Goal: Task Accomplishment & Management: Manage account settings

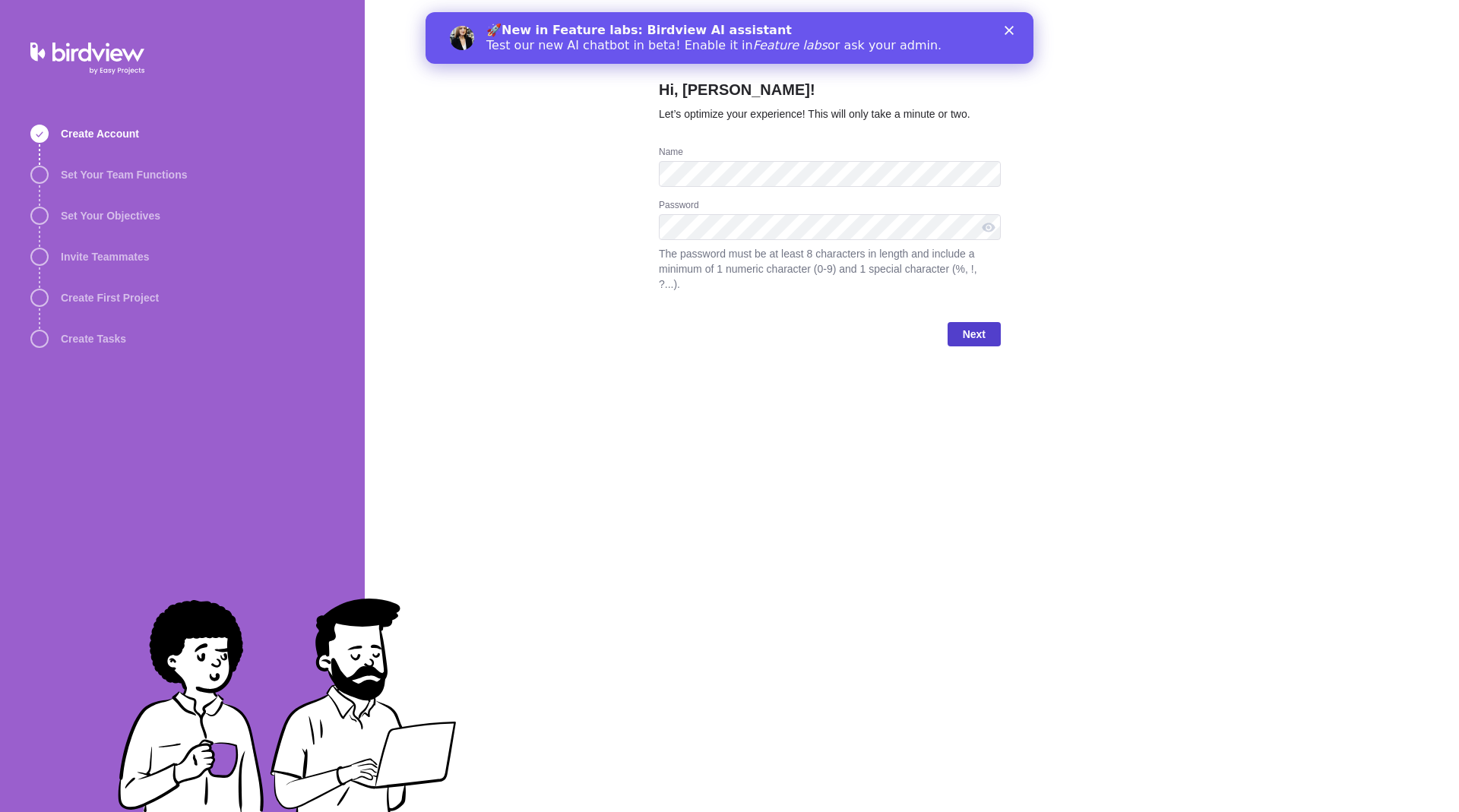
click at [951, 334] on span "Next" at bounding box center [973, 334] width 53 height 24
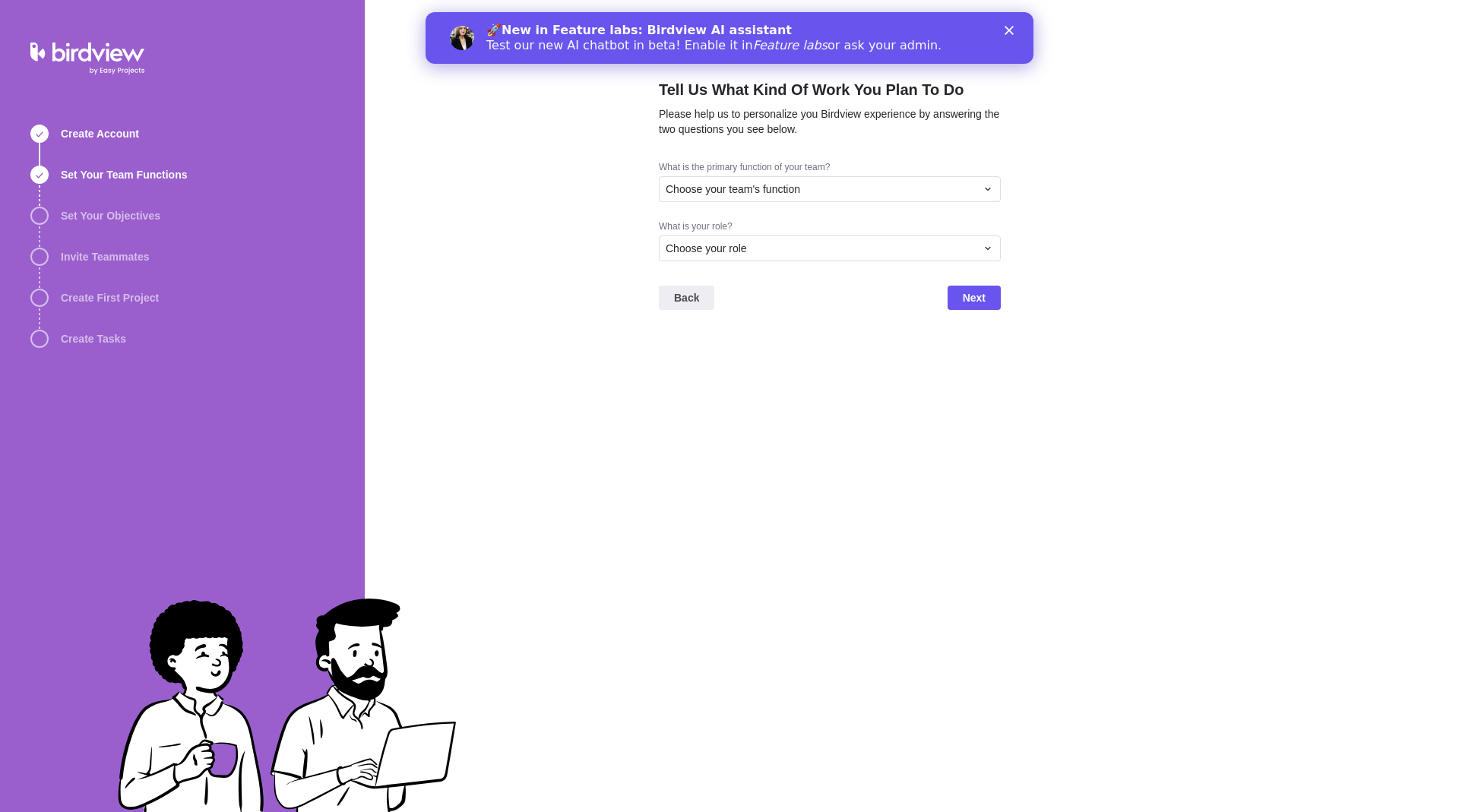
click at [1010, 30] on polygon "Close" at bounding box center [1008, 30] width 9 height 9
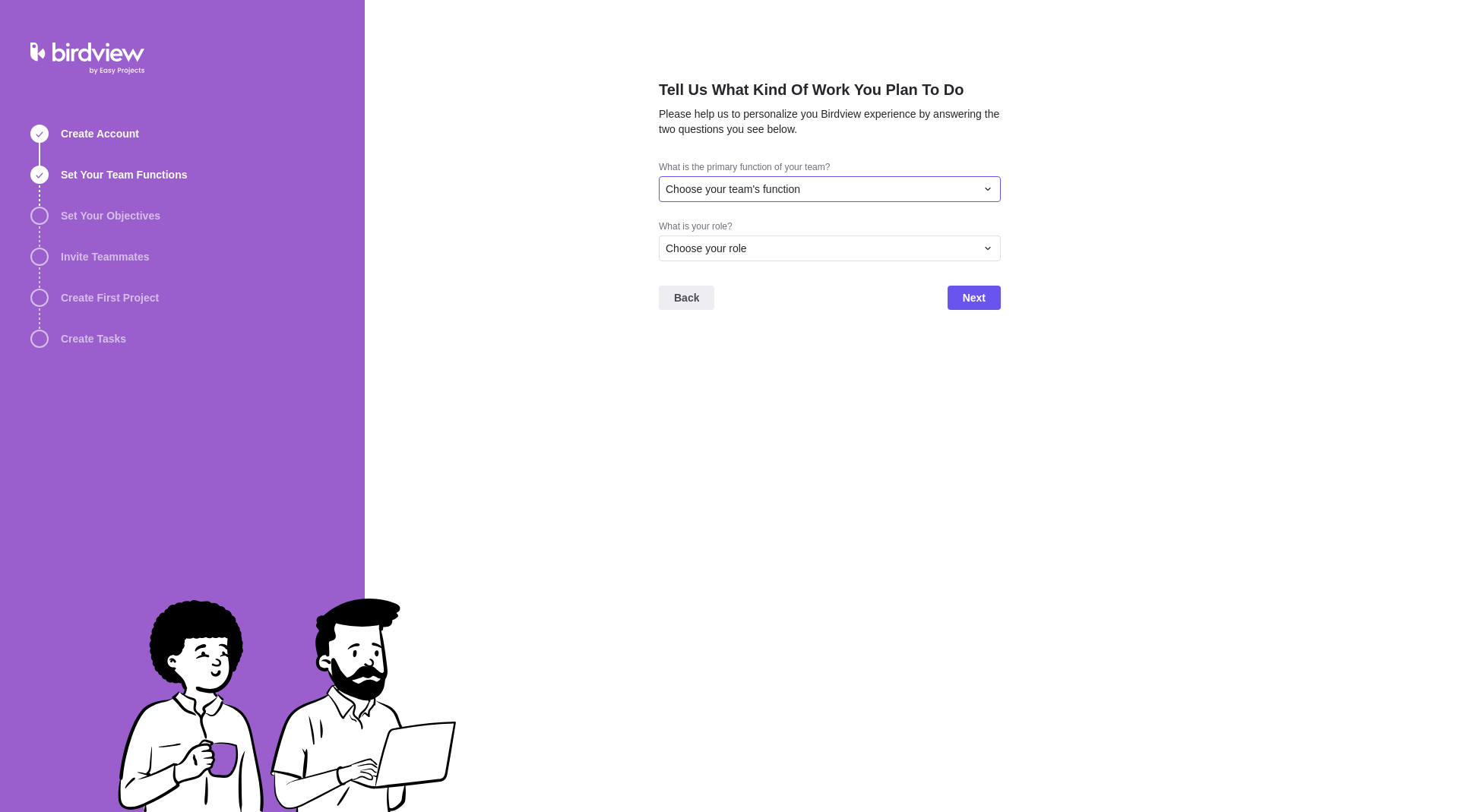
click at [723, 184] on span "Choose your team's function" at bounding box center [732, 189] width 134 height 16
click at [722, 186] on span "Choose your team's function" at bounding box center [732, 189] width 134 height 16
click at [734, 251] on span "Product Development" at bounding box center [723, 247] width 103 height 16
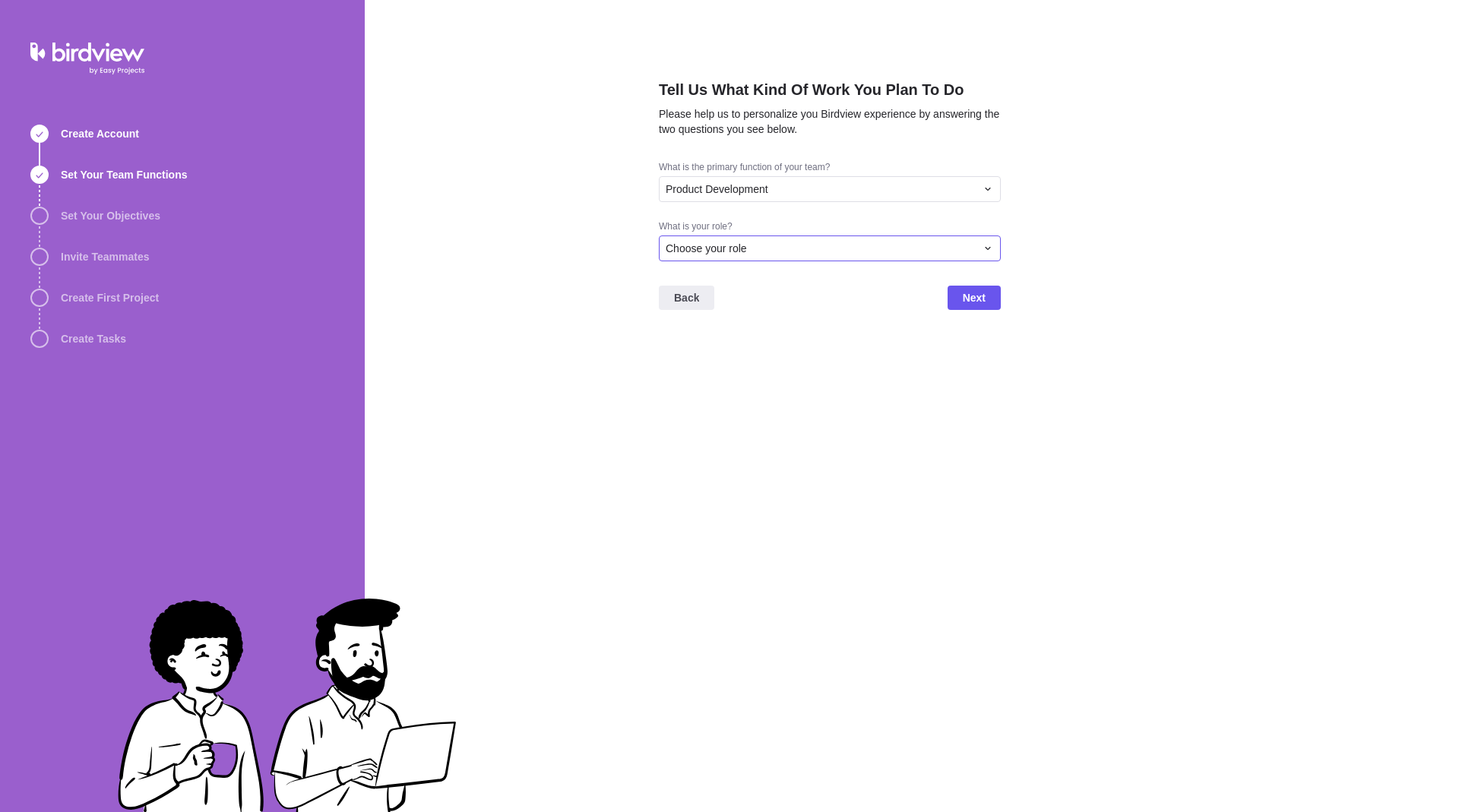
click at [763, 250] on div "Choose your role" at bounding box center [820, 249] width 310 height 16
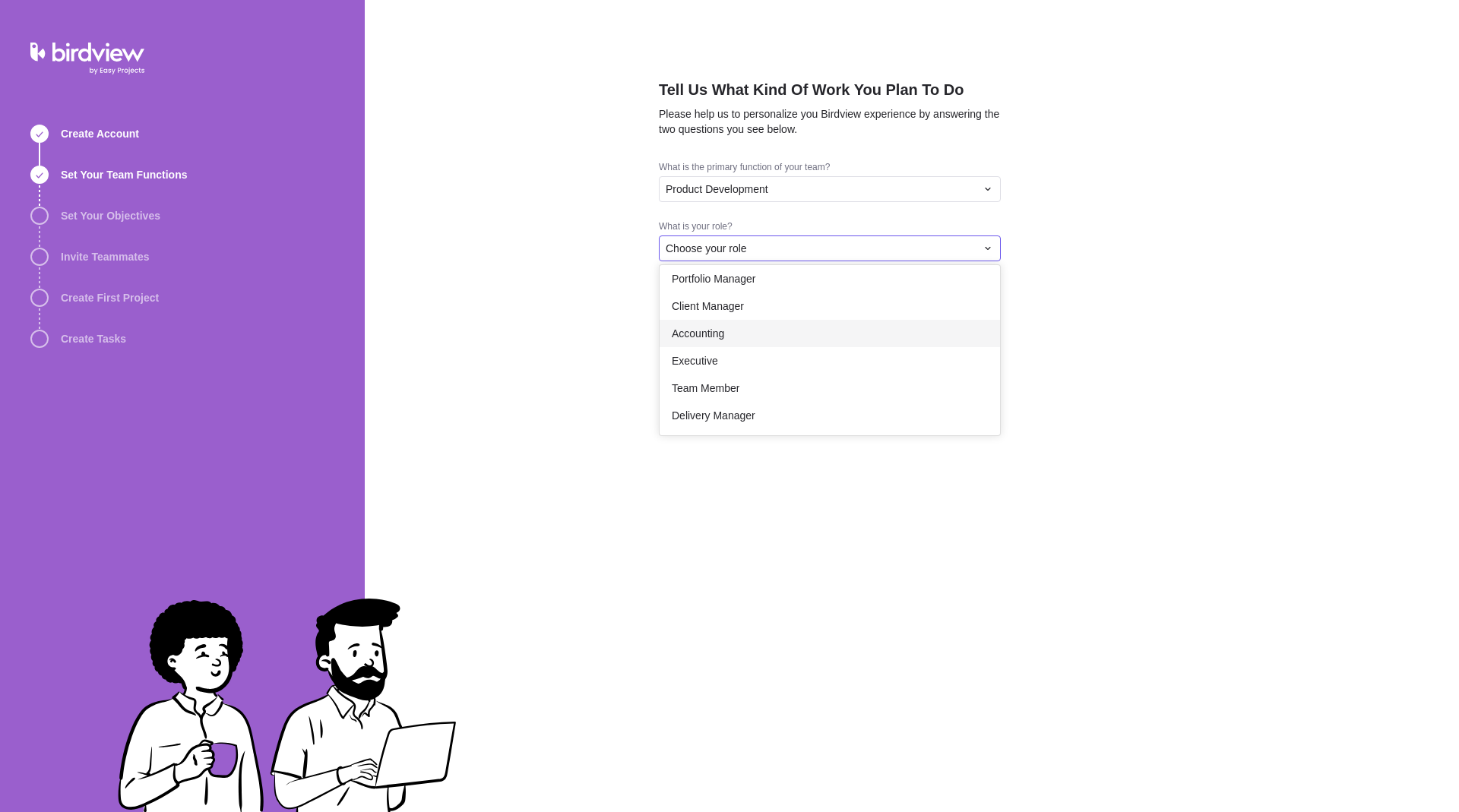
scroll to position [0, 0]
click at [744, 333] on span "Resource Manager" at bounding box center [716, 340] width 90 height 16
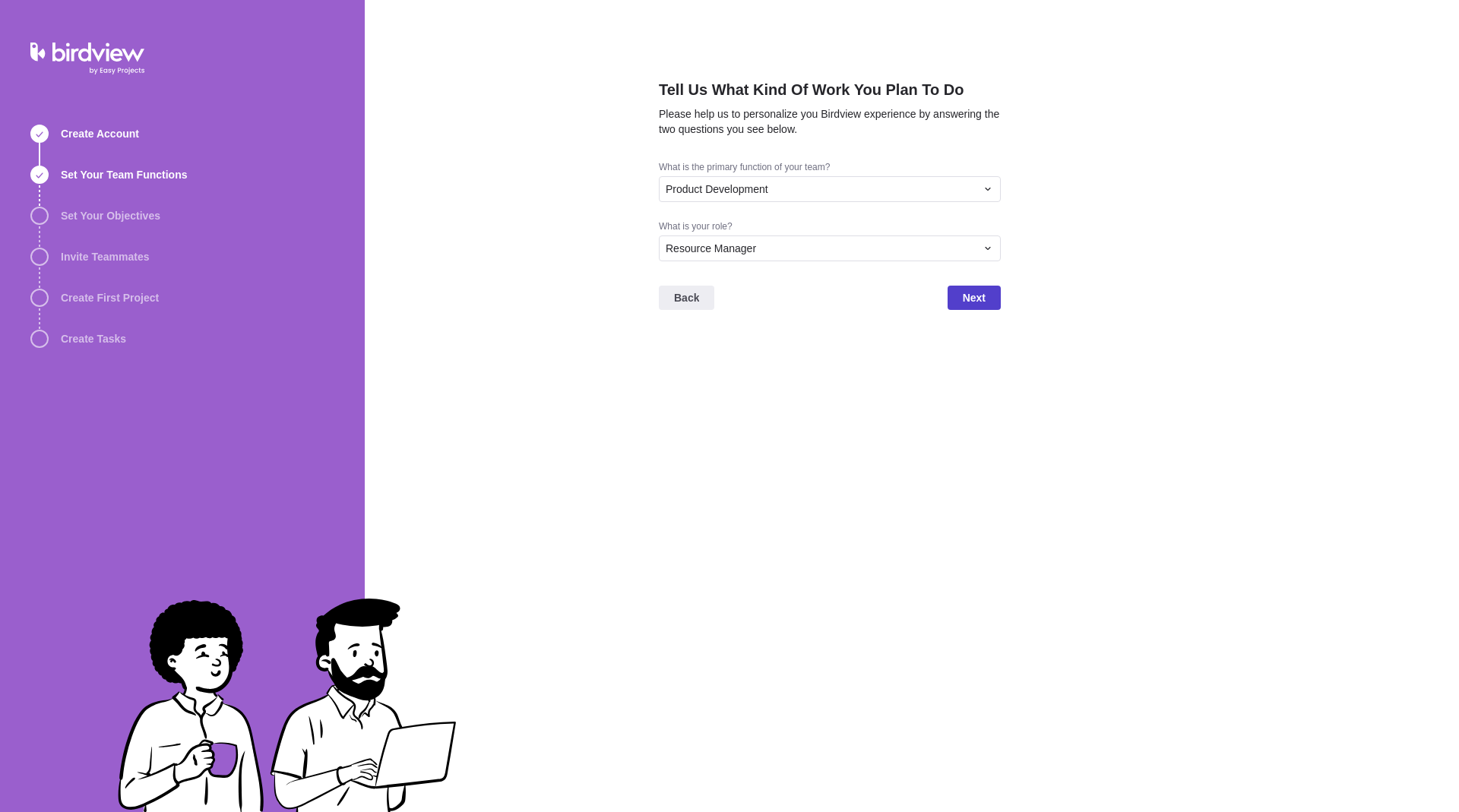
click at [998, 294] on span "Next" at bounding box center [973, 297] width 53 height 24
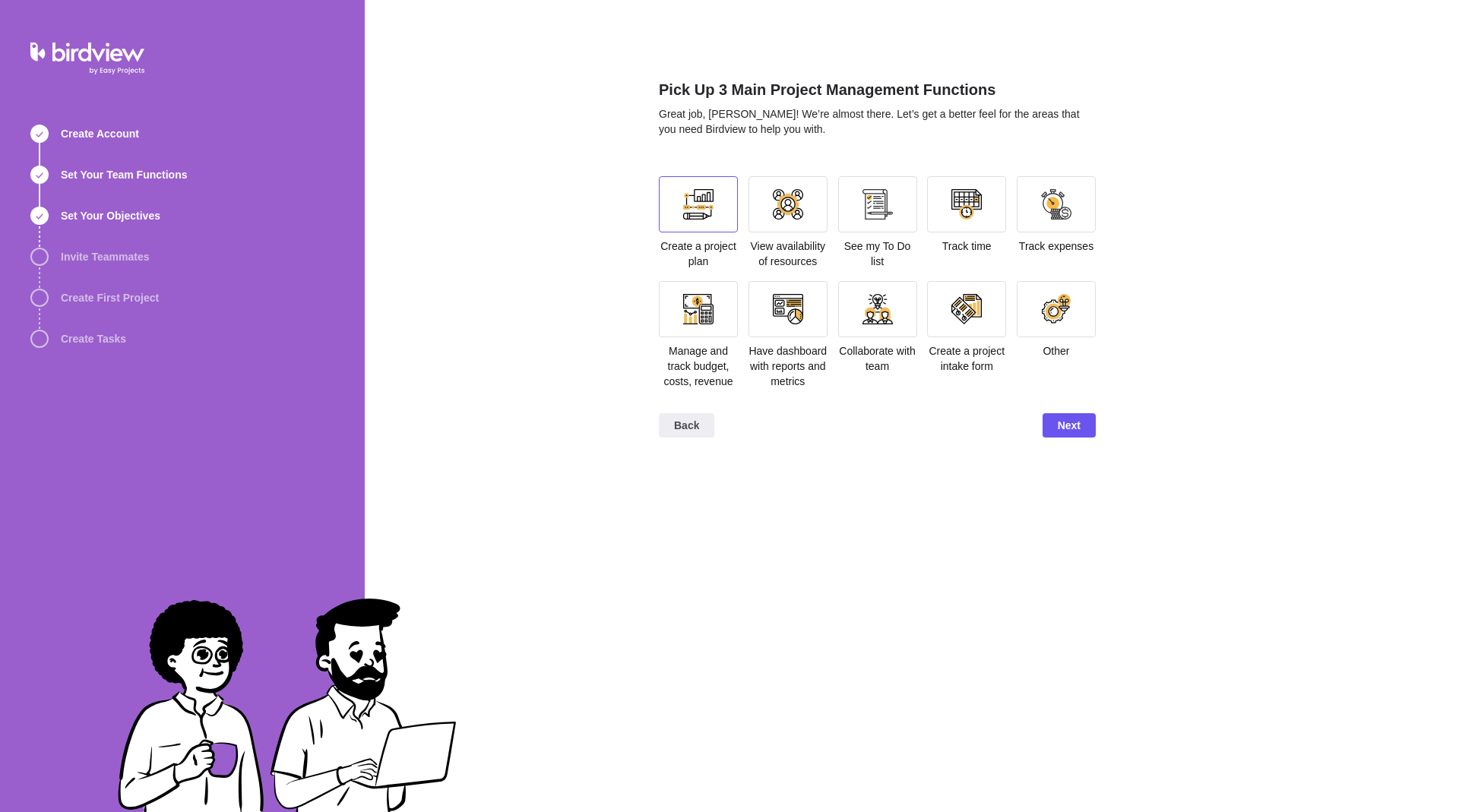
click at [680, 220] on div at bounding box center [697, 204] width 79 height 56
click at [1045, 427] on span "Next" at bounding box center [1069, 425] width 53 height 24
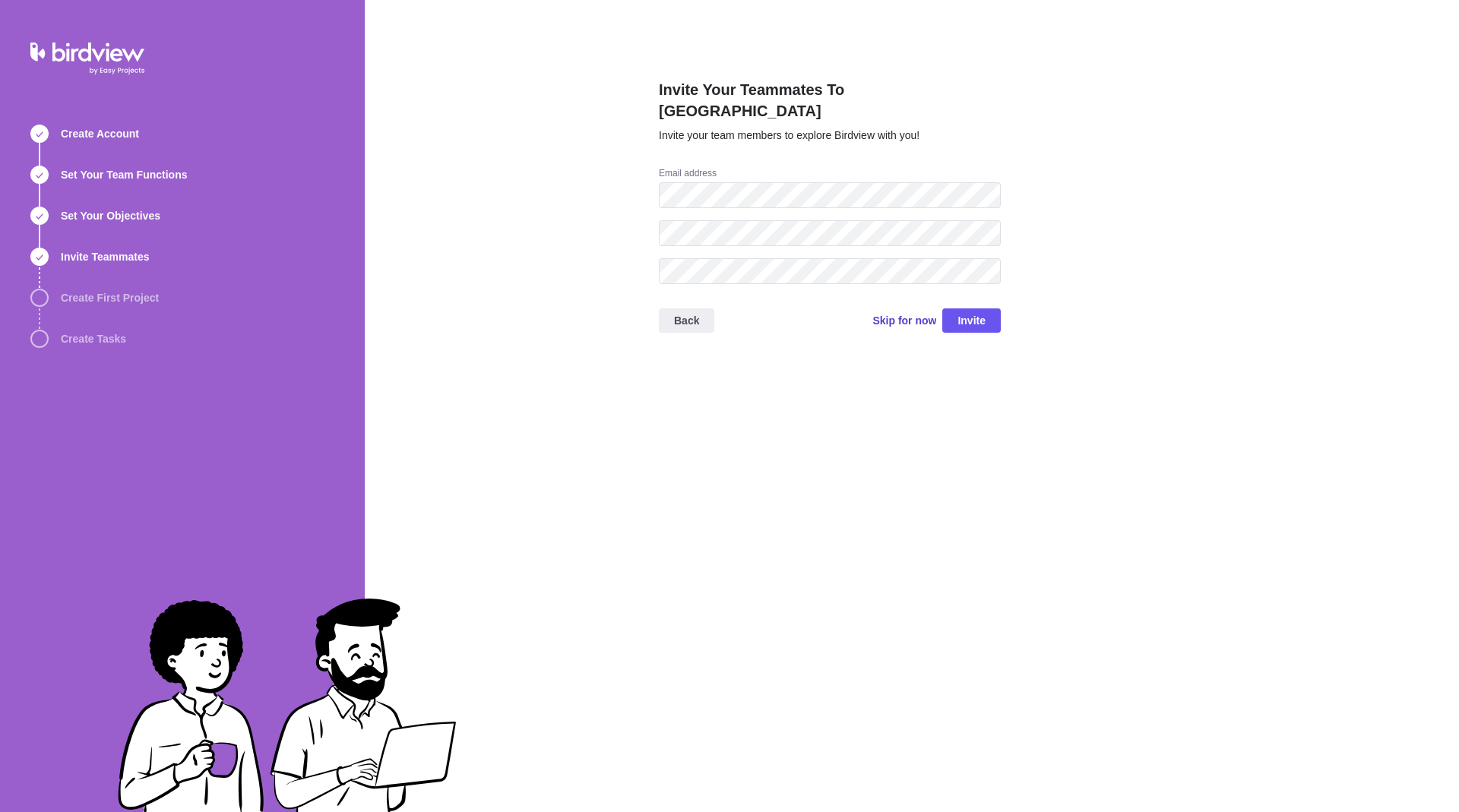
click at [909, 313] on span "Skip for now" at bounding box center [904, 321] width 64 height 16
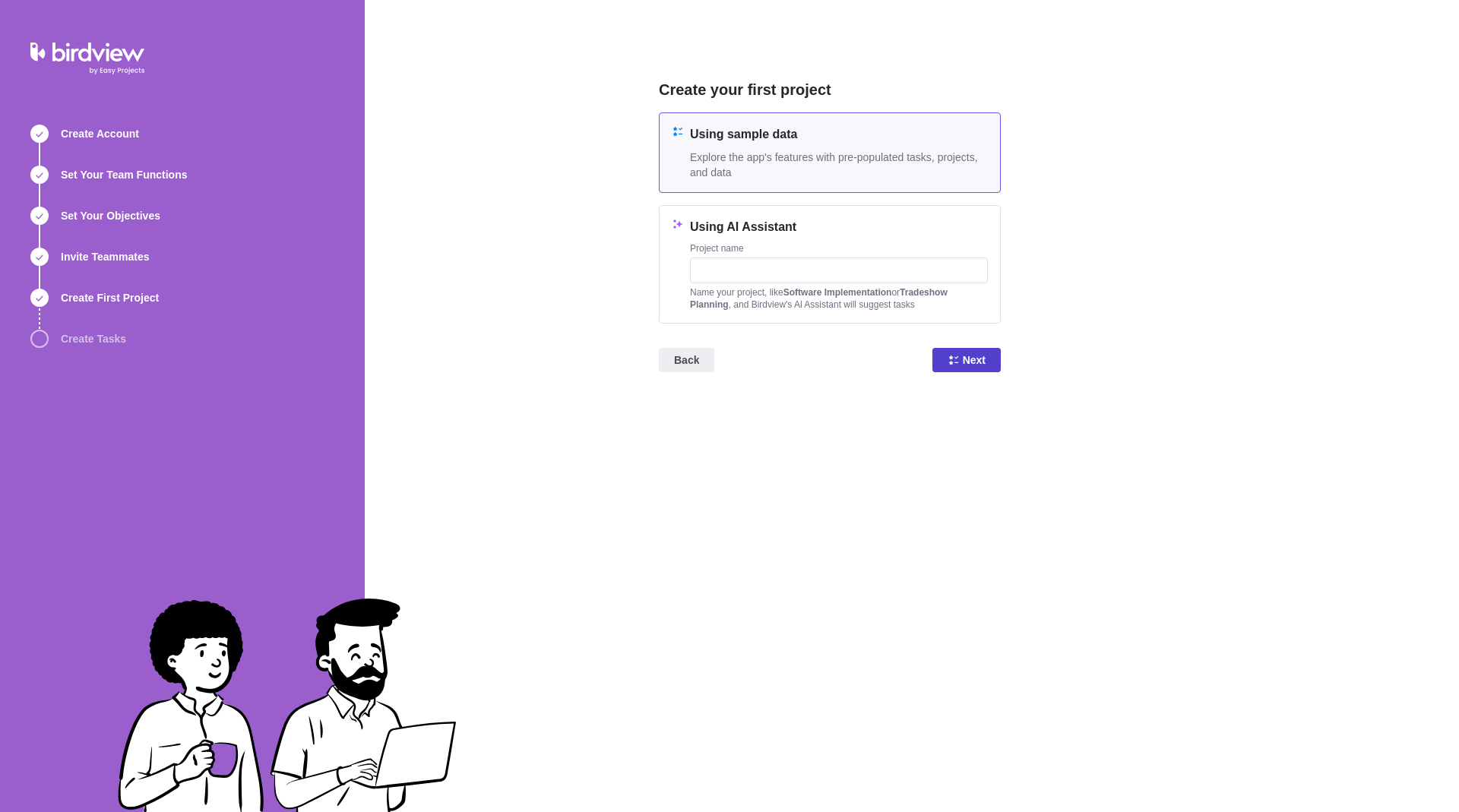
click at [954, 357] on icon at bounding box center [953, 359] width 13 height 13
drag, startPoint x: 766, startPoint y: 157, endPoint x: 777, endPoint y: 163, distance: 12.5
click at [765, 157] on span "Explore the app's features with pre-populated tasks, projects, and data" at bounding box center [838, 164] width 298 height 30
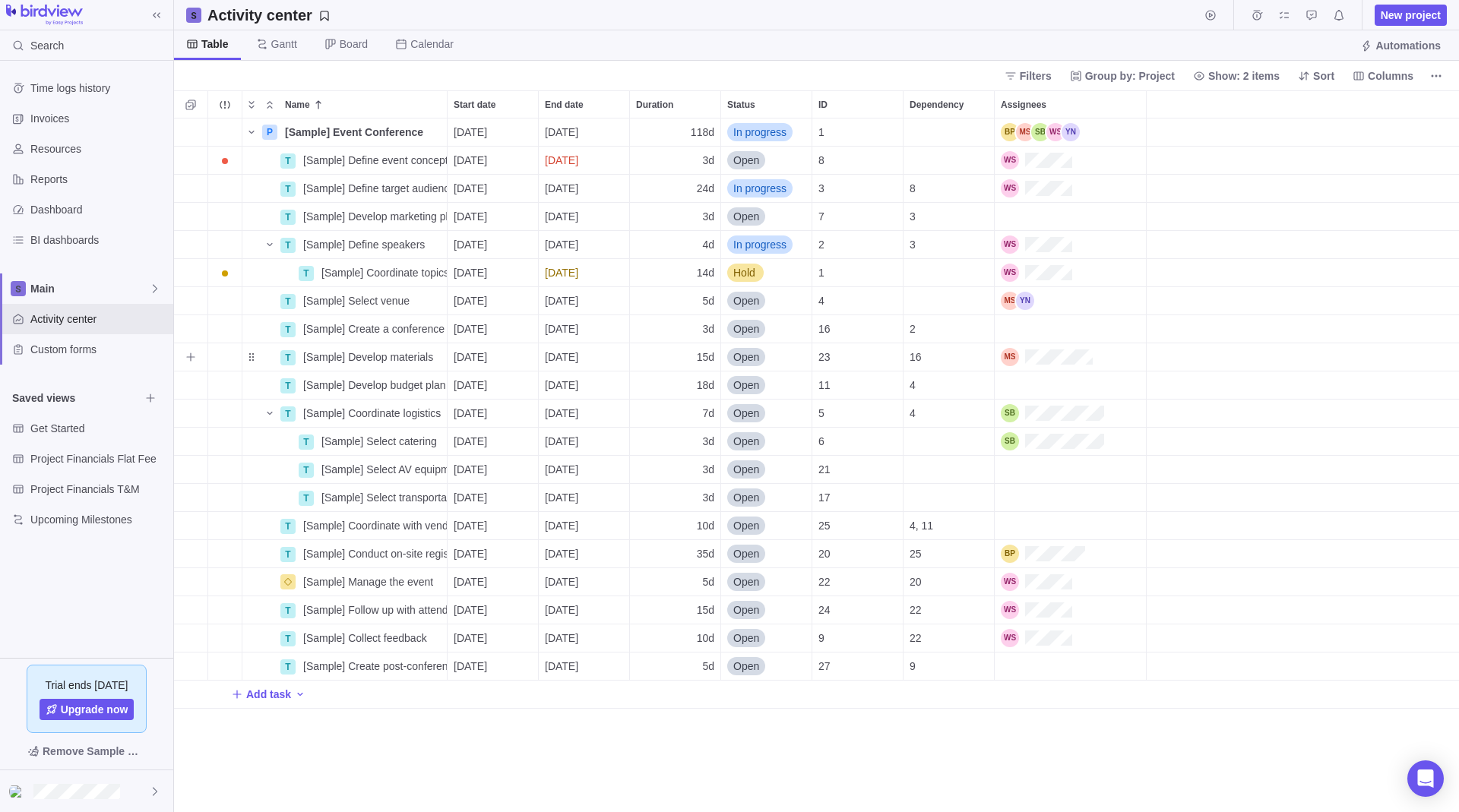
scroll to position [682, 1273]
click at [73, 91] on span "Time logs history" at bounding box center [98, 88] width 137 height 16
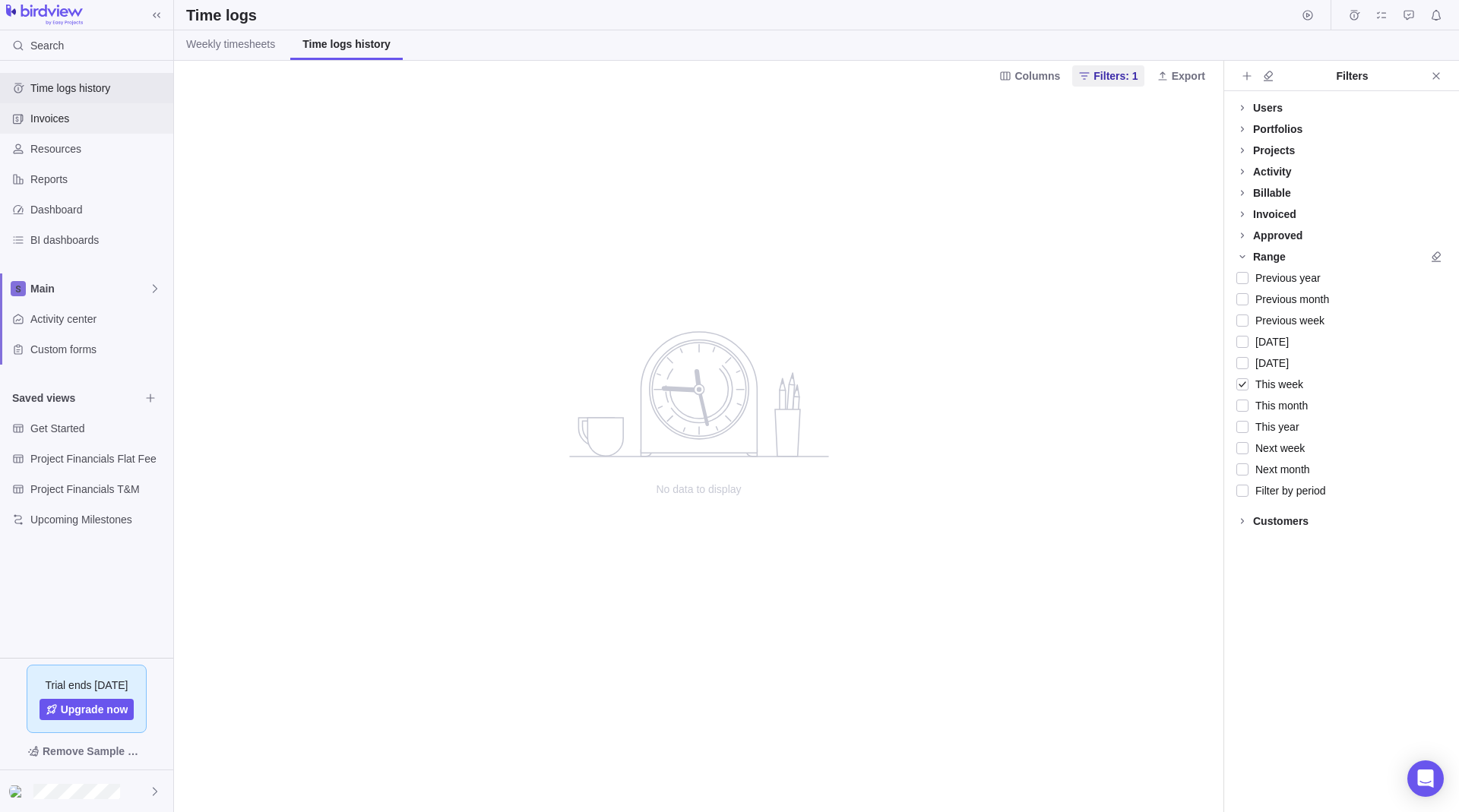
click at [72, 120] on span "Invoices" at bounding box center [98, 118] width 137 height 16
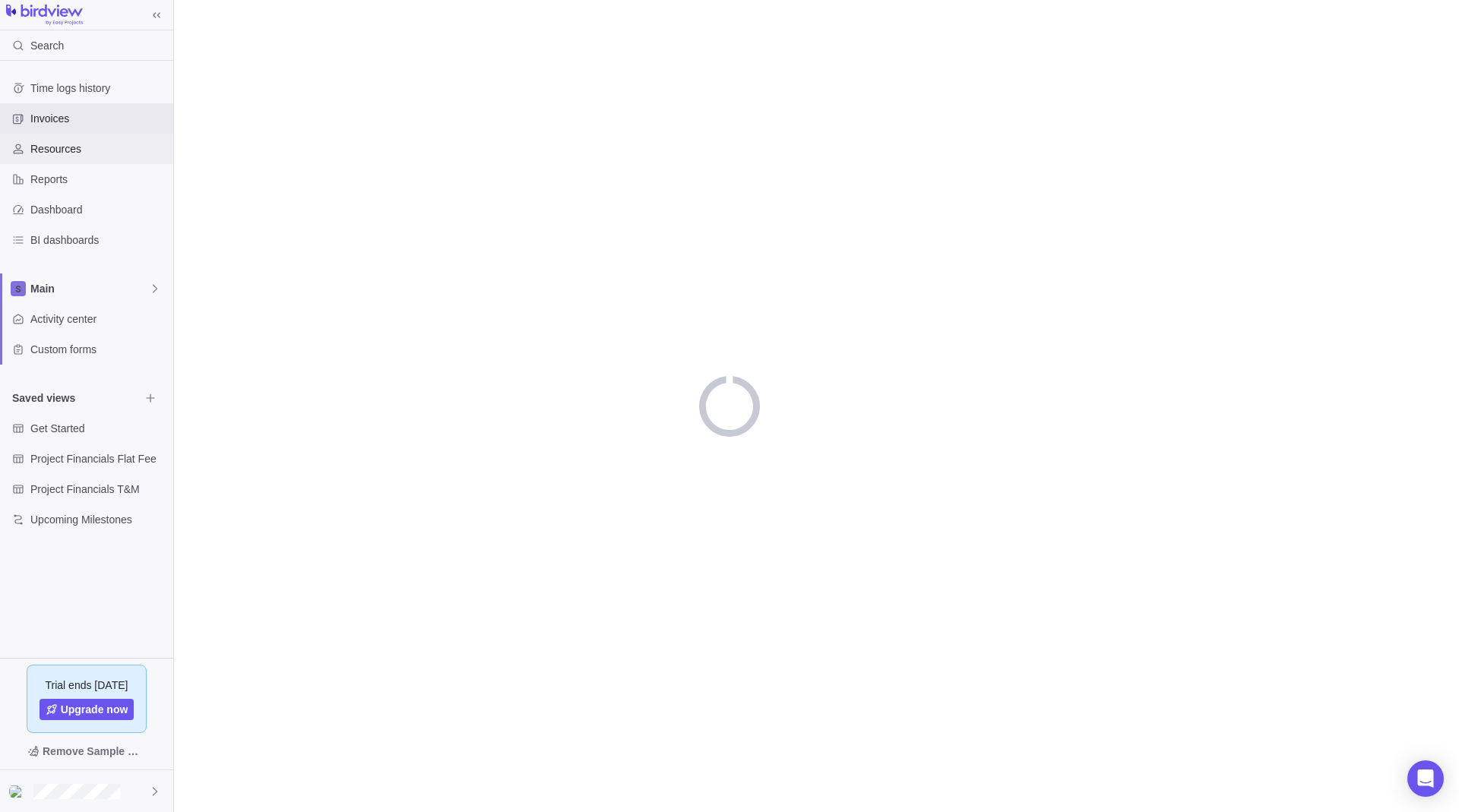
click at [81, 150] on span "Resources" at bounding box center [98, 149] width 137 height 16
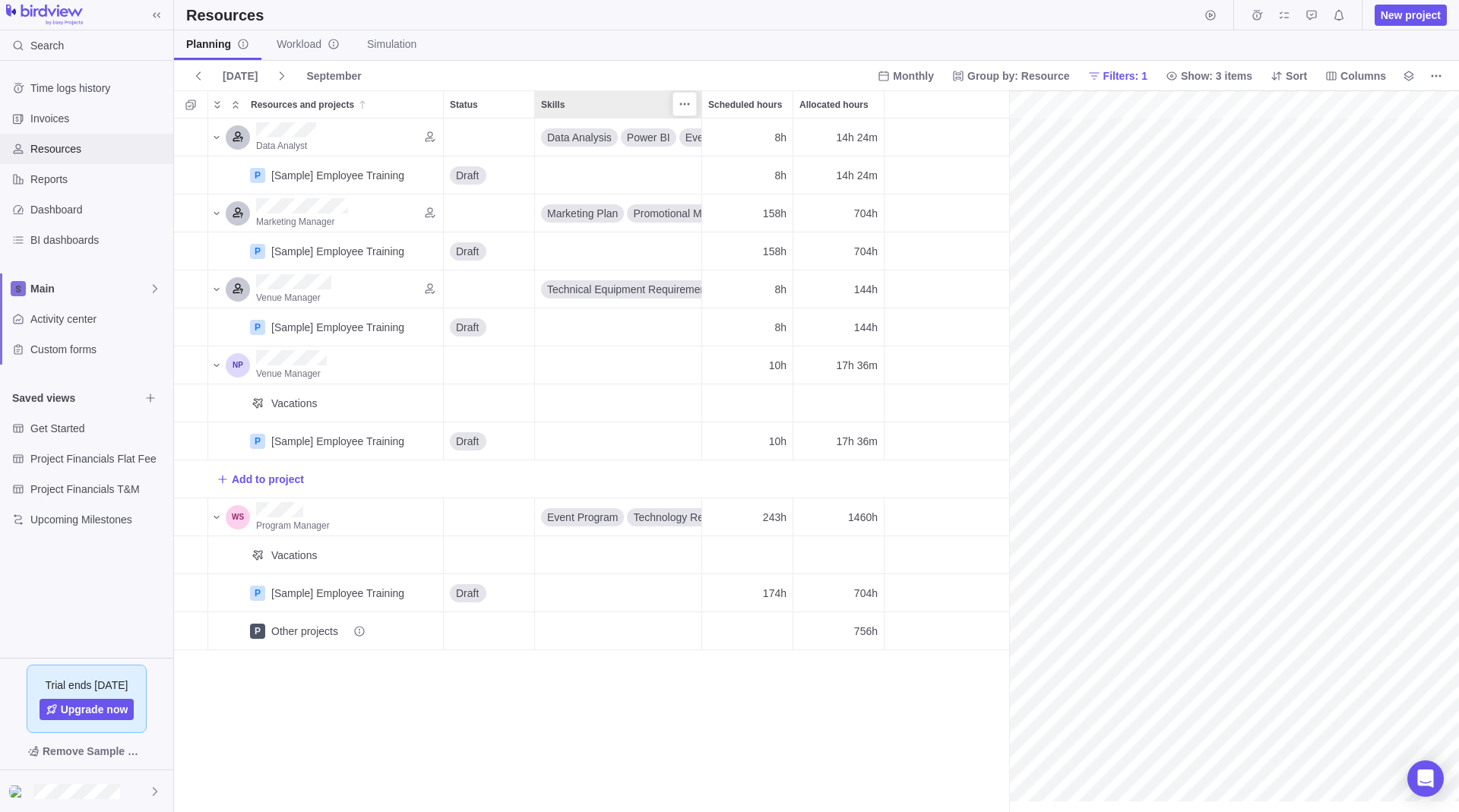
scroll to position [0, 236]
click at [150, 14] on span at bounding box center [156, 16] width 21 height 21
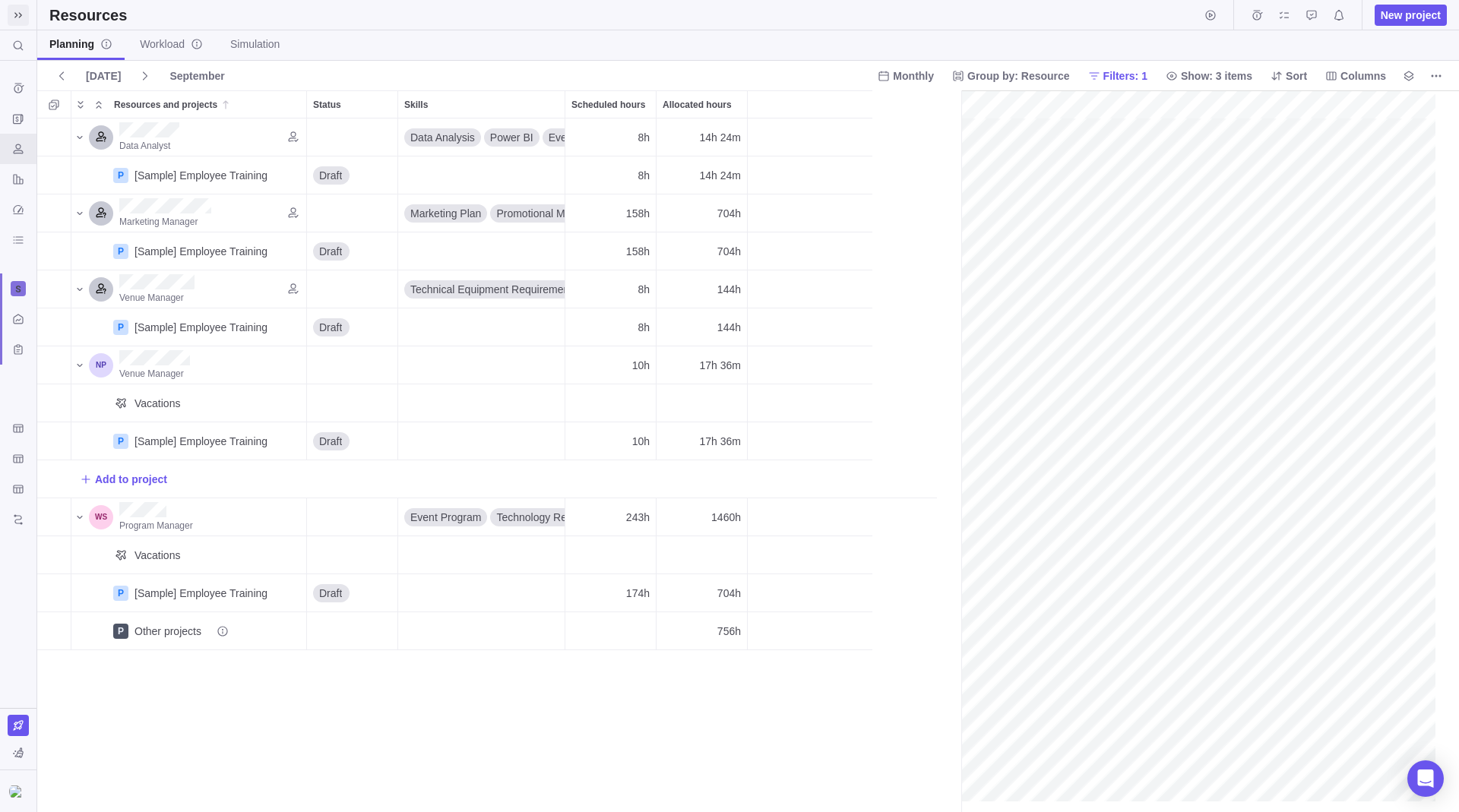
scroll to position [682, 912]
click at [22, 16] on icon at bounding box center [18, 15] width 13 height 13
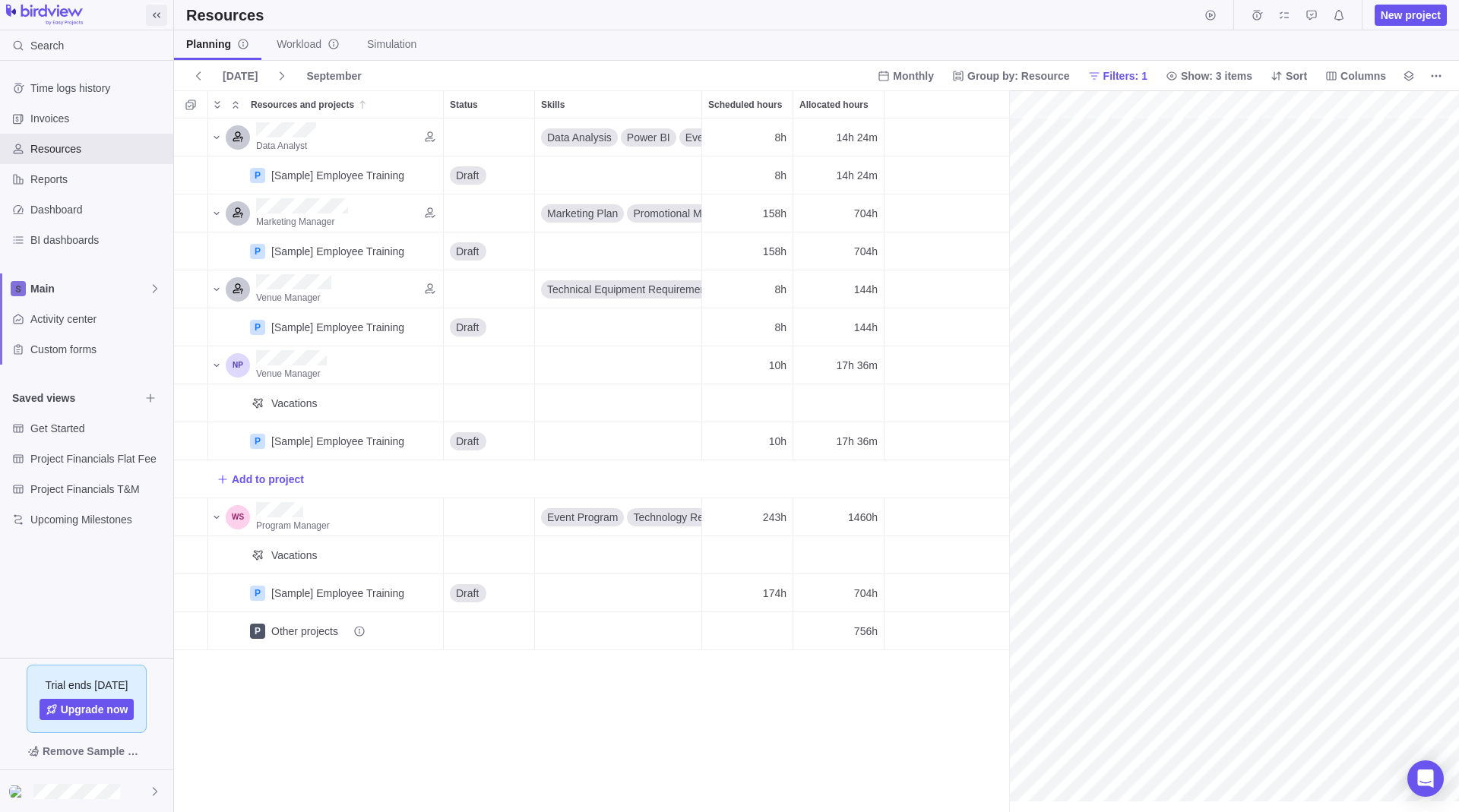
scroll to position [682, 824]
click at [149, 10] on span at bounding box center [156, 16] width 21 height 21
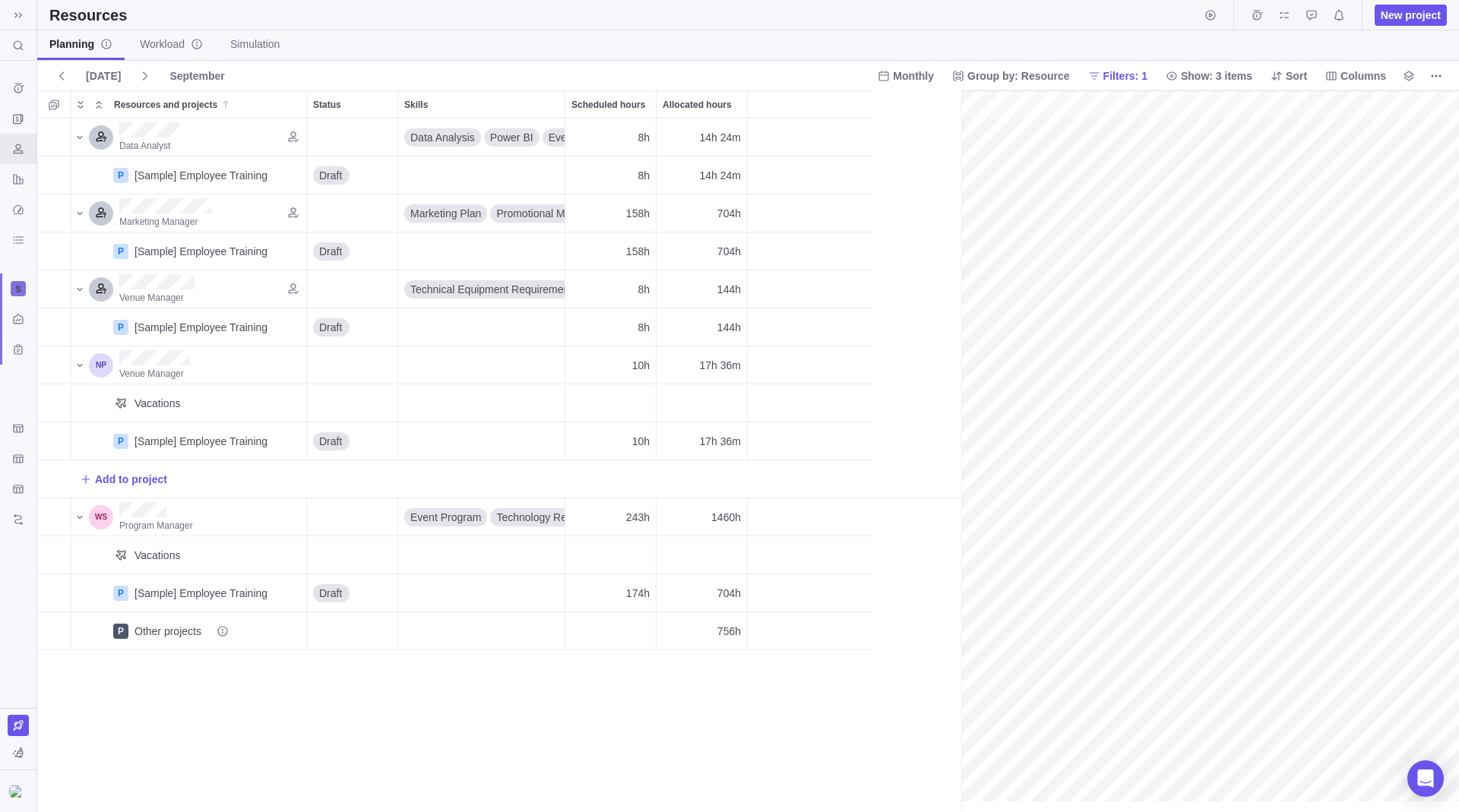
scroll to position [682, 912]
click at [21, 16] on icon at bounding box center [18, 15] width 8 height 5
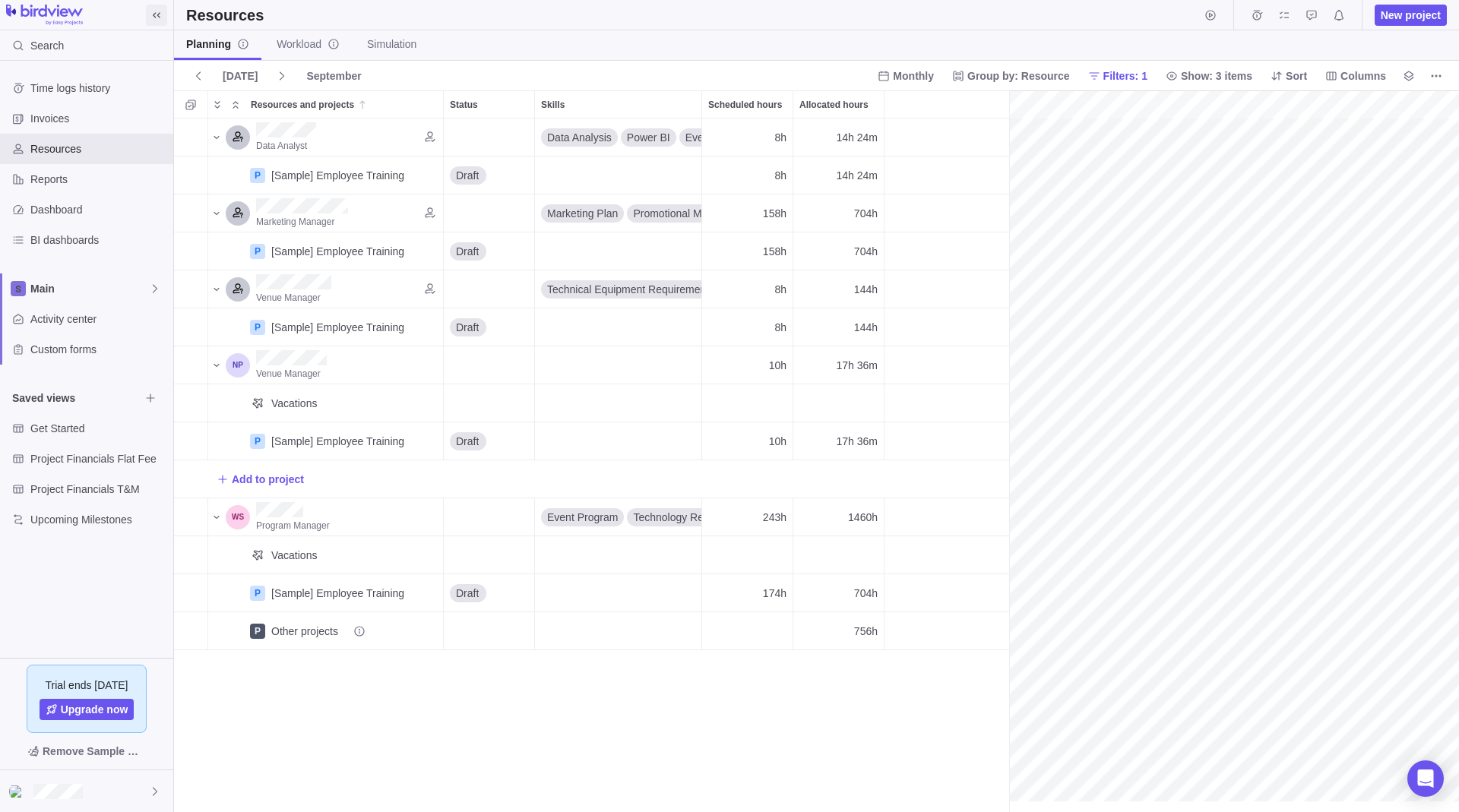
scroll to position [682, 824]
click at [163, 19] on span at bounding box center [156, 16] width 21 height 21
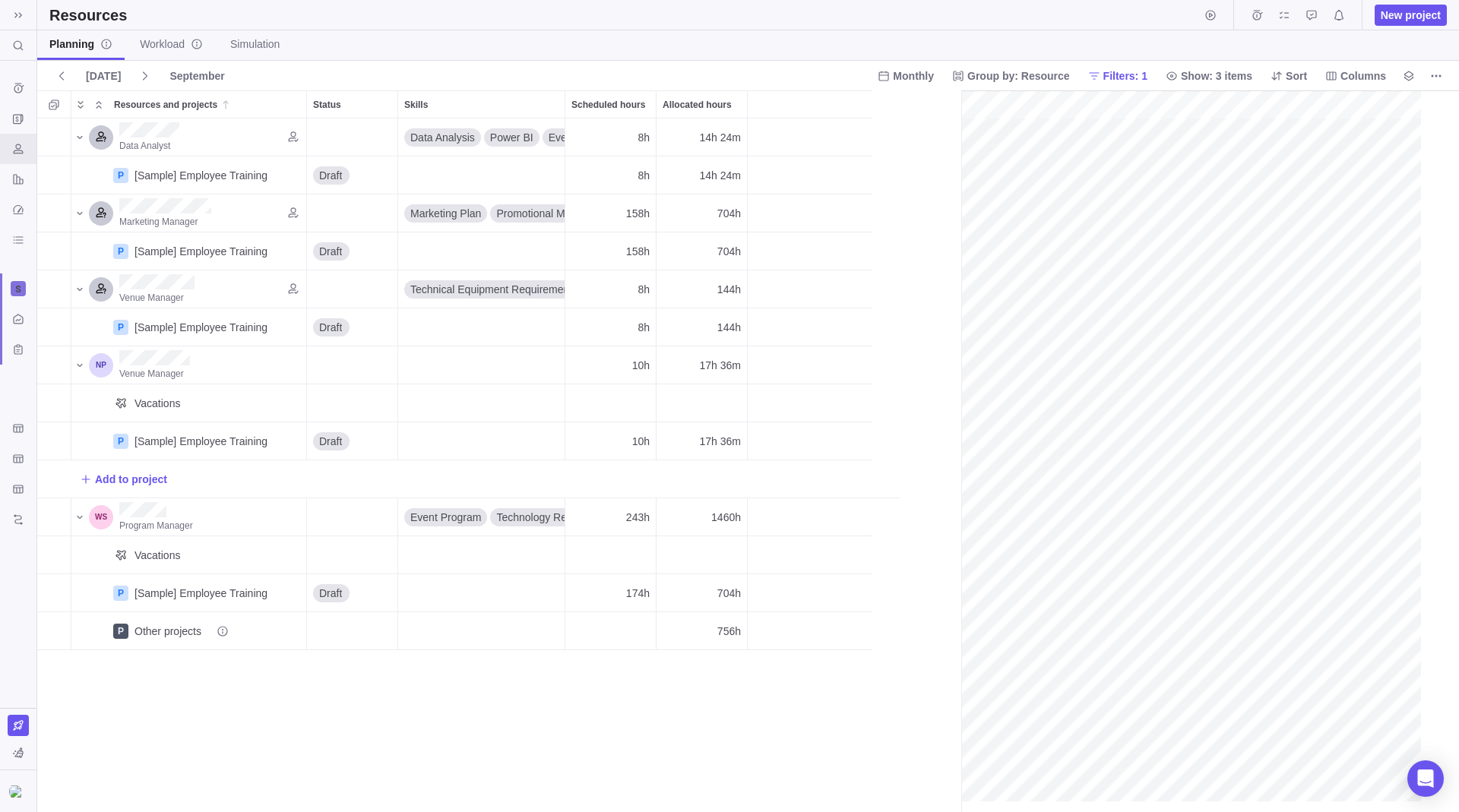
scroll to position [682, 912]
click at [19, 16] on icon at bounding box center [18, 15] width 13 height 13
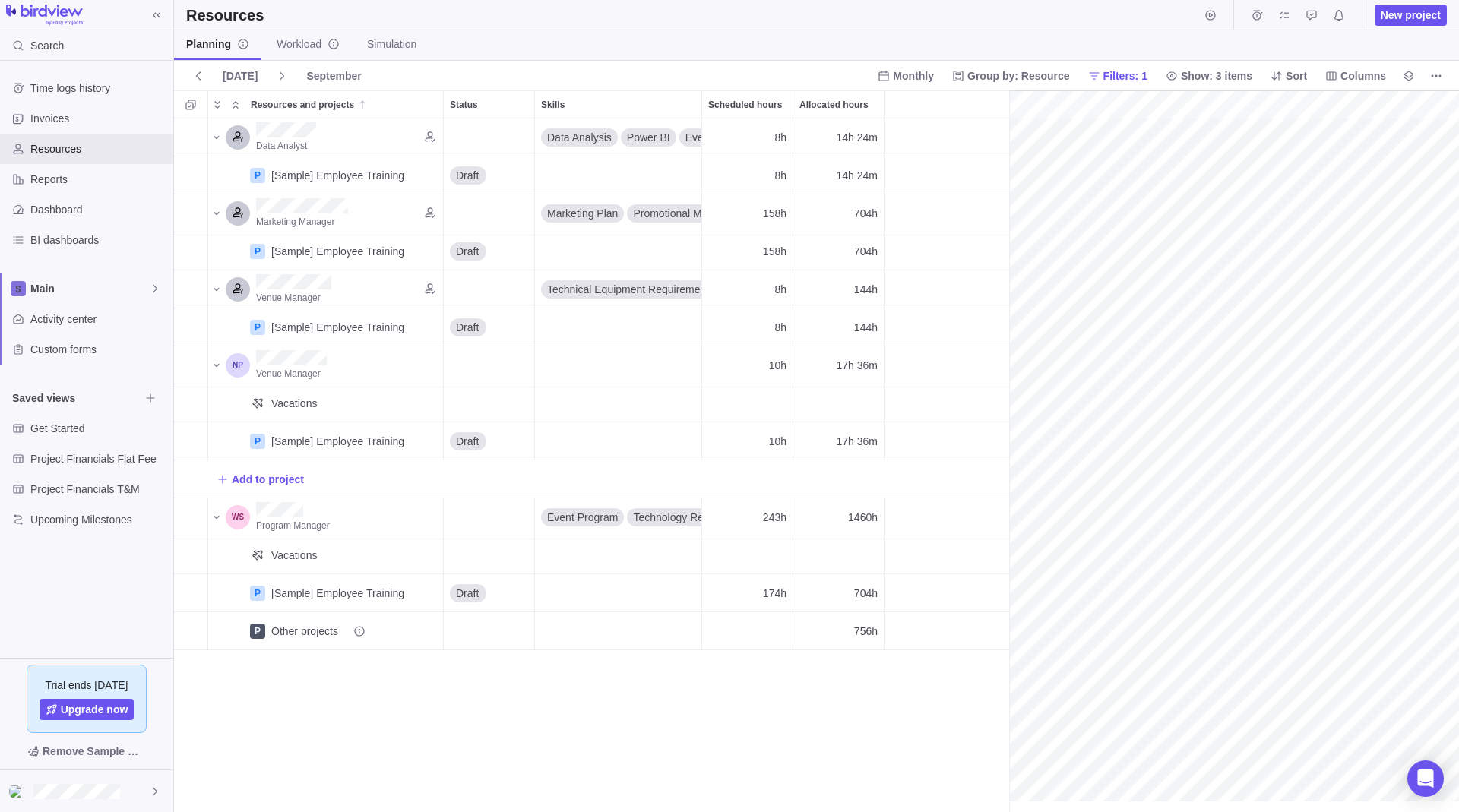
scroll to position [682, 824]
click at [161, 786] on div at bounding box center [86, 791] width 173 height 42
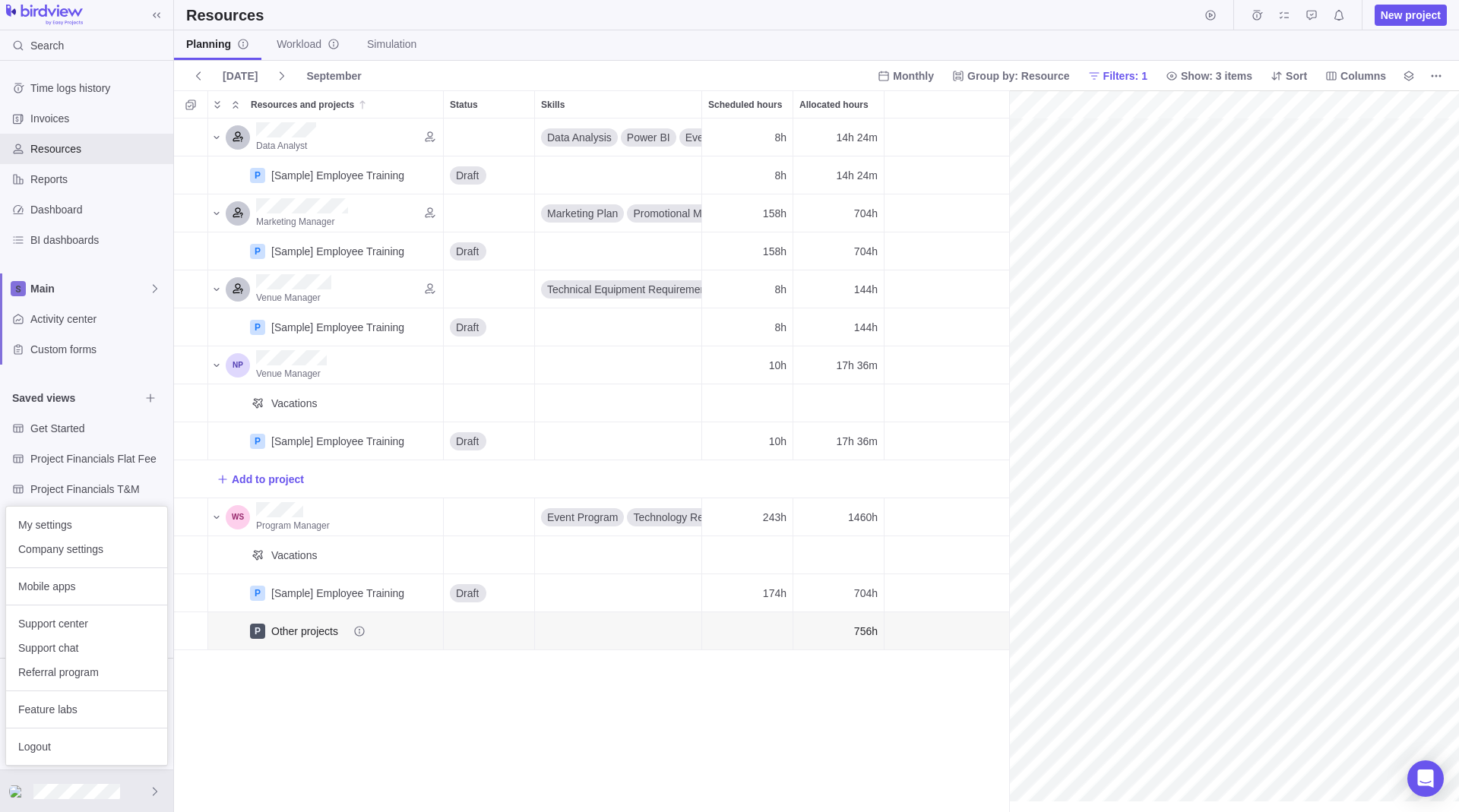
click at [274, 743] on body "Search Time logs history Invoices Resources Reports Dashboard BI dashboards Mai…" at bounding box center [730, 406] width 1459 height 812
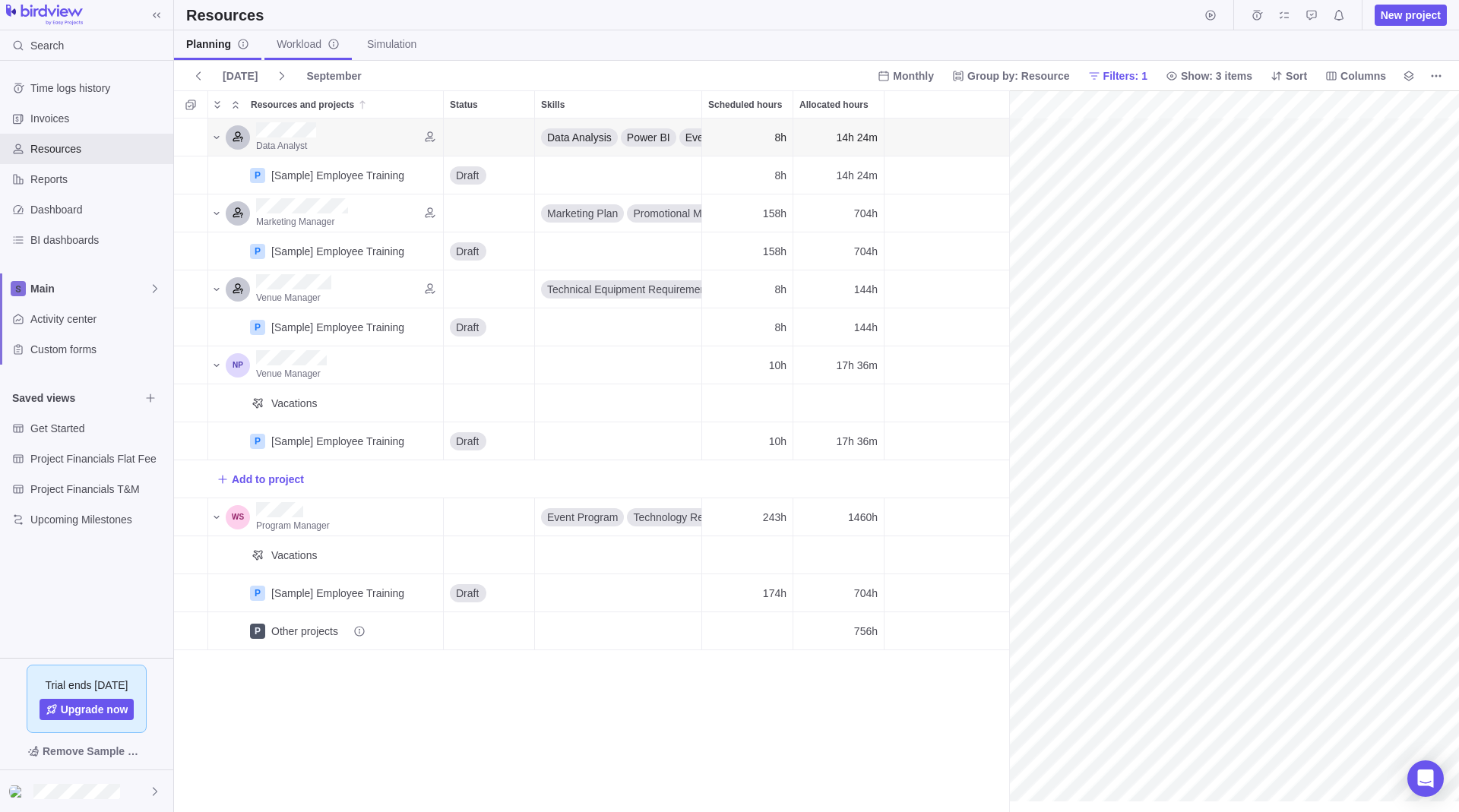
click at [311, 43] on span "Workload" at bounding box center [308, 45] width 63 height 16
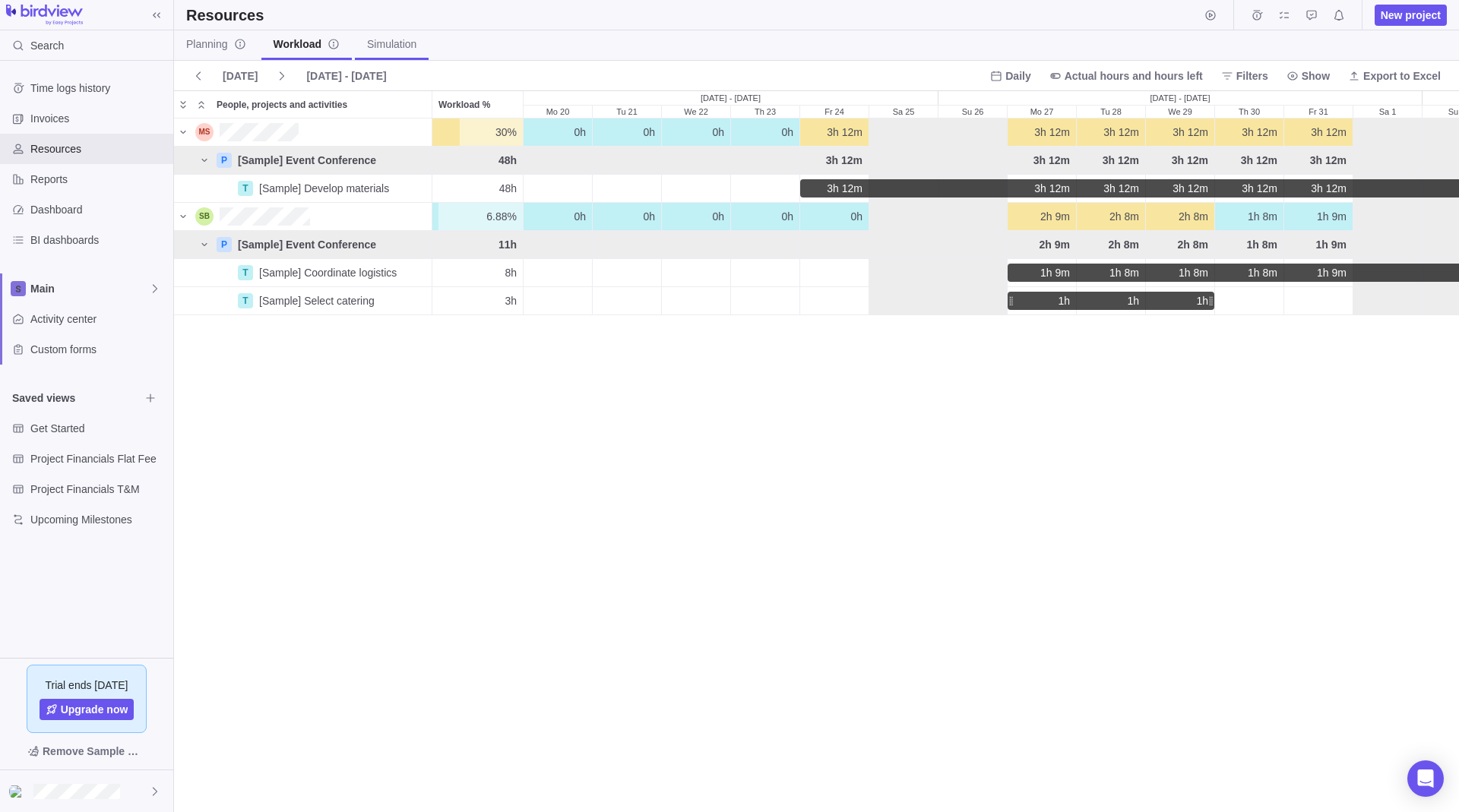
scroll to position [682, 1273]
click at [387, 42] on span "Simulation" at bounding box center [391, 45] width 50 height 16
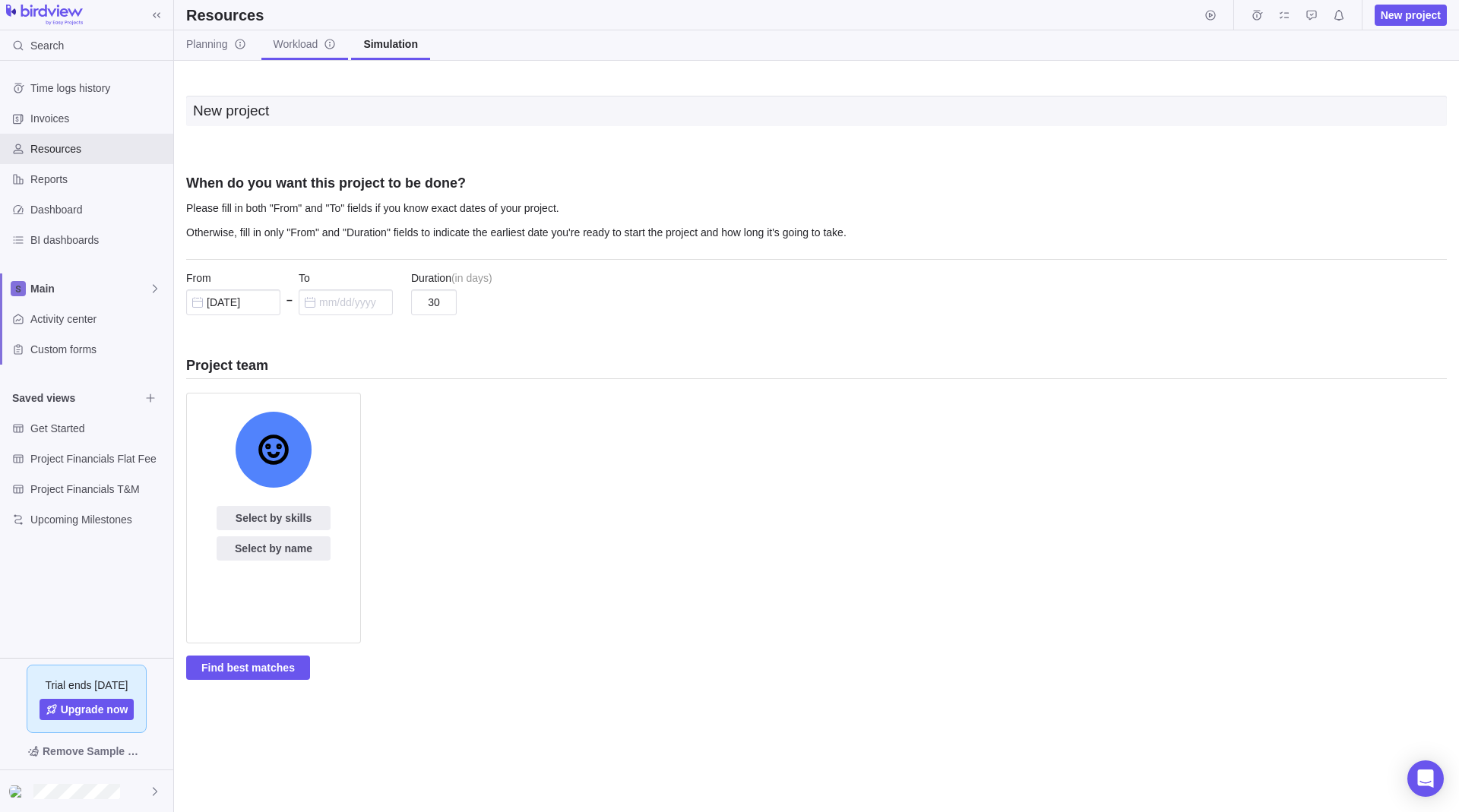
click at [311, 50] on span "Workload" at bounding box center [305, 45] width 63 height 16
click at [312, 50] on span "Workload" at bounding box center [305, 45] width 63 height 16
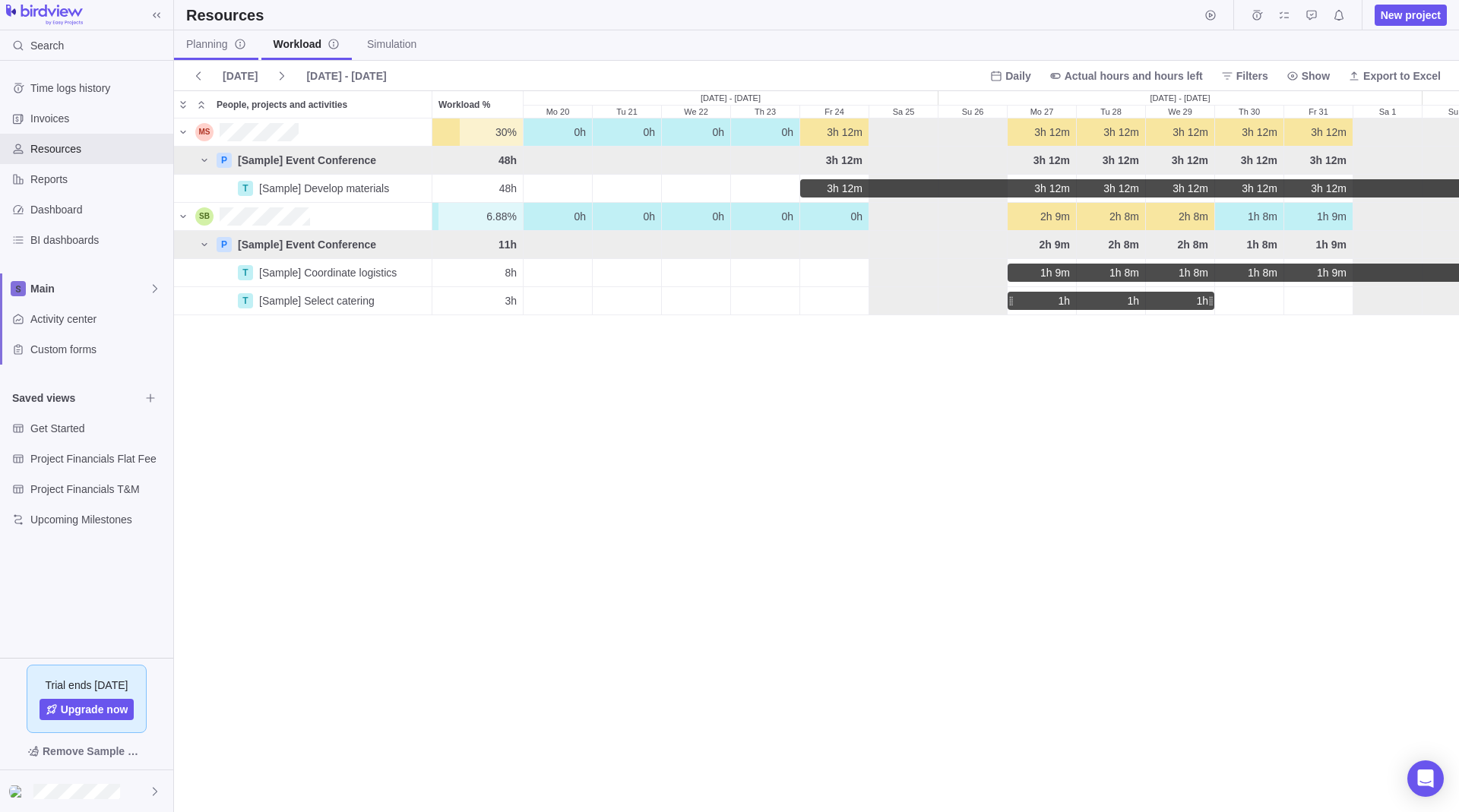
scroll to position [682, 1273]
click at [223, 45] on span "Planning" at bounding box center [217, 45] width 60 height 16
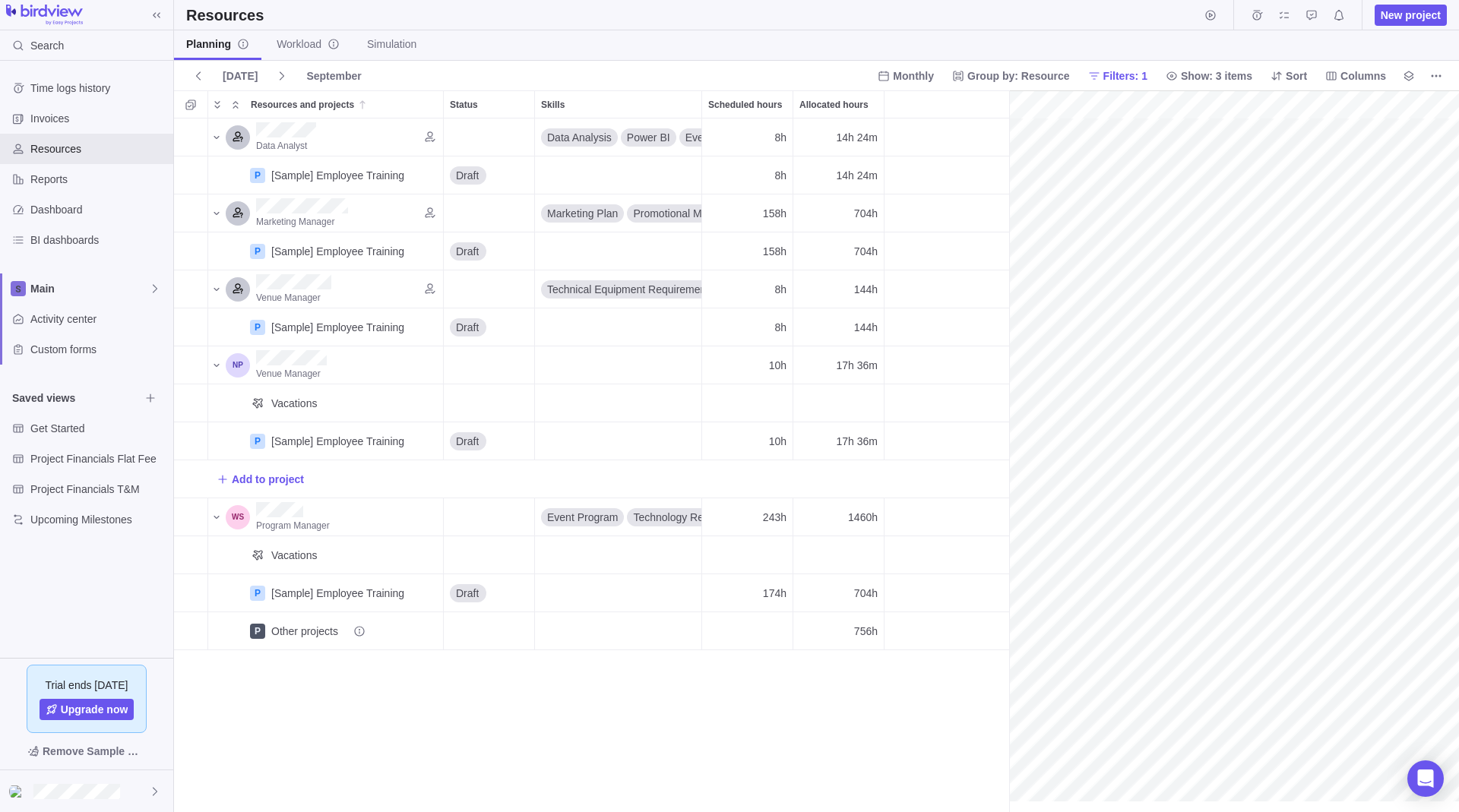
scroll to position [0, 236]
drag, startPoint x: 800, startPoint y: 131, endPoint x: 789, endPoint y: 126, distance: 12.1
click at [789, 126] on div "Data Analyst Data Analysis Power BI Event Performance Metrics Python 8h 14h 24m" at bounding box center [592, 137] width 835 height 38
click at [279, 51] on span "Workload" at bounding box center [308, 45] width 63 height 16
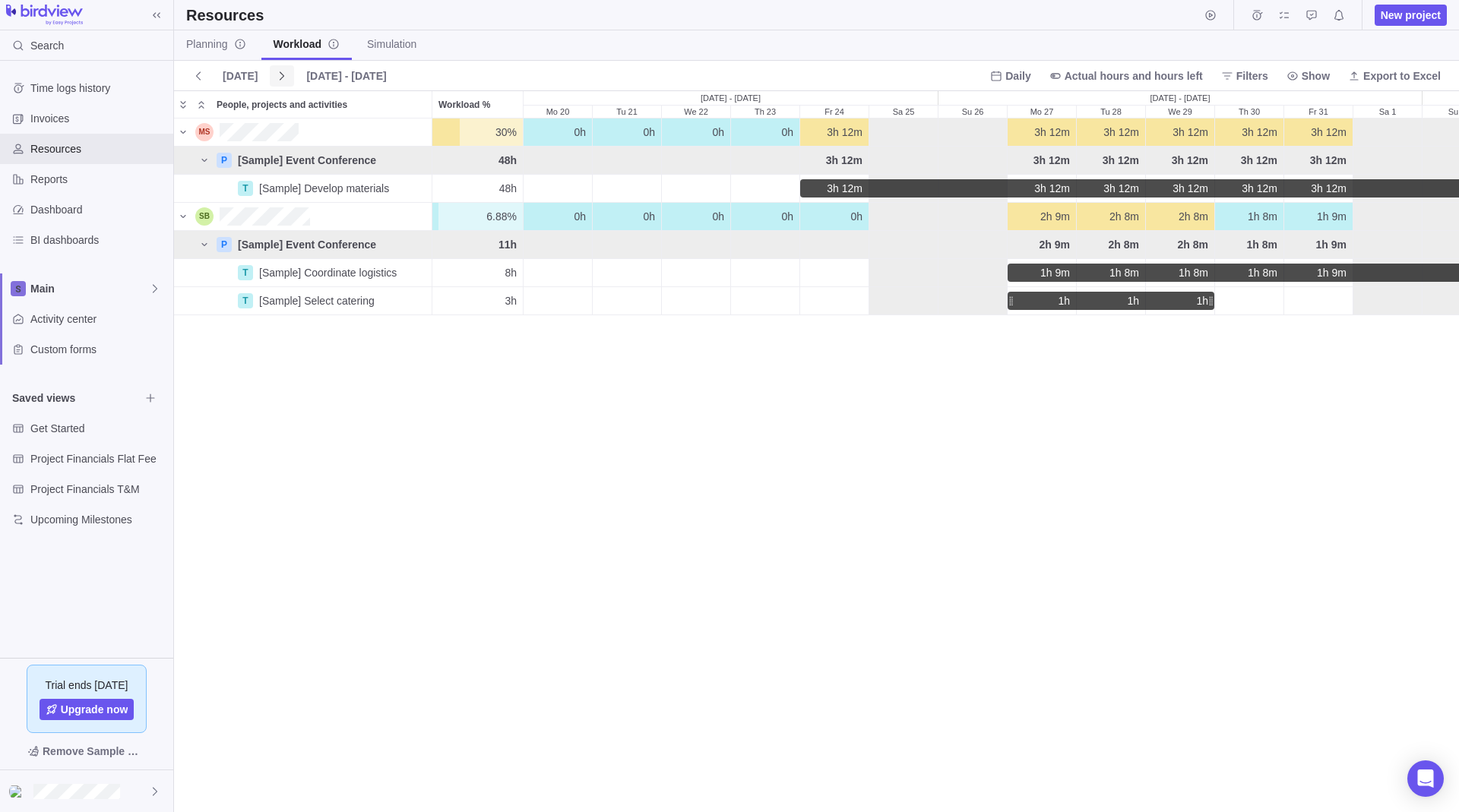
click at [280, 79] on icon at bounding box center [282, 76] width 13 height 13
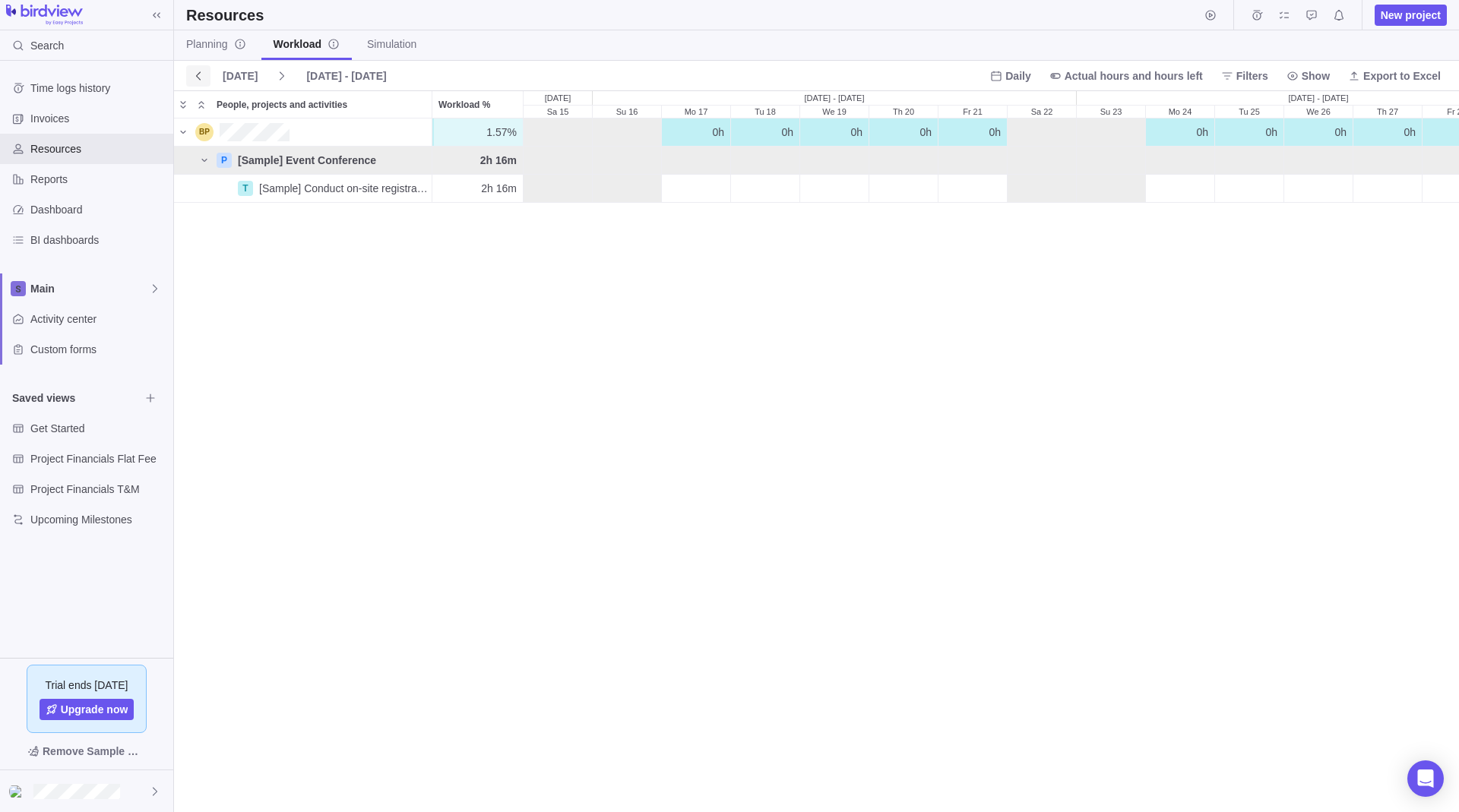
scroll to position [682, 1273]
click at [190, 79] on span at bounding box center [198, 76] width 24 height 21
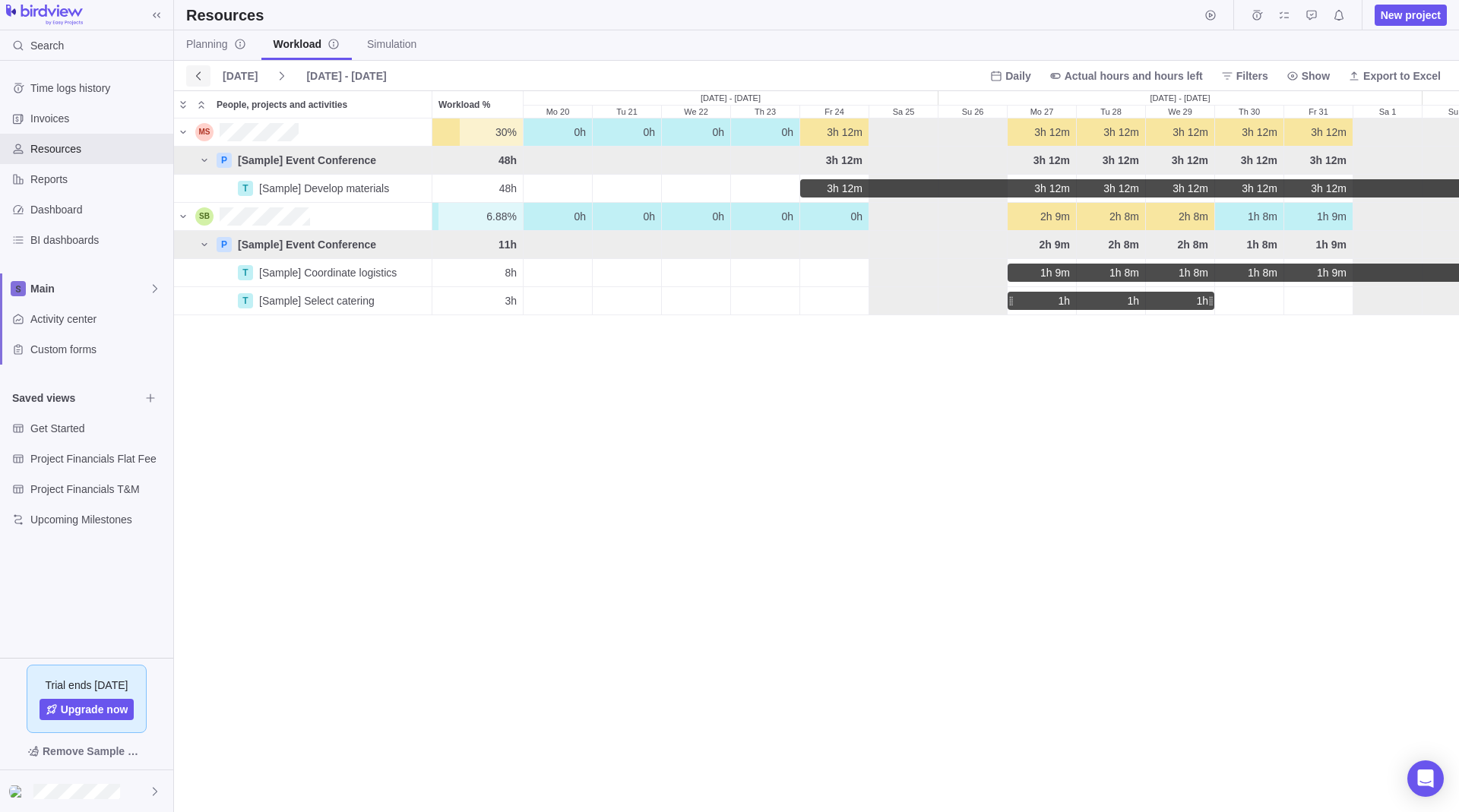
click at [204, 77] on icon at bounding box center [198, 76] width 13 height 13
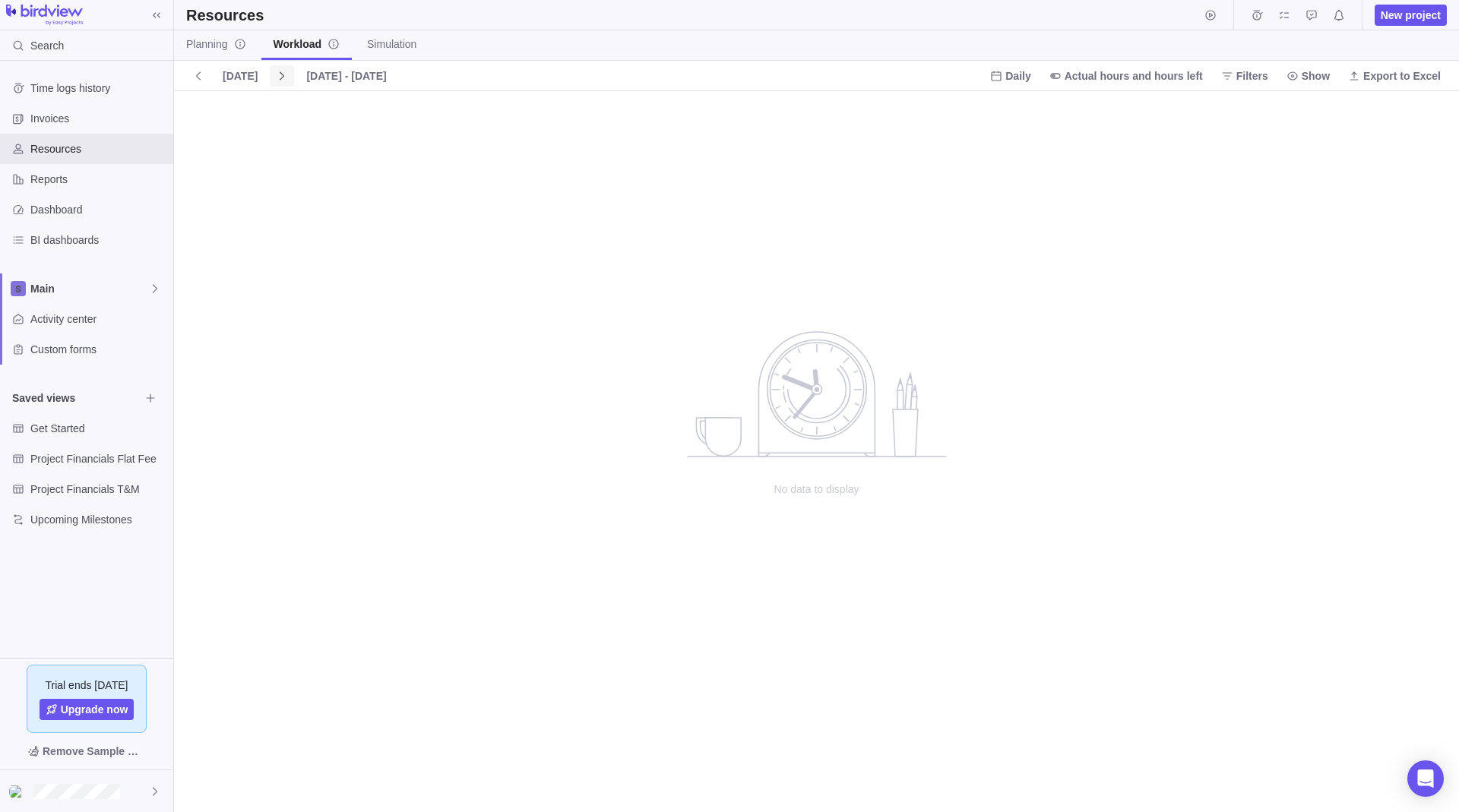
click at [270, 72] on span at bounding box center [282, 76] width 24 height 21
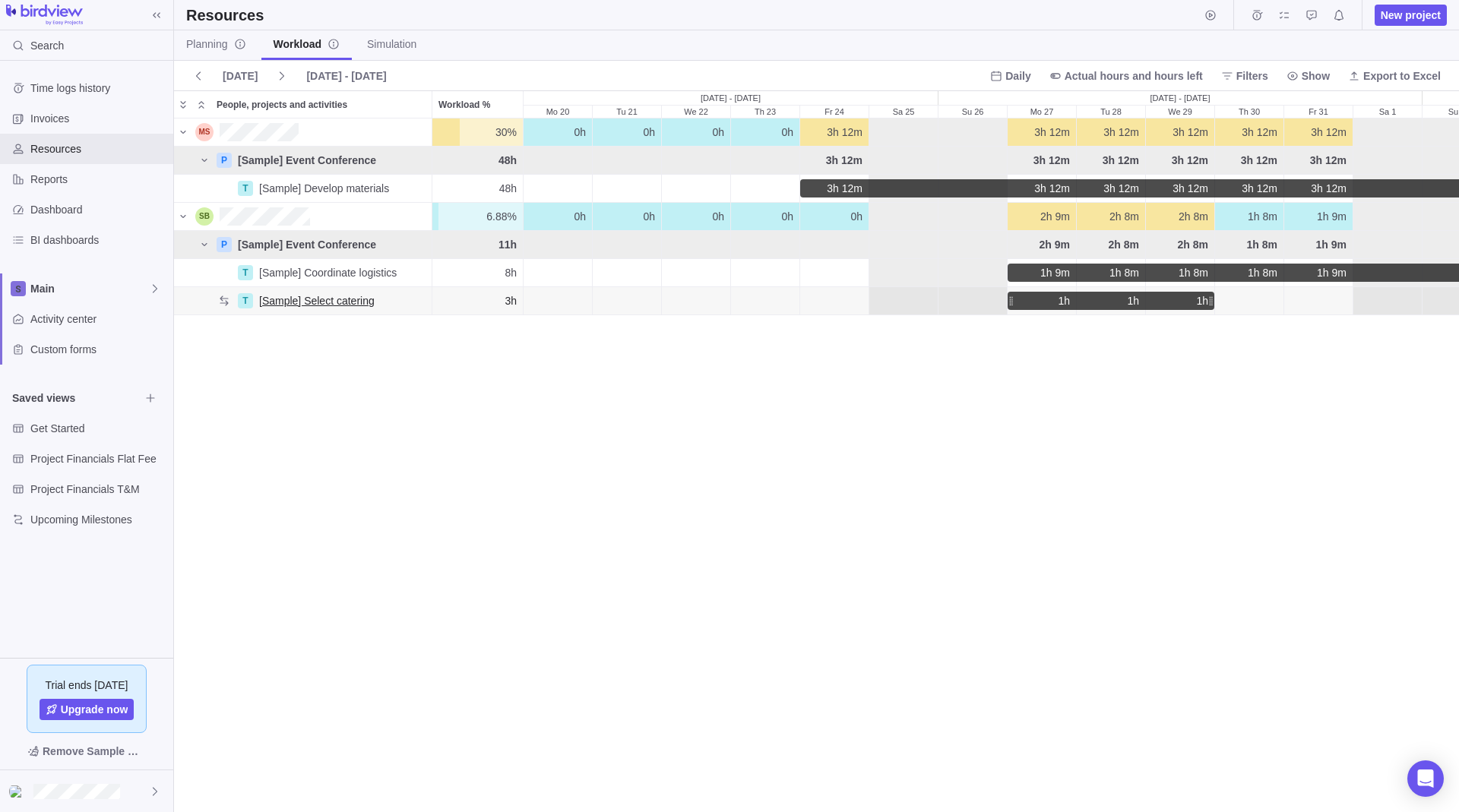
click at [329, 294] on span "[Sample] Select catering" at bounding box center [317, 301] width 116 height 16
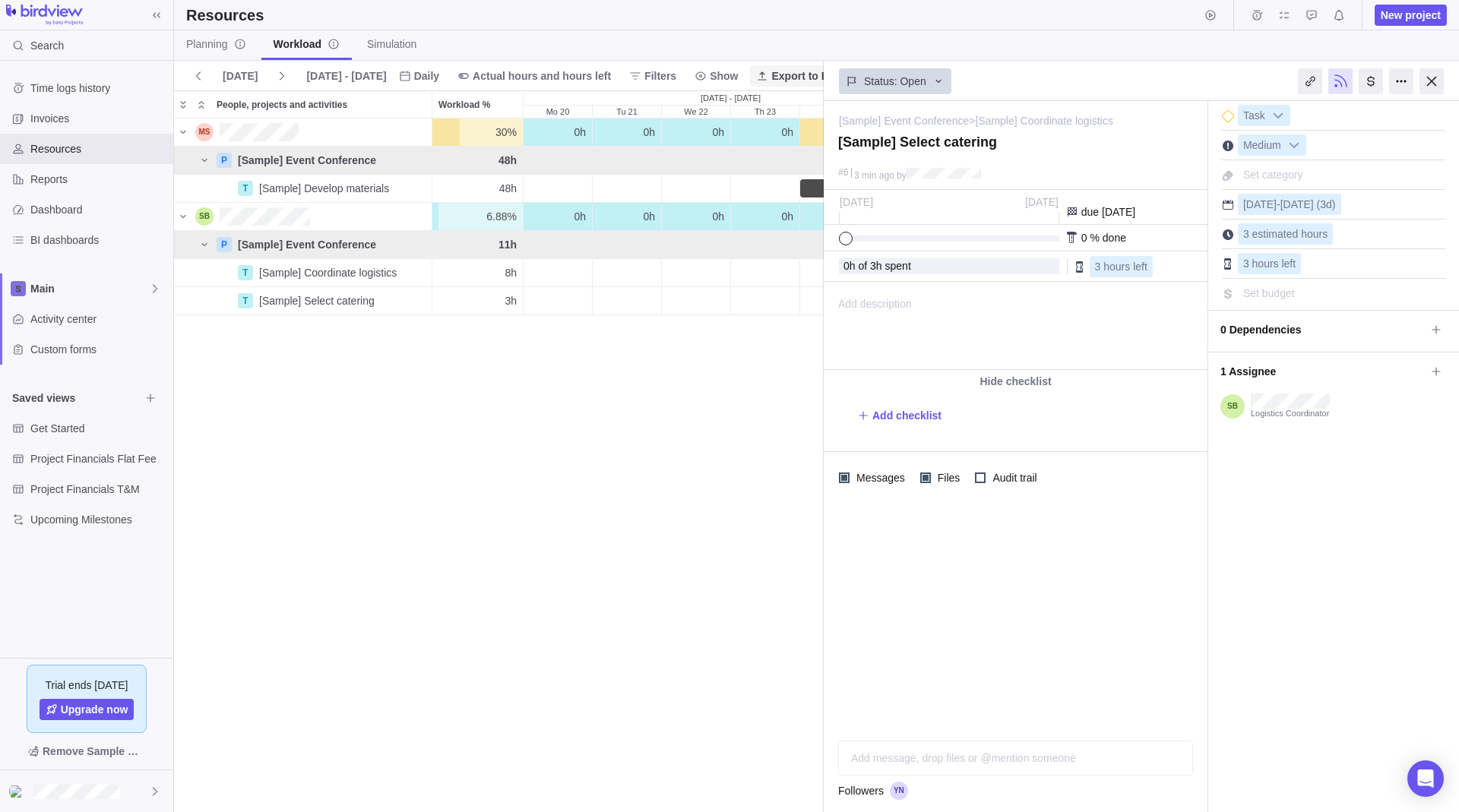
click at [1437, 75] on div at bounding box center [1431, 81] width 24 height 26
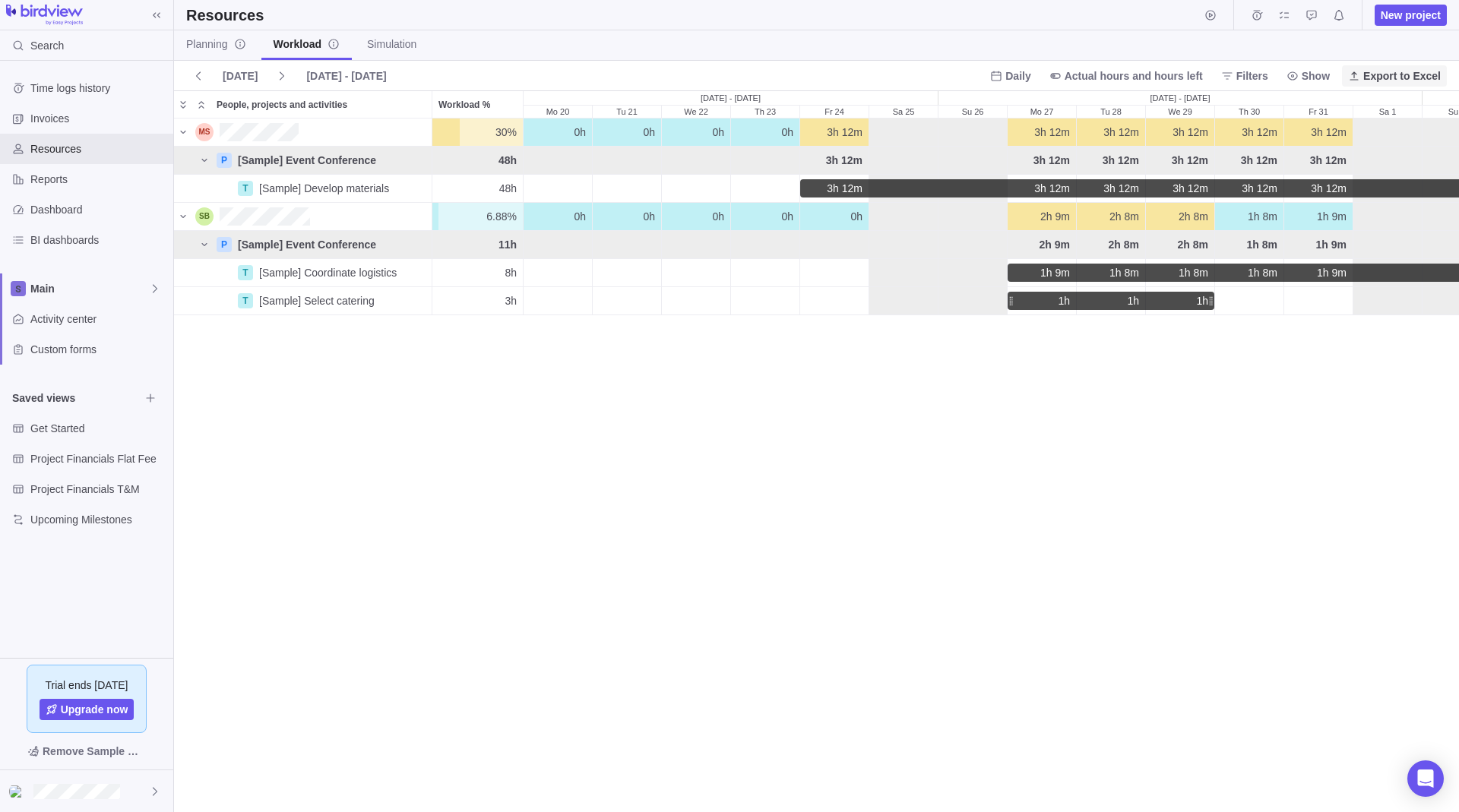
scroll to position [682, 1273]
click at [295, 277] on span "[Sample] Coordinate logistics" at bounding box center [328, 273] width 138 height 16
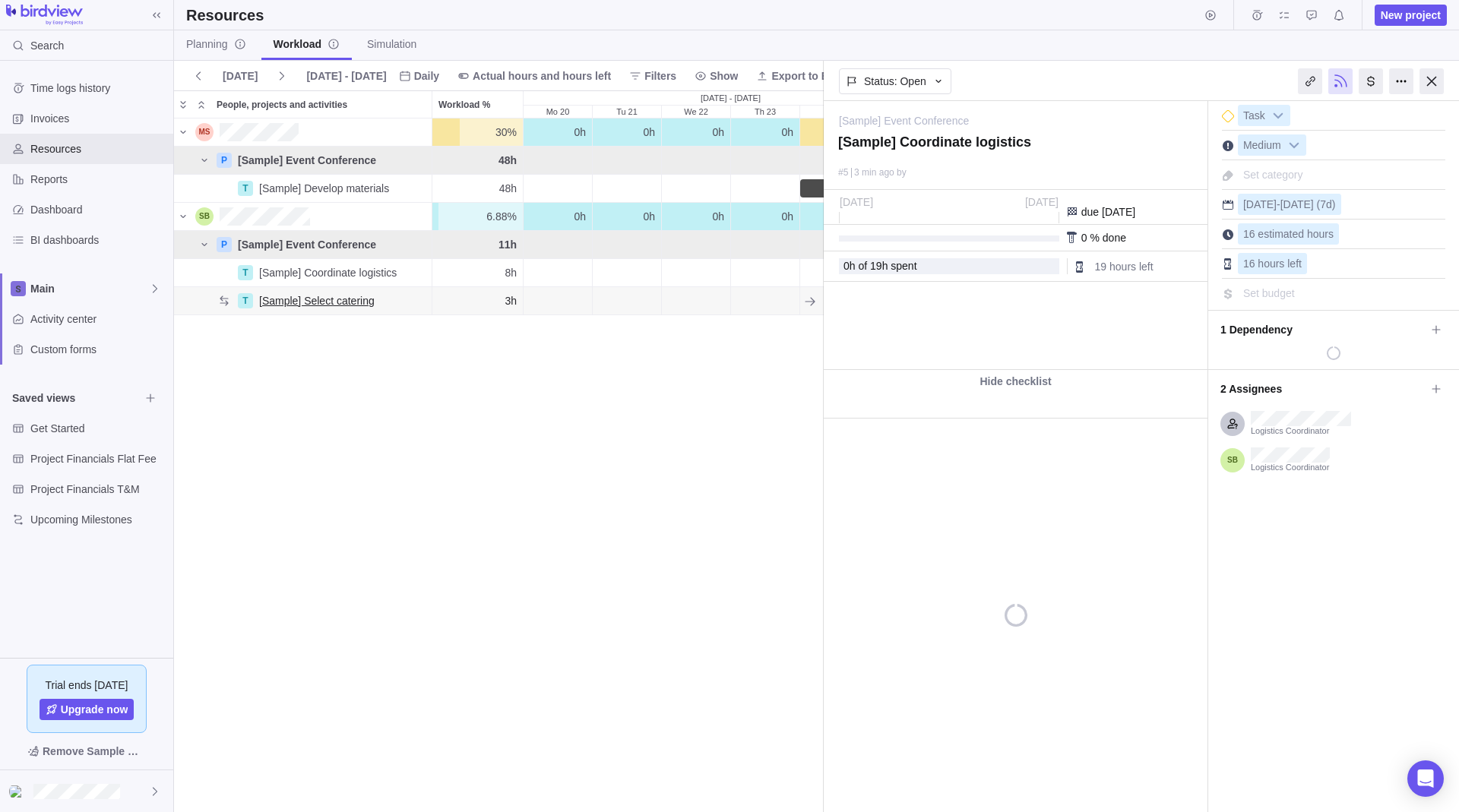
click at [303, 296] on span "[Sample] Select catering" at bounding box center [317, 301] width 116 height 16
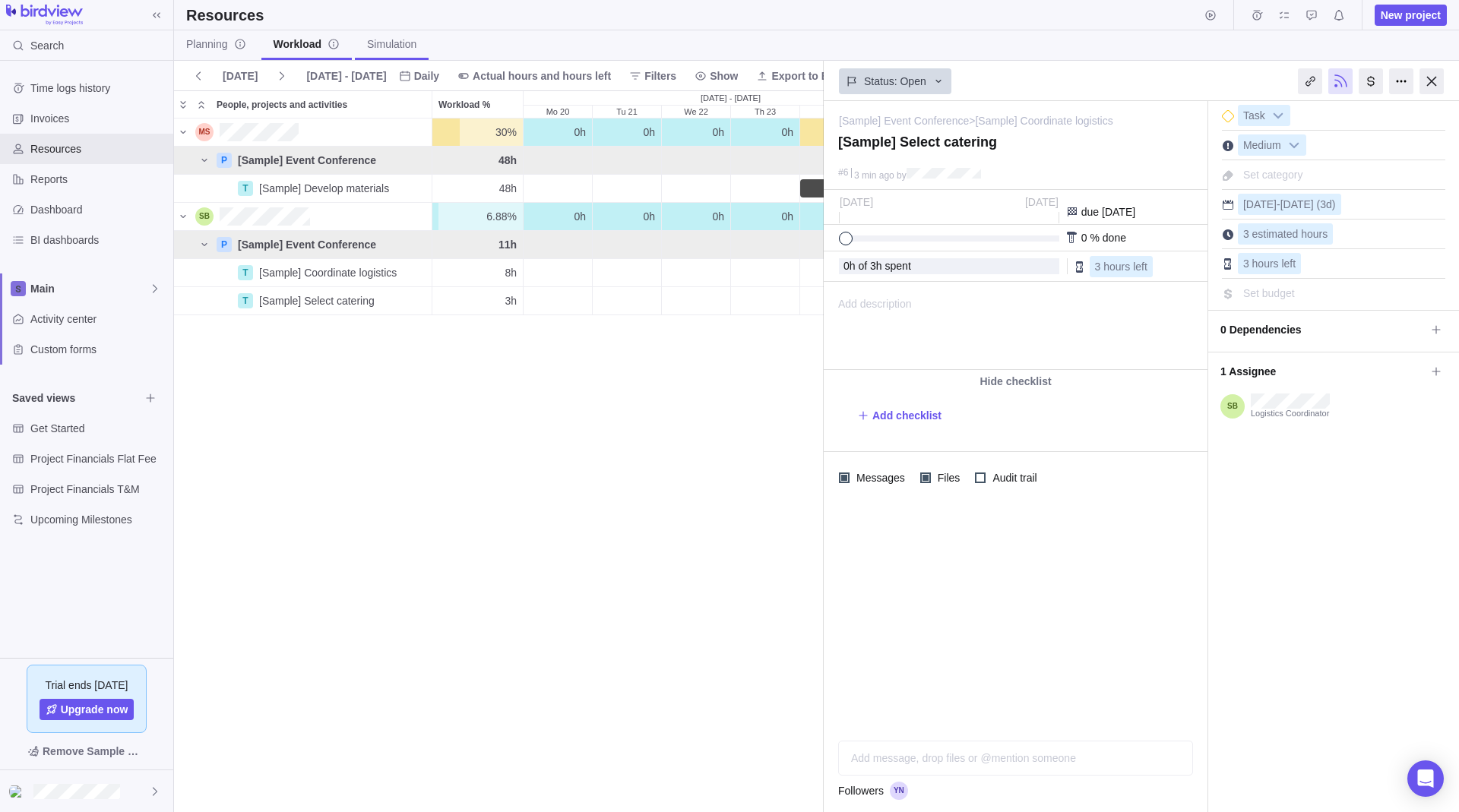
click at [390, 51] on span "Simulation" at bounding box center [391, 45] width 50 height 16
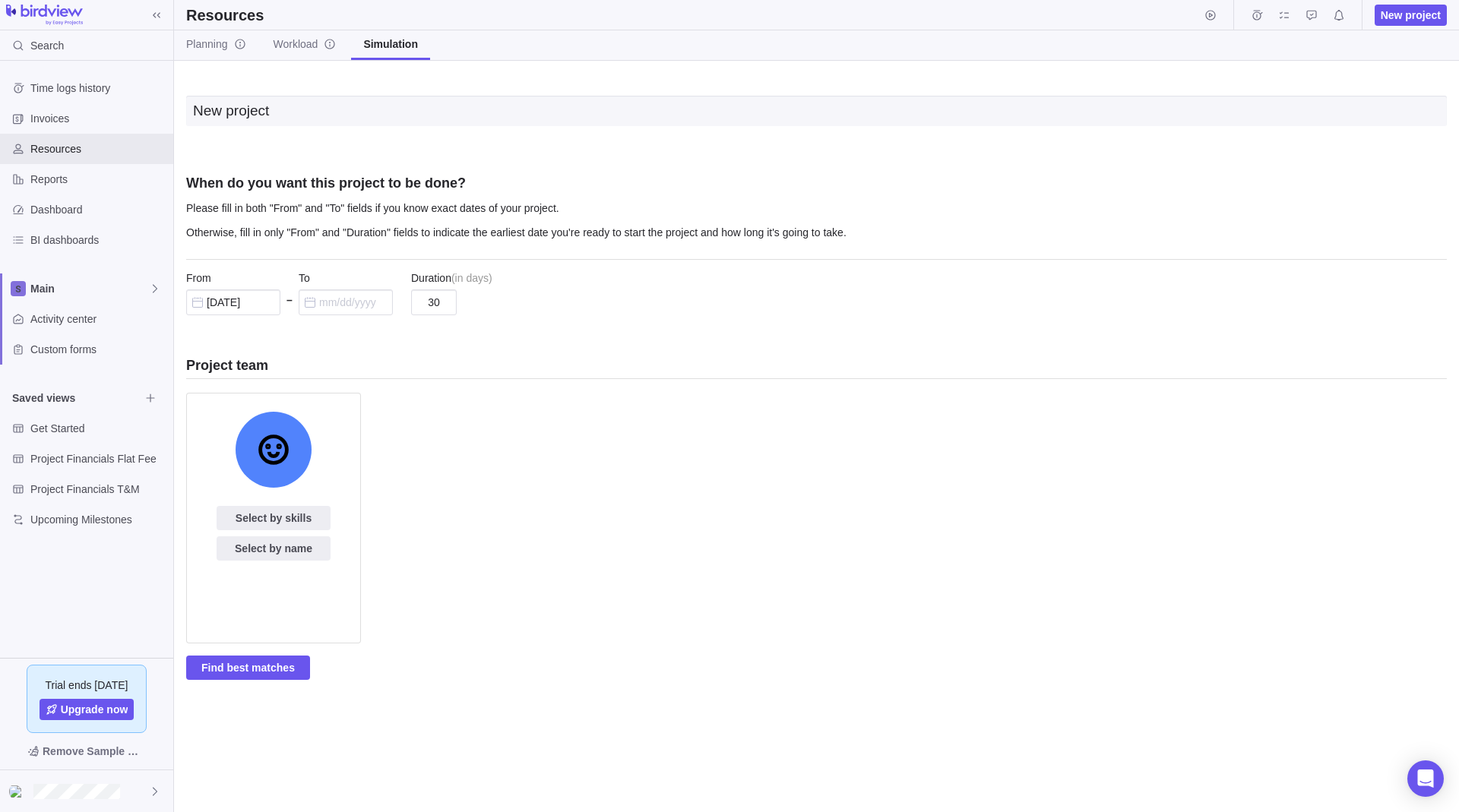
click at [382, 154] on div "New project When do you want this project to be done? Please fill in both "From…" at bounding box center [817, 391] width 1261 height 637
click at [243, 47] on icon "info-description" at bounding box center [240, 44] width 13 height 13
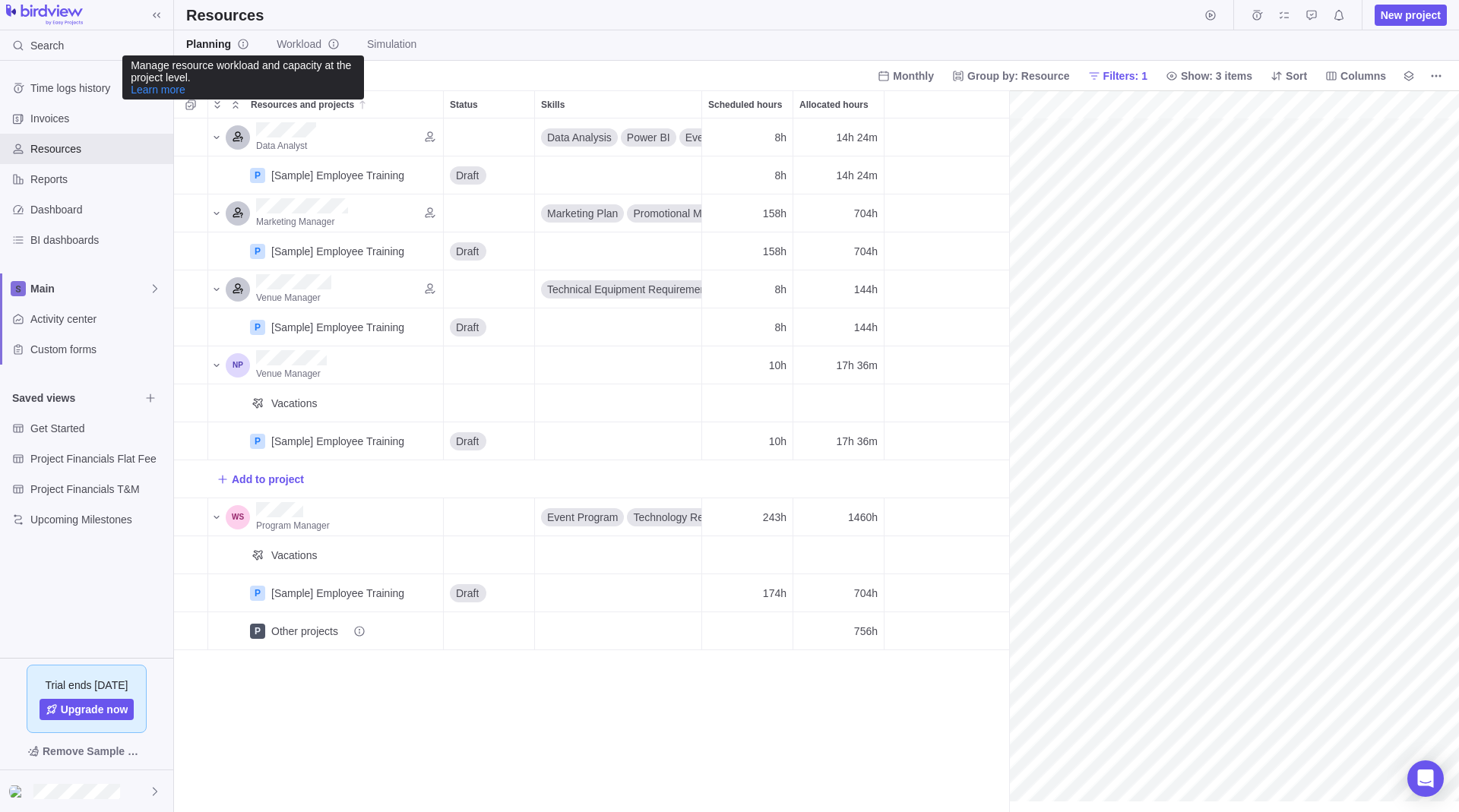
scroll to position [0, 236]
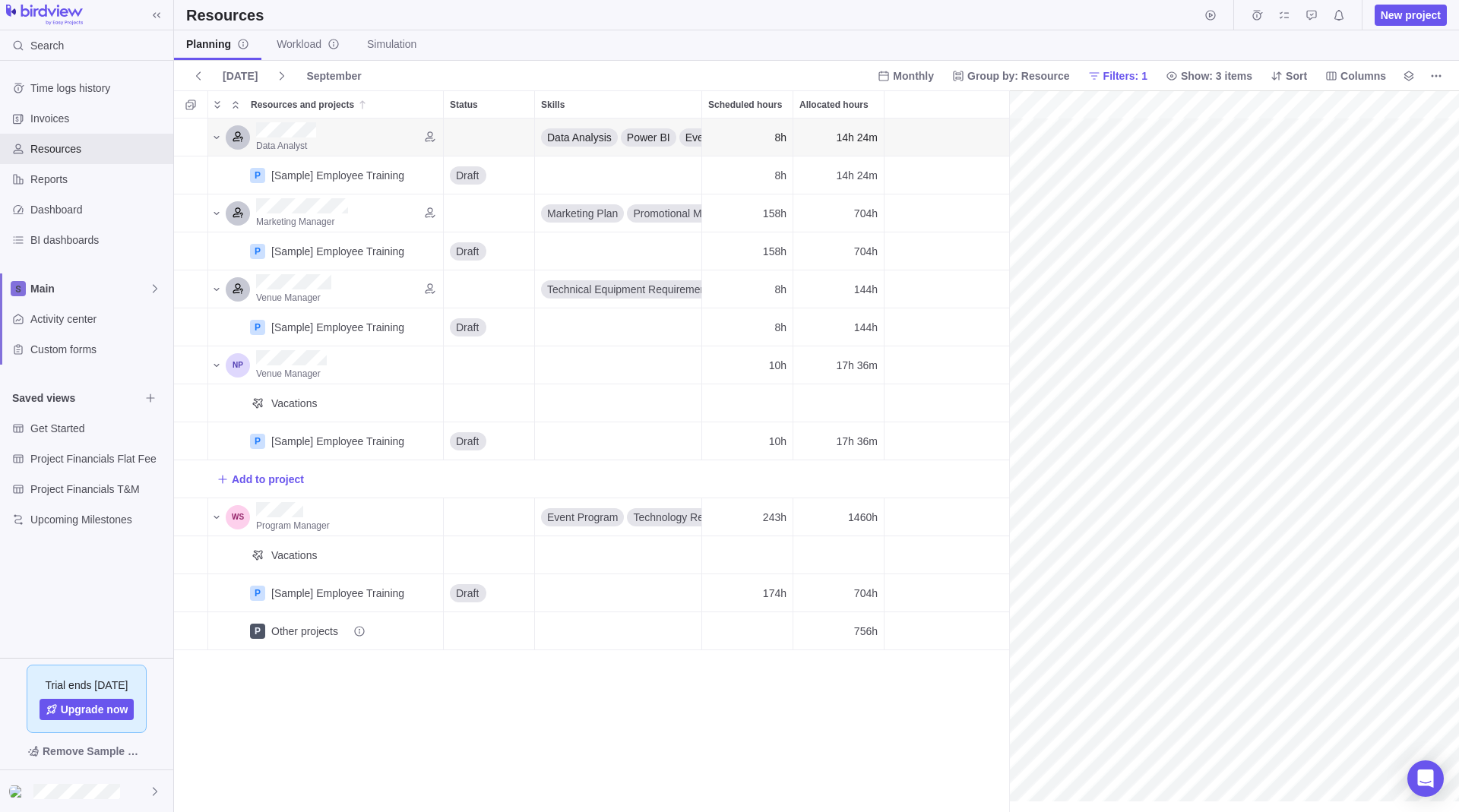
click at [934, 134] on div "grid" at bounding box center [946, 137] width 124 height 38
click at [661, 137] on span "Power BI" at bounding box center [648, 138] width 44 height 16
click at [521, 138] on div "Status" at bounding box center [490, 137] width 91 height 38
click at [351, 137] on div "Data Analyst" at bounding box center [343, 137] width 187 height 37
click at [365, 107] on icon at bounding box center [362, 105] width 13 height 13
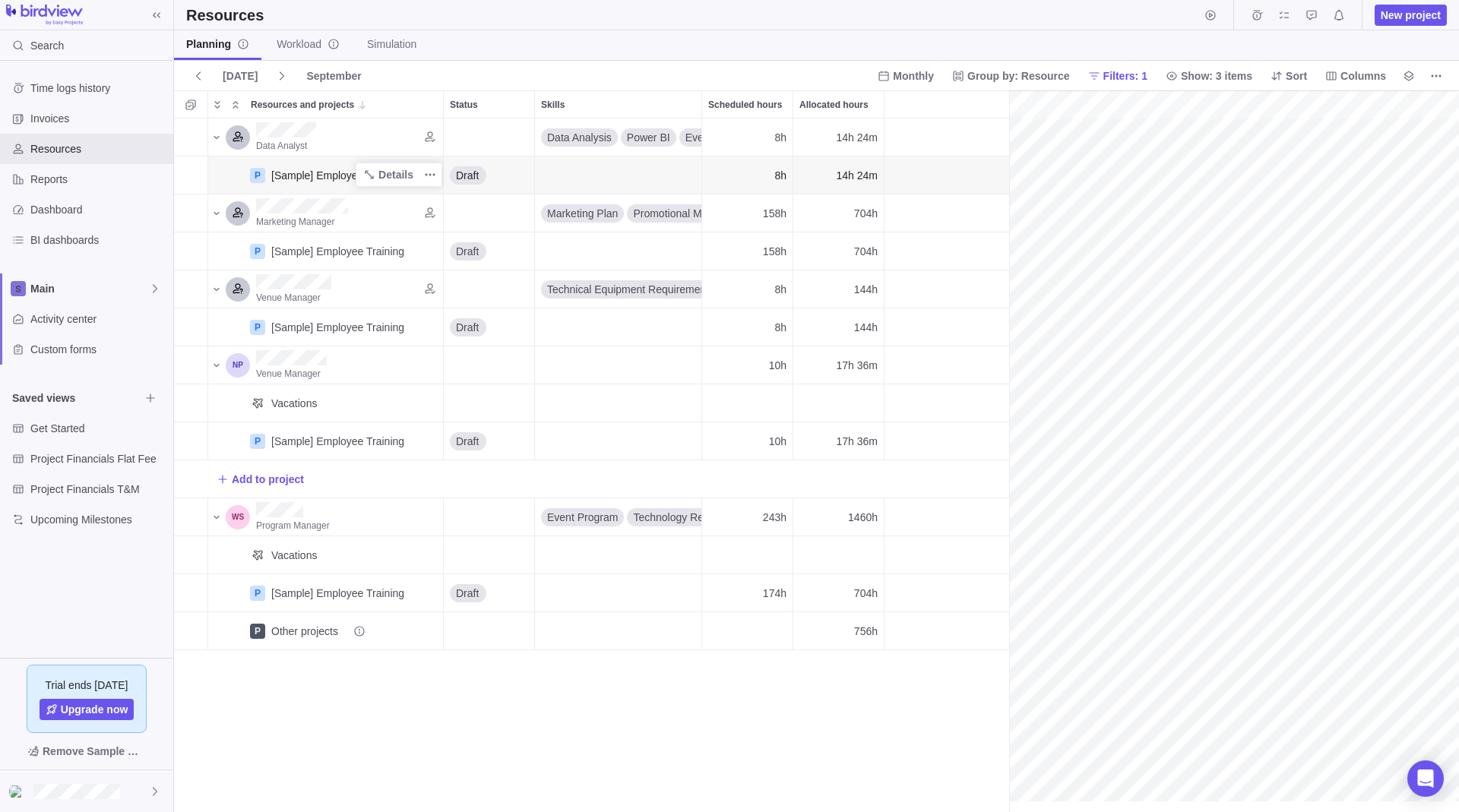
click at [335, 180] on div "[Sample] Employee Training" at bounding box center [337, 176] width 133 height 16
click at [412, 170] on span "Details" at bounding box center [396, 175] width 35 height 16
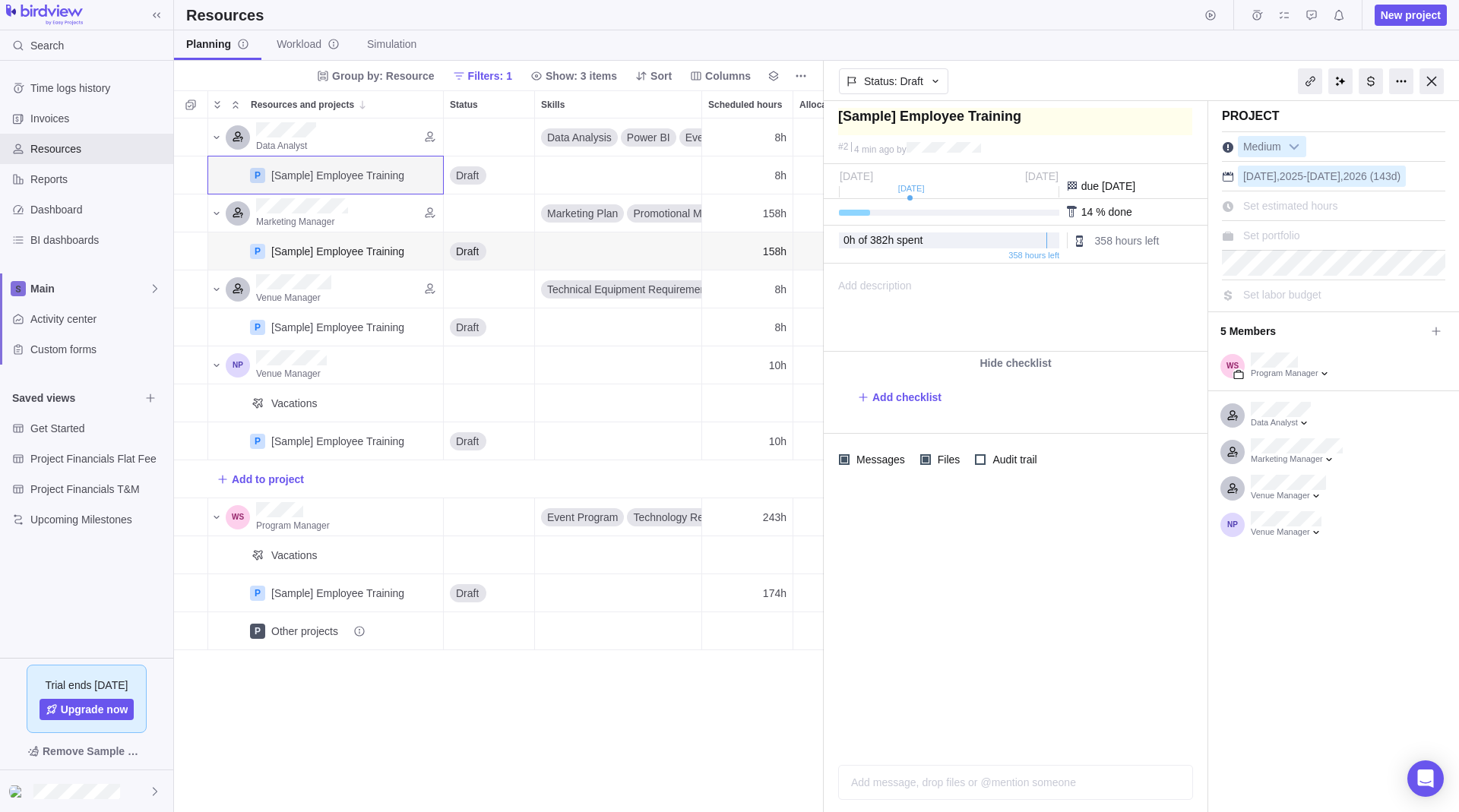
click at [1022, 123] on textarea at bounding box center [1015, 121] width 354 height 27
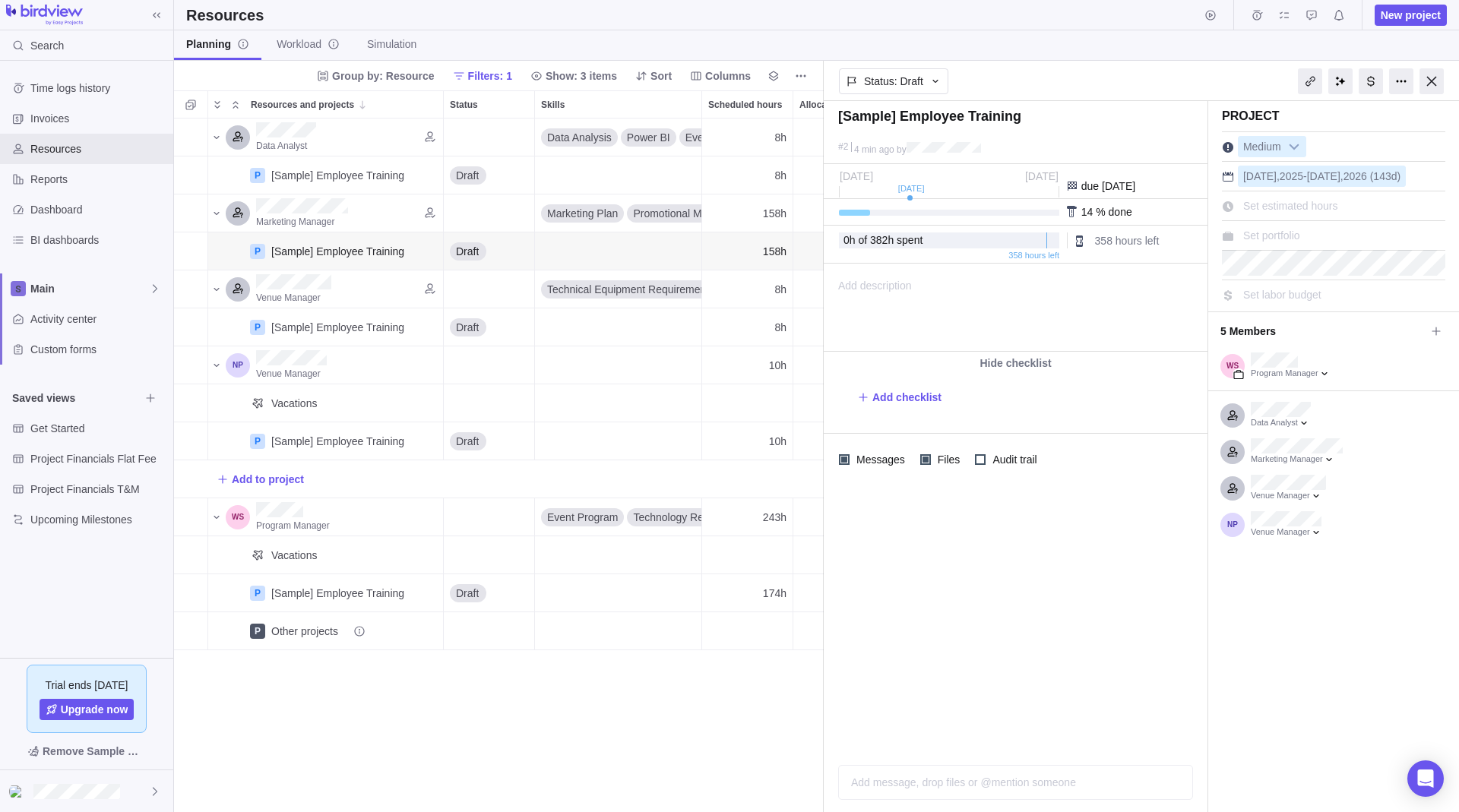
click at [1018, 91] on div "Status: Draft" at bounding box center [1015, 80] width 384 height 35
click at [1437, 89] on div at bounding box center [1431, 81] width 24 height 26
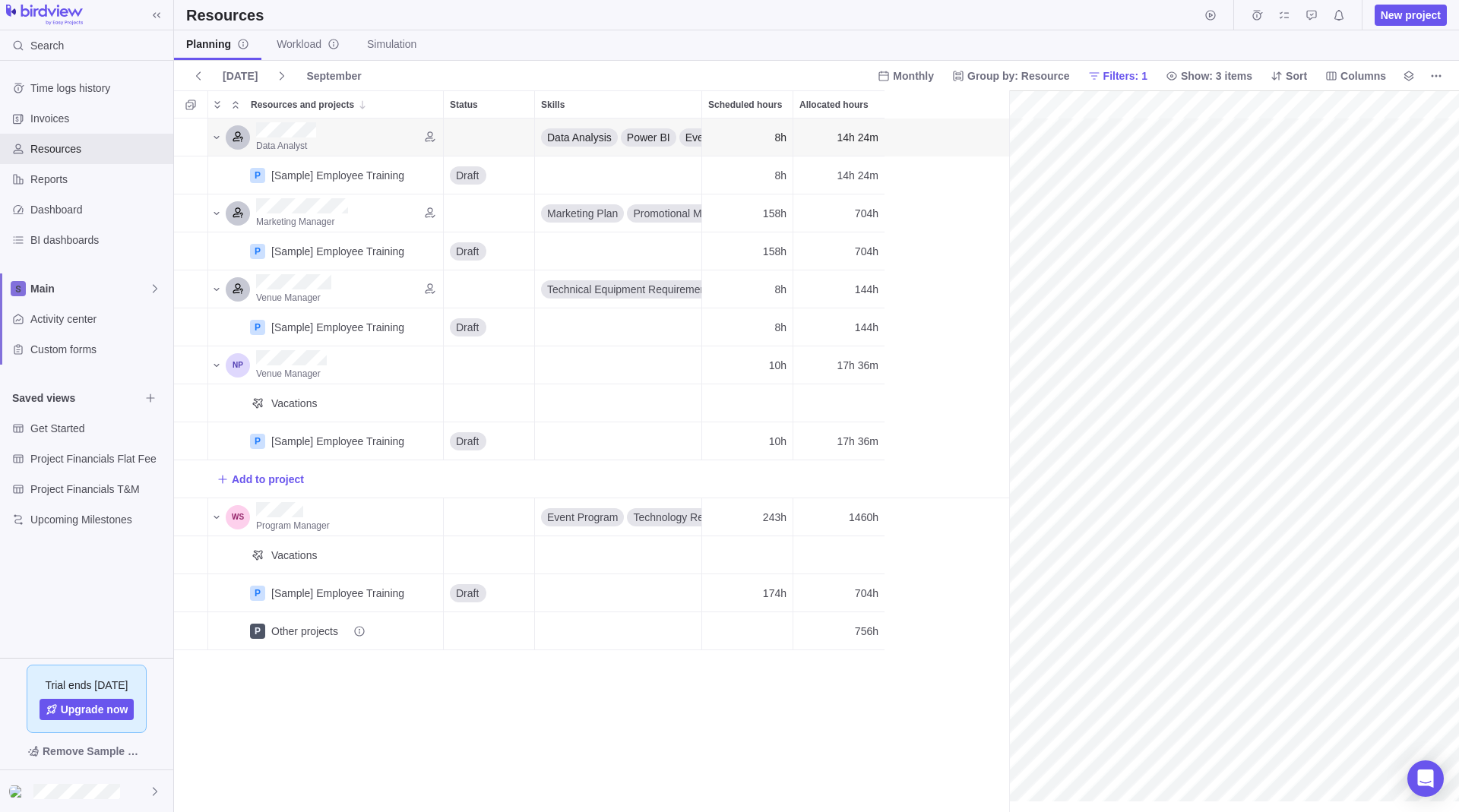
scroll to position [0, 236]
drag, startPoint x: 1008, startPoint y: 202, endPoint x: 755, endPoint y: 208, distance: 253.1
drag, startPoint x: 756, startPoint y: 208, endPoint x: 1127, endPoint y: 199, distance: 371.1
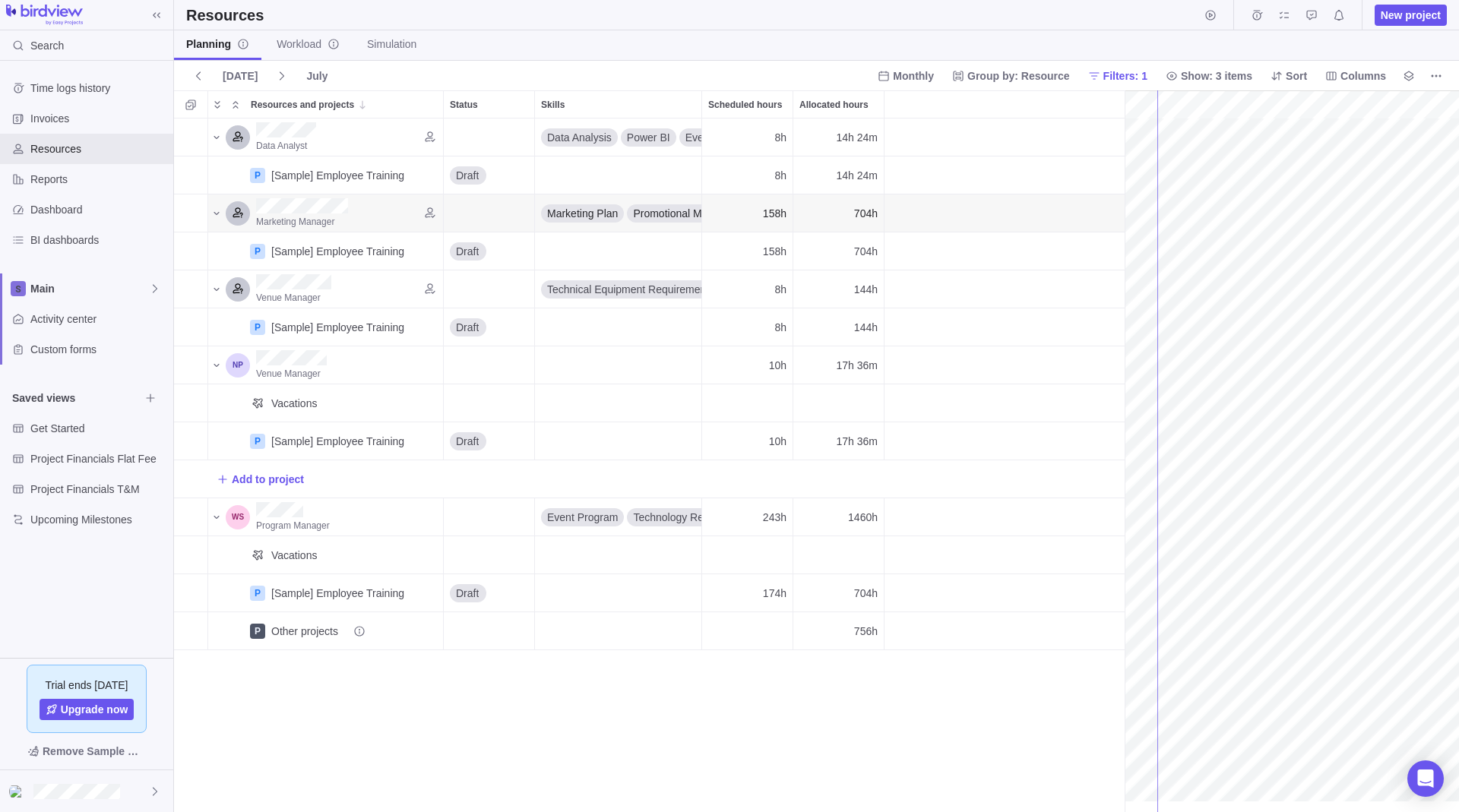
drag, startPoint x: 1127, startPoint y: 199, endPoint x: 1172, endPoint y: 190, distance: 45.9
drag, startPoint x: 1172, startPoint y: 190, endPoint x: 882, endPoint y: 208, distance: 290.6
click at [1010, 82] on span "Group by: Resource" at bounding box center [1019, 76] width 103 height 16
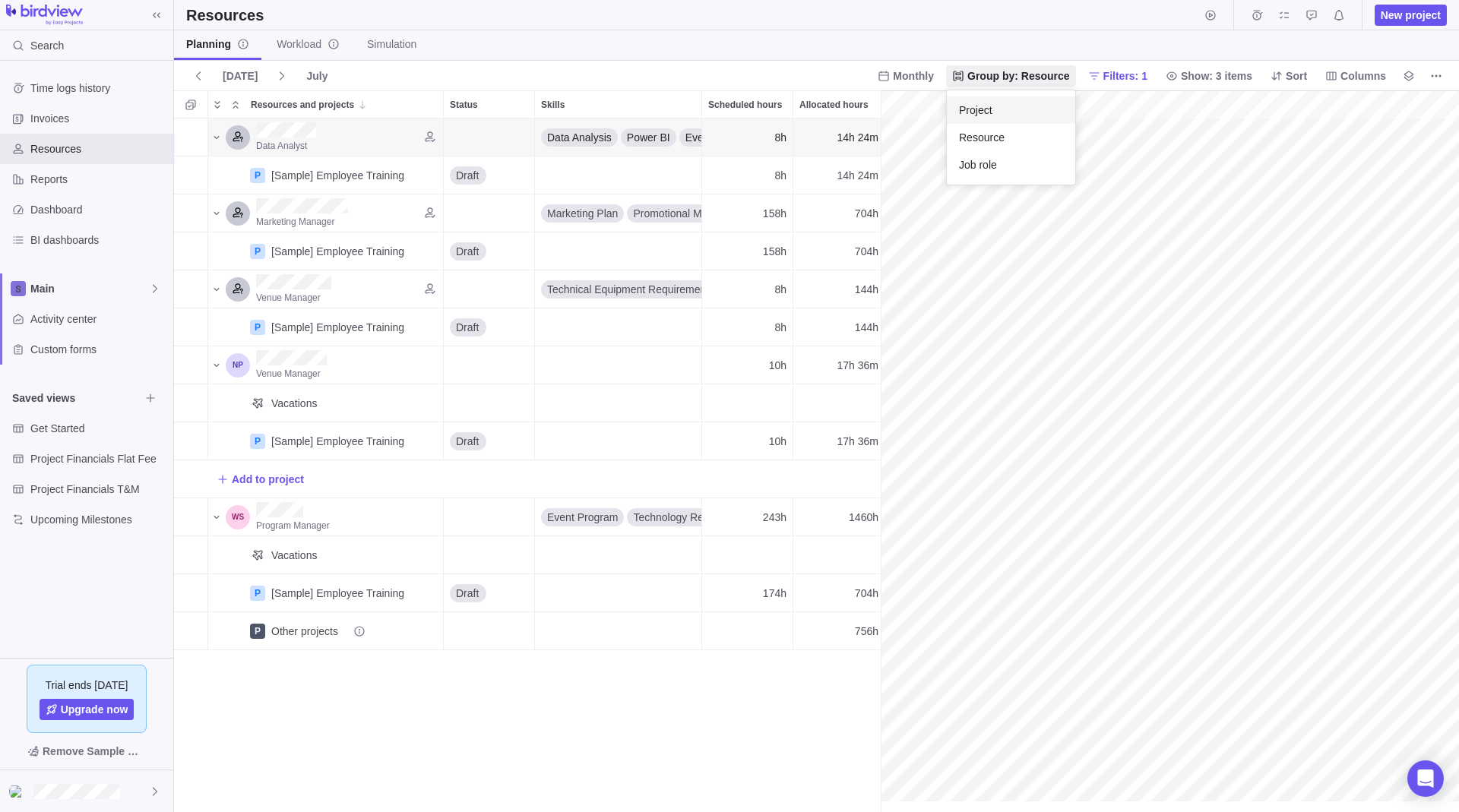
click at [989, 109] on span "Project" at bounding box center [975, 111] width 33 height 16
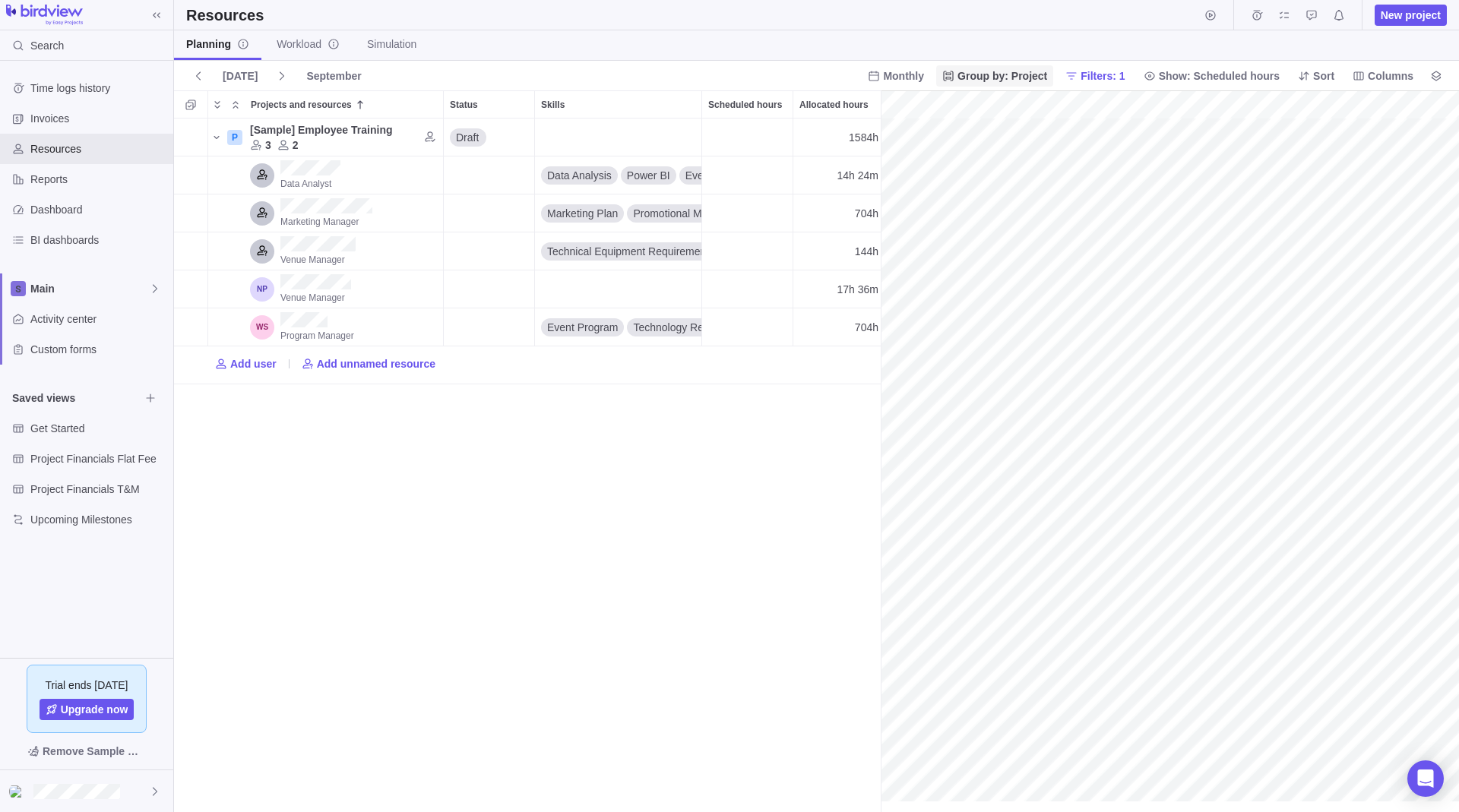
scroll to position [0, 236]
click at [996, 72] on span "Group by: Project" at bounding box center [1002, 76] width 89 height 16
click at [989, 135] on span "Resource" at bounding box center [971, 138] width 46 height 16
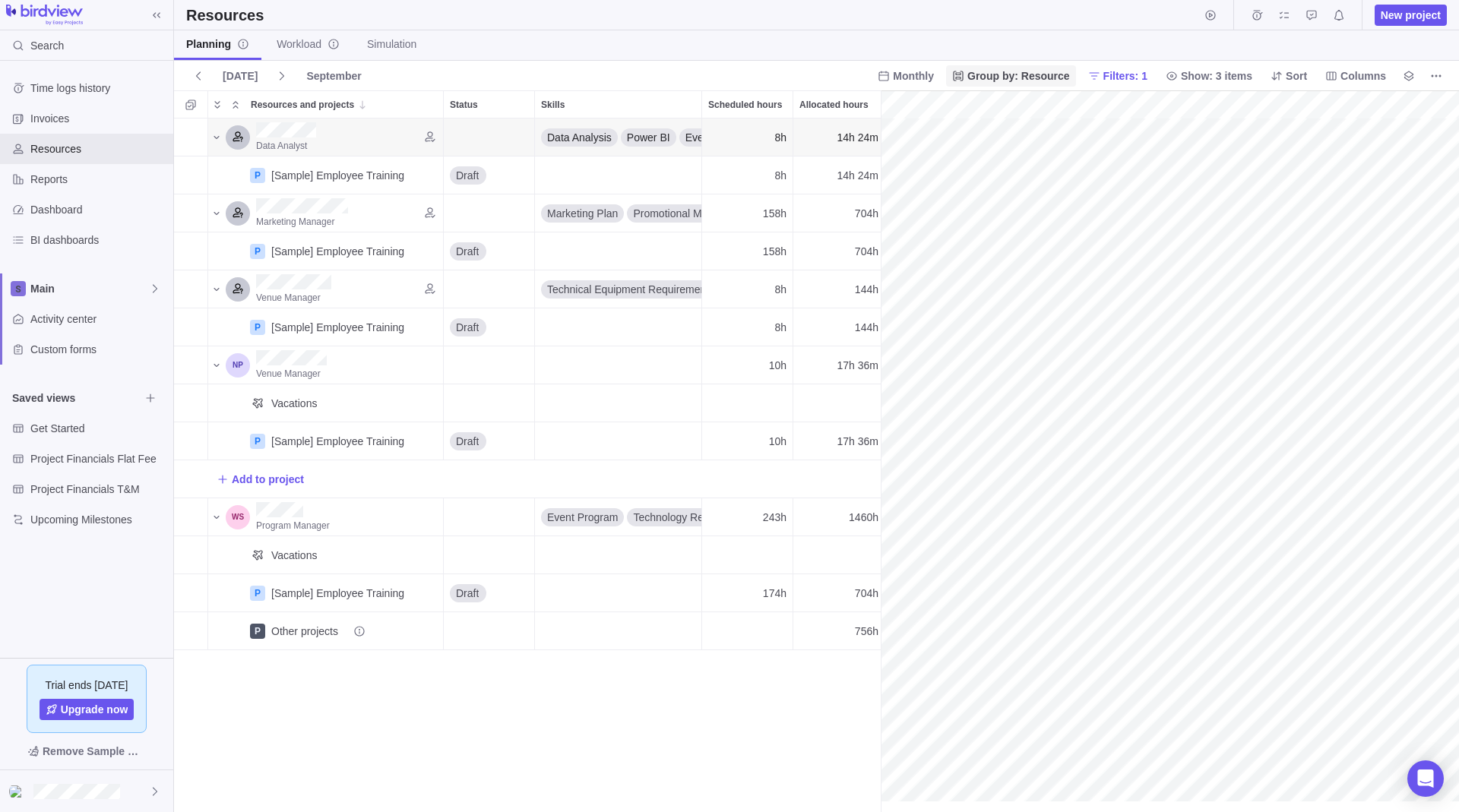
click at [987, 81] on span "Group by: Resource" at bounding box center [1019, 76] width 103 height 16
click at [987, 131] on span "Resource" at bounding box center [981, 138] width 46 height 16
click at [908, 80] on span "Monthly" at bounding box center [913, 76] width 41 height 16
click at [911, 111] on div "Daily" at bounding box center [905, 110] width 67 height 27
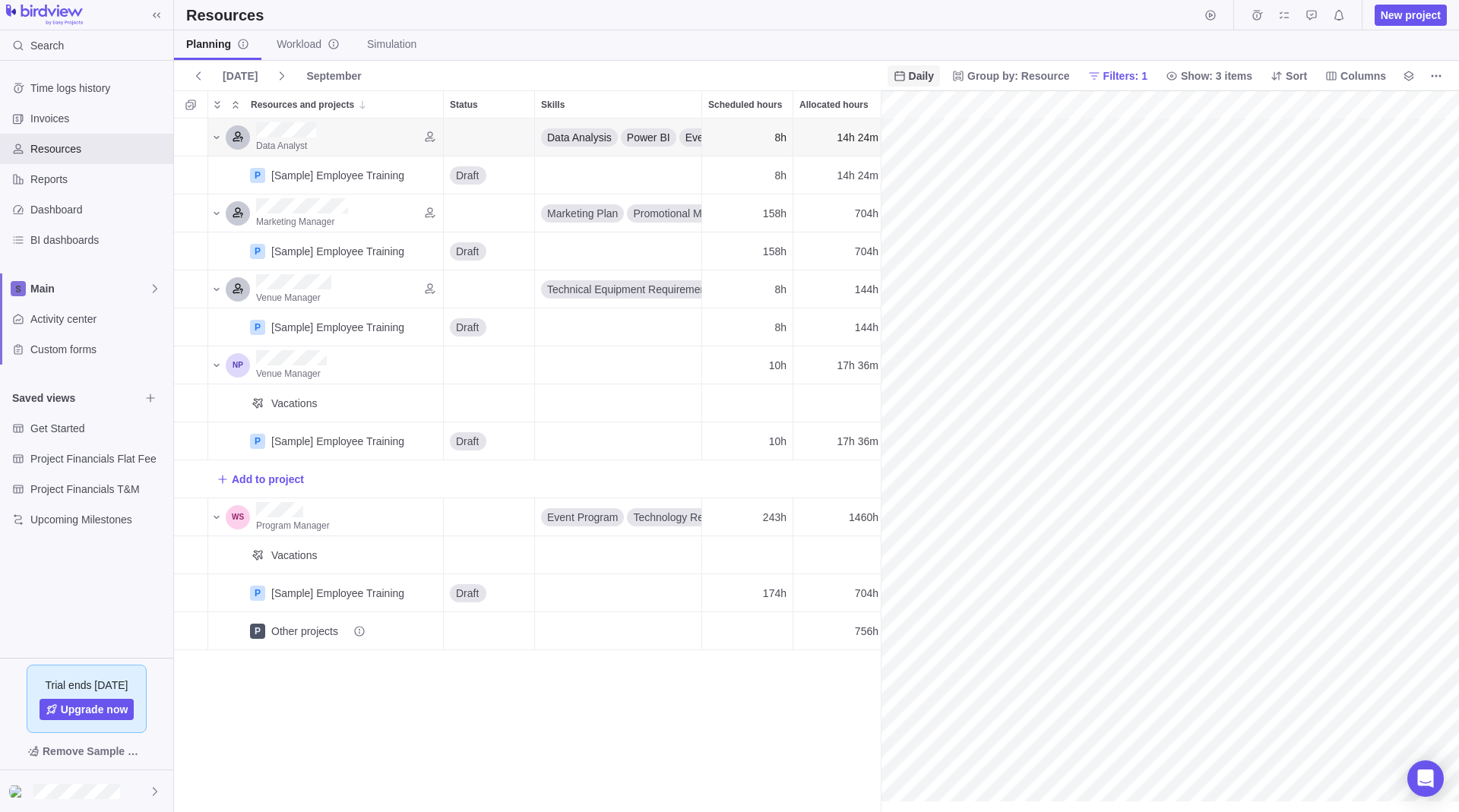
click at [919, 82] on span "Daily" at bounding box center [921, 76] width 25 height 16
click at [913, 135] on span "Weekly" at bounding box center [918, 138] width 35 height 16
click at [912, 71] on span "Weekly" at bounding box center [916, 76] width 37 height 16
click at [912, 158] on span "Monthly" at bounding box center [907, 165] width 37 height 16
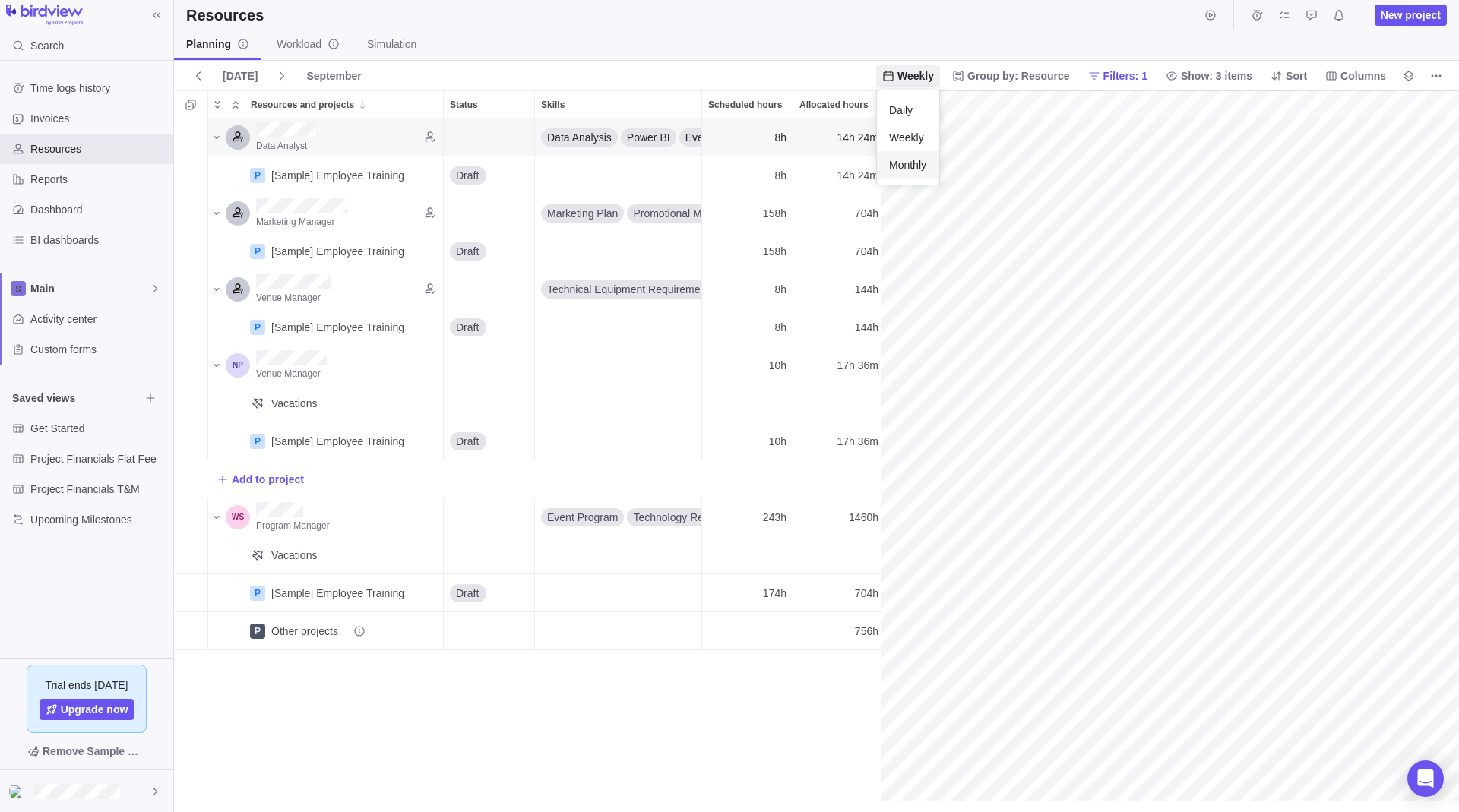
scroll to position [0, 236]
click at [933, 79] on span "Monthly" at bounding box center [913, 76] width 41 height 16
click at [923, 142] on div "Weekly" at bounding box center [905, 137] width 67 height 27
click at [933, 79] on span "Weekly" at bounding box center [908, 76] width 64 height 21
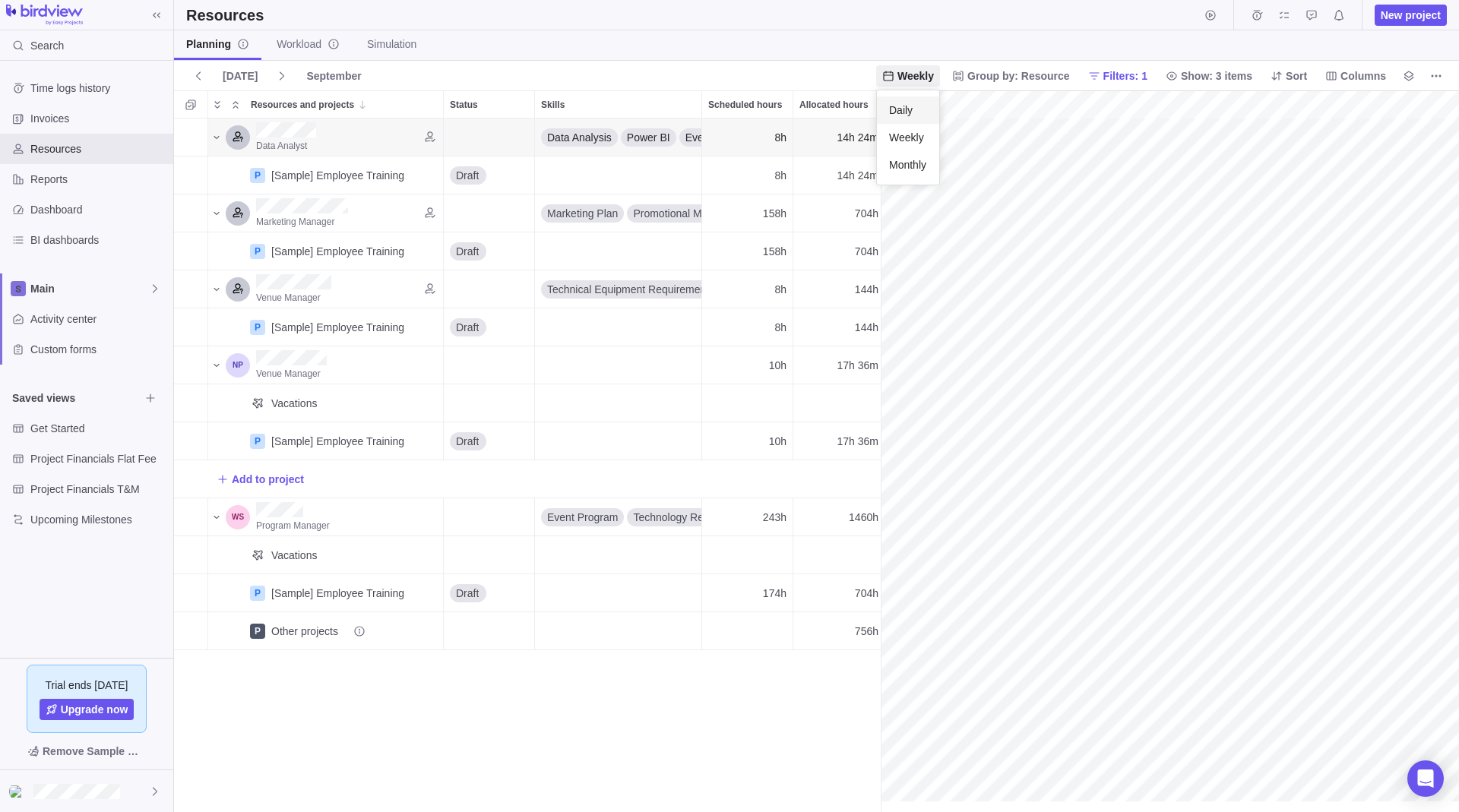
click at [936, 115] on div "Daily" at bounding box center [908, 110] width 62 height 27
click at [1374, 85] on span "Columns" at bounding box center [1355, 76] width 73 height 21
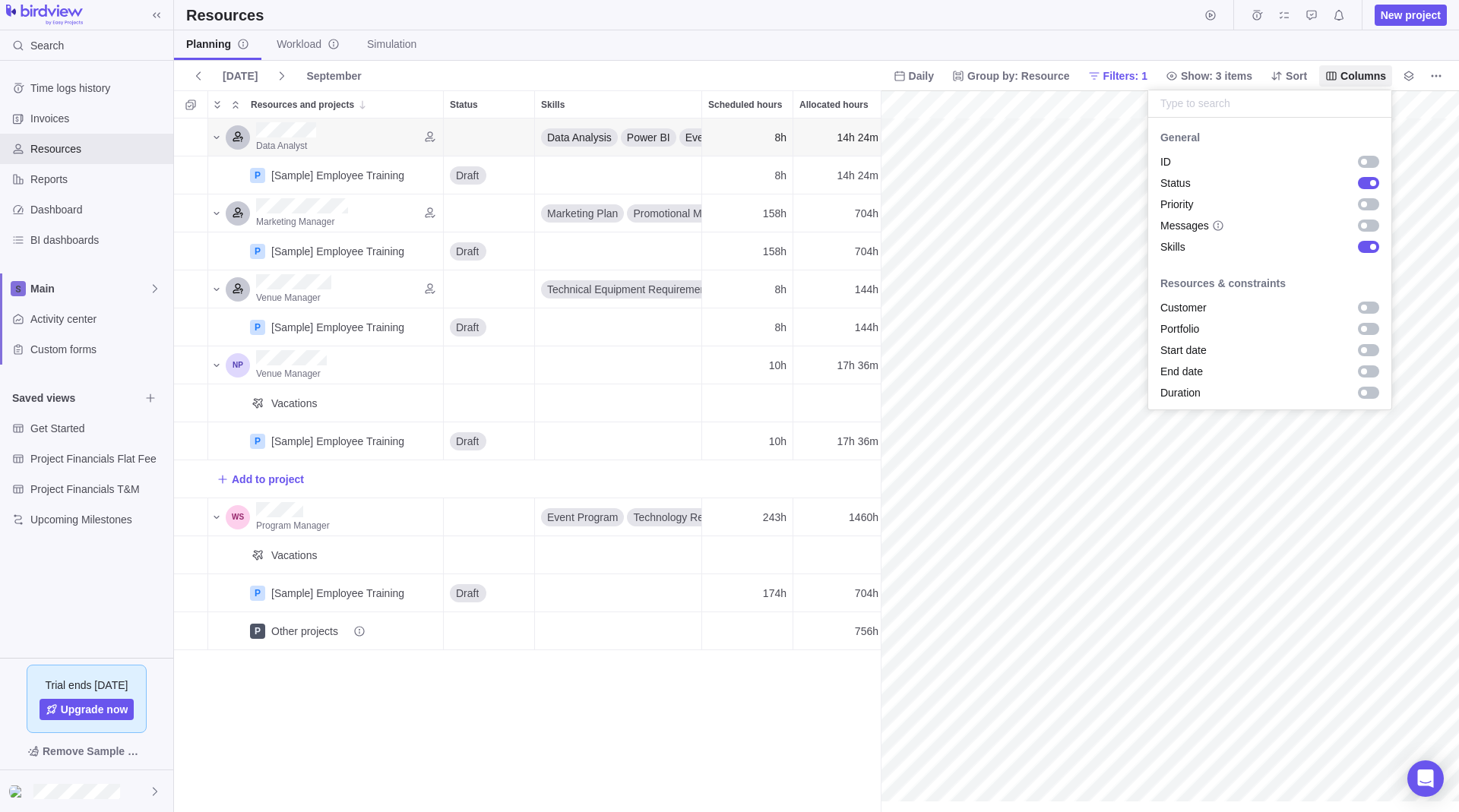
click at [1422, 79] on body "Search Time logs history Invoices Resources Reports Dashboard BI dashboards Mai…" at bounding box center [730, 406] width 1459 height 812
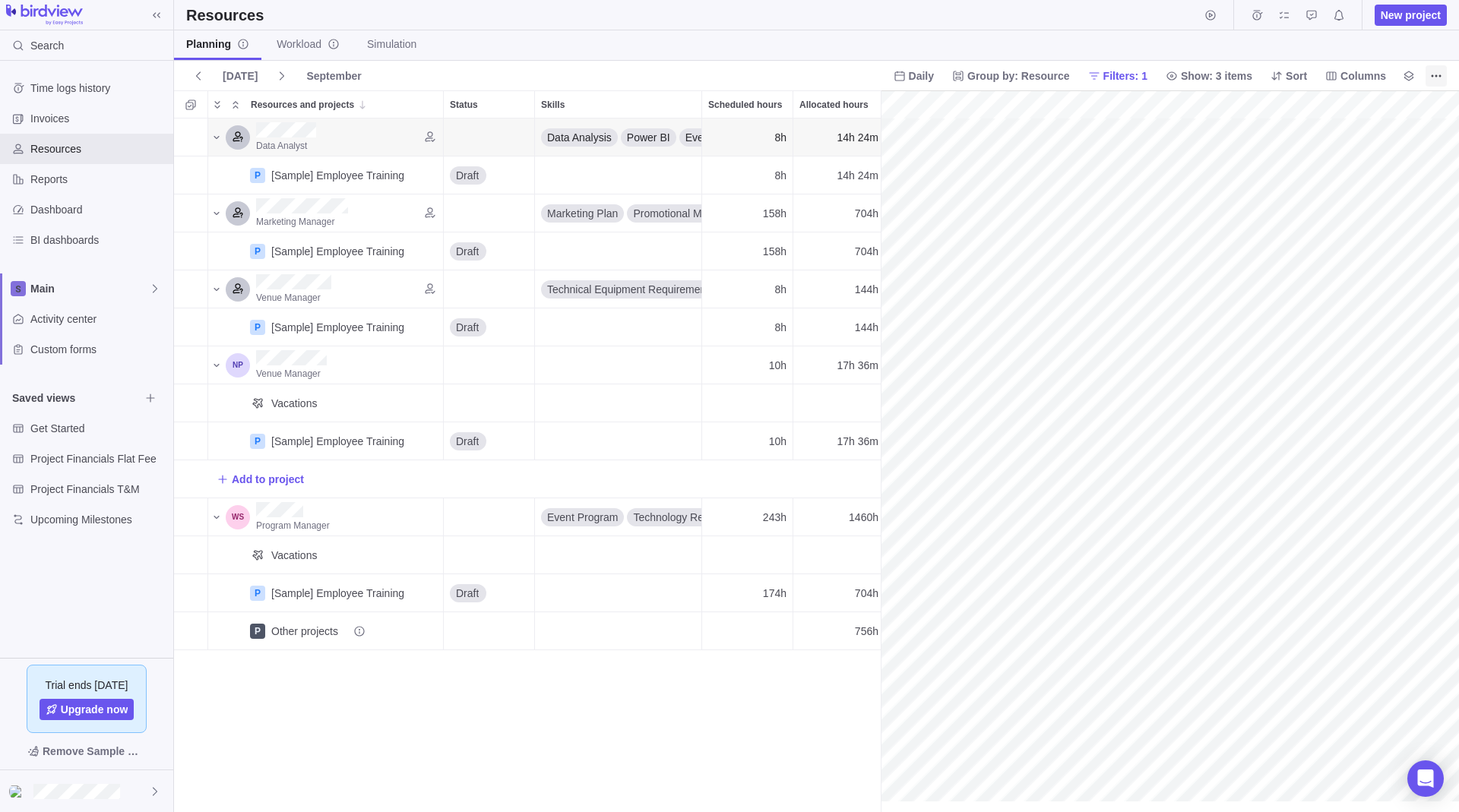
click at [1432, 79] on icon "More actions" at bounding box center [1436, 76] width 13 height 13
click at [1408, 78] on body "Search Time logs history Invoices Resources Reports Dashboard BI dashboards Mai…" at bounding box center [730, 406] width 1459 height 812
click at [1405, 78] on icon "Legend" at bounding box center [1408, 76] width 13 height 13
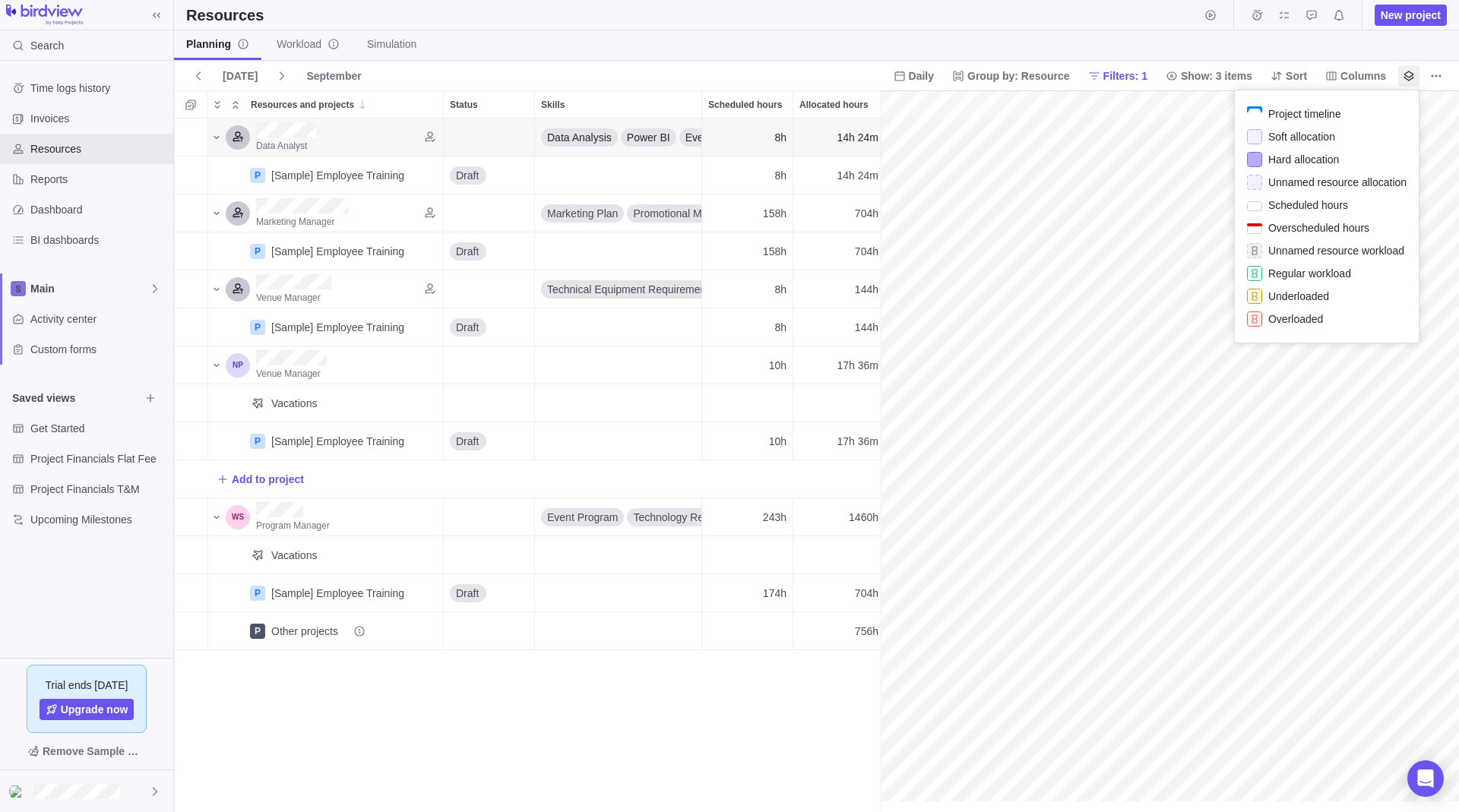
click at [1362, 108] on div "Project timeline" at bounding box center [1327, 114] width 159 height 22
click at [1340, 110] on span "Project timeline" at bounding box center [1304, 115] width 73 height 16
click at [1295, 114] on span "Project timeline" at bounding box center [1304, 115] width 73 height 16
click at [1091, 244] on body "Search Time logs history Invoices Resources Reports Dashboard BI dashboards Mai…" at bounding box center [730, 406] width 1459 height 812
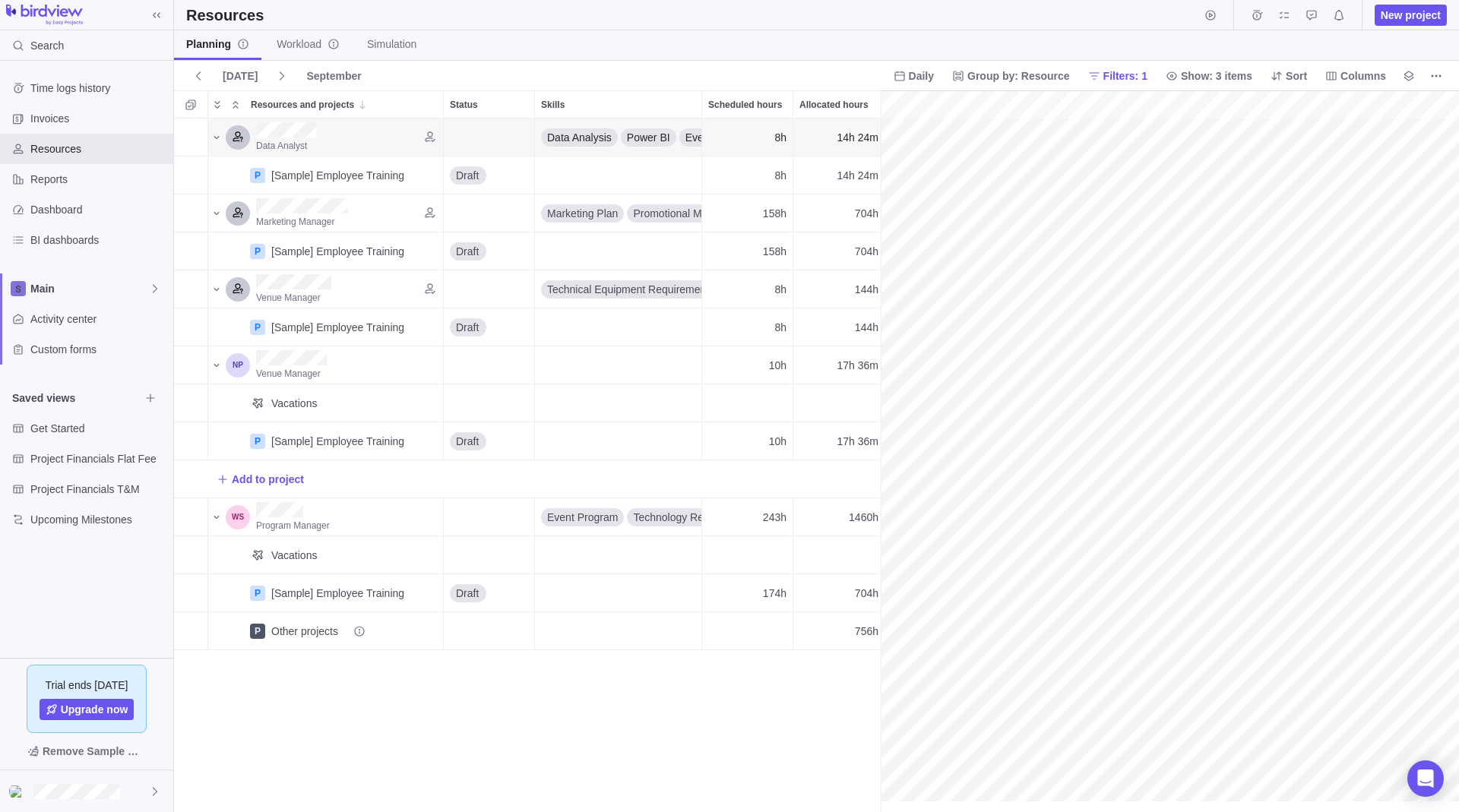
scroll to position [0, 5576]
click at [884, 138] on div at bounding box center [881, 451] width 15 height 722
click at [312, 87] on div "[DATE] October Daily Group by: Resource Filters: 1 Show: 3 items Sort Columns" at bounding box center [816, 76] width 1285 height 30
click at [316, 78] on div "October" at bounding box center [326, 76] width 53 height 21
click at [196, 83] on span at bounding box center [198, 76] width 24 height 21
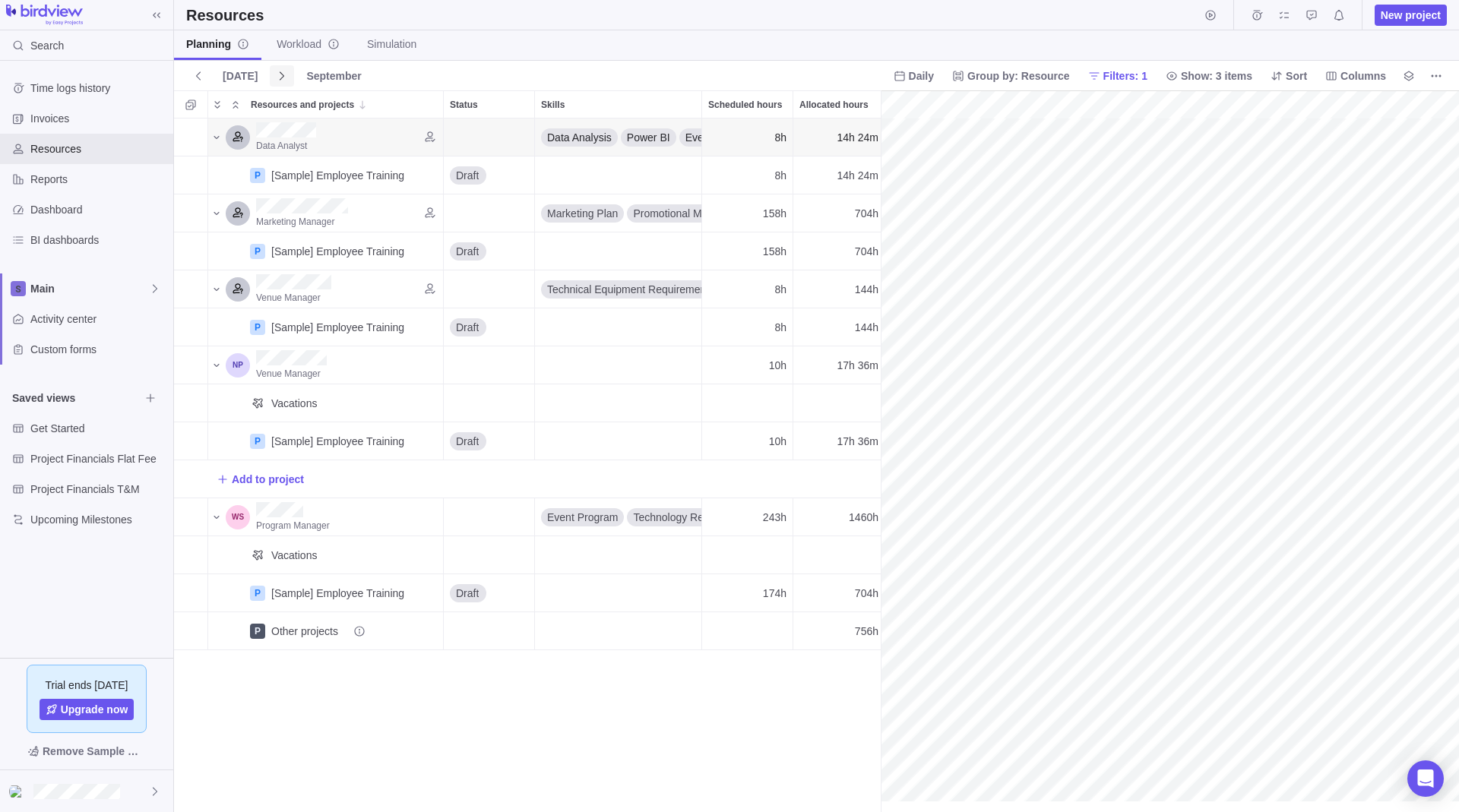
click at [270, 79] on span at bounding box center [282, 76] width 24 height 21
click at [85, 185] on span "Reports" at bounding box center [98, 180] width 137 height 16
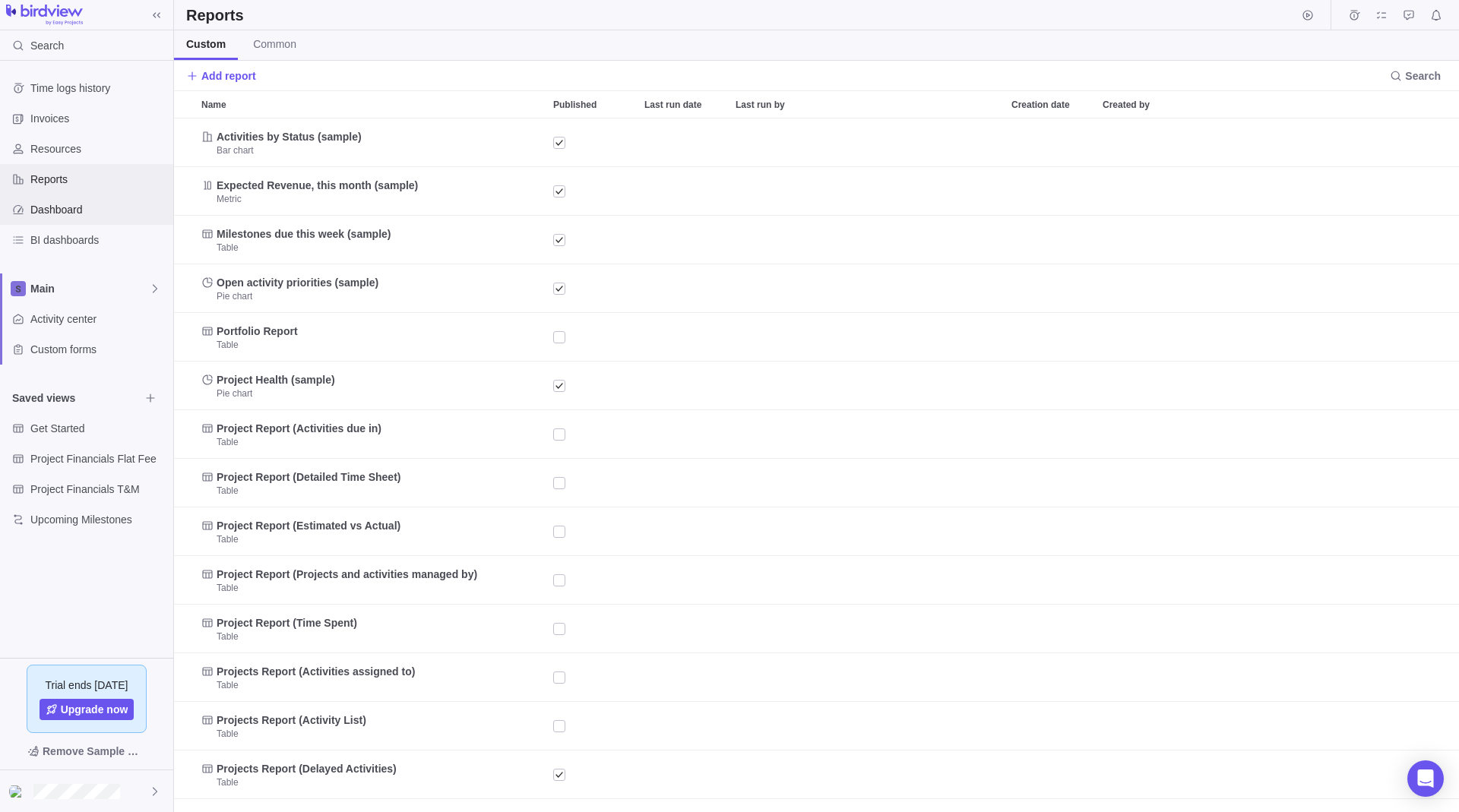
scroll to position [682, 1273]
click at [99, 211] on span "Dashboard" at bounding box center [98, 210] width 137 height 16
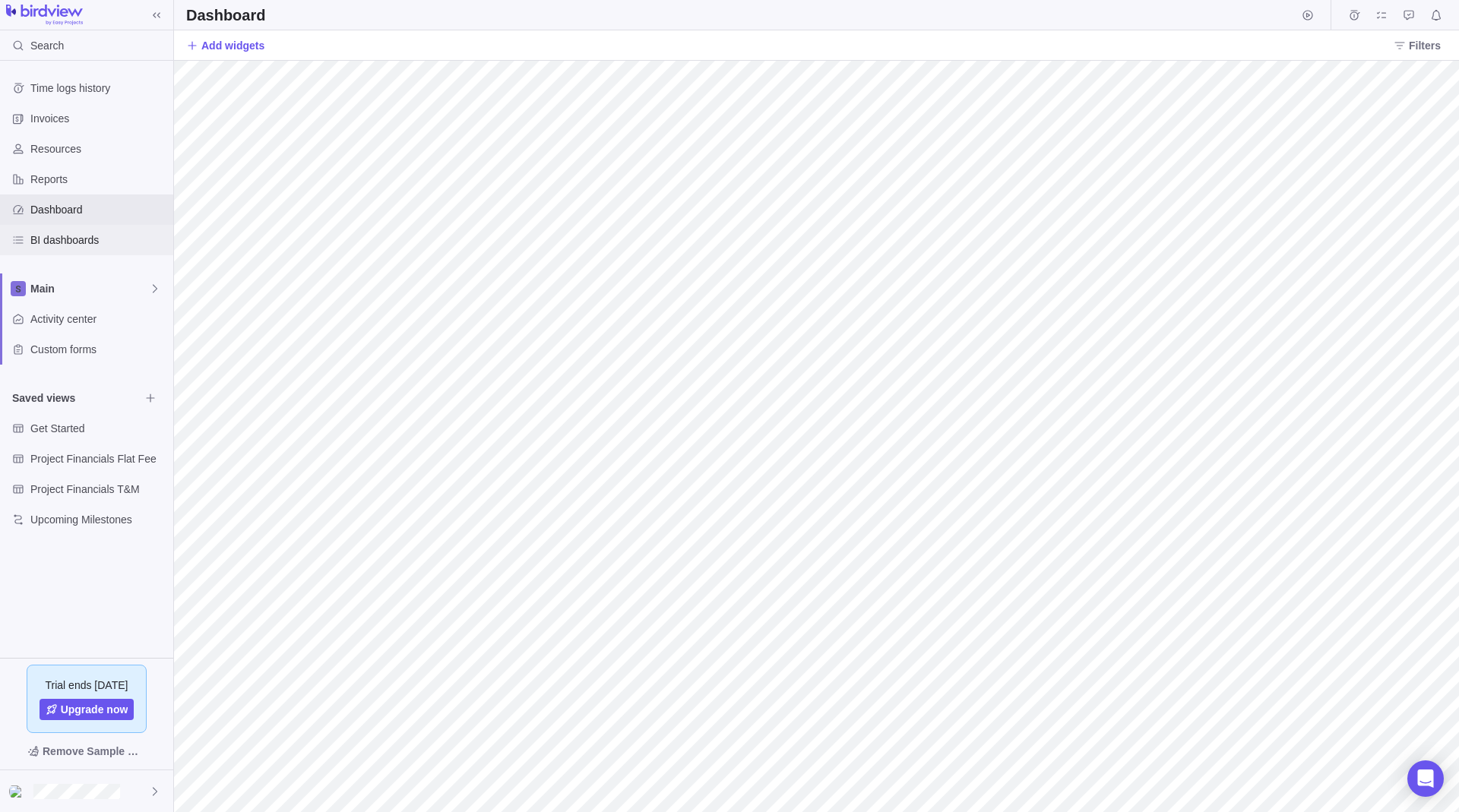
click at [76, 230] on div "BI dashboards" at bounding box center [86, 240] width 173 height 30
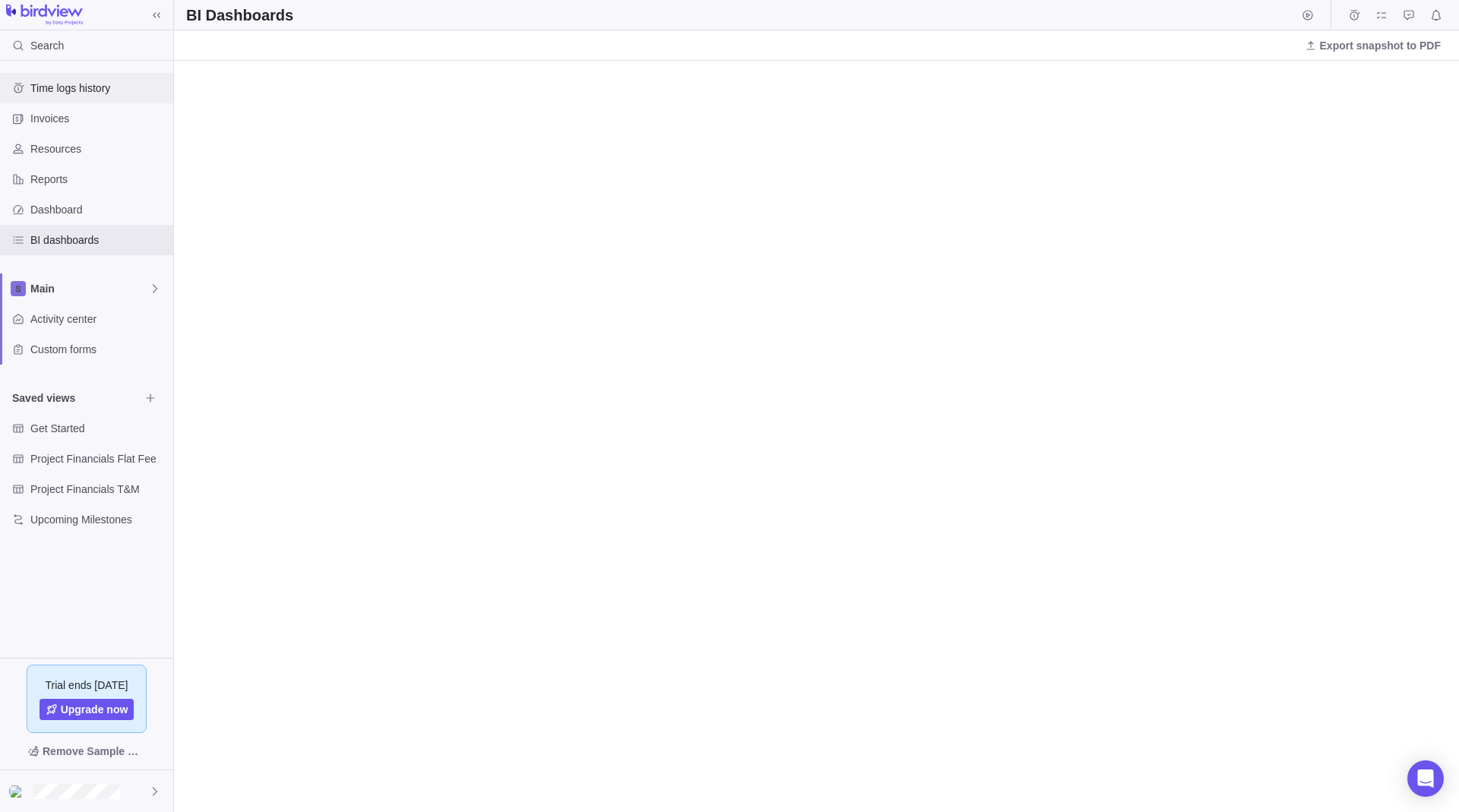
click at [64, 98] on div "Time logs history" at bounding box center [86, 87] width 173 height 30
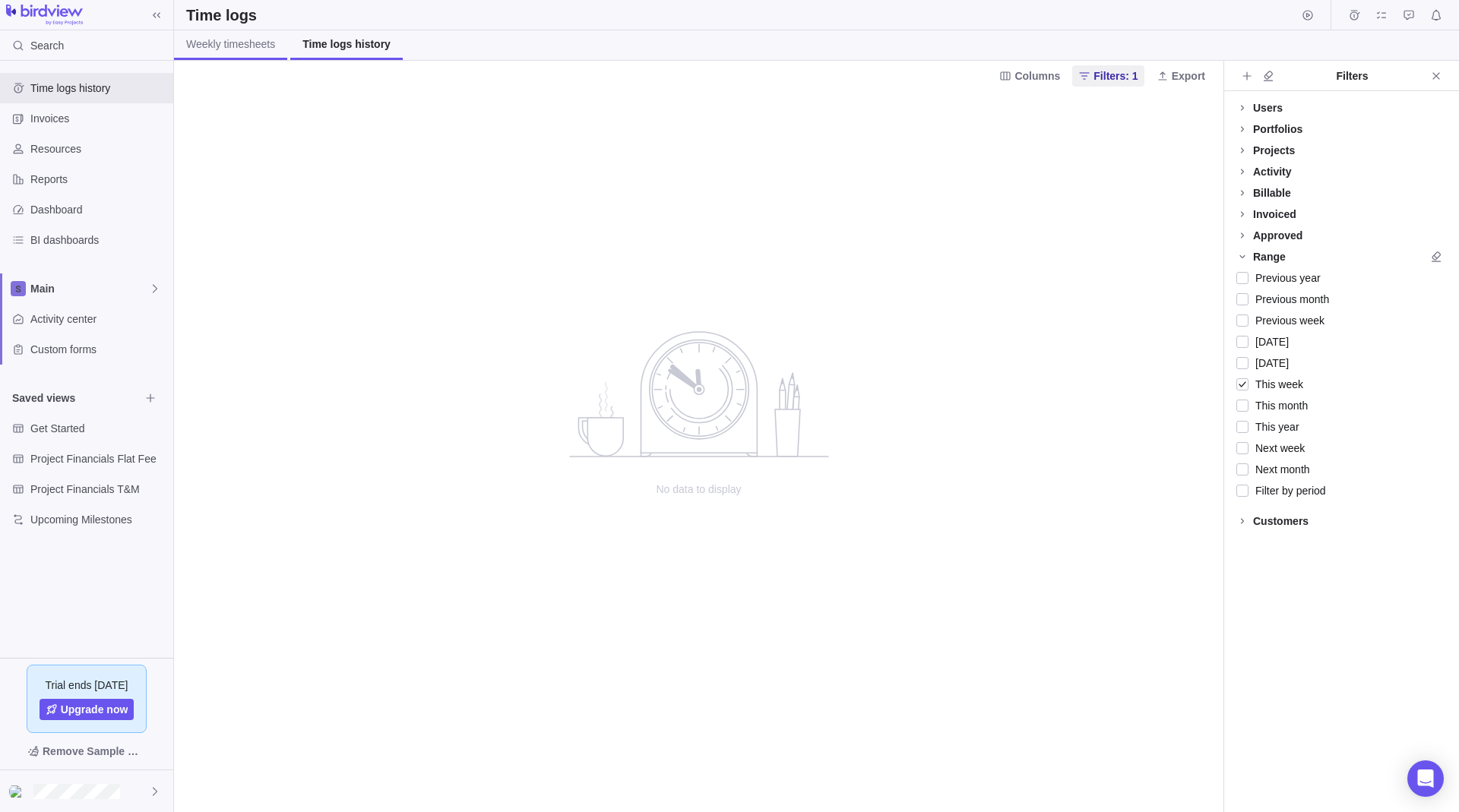
click at [232, 49] on span "Weekly timesheets" at bounding box center [231, 45] width 89 height 16
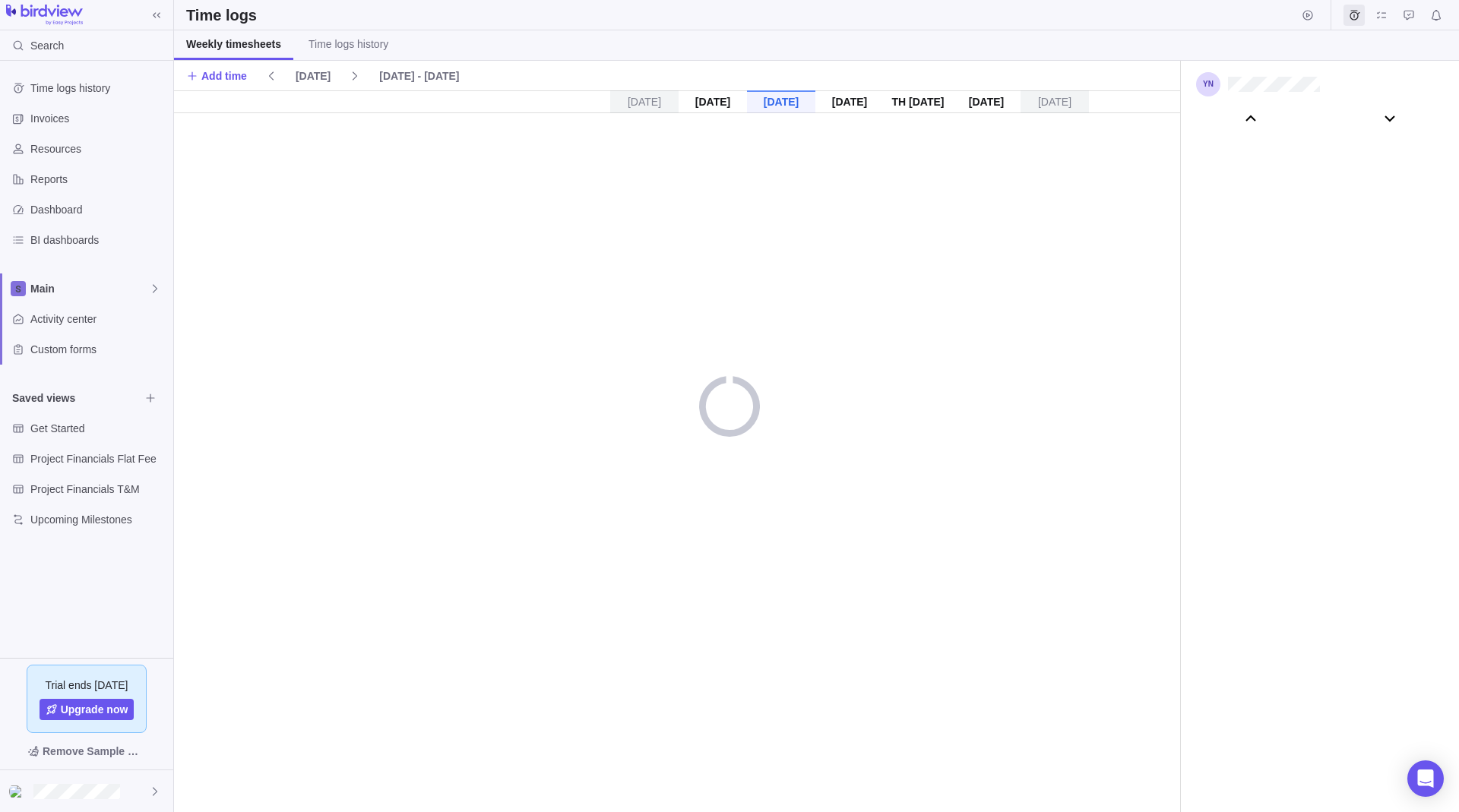
scroll to position [84813, 0]
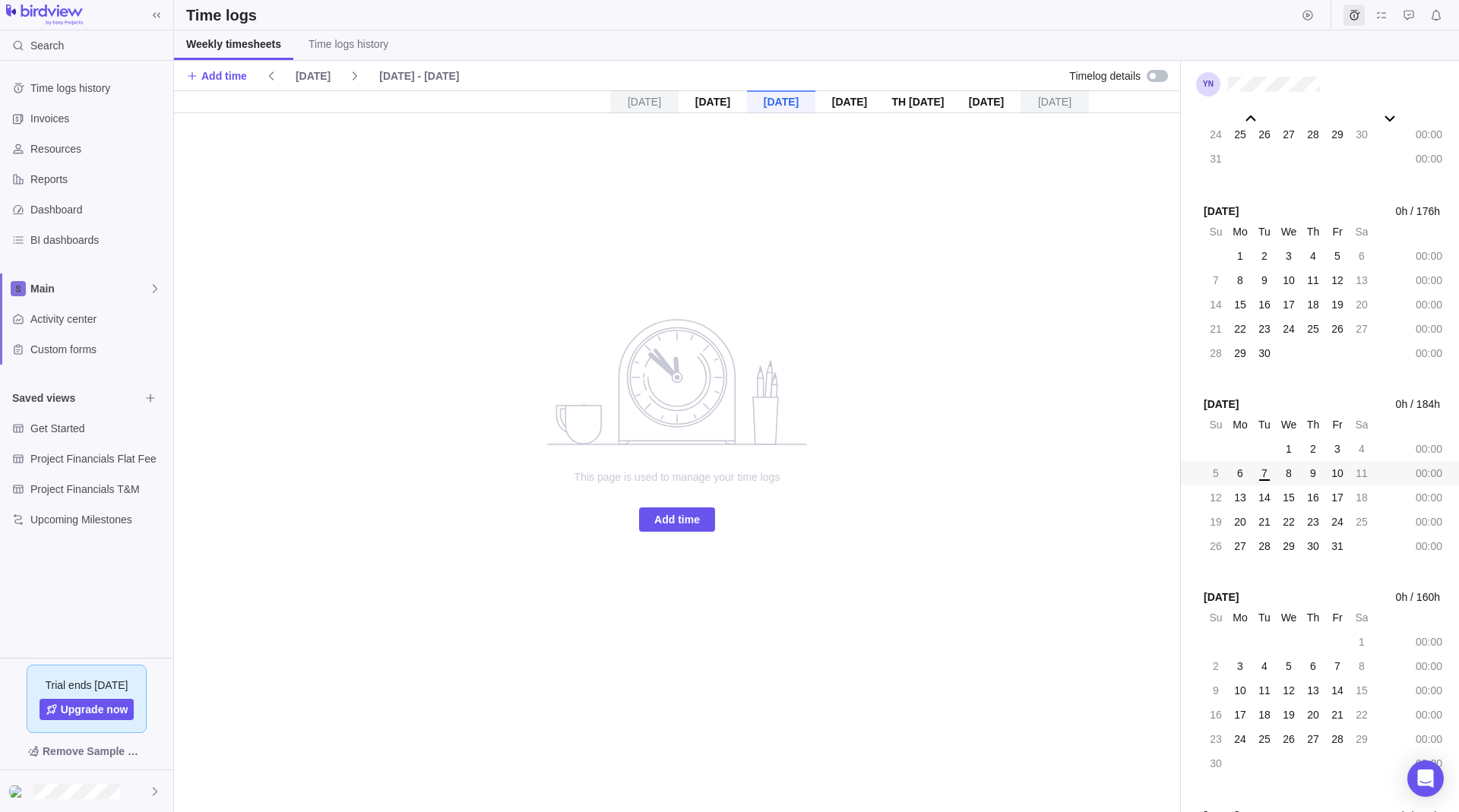
click at [763, 96] on div "[DATE]" at bounding box center [781, 101] width 68 height 22
click at [734, 99] on div "[DATE]" at bounding box center [712, 101] width 68 height 22
click at [724, 99] on div "[DATE]" at bounding box center [712, 101] width 68 height 22
click at [46, 120] on span "Invoices" at bounding box center [98, 118] width 137 height 16
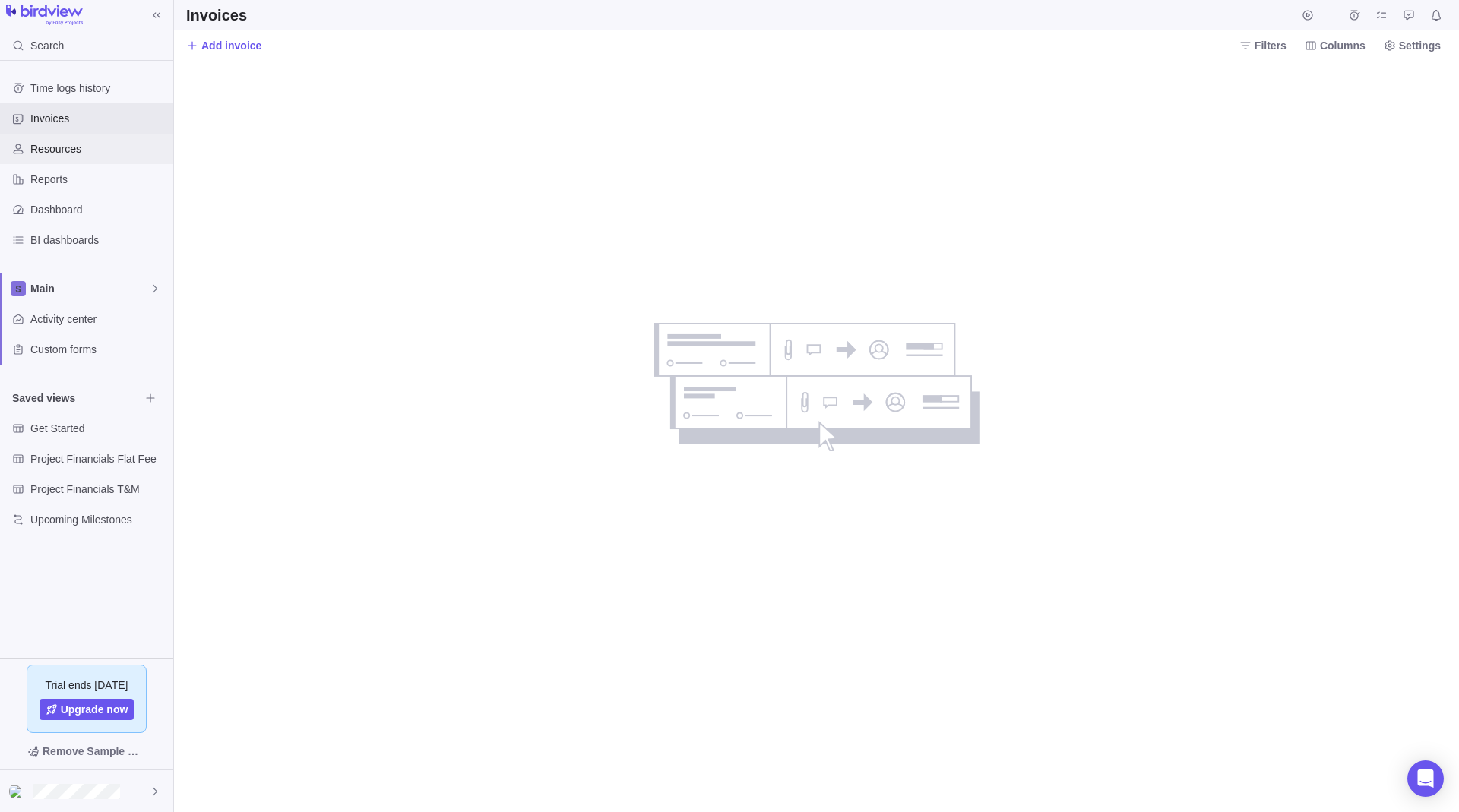
click at [51, 151] on span "Resources" at bounding box center [98, 149] width 137 height 16
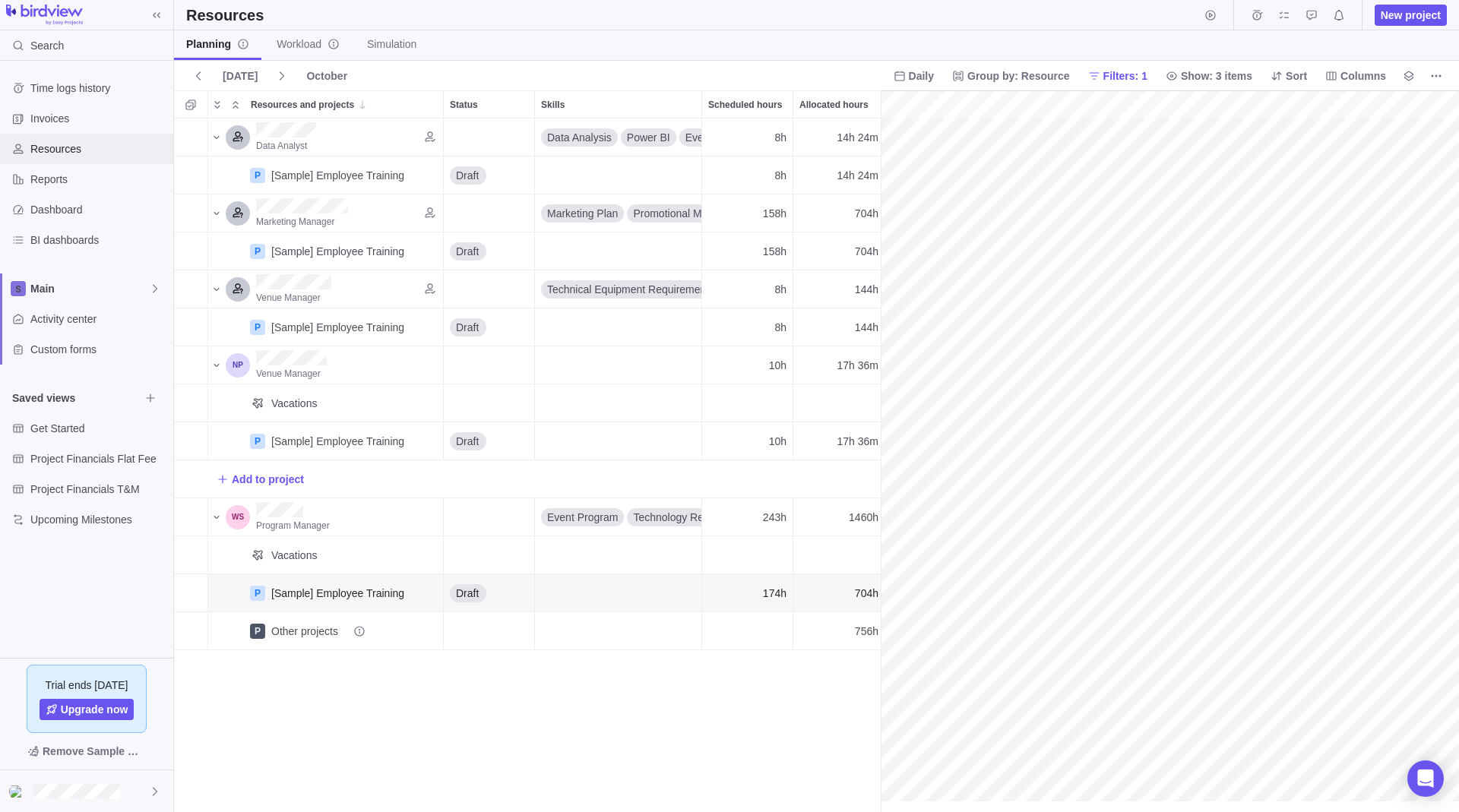
scroll to position [0, 4099]
click at [526, 9] on div "Resources New project" at bounding box center [816, 15] width 1285 height 30
click at [1442, 75] on span "More actions" at bounding box center [1436, 76] width 21 height 21
click at [1429, 108] on div at bounding box center [1428, 109] width 6 height 6
click at [1431, 105] on div at bounding box center [1423, 109] width 21 height 13
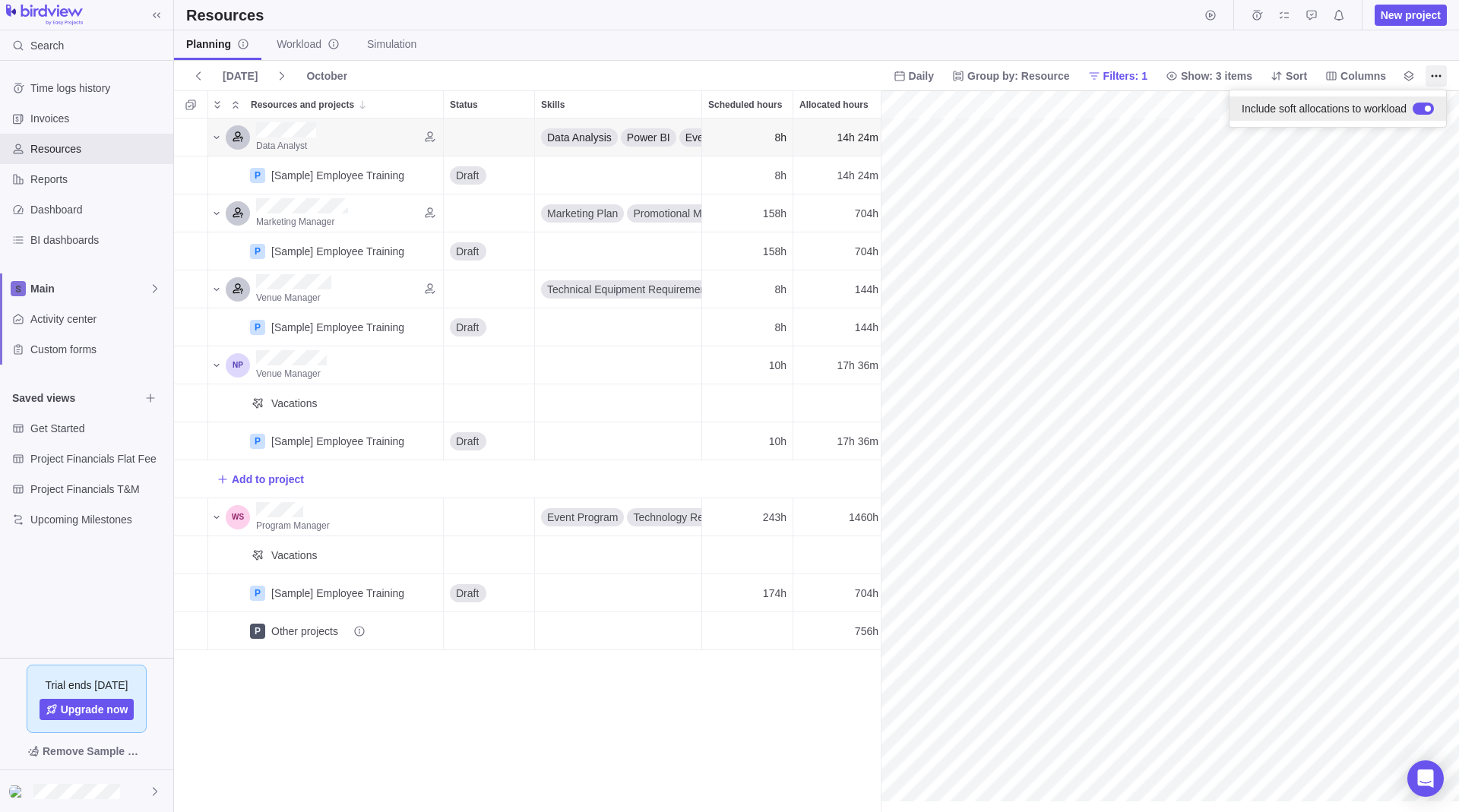
click at [1431, 105] on div at bounding box center [1423, 109] width 21 height 13
click at [1430, 105] on div at bounding box center [1423, 109] width 21 height 13
click at [874, 75] on body "Search Time logs history Invoices Resources Reports Dashboard BI dashboards Mai…" at bounding box center [730, 406] width 1459 height 812
click at [298, 44] on span "Workload" at bounding box center [308, 45] width 63 height 16
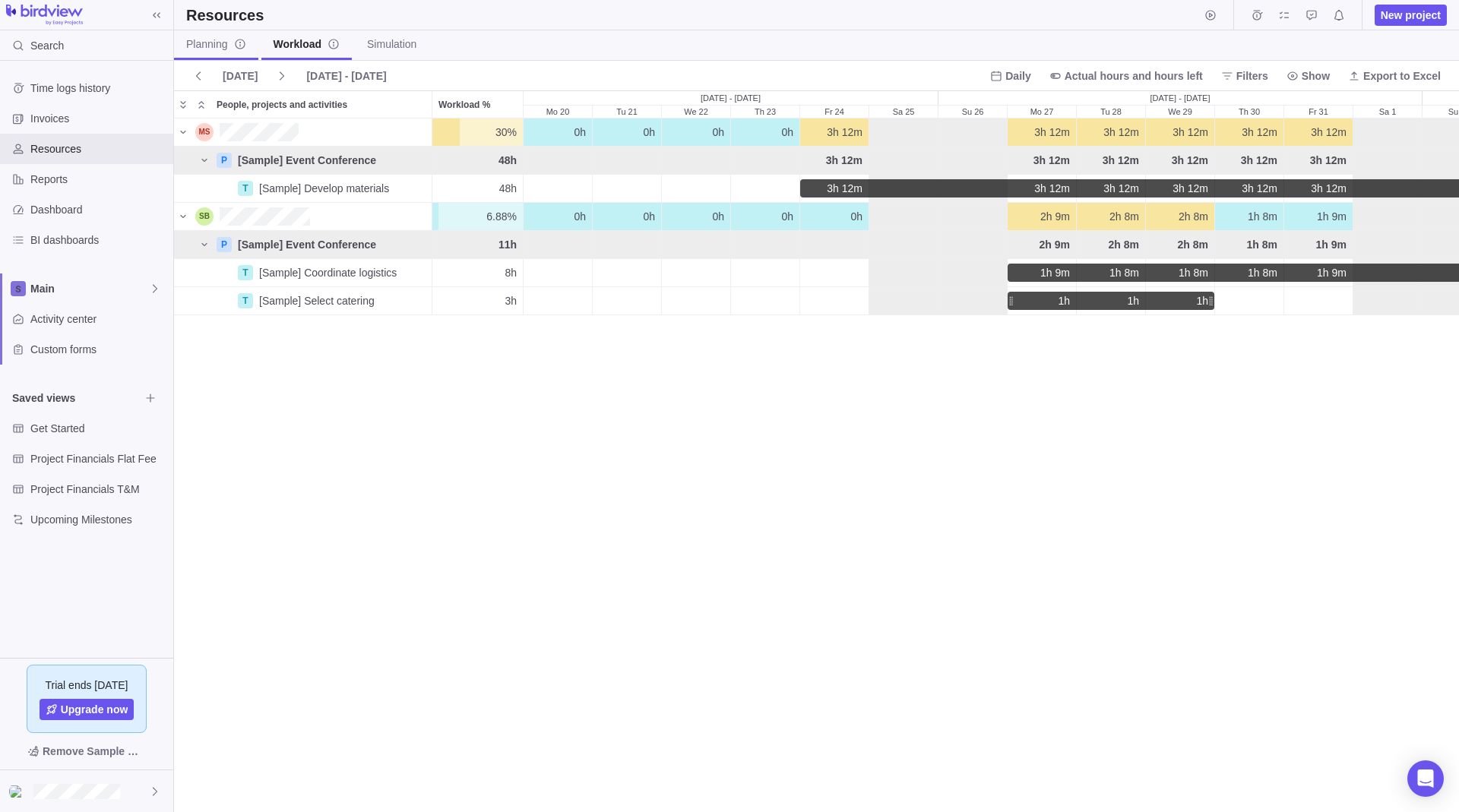
scroll to position [682, 1273]
click at [197, 51] on span "Planning" at bounding box center [217, 45] width 60 height 16
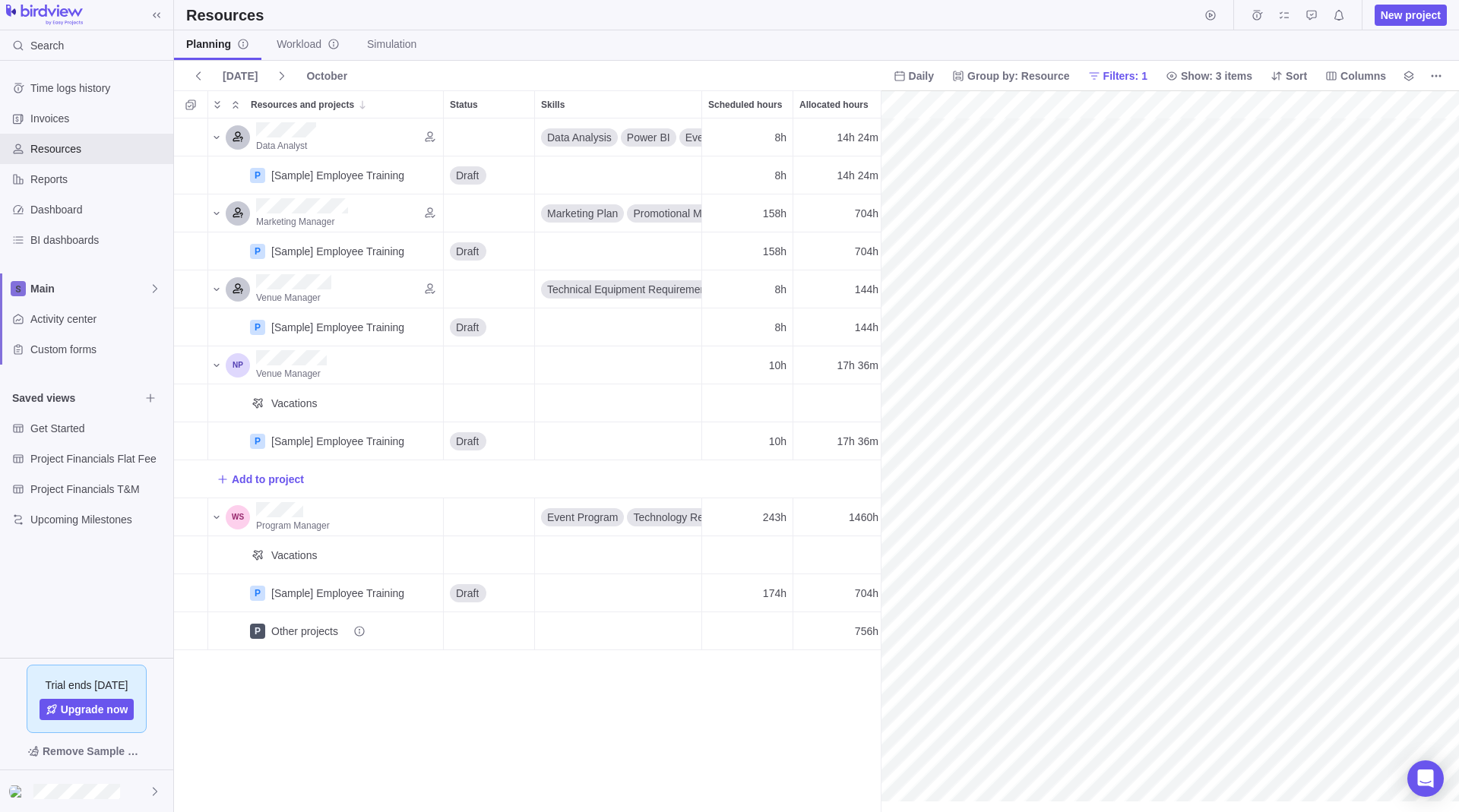
scroll to position [0, 4099]
click at [297, 42] on span "Workload" at bounding box center [308, 45] width 63 height 16
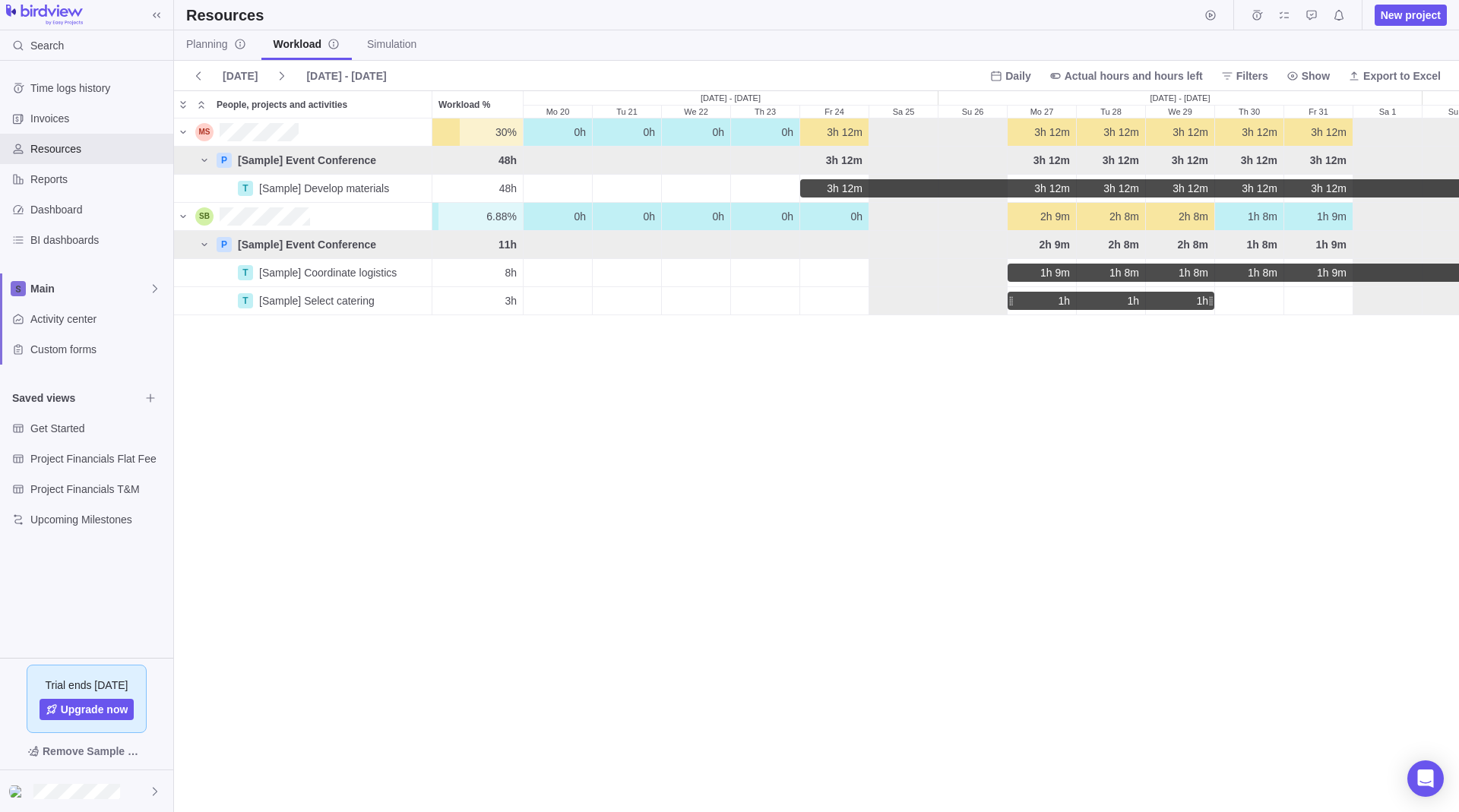
scroll to position [682, 1273]
click at [633, 131] on div "0h" at bounding box center [627, 132] width 68 height 27
click at [604, 153] on div "Tu 21" at bounding box center [627, 160] width 68 height 27
click at [337, 153] on span "[Sample] Event Conference" at bounding box center [307, 160] width 138 height 16
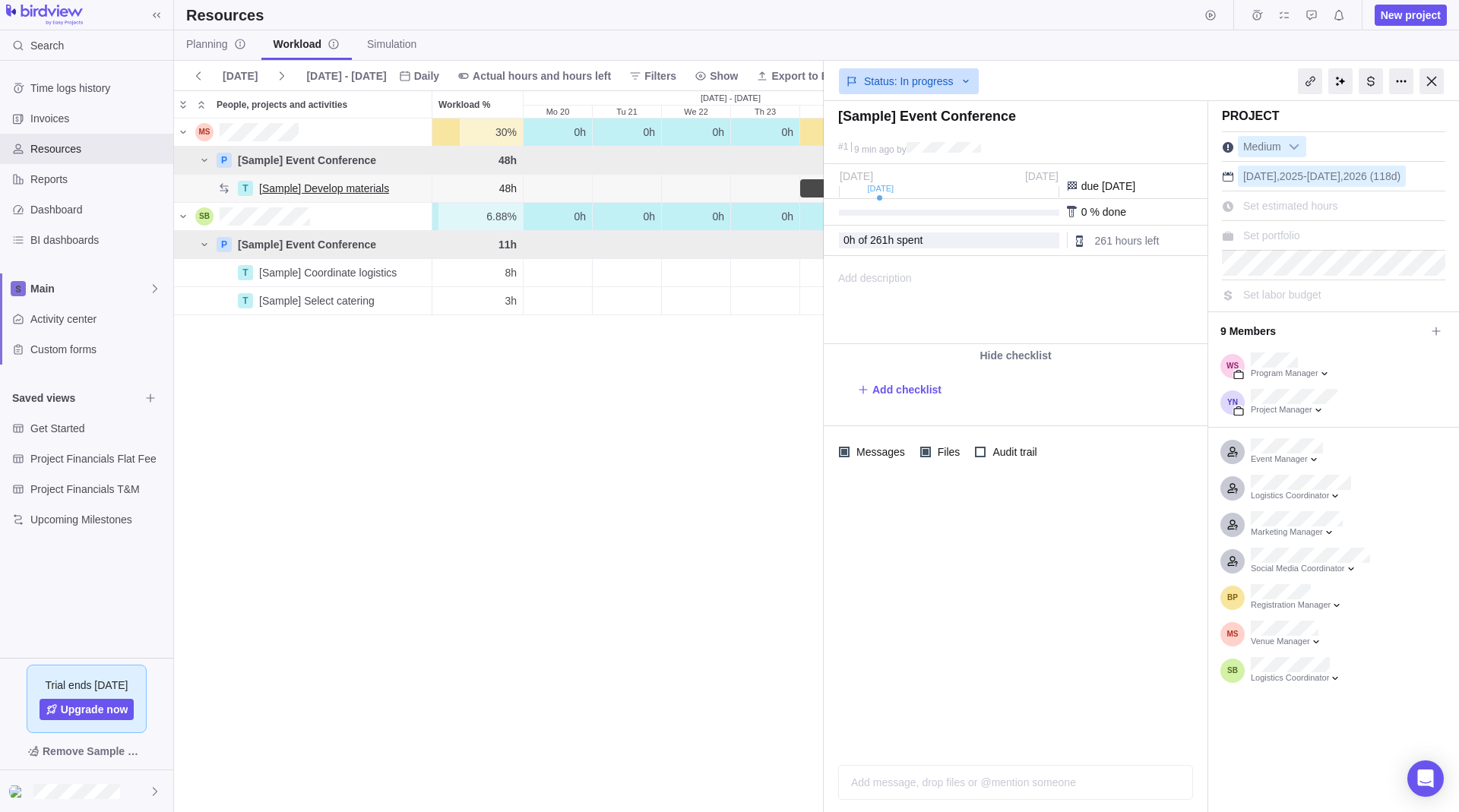
click at [346, 189] on span "[Sample] Develop materials" at bounding box center [324, 188] width 130 height 16
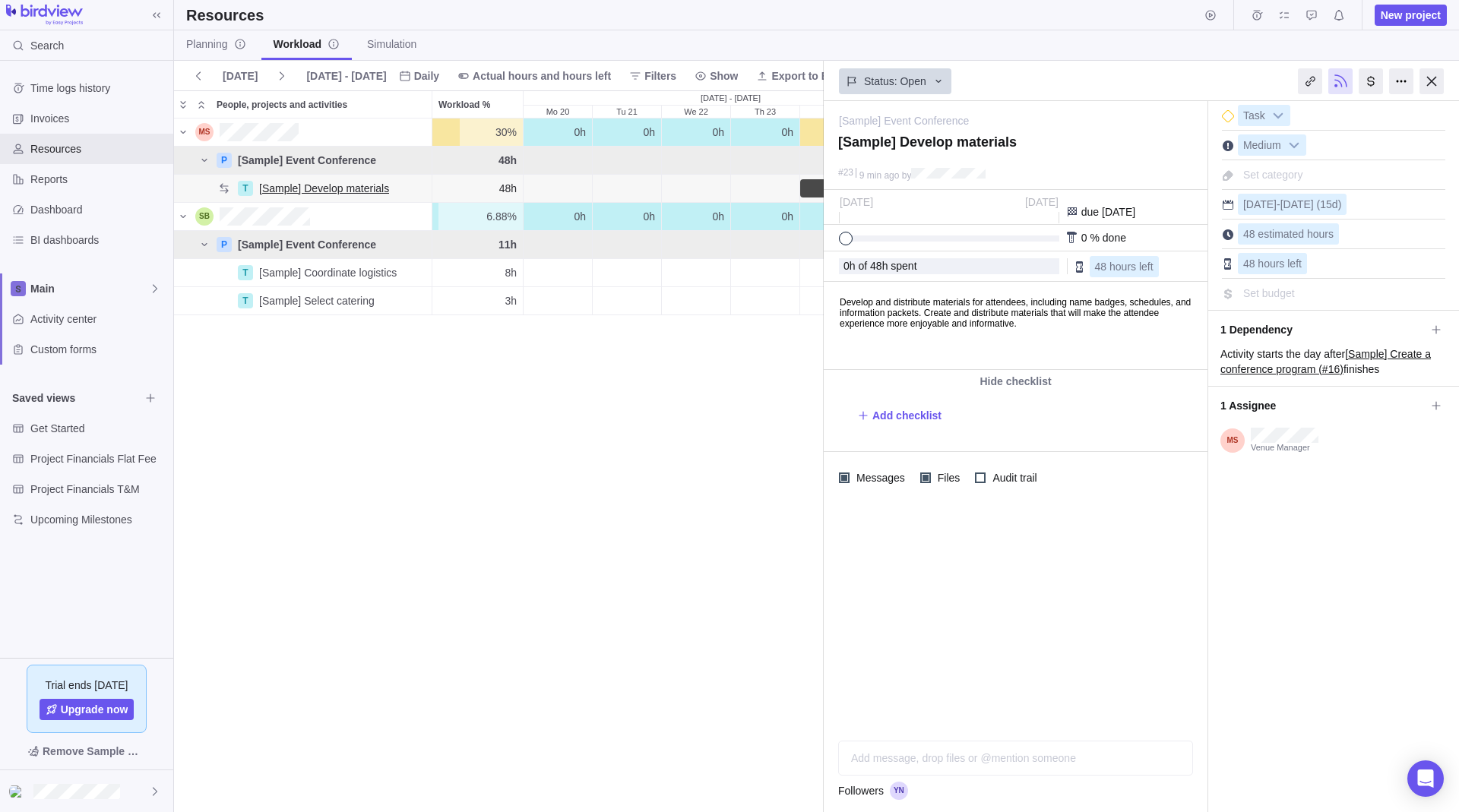
click at [333, 183] on span "[Sample] Develop materials" at bounding box center [324, 188] width 130 height 16
click at [312, 173] on div "P [Sample] Event Conference" at bounding box center [302, 160] width 257 height 27
click at [321, 189] on span "[Sample] Develop materials" at bounding box center [324, 188] width 130 height 16
click at [320, 190] on span "[Sample] Develop materials" at bounding box center [324, 188] width 130 height 16
click at [332, 272] on span "[Sample] Coordinate logistics" at bounding box center [328, 273] width 138 height 16
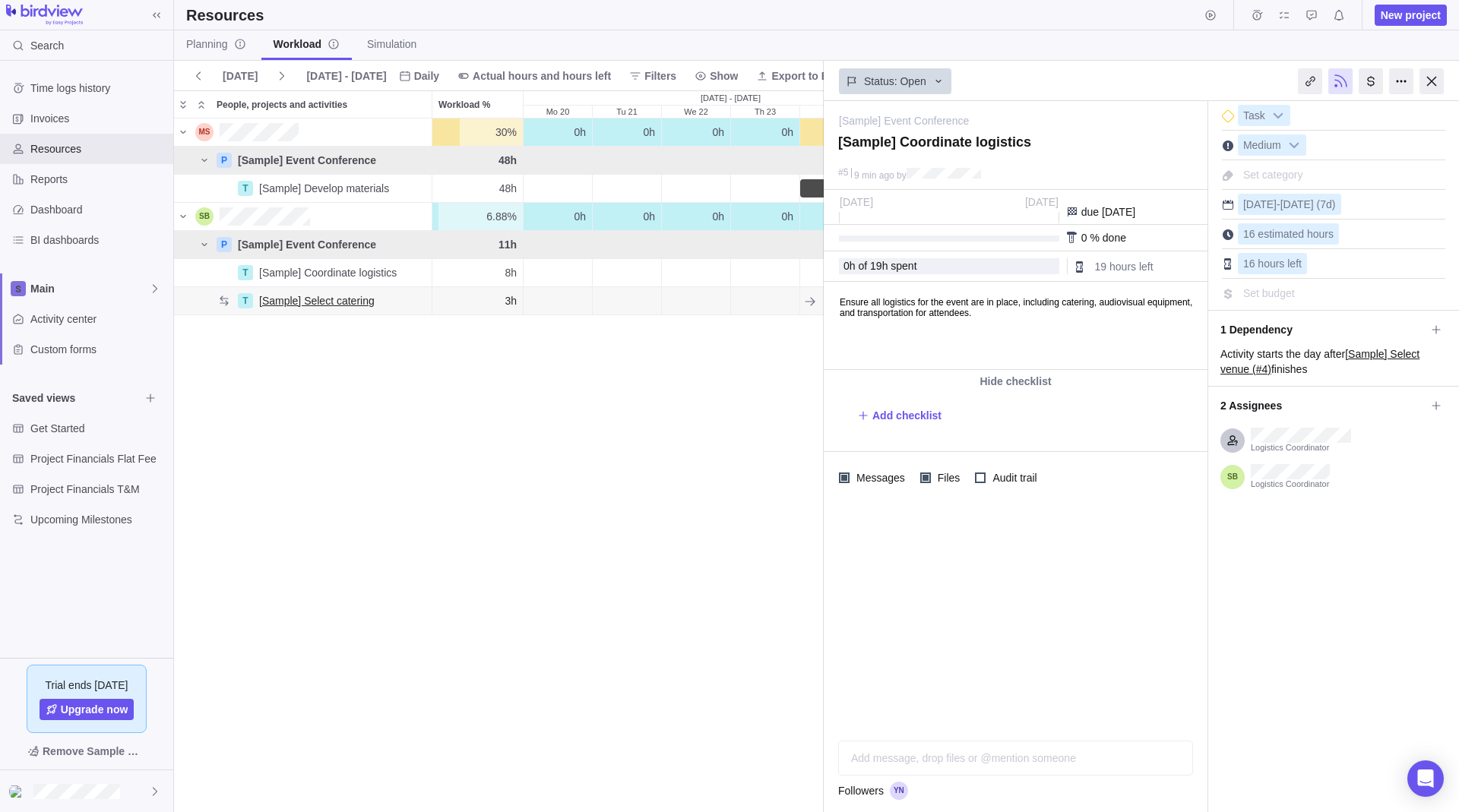
click at [336, 301] on span "[Sample] Select catering" at bounding box center [317, 301] width 116 height 16
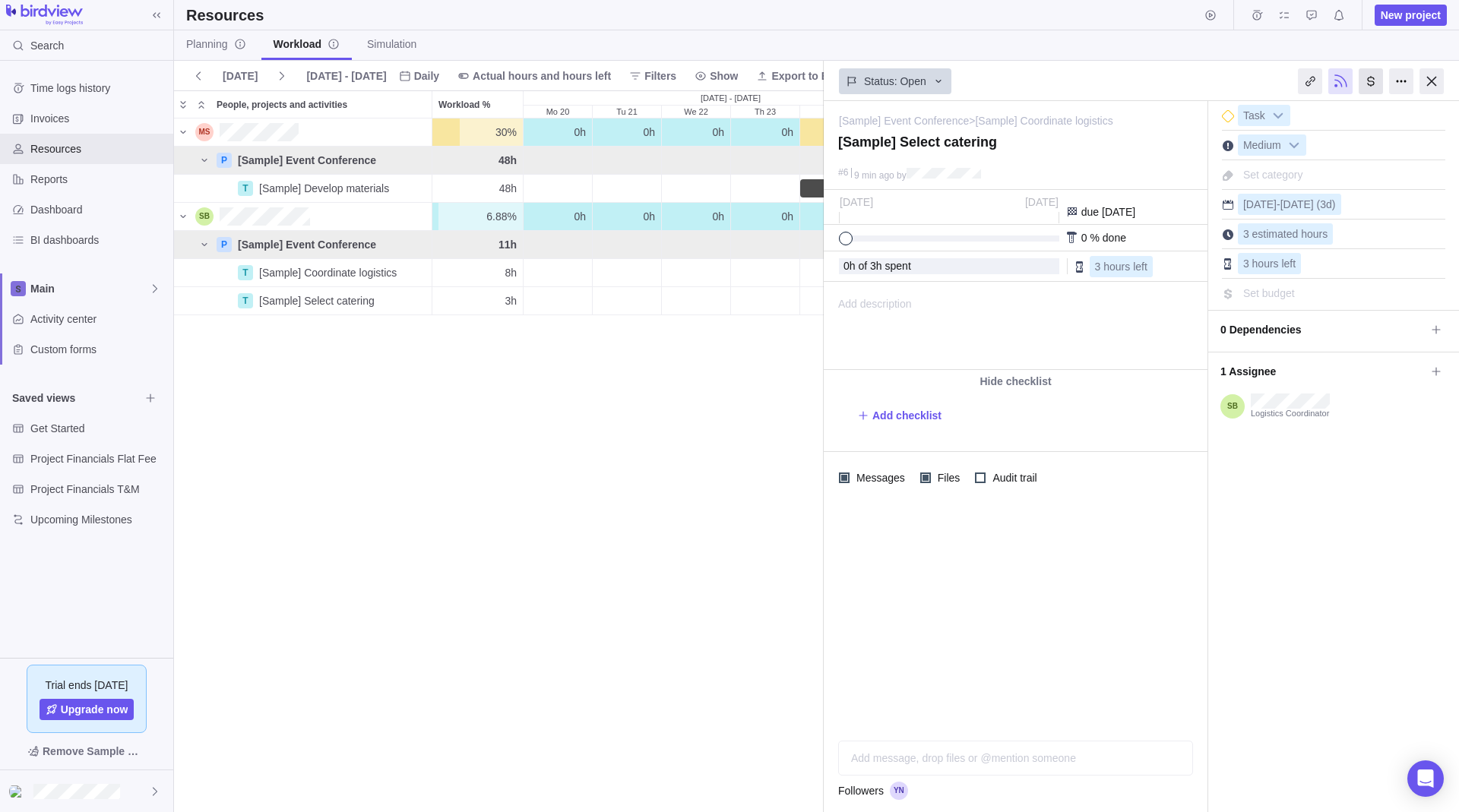
click at [1374, 83] on div at bounding box center [1371, 81] width 24 height 26
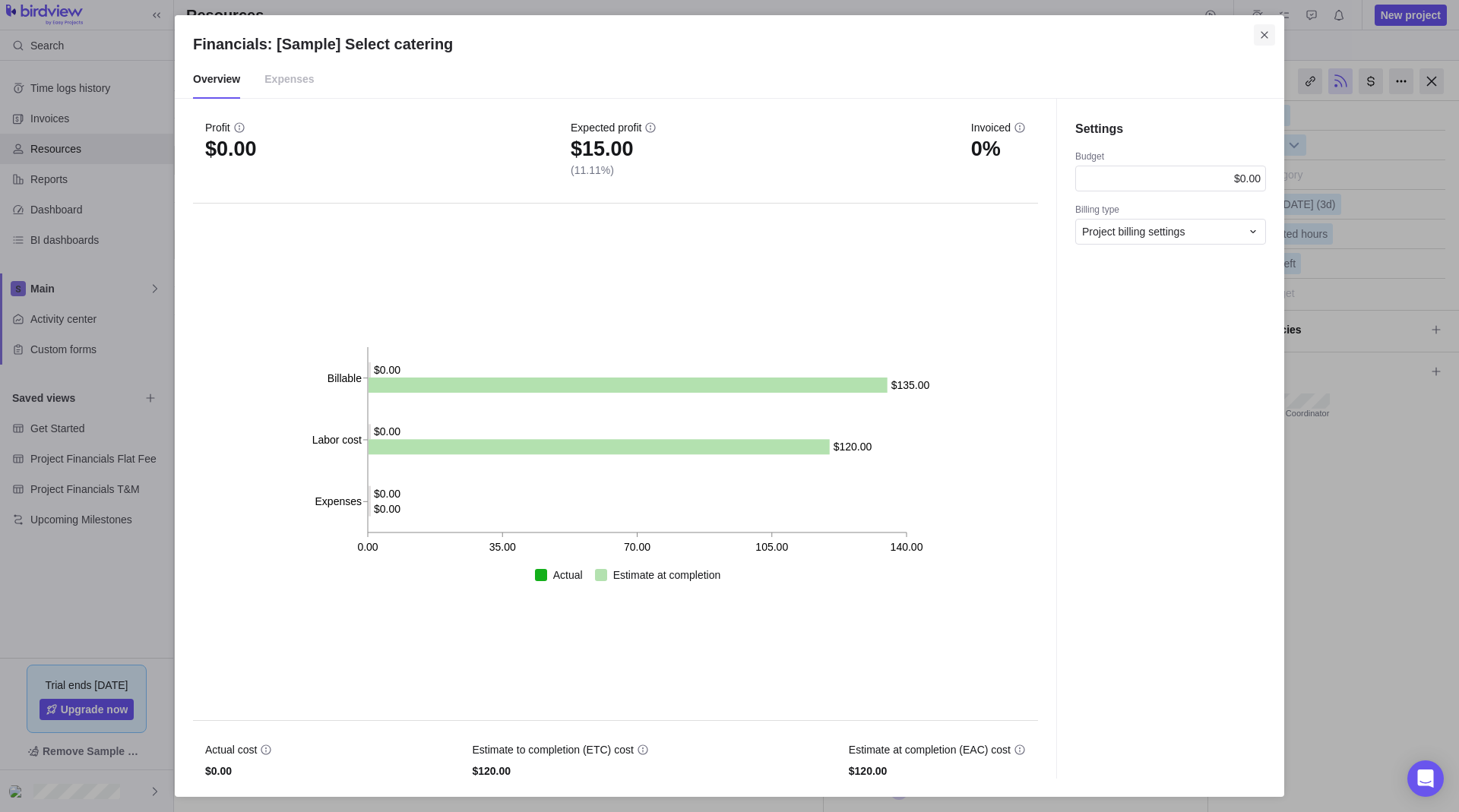
click at [1268, 34] on icon "Close" at bounding box center [1264, 35] width 13 height 13
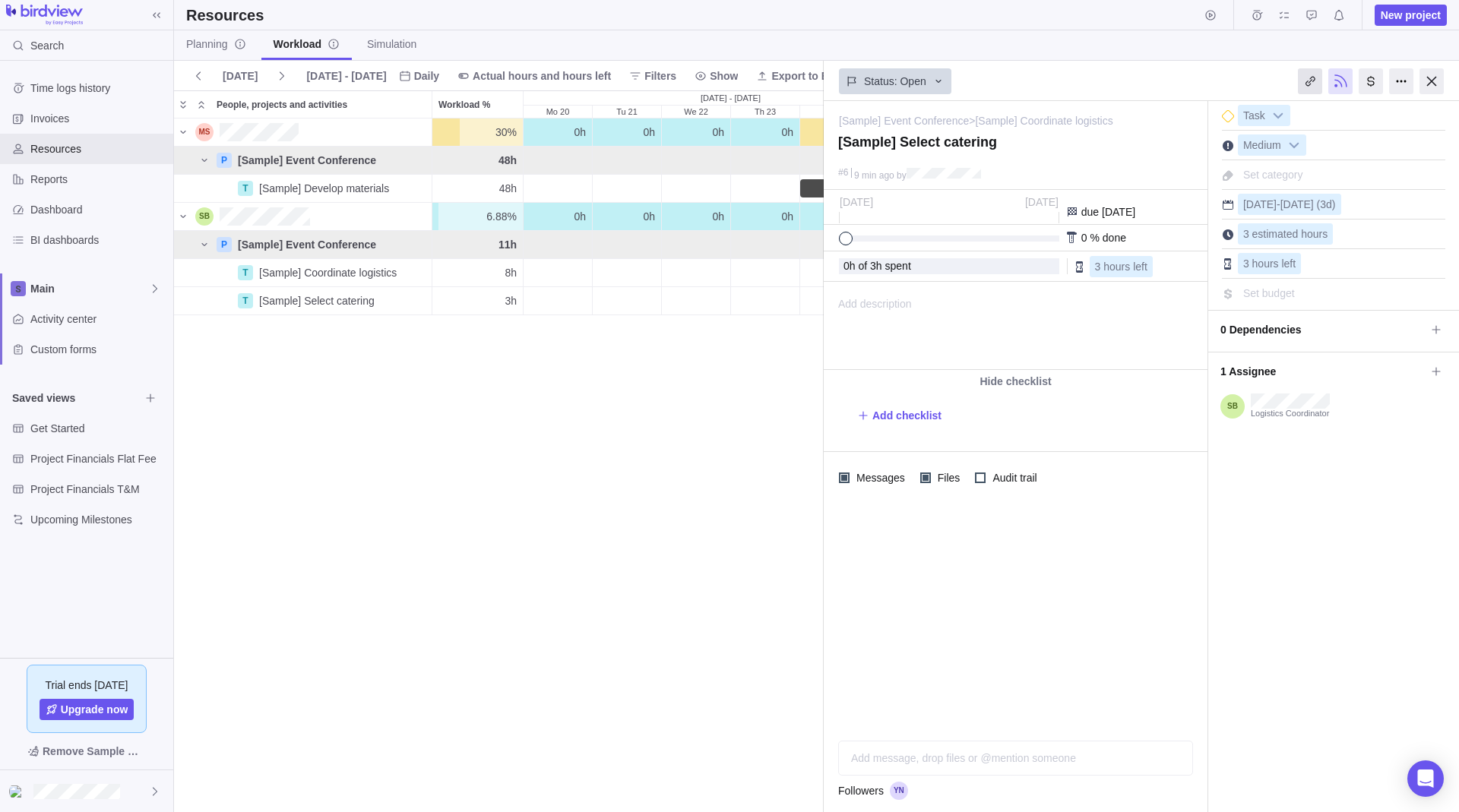
click at [1317, 91] on div at bounding box center [1309, 81] width 24 height 26
click at [1314, 87] on div at bounding box center [1309, 81] width 24 height 26
click at [1390, 91] on div at bounding box center [1401, 81] width 24 height 26
click at [1370, 117] on div "Repeat" at bounding box center [1357, 116] width 94 height 26
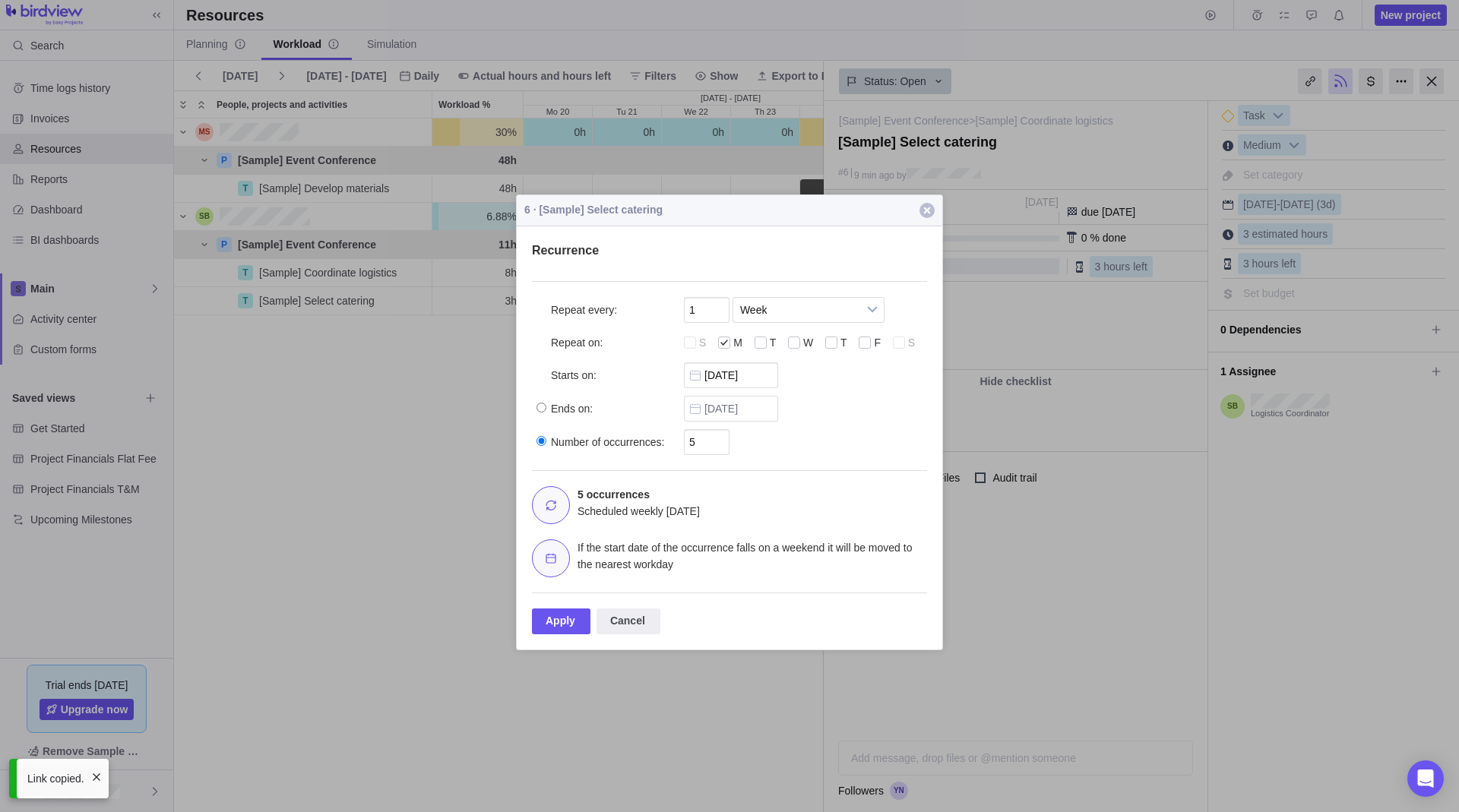
click at [930, 205] on span "button" at bounding box center [927, 211] width 16 height 16
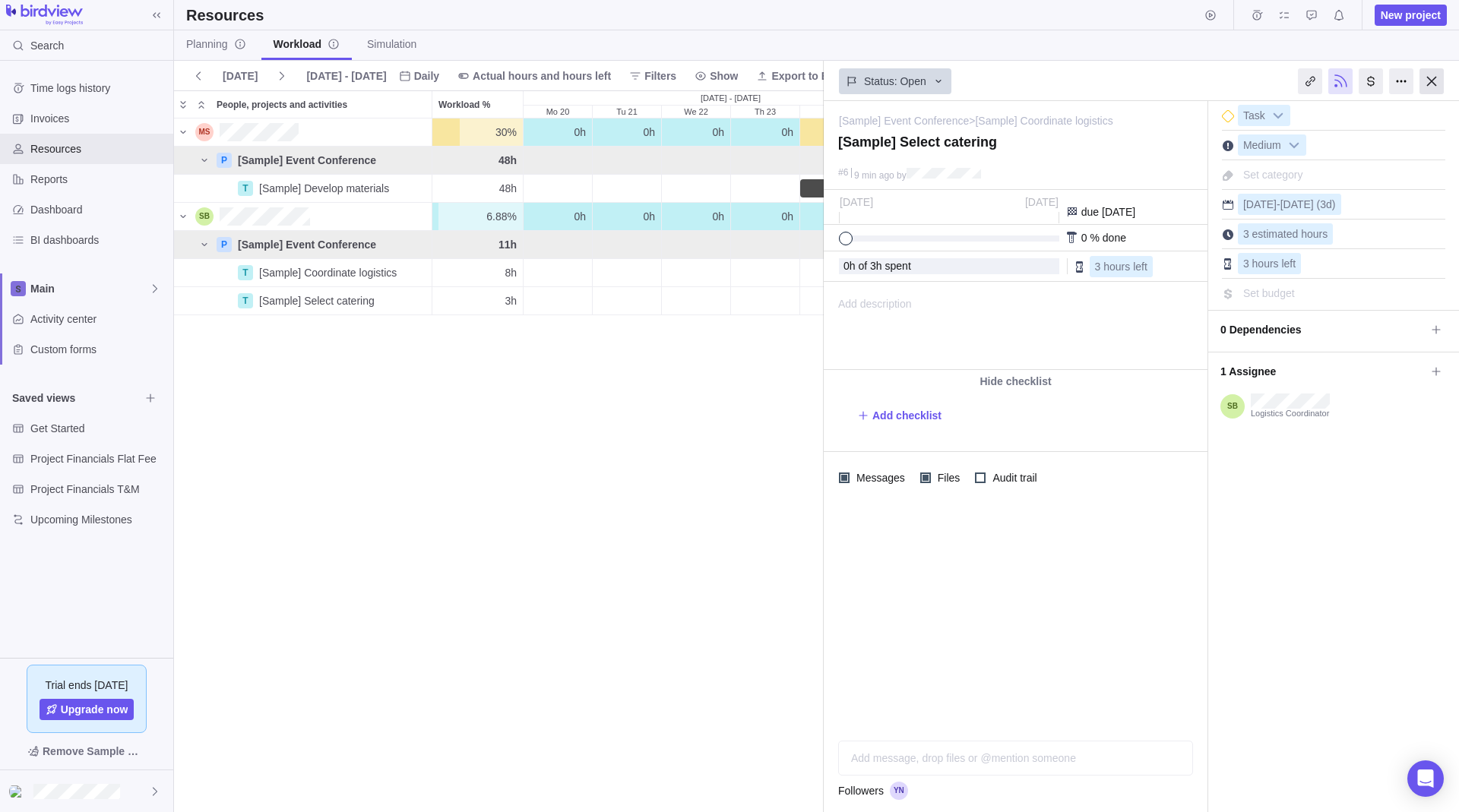
click at [1438, 86] on div at bounding box center [1431, 81] width 24 height 26
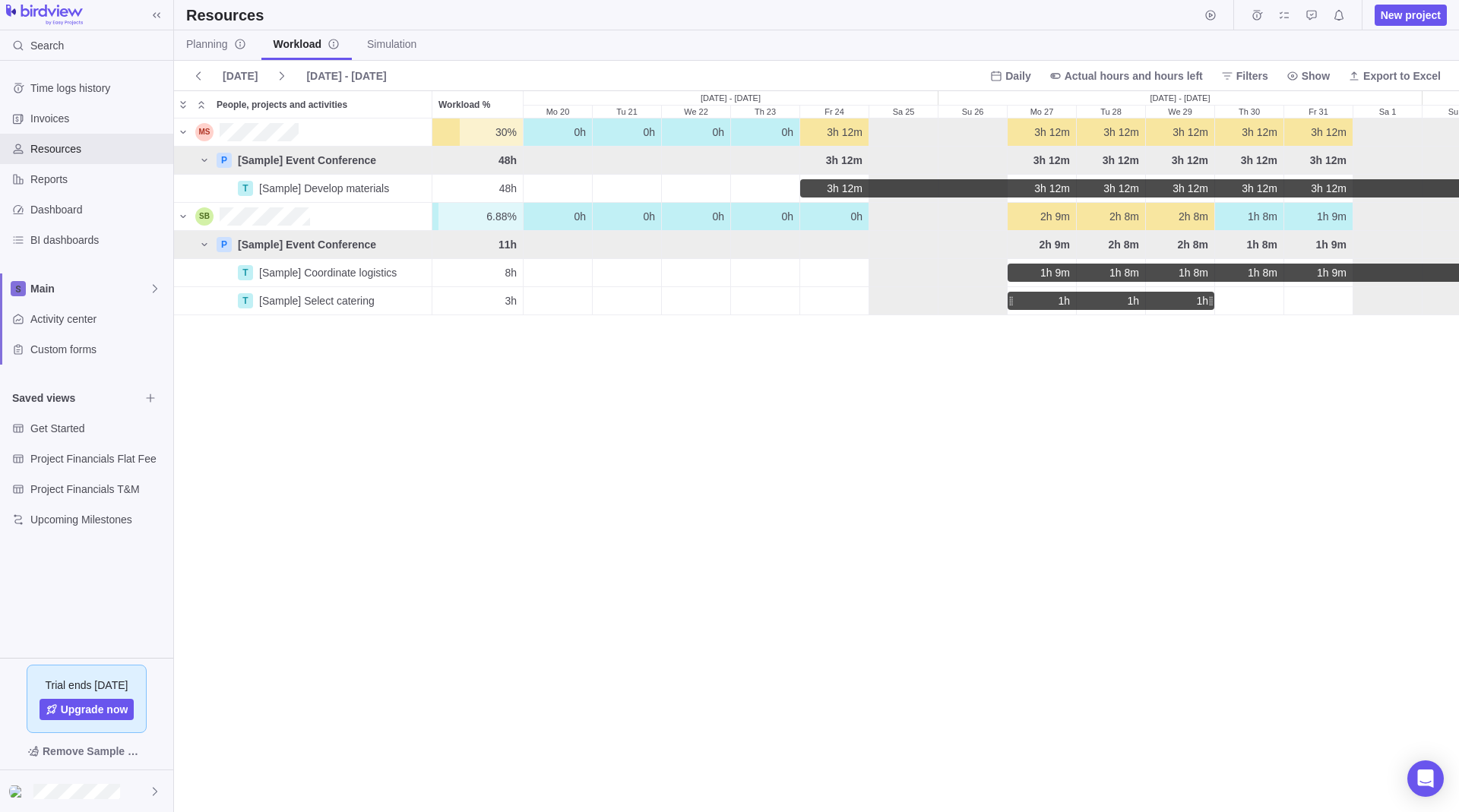
scroll to position [682, 1273]
click at [394, 44] on span "Simulation" at bounding box center [391, 45] width 50 height 16
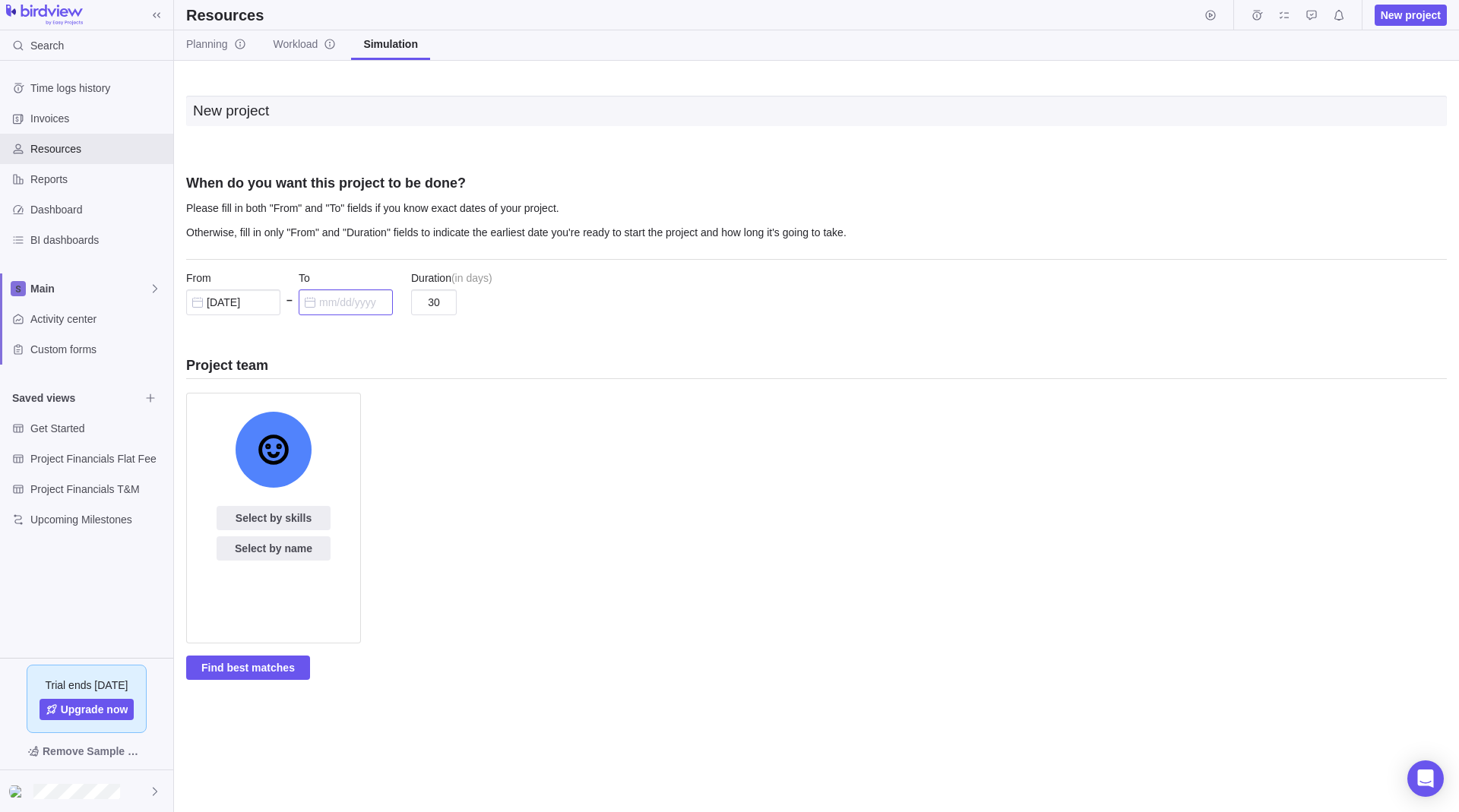
click at [363, 304] on input "text" at bounding box center [345, 302] width 94 height 26
click at [442, 485] on link "16" at bounding box center [438, 480] width 30 height 30
type input "[DATE]"
type input "8"
click at [269, 671] on span "Find best matches" at bounding box center [248, 667] width 93 height 18
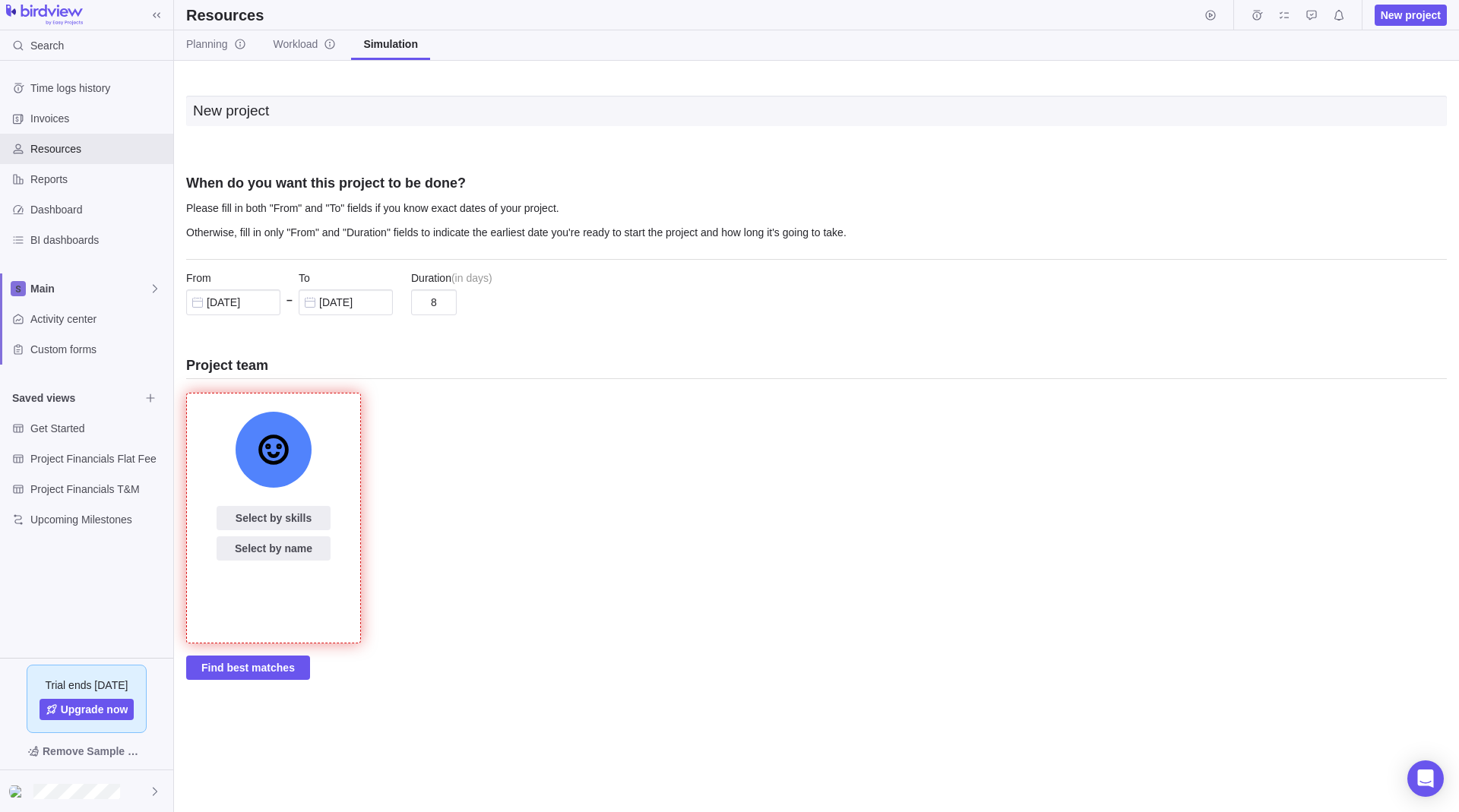
click at [277, 457] on div at bounding box center [273, 449] width 30 height 30
click at [272, 515] on span "Select by skills" at bounding box center [273, 518] width 76 height 18
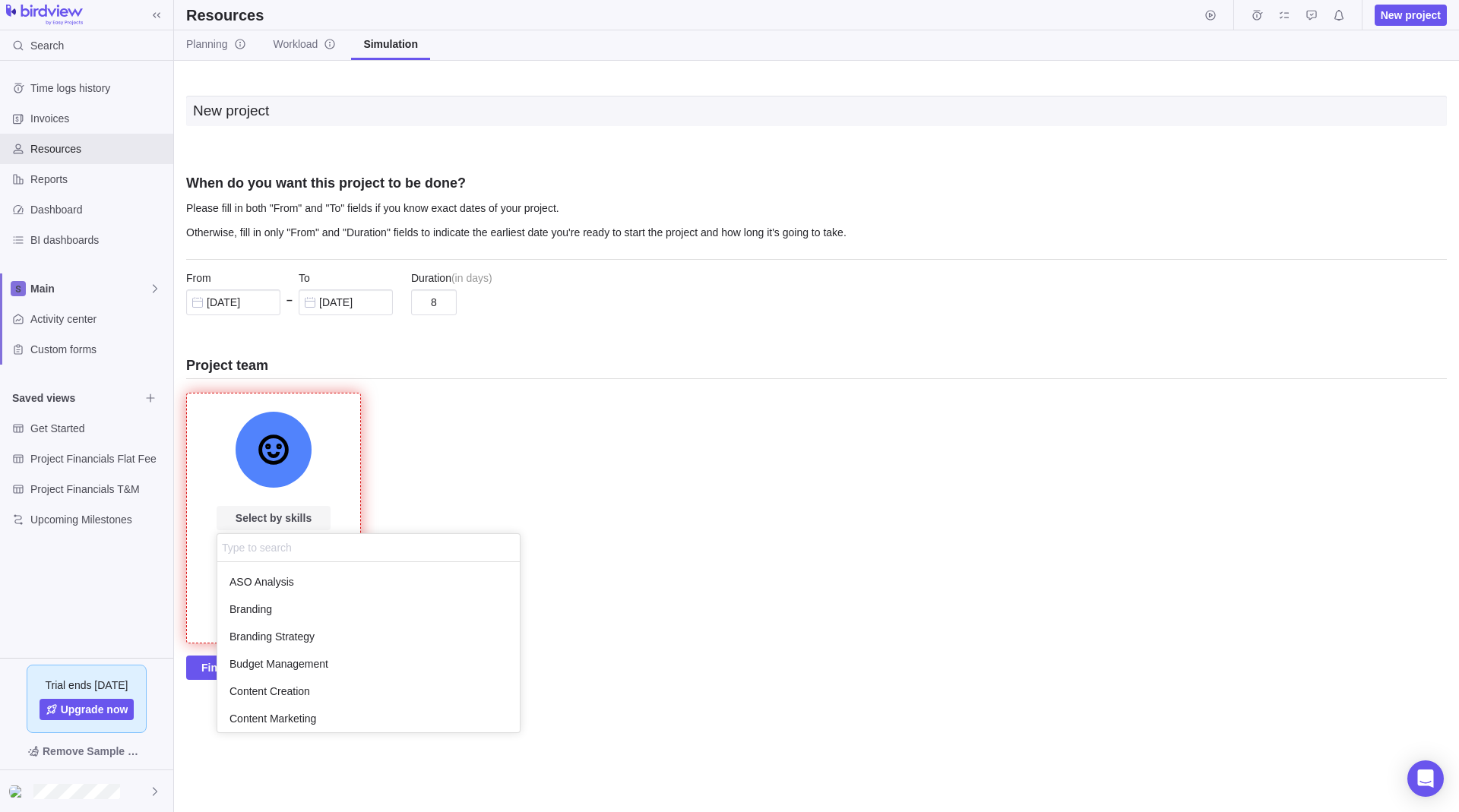
scroll to position [158, 291]
click at [276, 601] on div "Branding" at bounding box center [368, 609] width 302 height 27
click at [221, 616] on div "Branding" at bounding box center [368, 609] width 302 height 27
click at [264, 610] on span "Branding" at bounding box center [251, 609] width 43 height 16
click at [189, 613] on div "New project When do you want this project to be done? Please fill in both "From…" at bounding box center [816, 437] width 1285 height 752
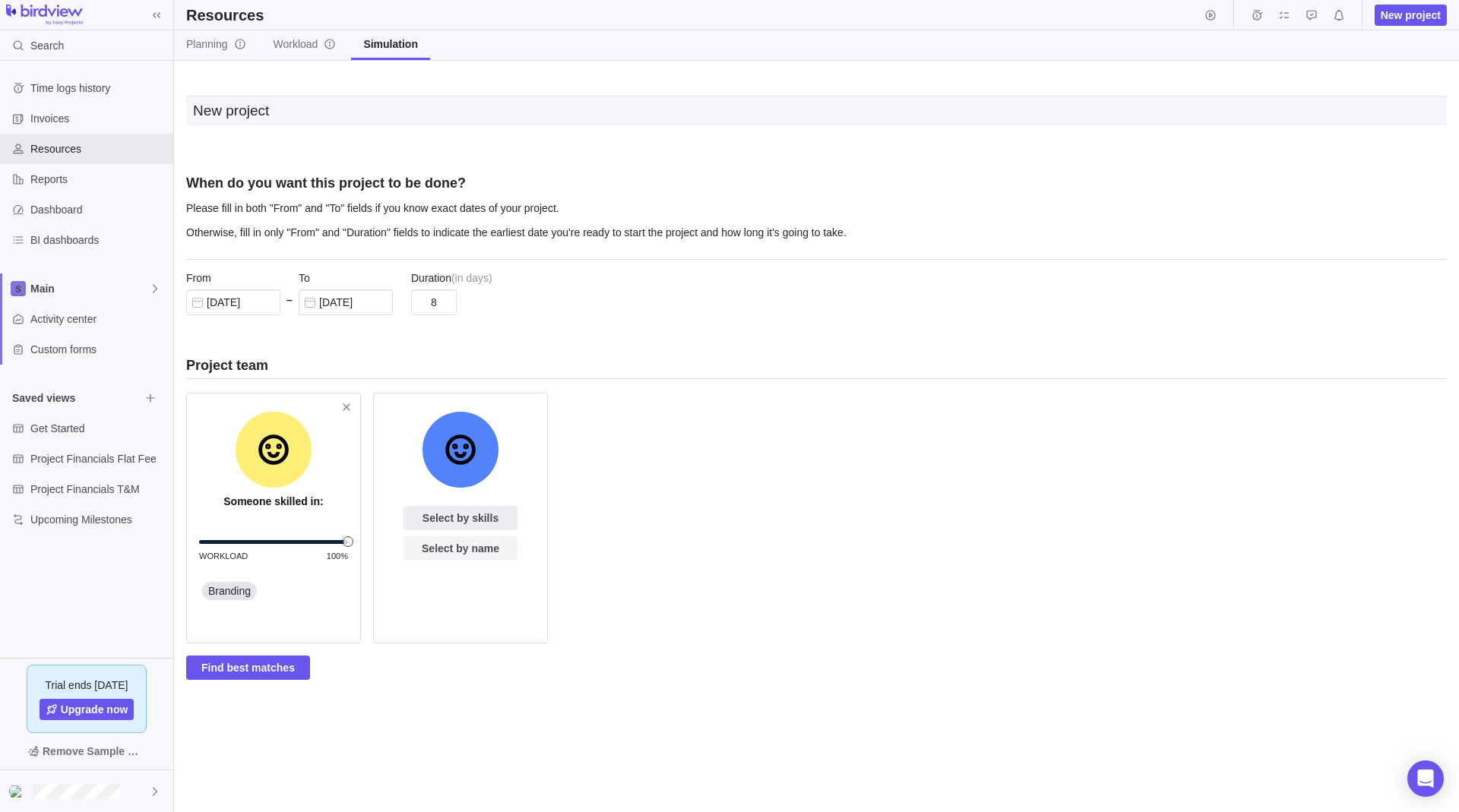
click at [452, 557] on span "Select by name" at bounding box center [460, 548] width 78 height 18
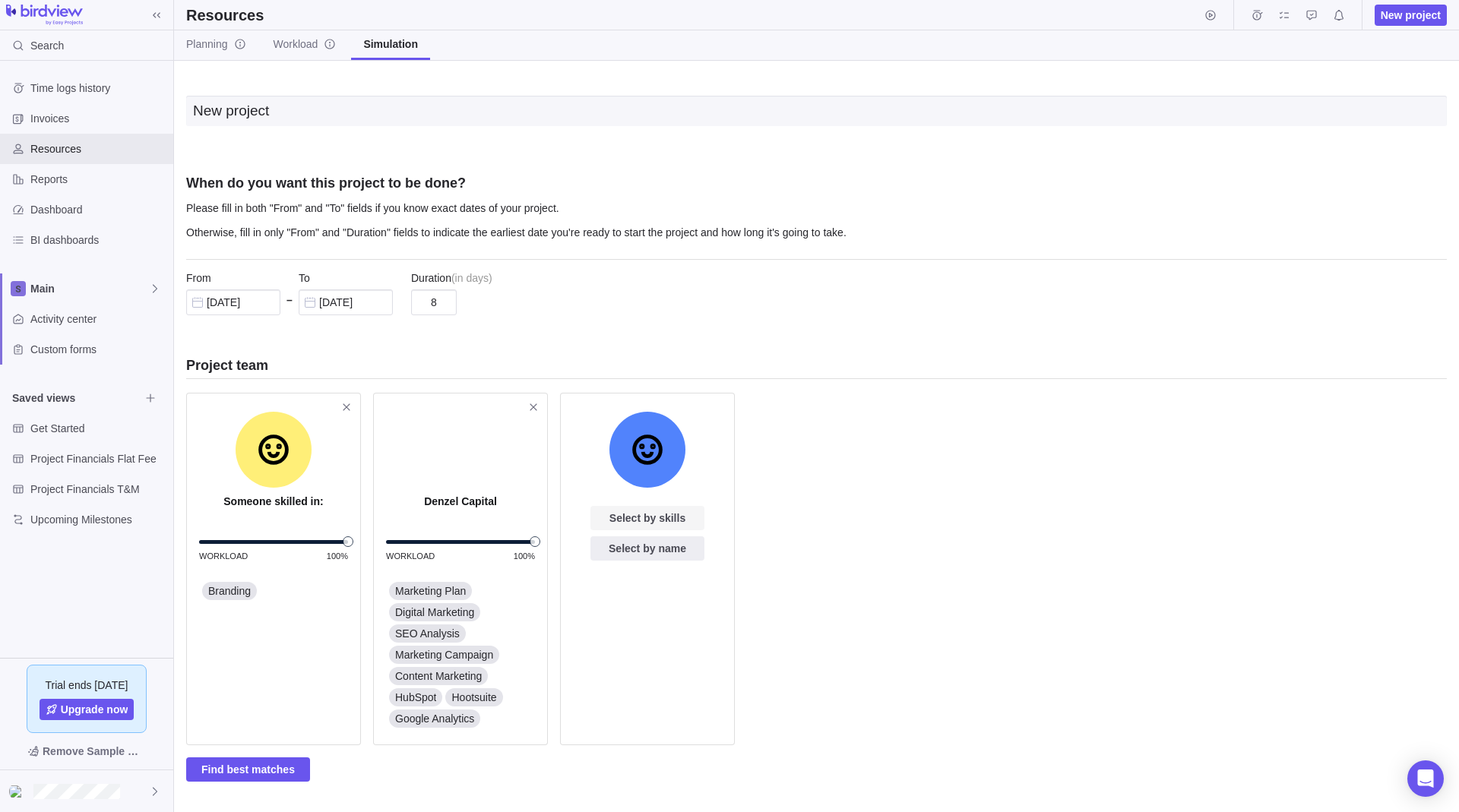
click at [640, 519] on span "Select by skills" at bounding box center [647, 518] width 76 height 18
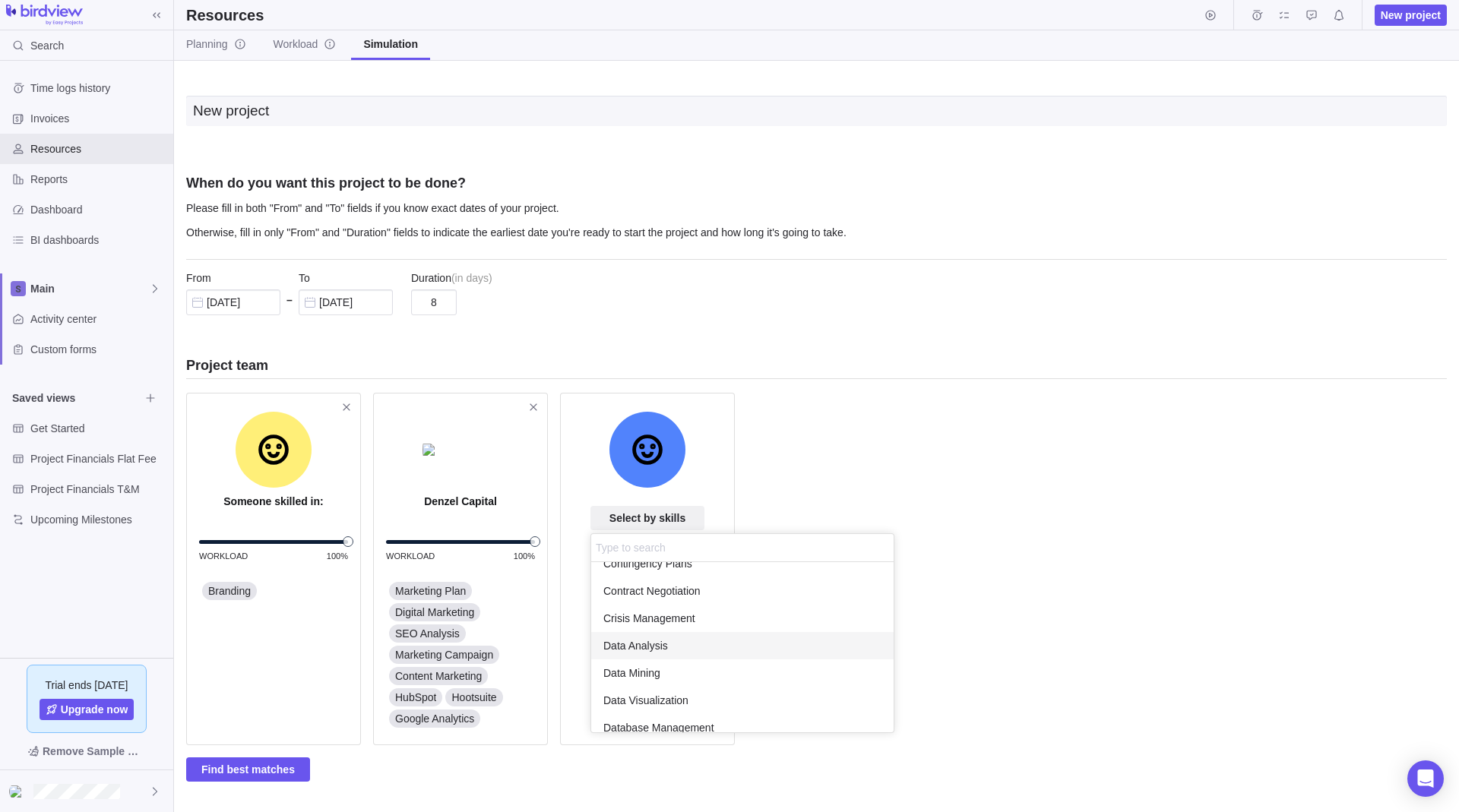
click at [657, 638] on span "Data Analysis" at bounding box center [635, 646] width 64 height 16
click at [662, 601] on div "Contract Negotiation" at bounding box center [742, 591] width 302 height 27
click at [811, 433] on div "New project When do you want this project to be done? Please fill in both "From…" at bounding box center [816, 437] width 1285 height 752
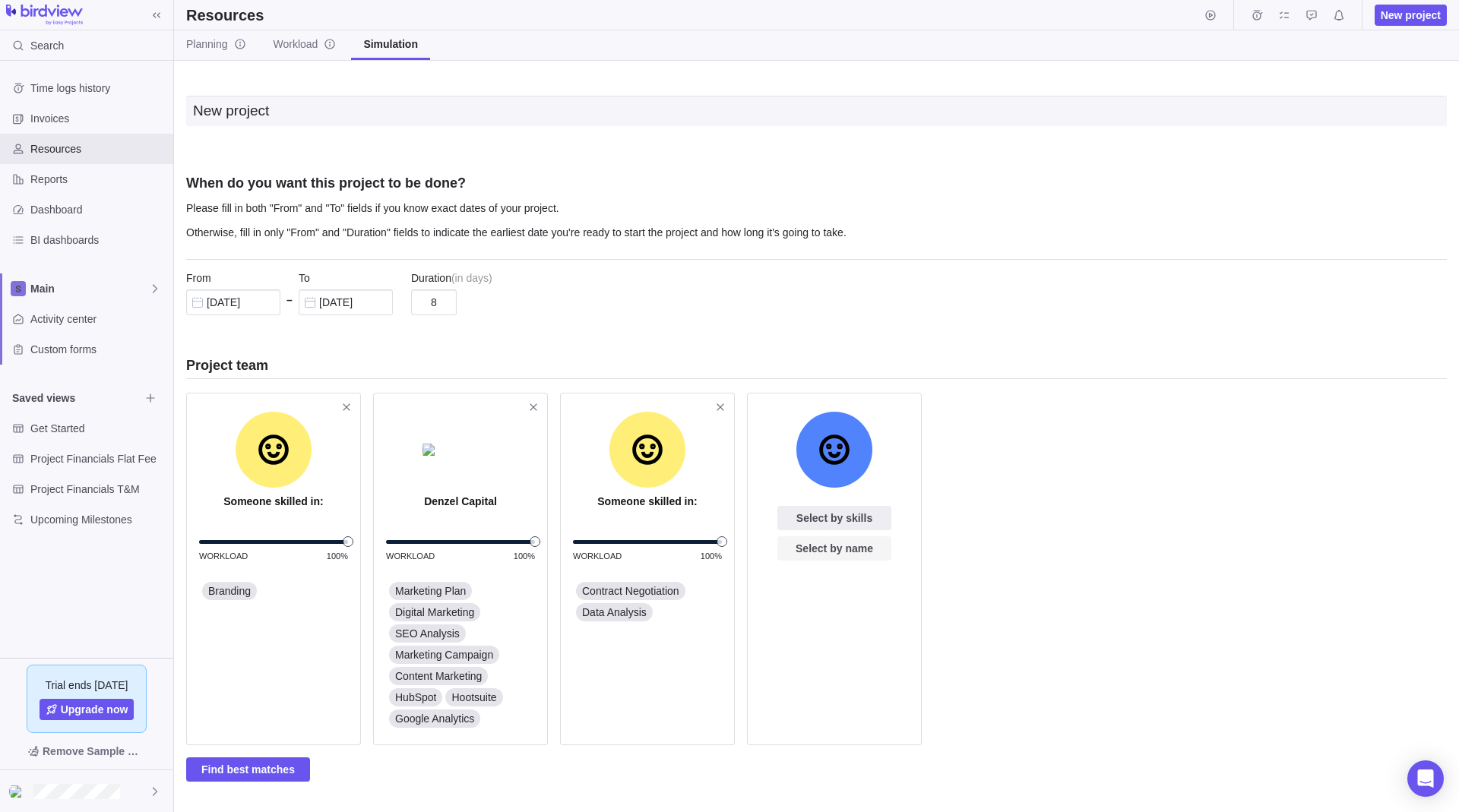
click at [829, 550] on span "Select by name" at bounding box center [834, 548] width 78 height 18
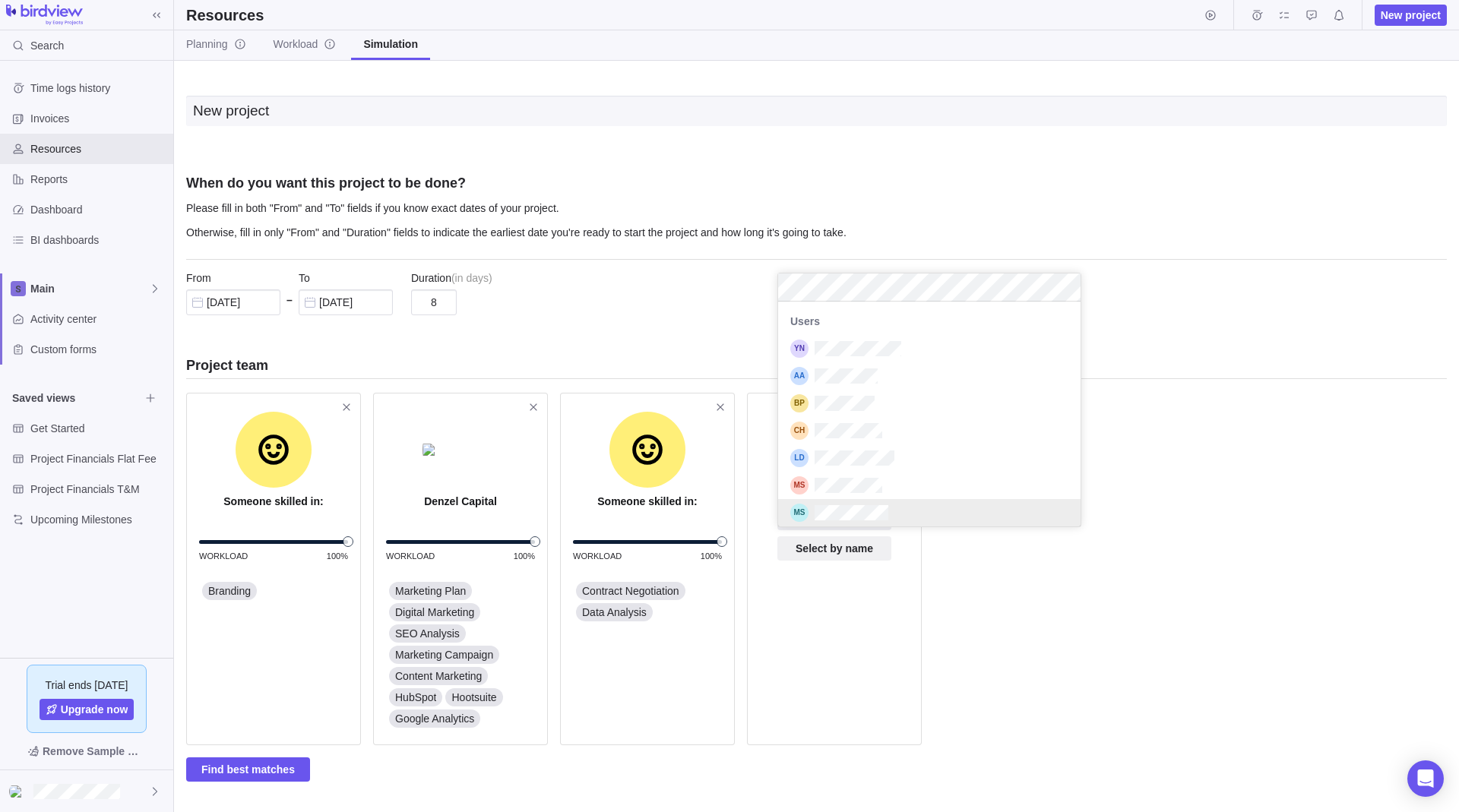
click at [871, 499] on div "grid" at bounding box center [929, 513] width 302 height 27
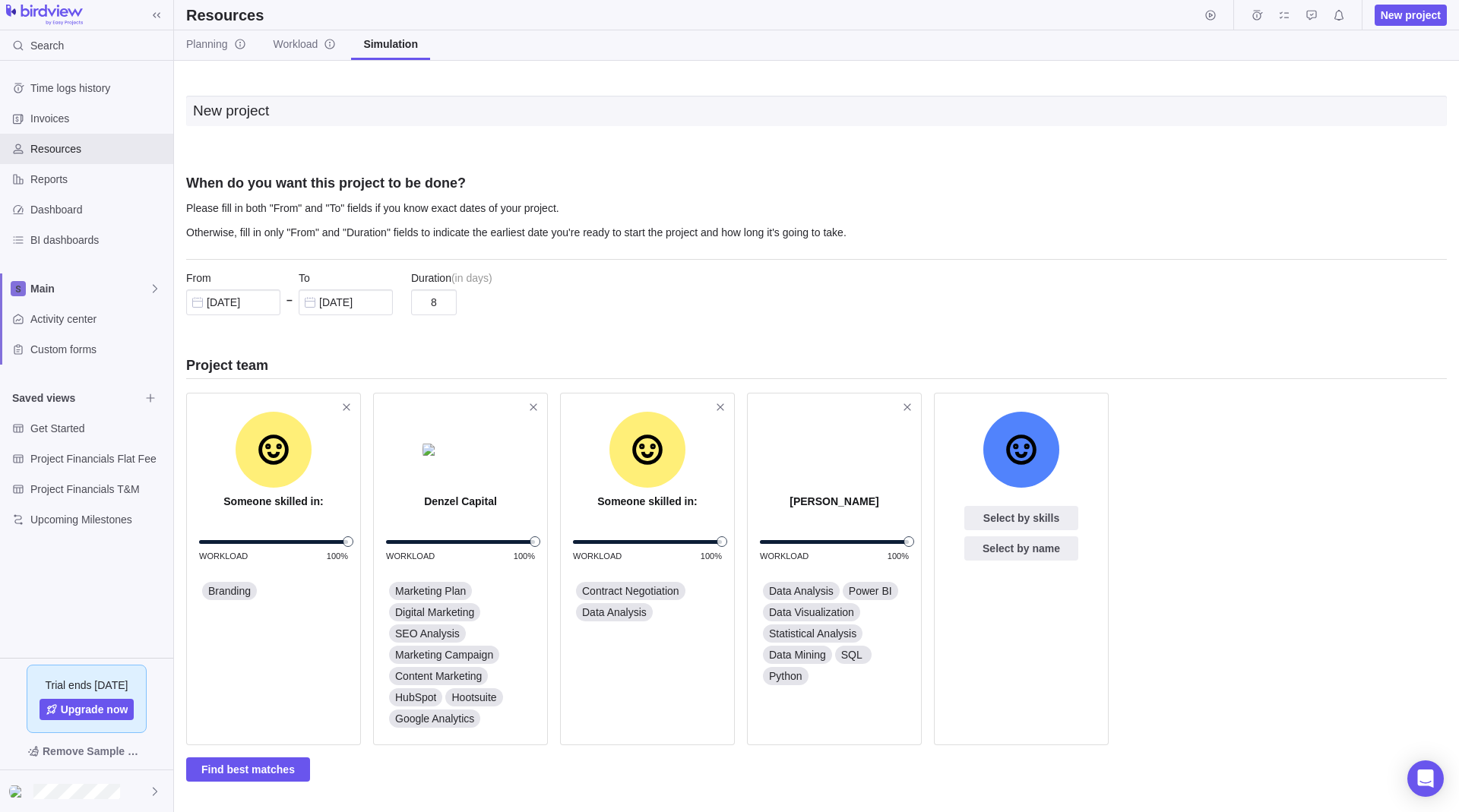
click at [299, 782] on div "Someone skilled in: Workload 100% Branding Denzel Capital Workload 100% Marketi…" at bounding box center [817, 599] width 1261 height 425
click at [295, 778] on span "Find best matches" at bounding box center [248, 769] width 123 height 24
click at [1037, 523] on span "Select by skills" at bounding box center [1021, 518] width 76 height 18
click at [1025, 664] on div "Hootsuite" at bounding box center [1115, 673] width 302 height 27
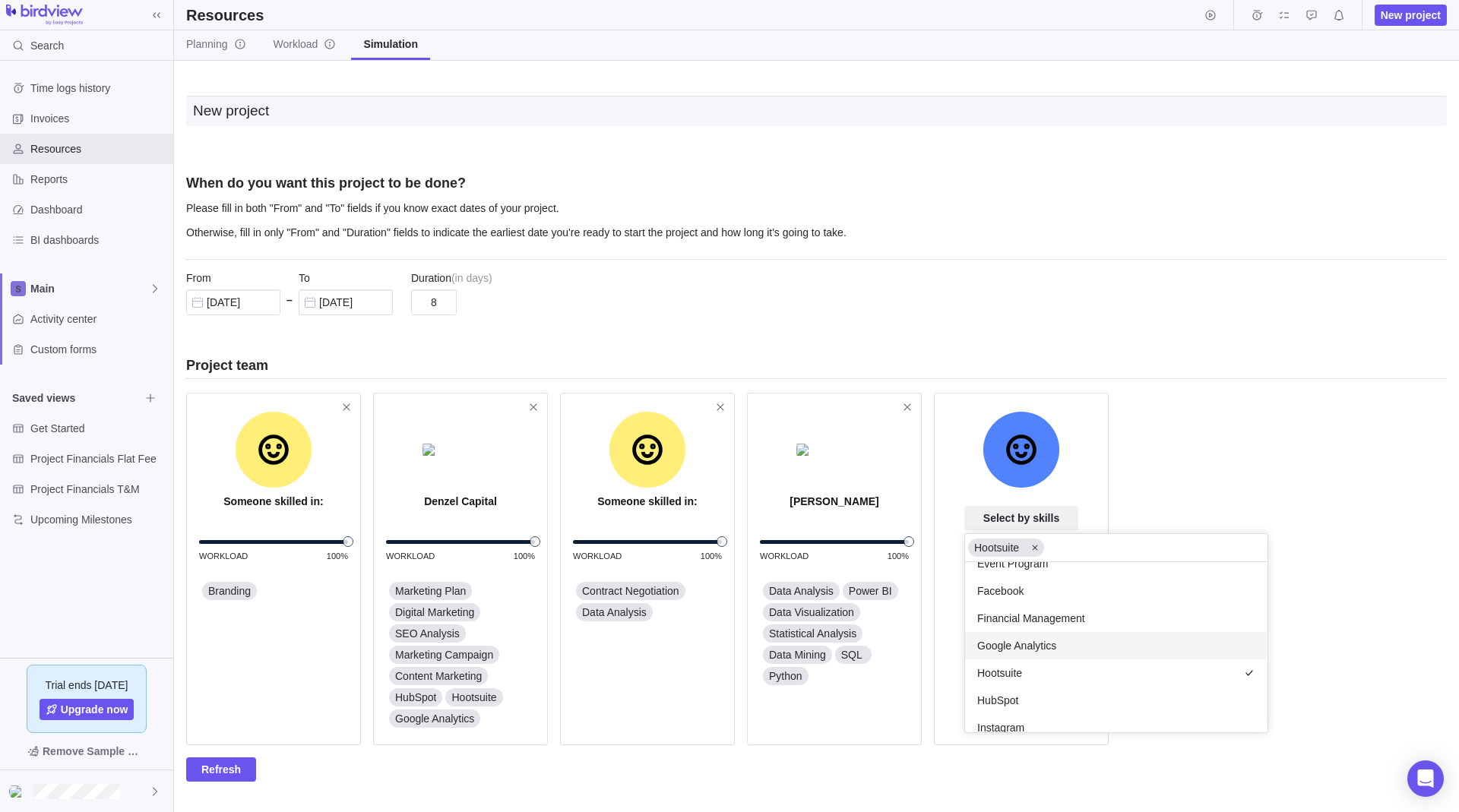
click at [1034, 641] on span "Google Analytics" at bounding box center [1016, 646] width 79 height 16
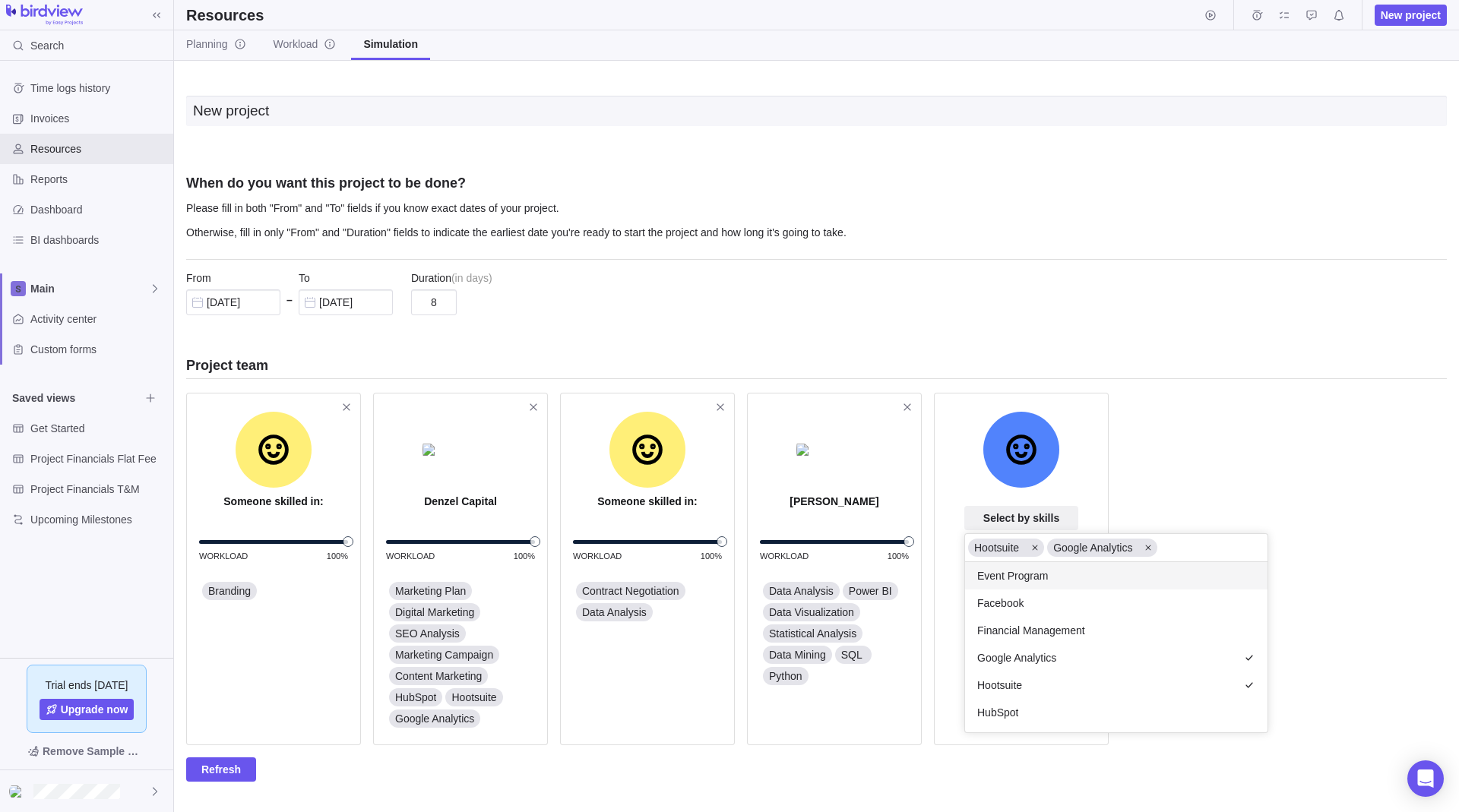
click at [1122, 507] on div "New project When do you want this project to be done? Please fill in both "From…" at bounding box center [816, 437] width 1285 height 752
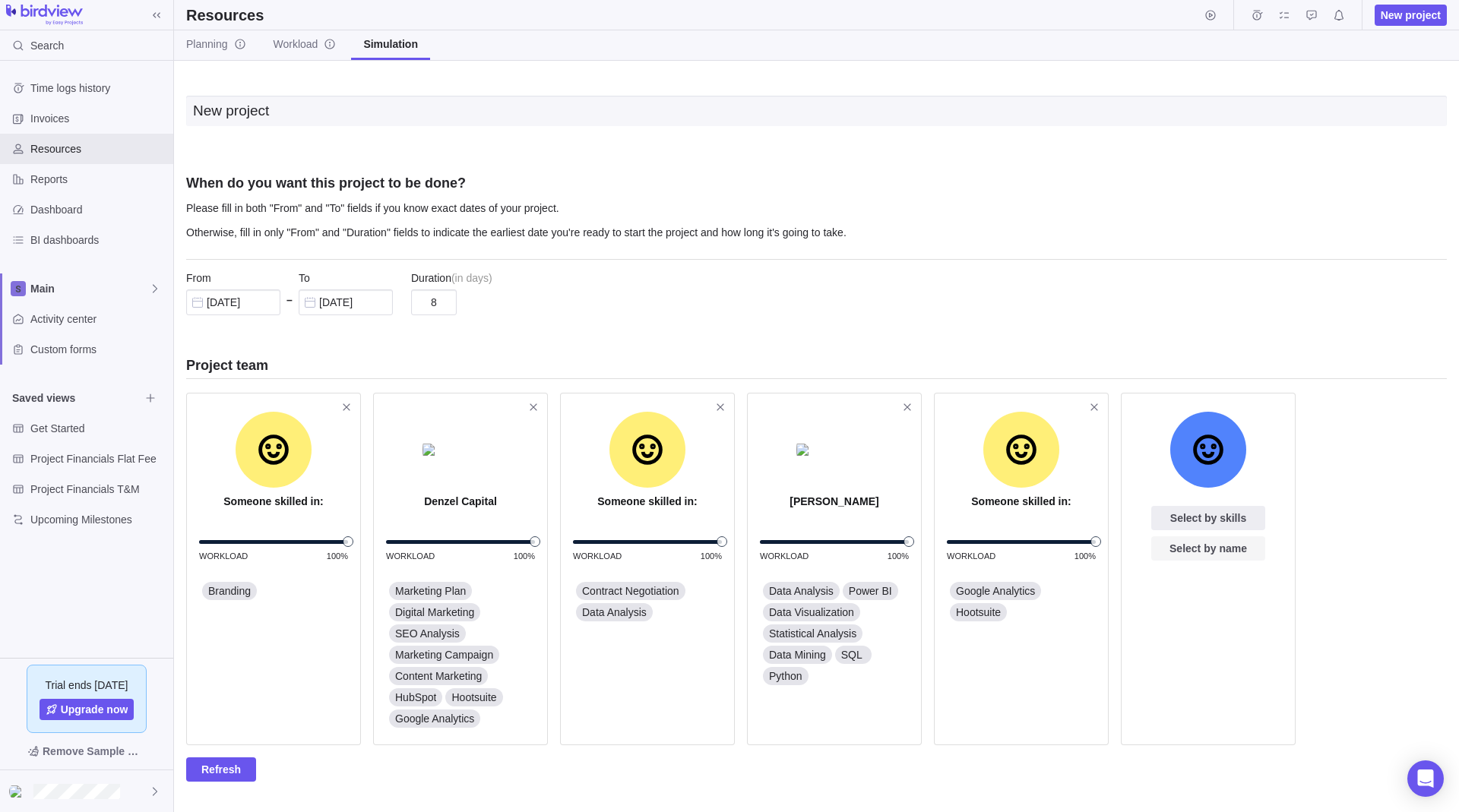
click at [1199, 554] on span "Select by name" at bounding box center [1208, 548] width 78 height 18
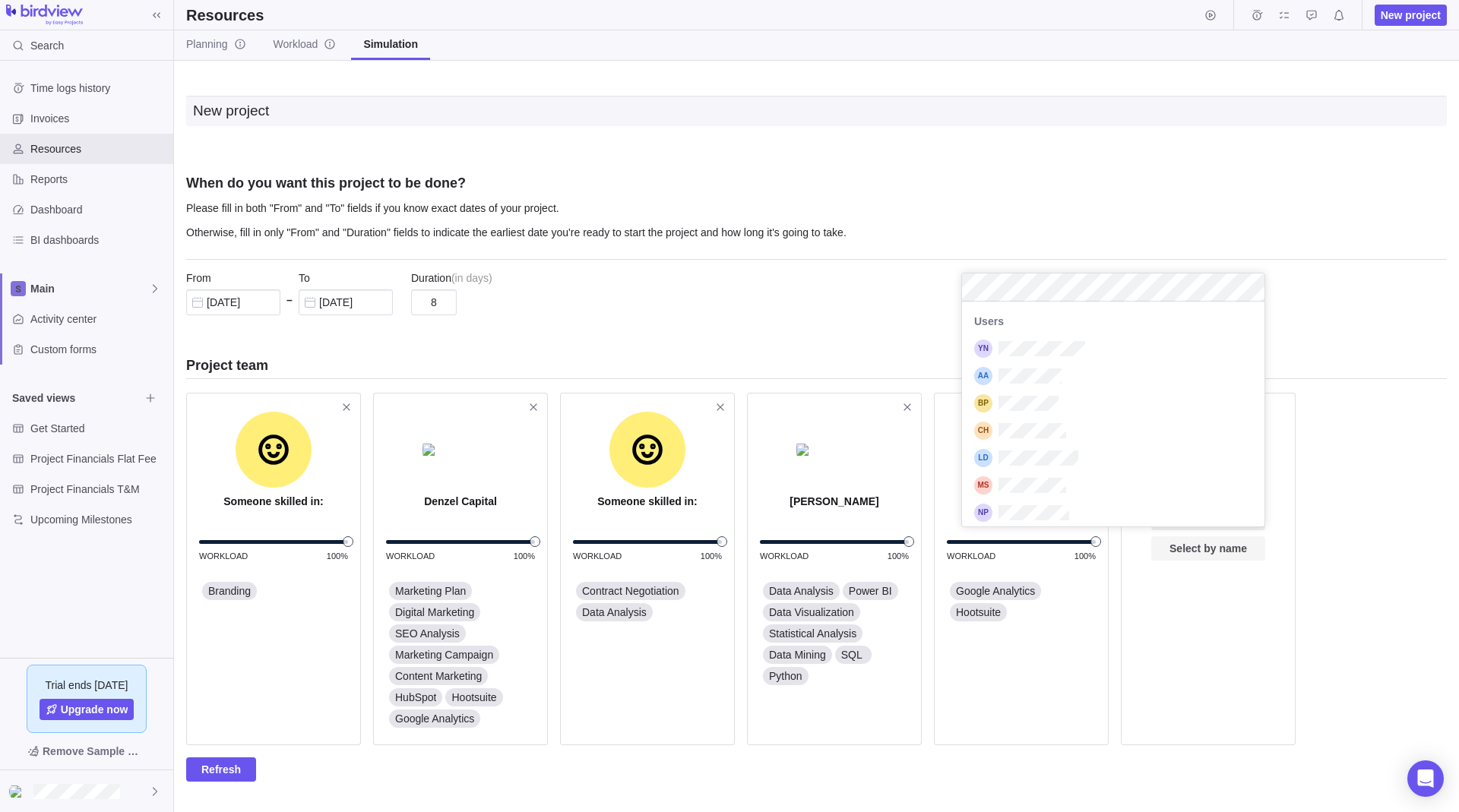
scroll to position [214, 291]
click at [1079, 484] on div "grid" at bounding box center [1112, 486] width 302 height 27
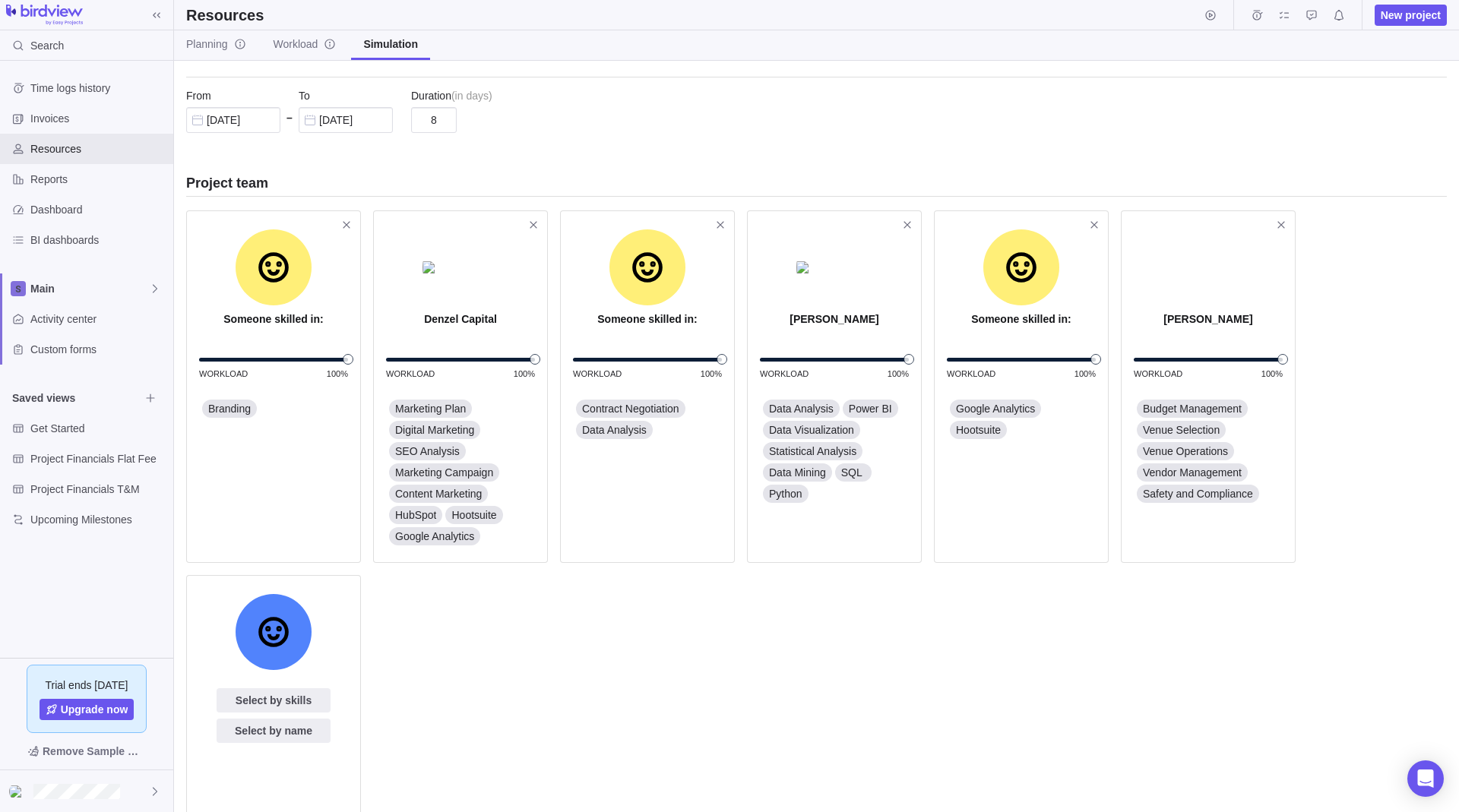
scroll to position [274, 0]
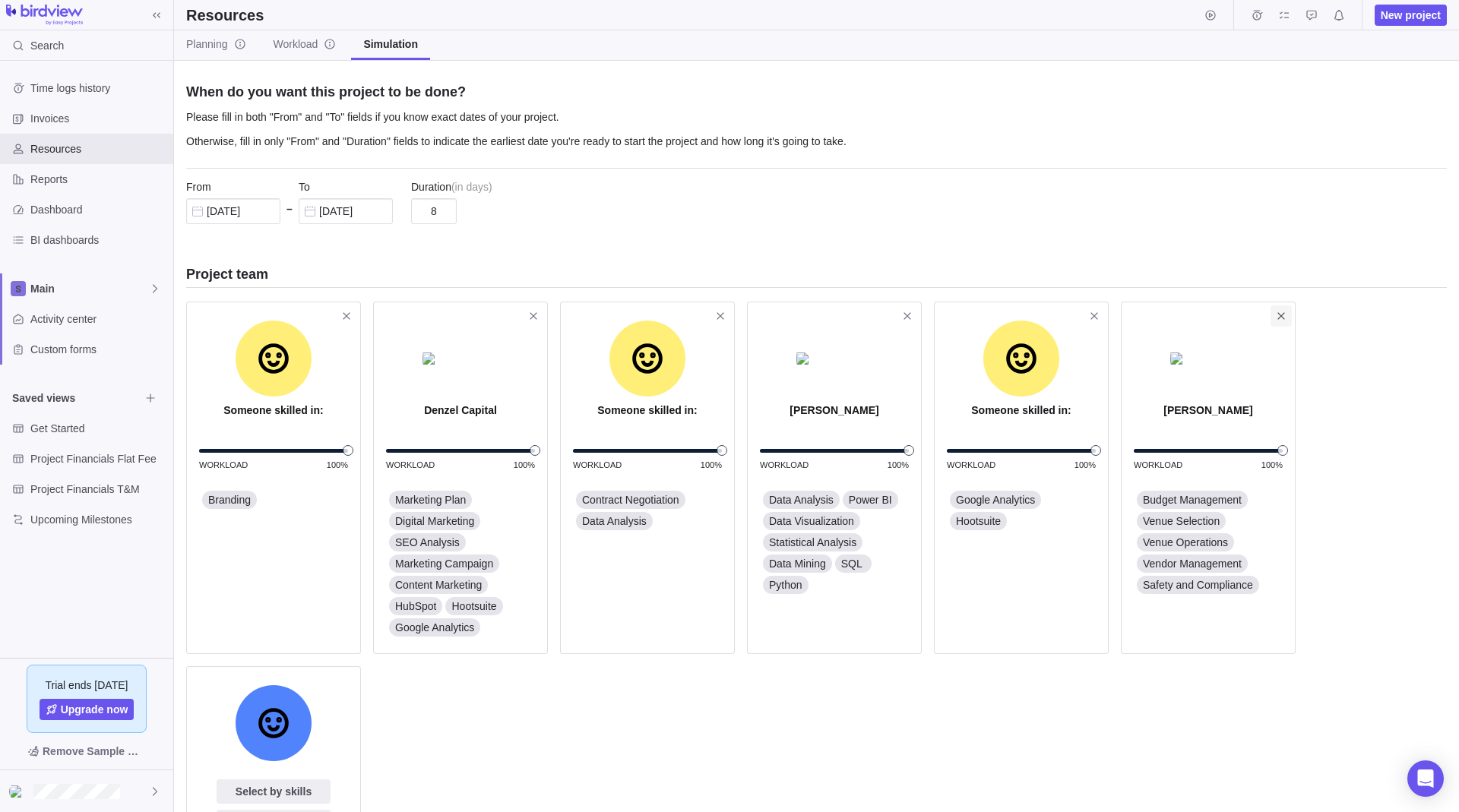
click at [1281, 315] on icon "Remove" at bounding box center [1281, 316] width 13 height 13
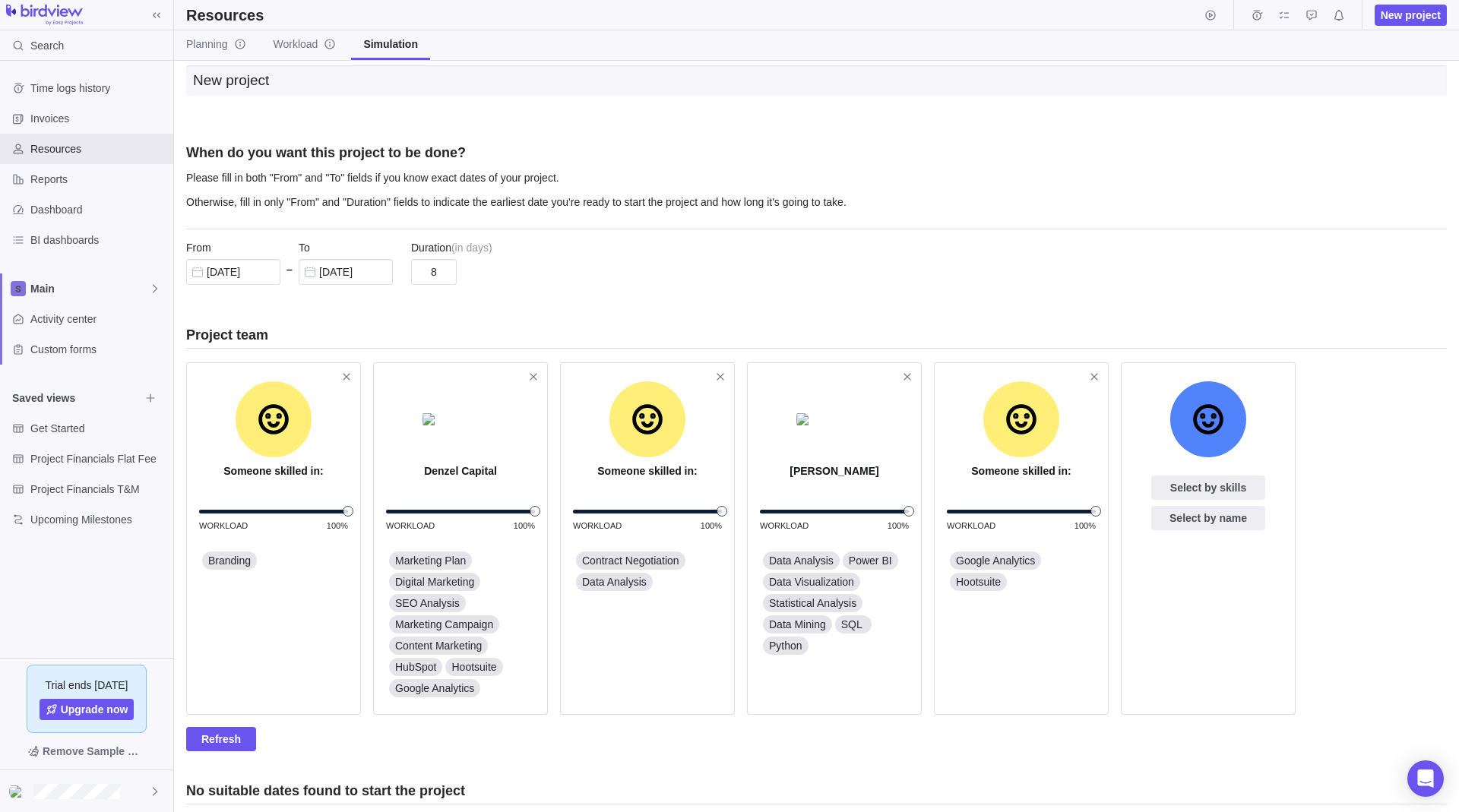
scroll to position [0, 0]
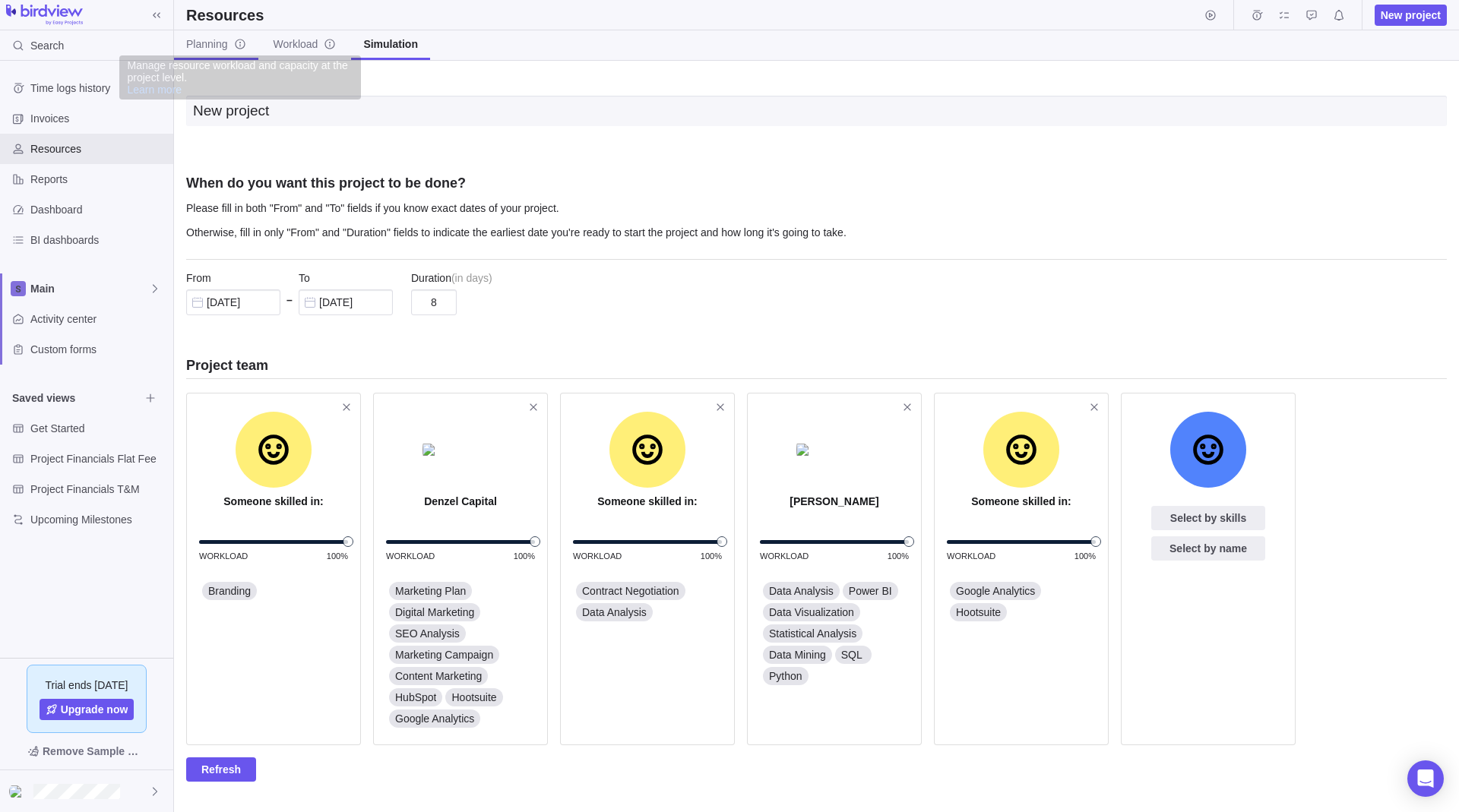
click at [235, 47] on icon "info-description" at bounding box center [240, 44] width 13 height 13
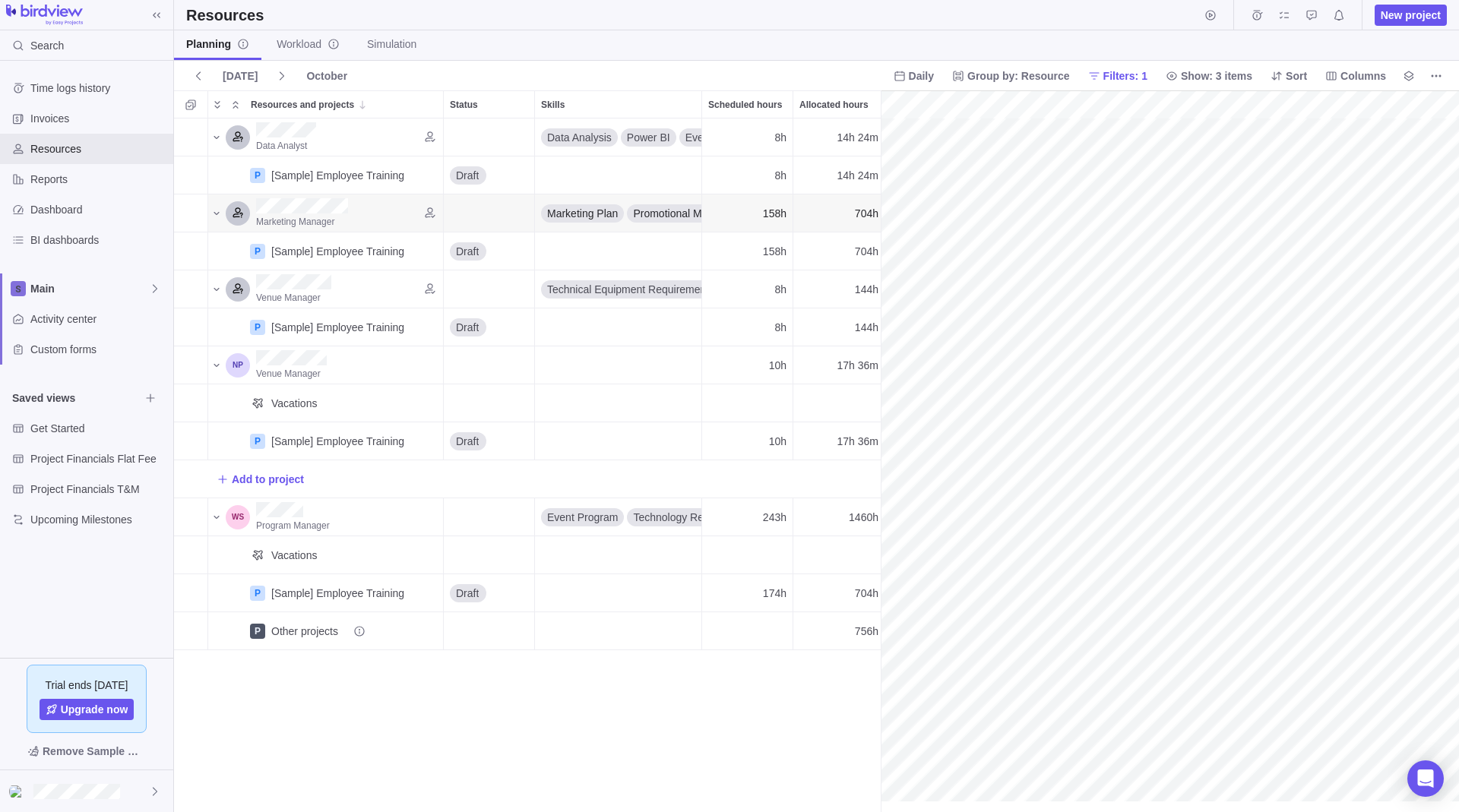
scroll to position [0, 4099]
click at [155, 17] on icon at bounding box center [156, 15] width 8 height 5
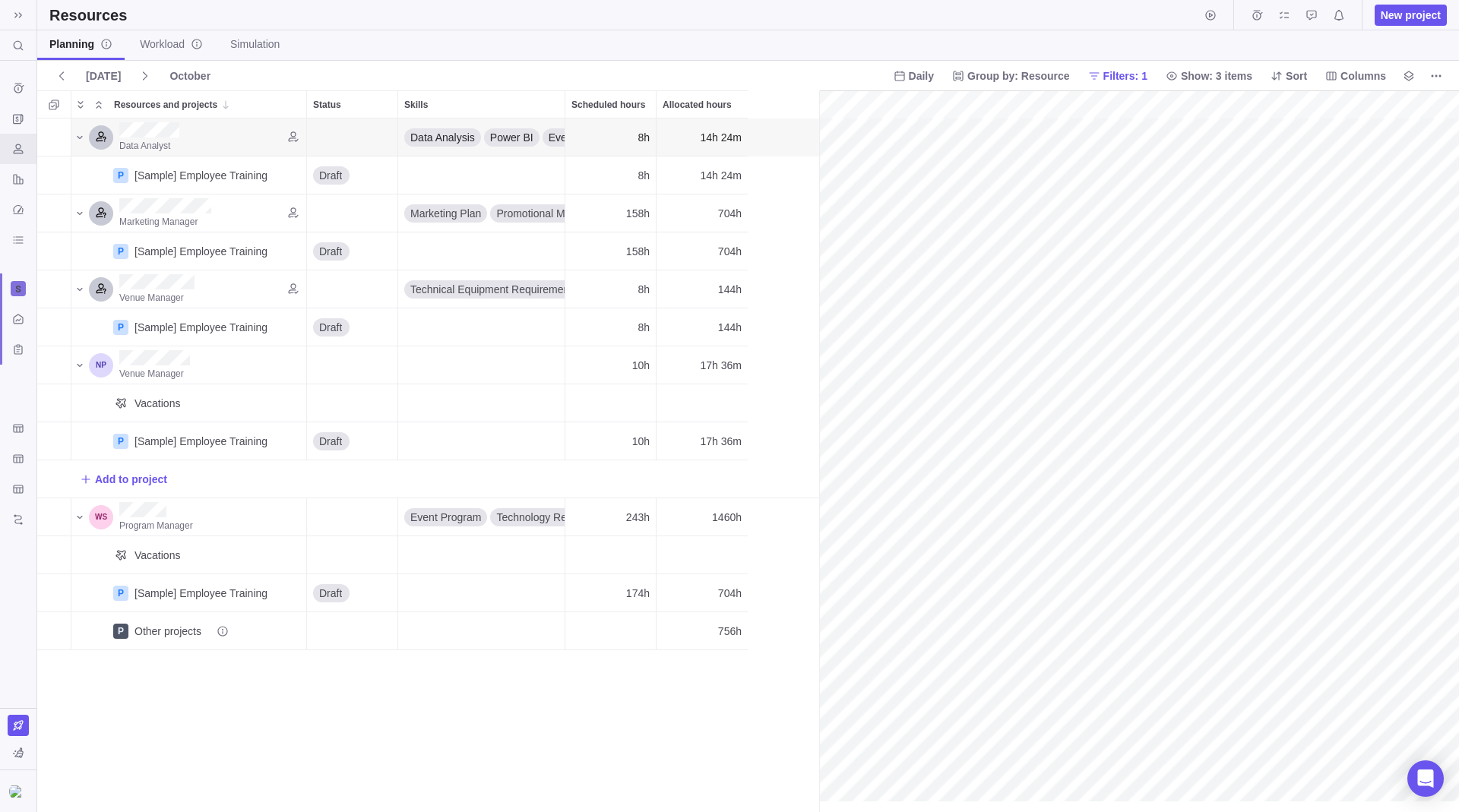
scroll to position [682, 770]
click at [22, 13] on icon at bounding box center [18, 15] width 13 height 13
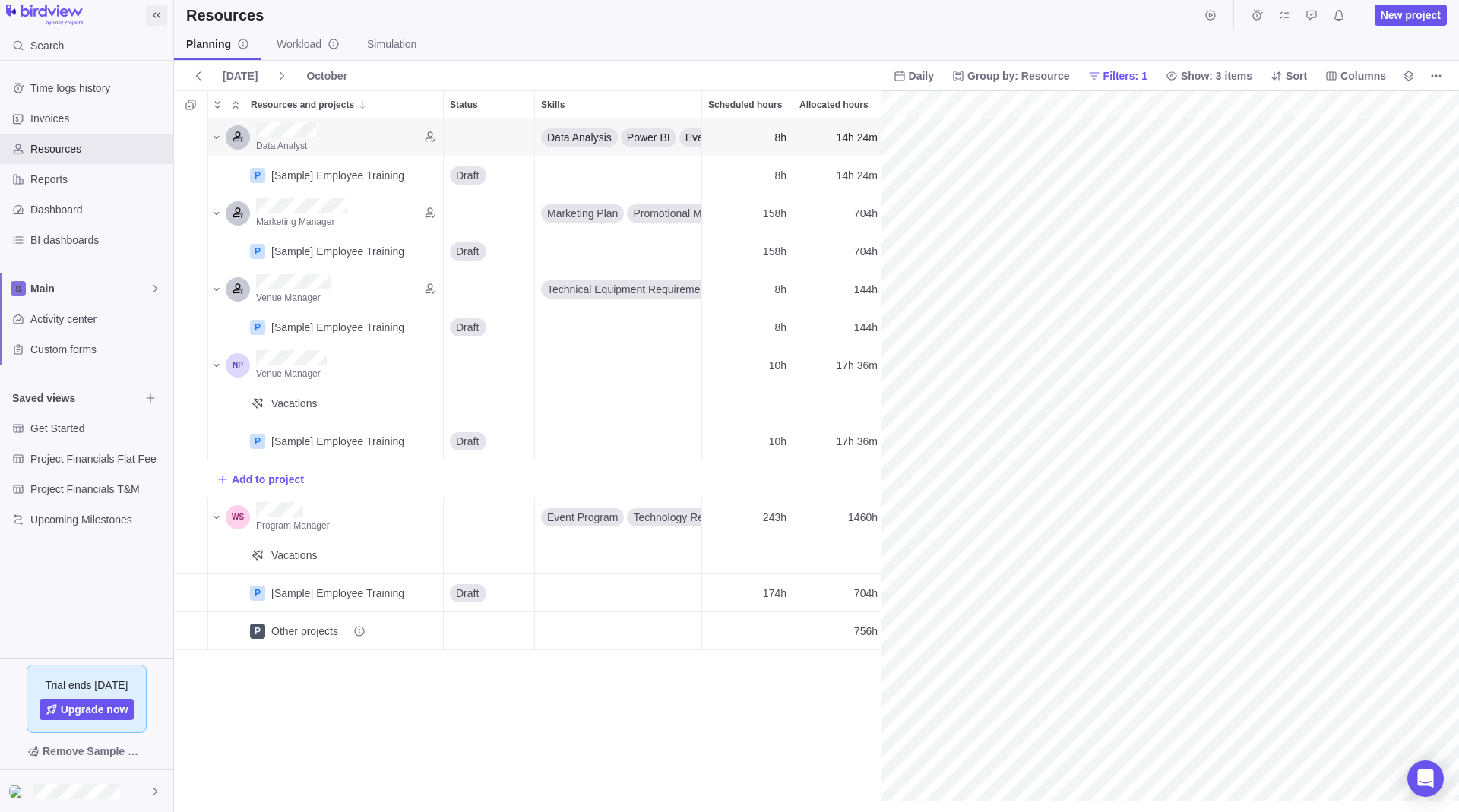
scroll to position [682, 696]
click at [75, 37] on div "Search" at bounding box center [86, 45] width 173 height 30
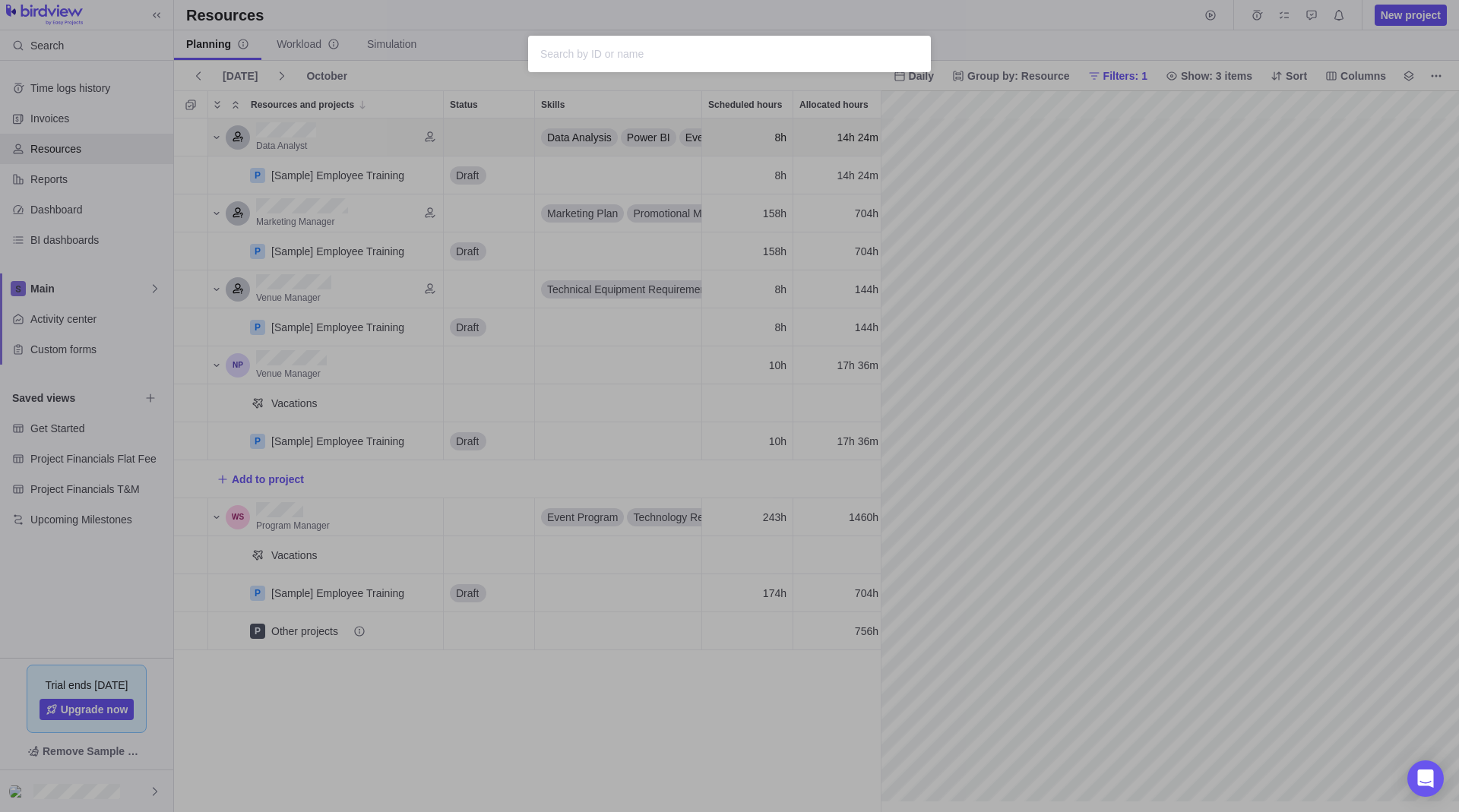
click at [523, 30] on div "Sorry, nothing was found" at bounding box center [730, 406] width 1459 height 812
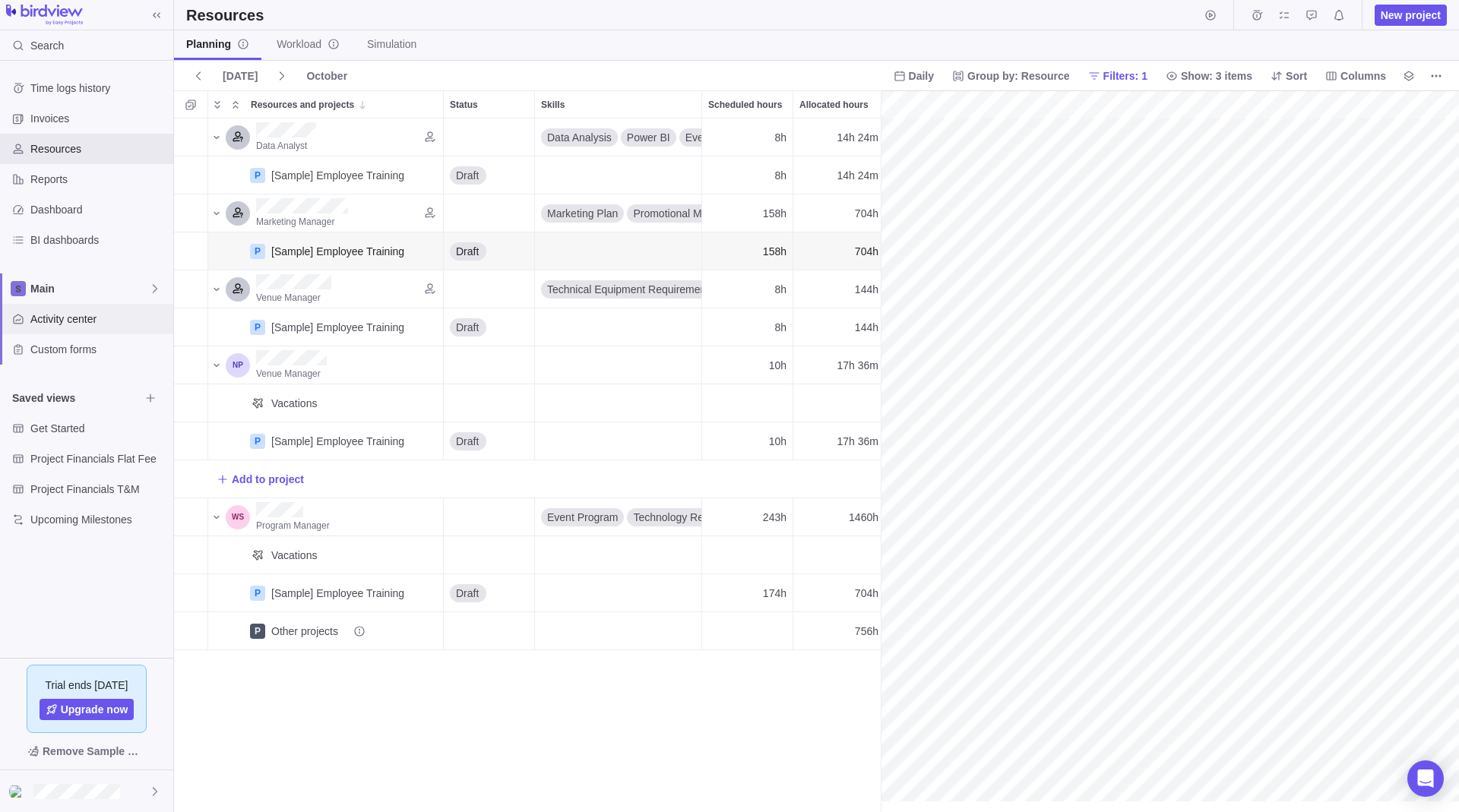
click at [114, 314] on span "Activity center" at bounding box center [98, 320] width 137 height 16
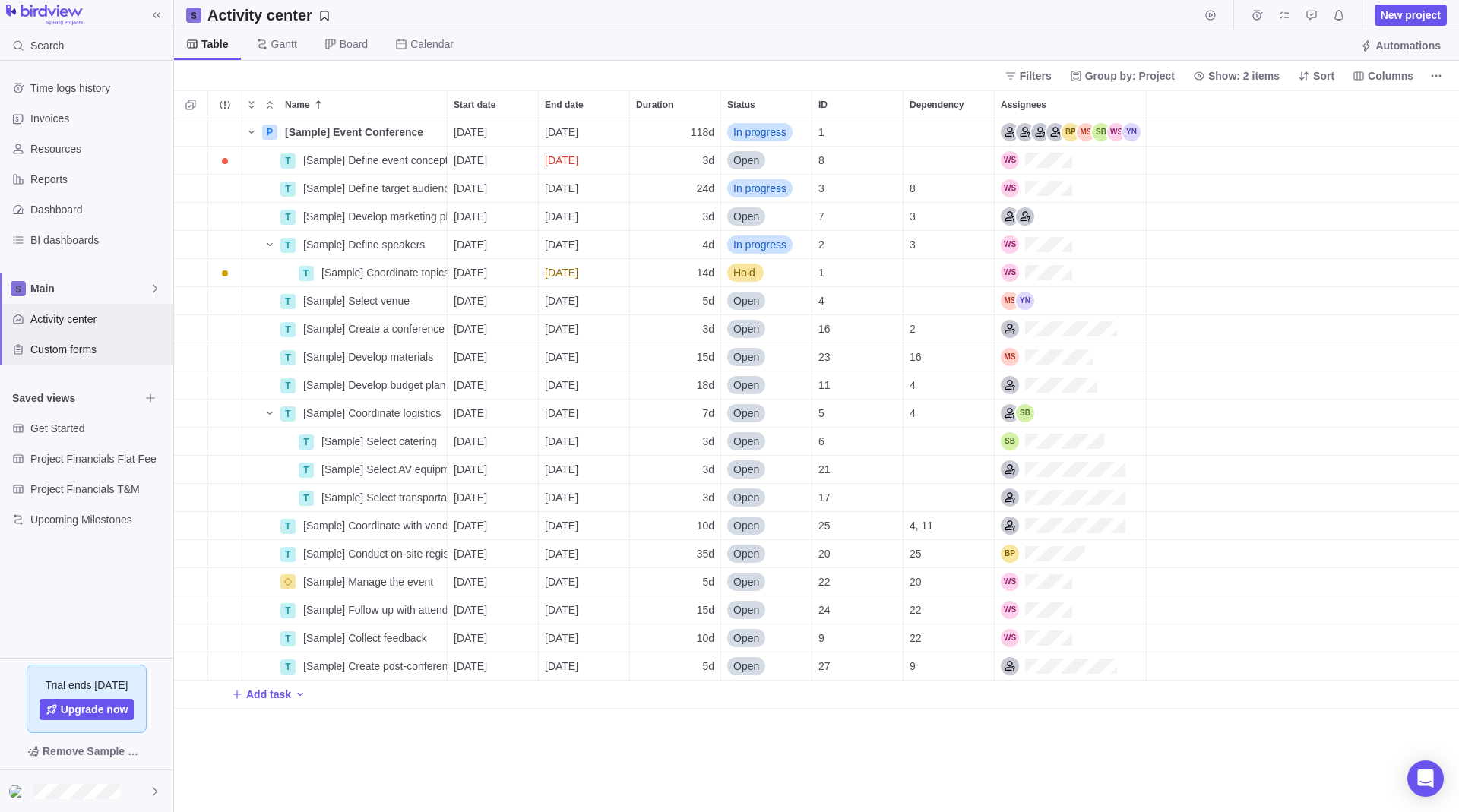
scroll to position [13, 13]
click at [276, 51] on span "Gantt" at bounding box center [276, 45] width 65 height 30
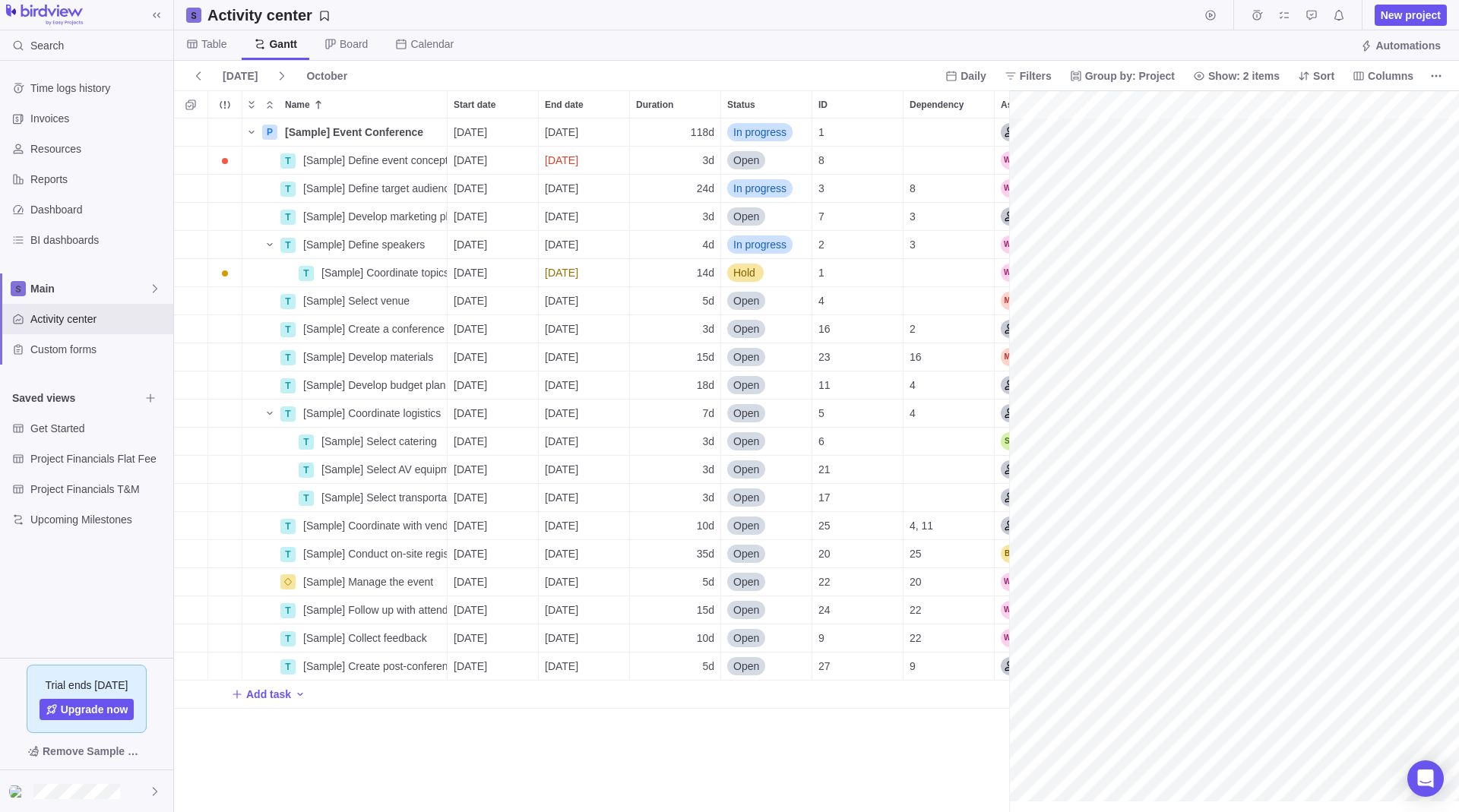
scroll to position [0, 1892]
click at [346, 45] on span "Board" at bounding box center [354, 45] width 28 height 16
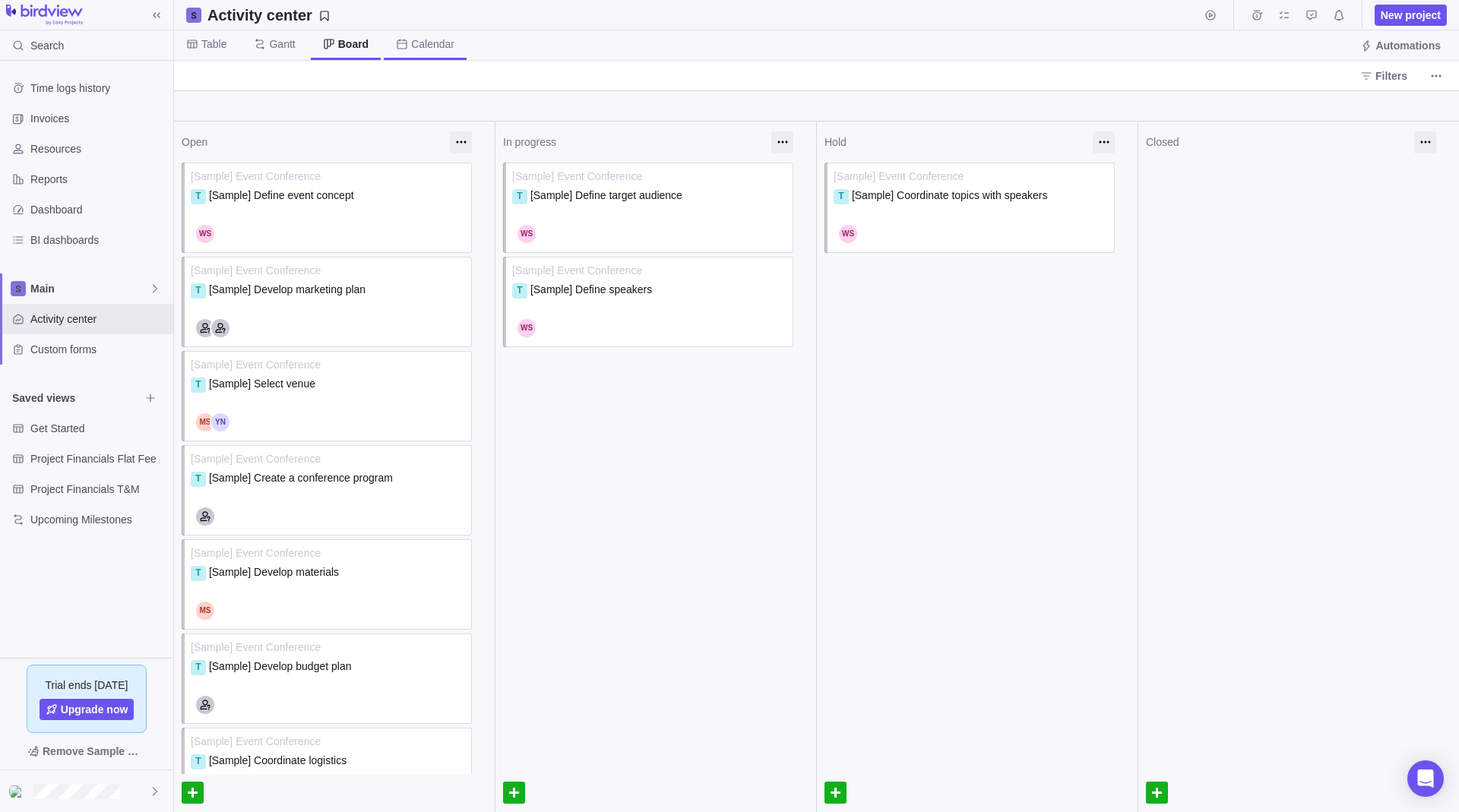
click at [415, 47] on span "Calendar" at bounding box center [432, 45] width 44 height 16
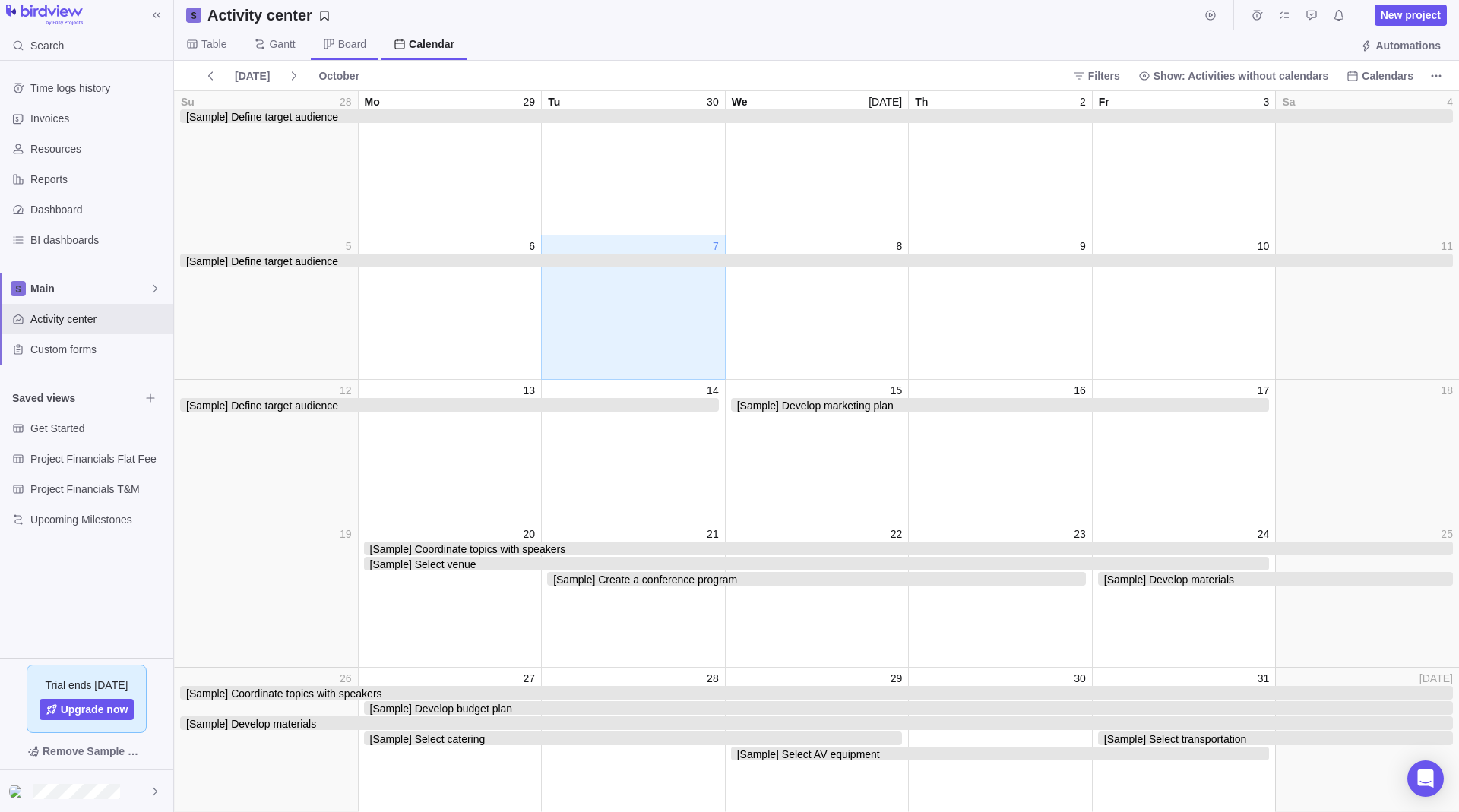
click at [351, 50] on span "Board" at bounding box center [352, 45] width 28 height 16
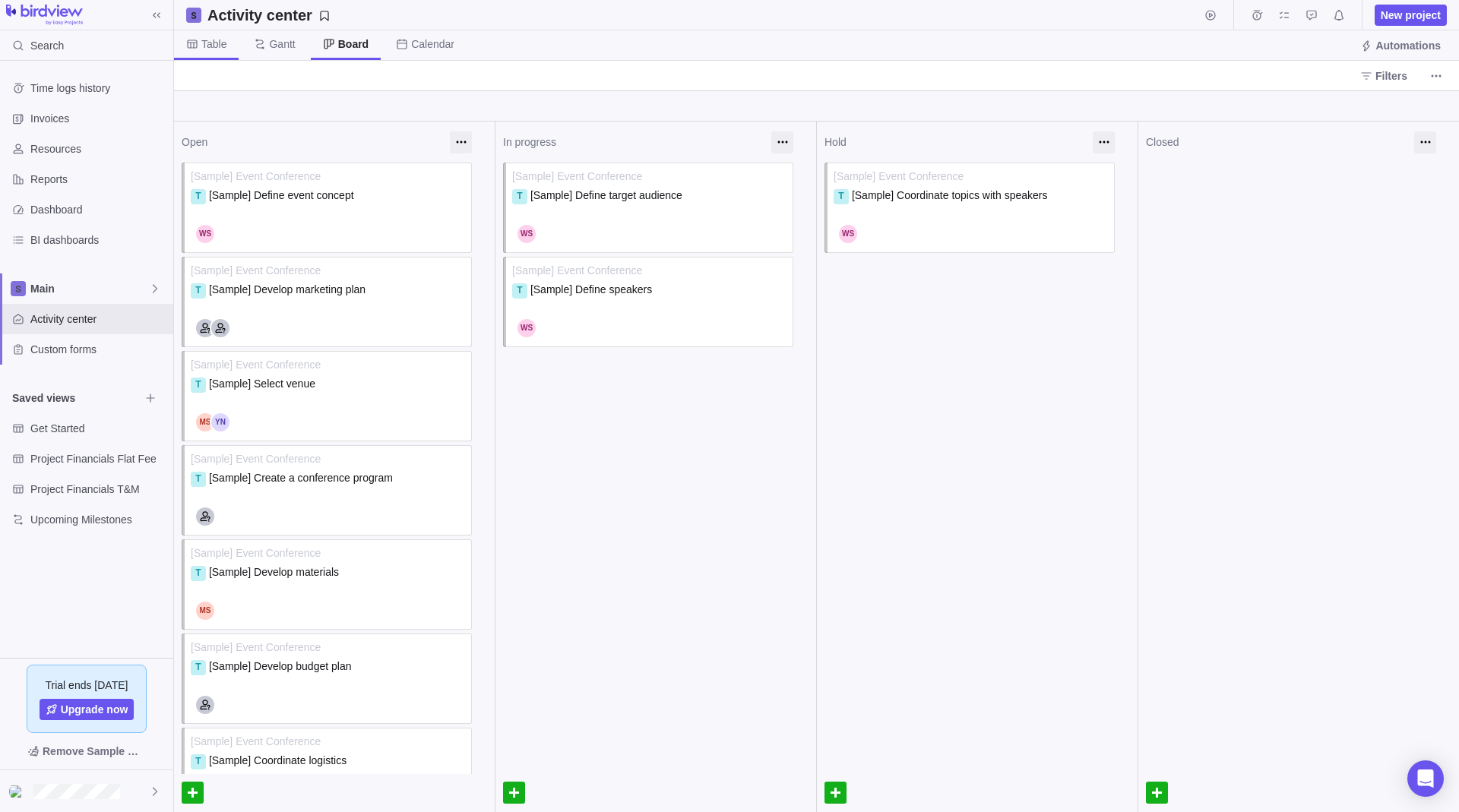
click at [222, 46] on span "Table" at bounding box center [214, 45] width 25 height 16
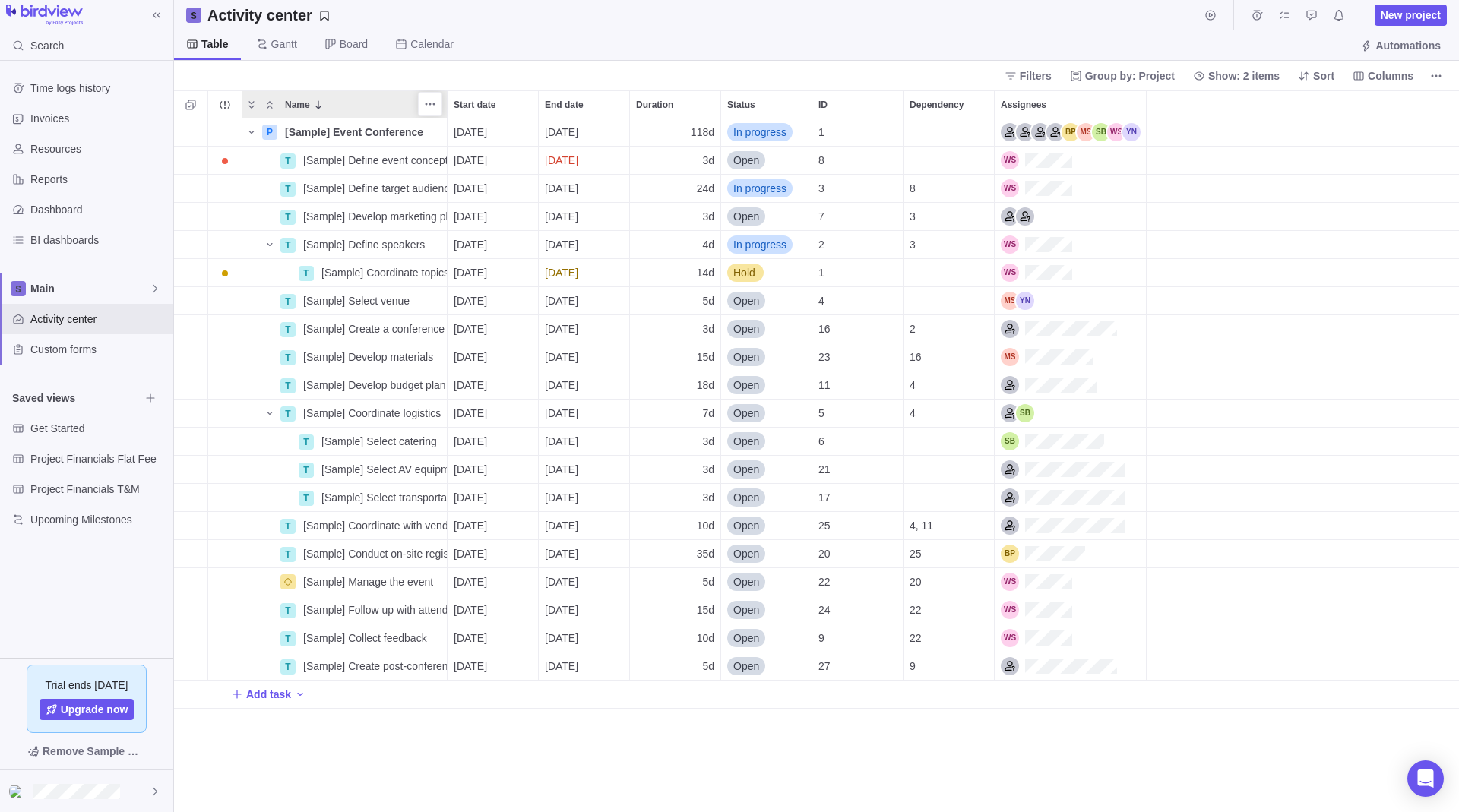
scroll to position [682, 1273]
click at [294, 38] on span "Gantt" at bounding box center [284, 45] width 26 height 16
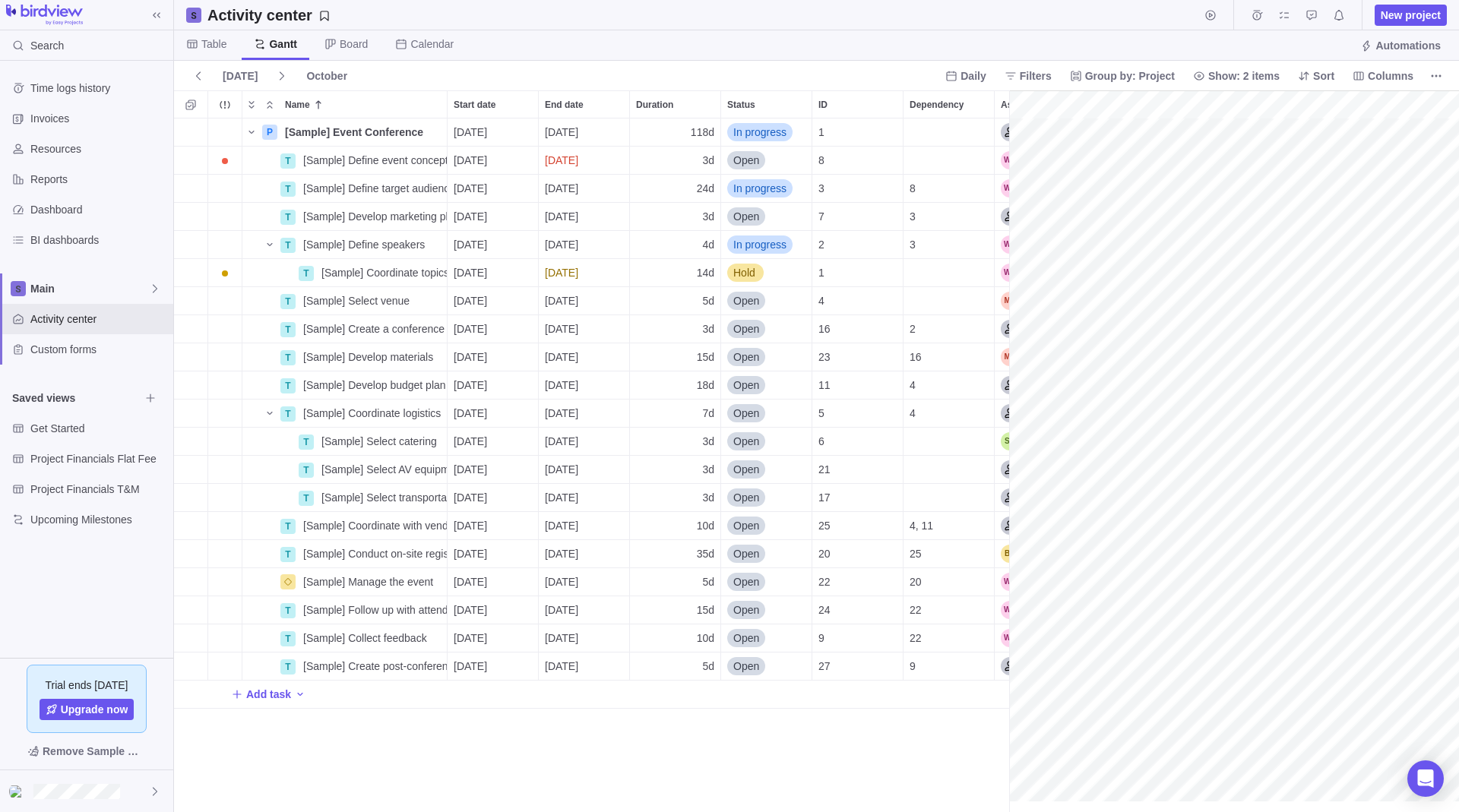
scroll to position [0, 1892]
drag, startPoint x: 991, startPoint y: 256, endPoint x: 447, endPoint y: 266, distance: 544.1
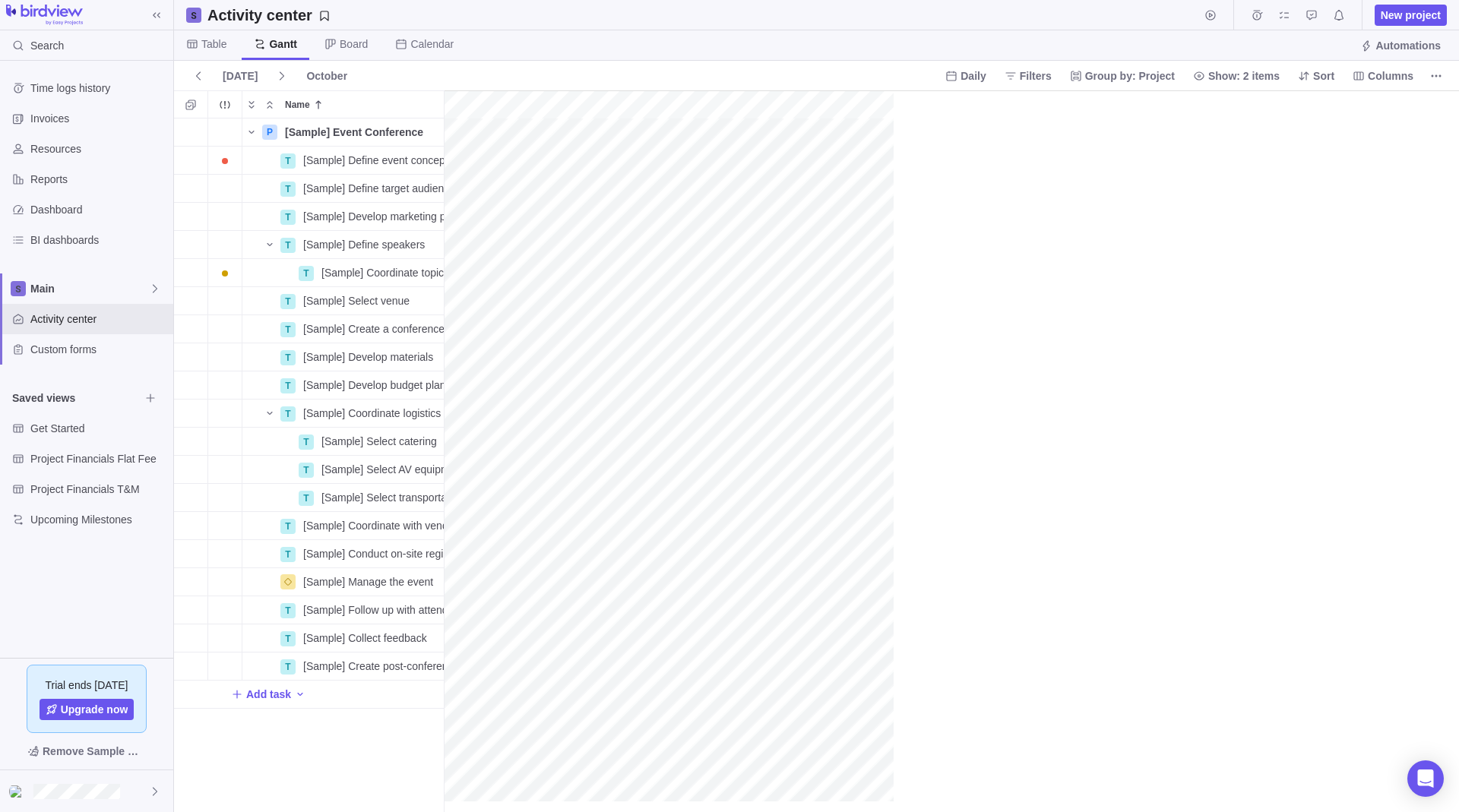
scroll to position [682, 258]
click at [344, 45] on span "Board" at bounding box center [354, 45] width 28 height 16
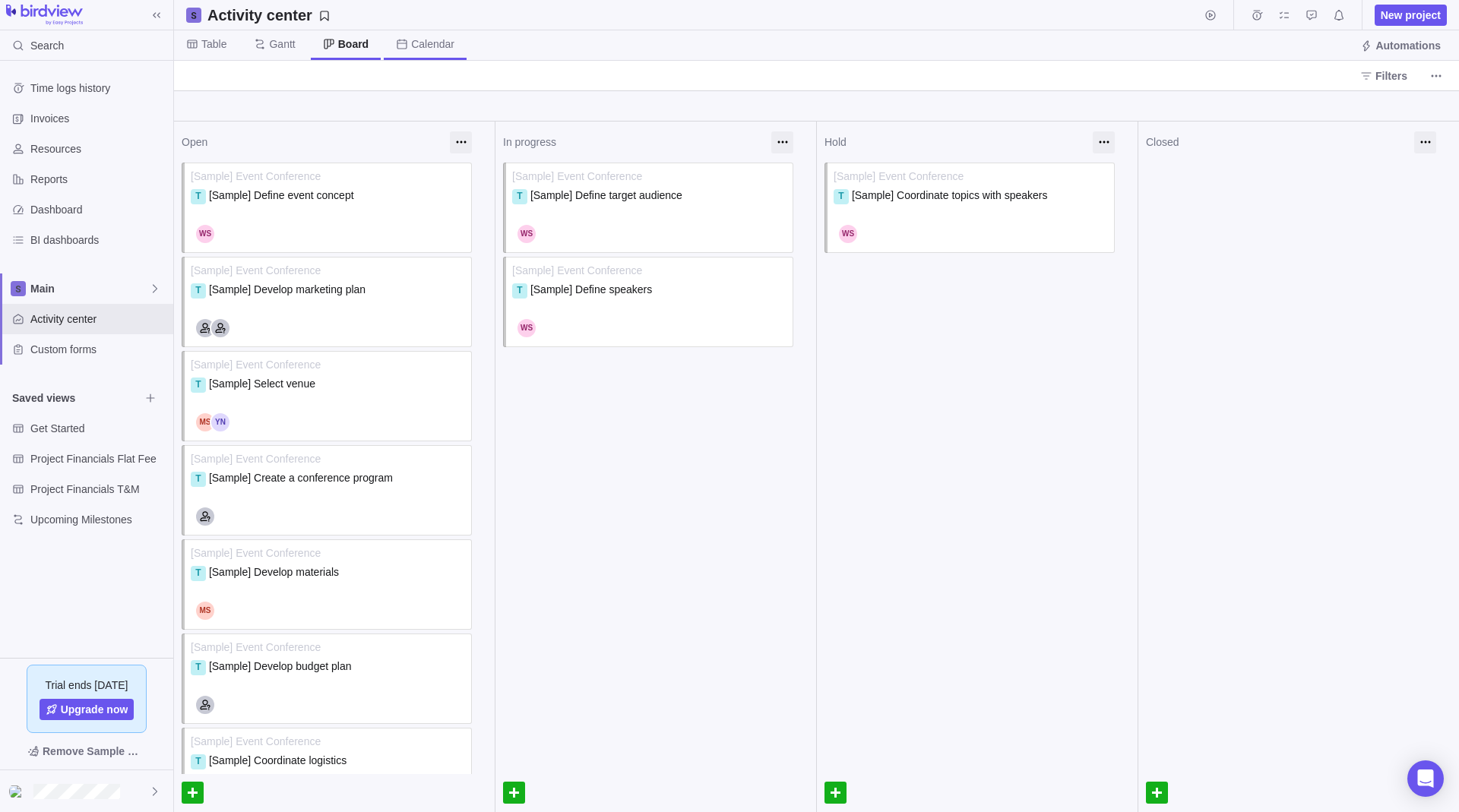
click at [406, 45] on icon at bounding box center [402, 44] width 10 height 10
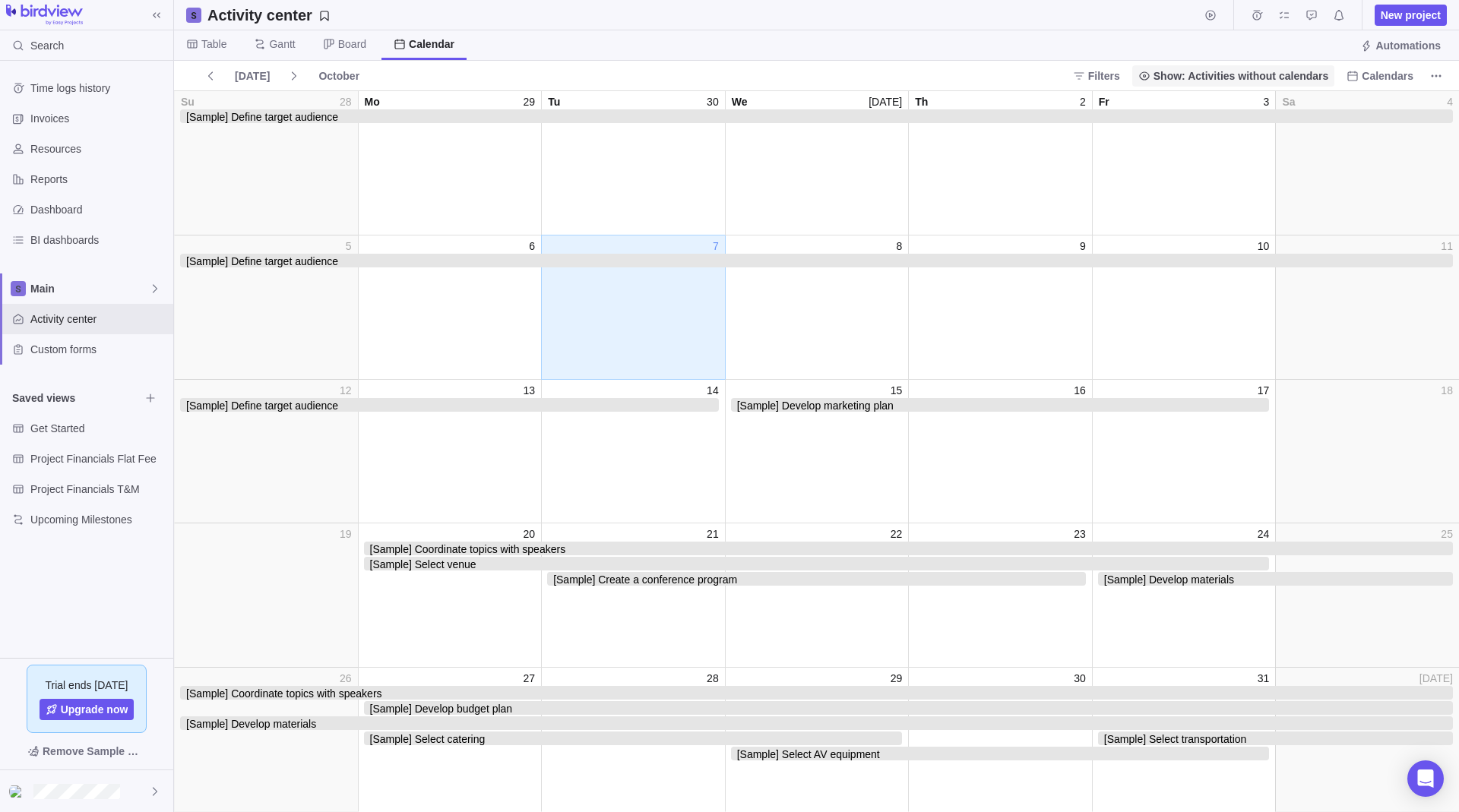
click at [1243, 85] on span "Show: Activities without calendars" at bounding box center [1233, 76] width 203 height 21
click at [804, 70] on body "Search Time logs history Invoices Resources Reports Dashboard BI dashboards Mai…" at bounding box center [730, 406] width 1459 height 812
click at [189, 37] on span "Table" at bounding box center [206, 45] width 64 height 30
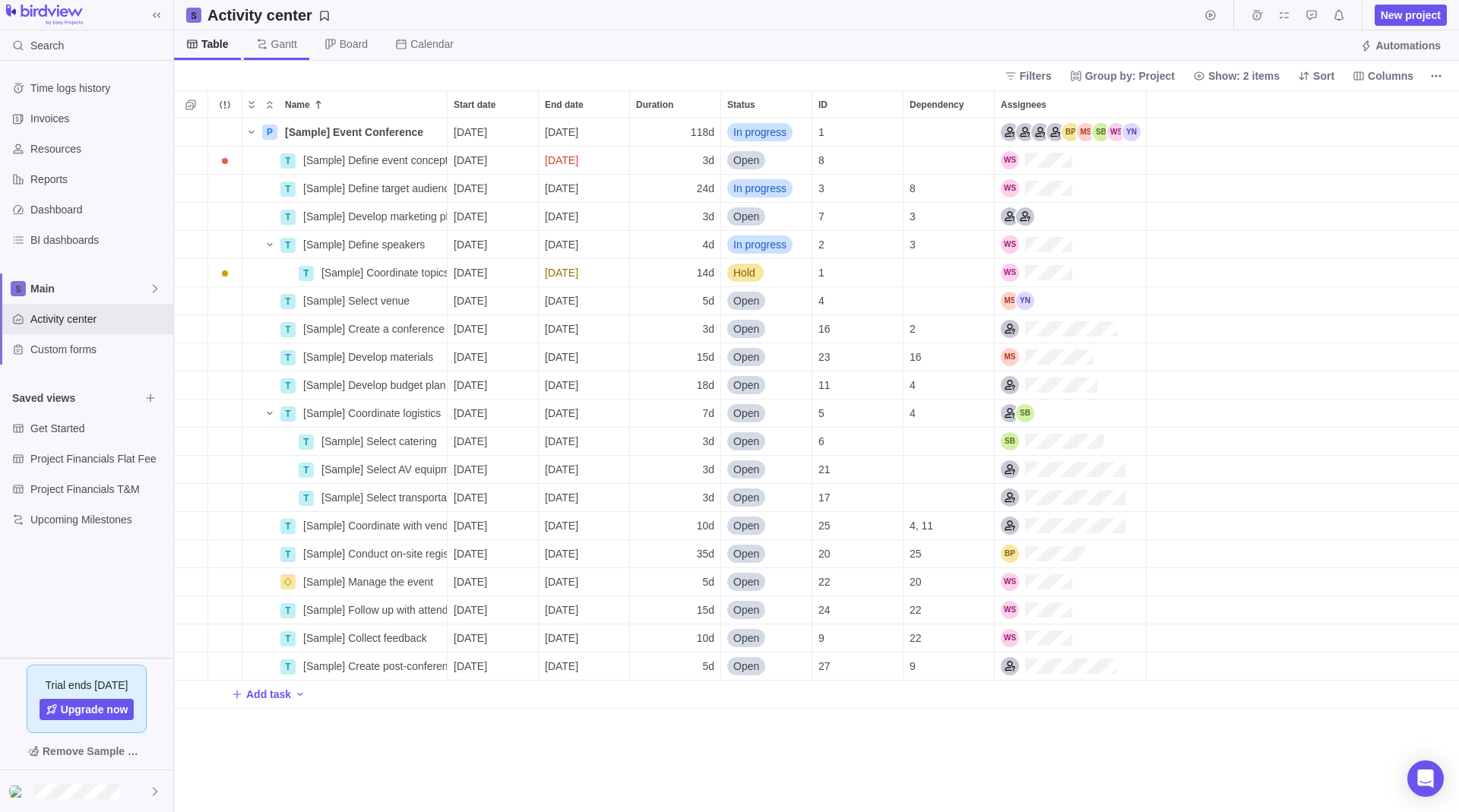
scroll to position [13, 13]
click at [262, 44] on icon at bounding box center [262, 44] width 13 height 13
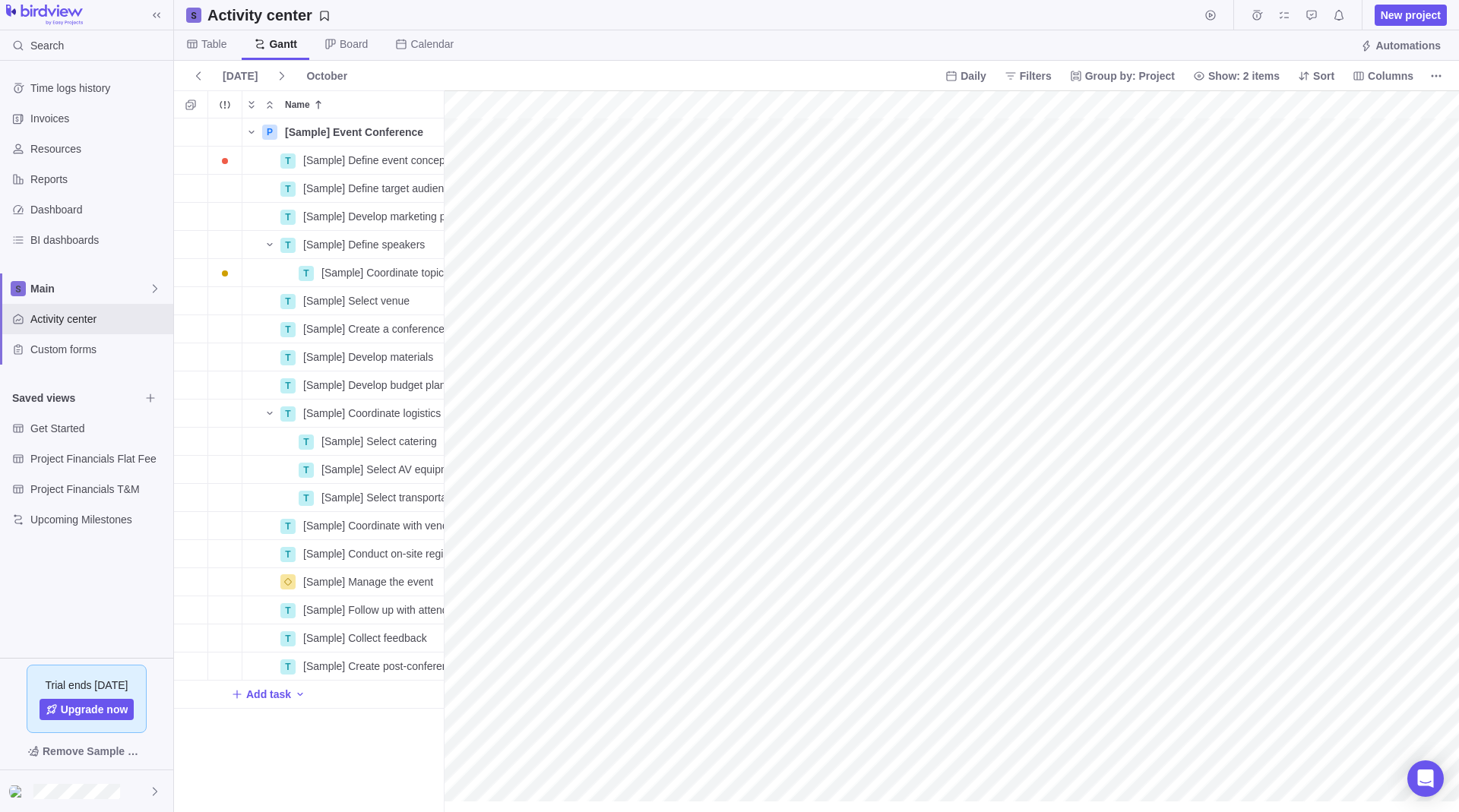
scroll to position [0, 1892]
click at [303, 48] on span "Gantt" at bounding box center [276, 45] width 68 height 30
click at [340, 48] on span "Board" at bounding box center [346, 45] width 68 height 30
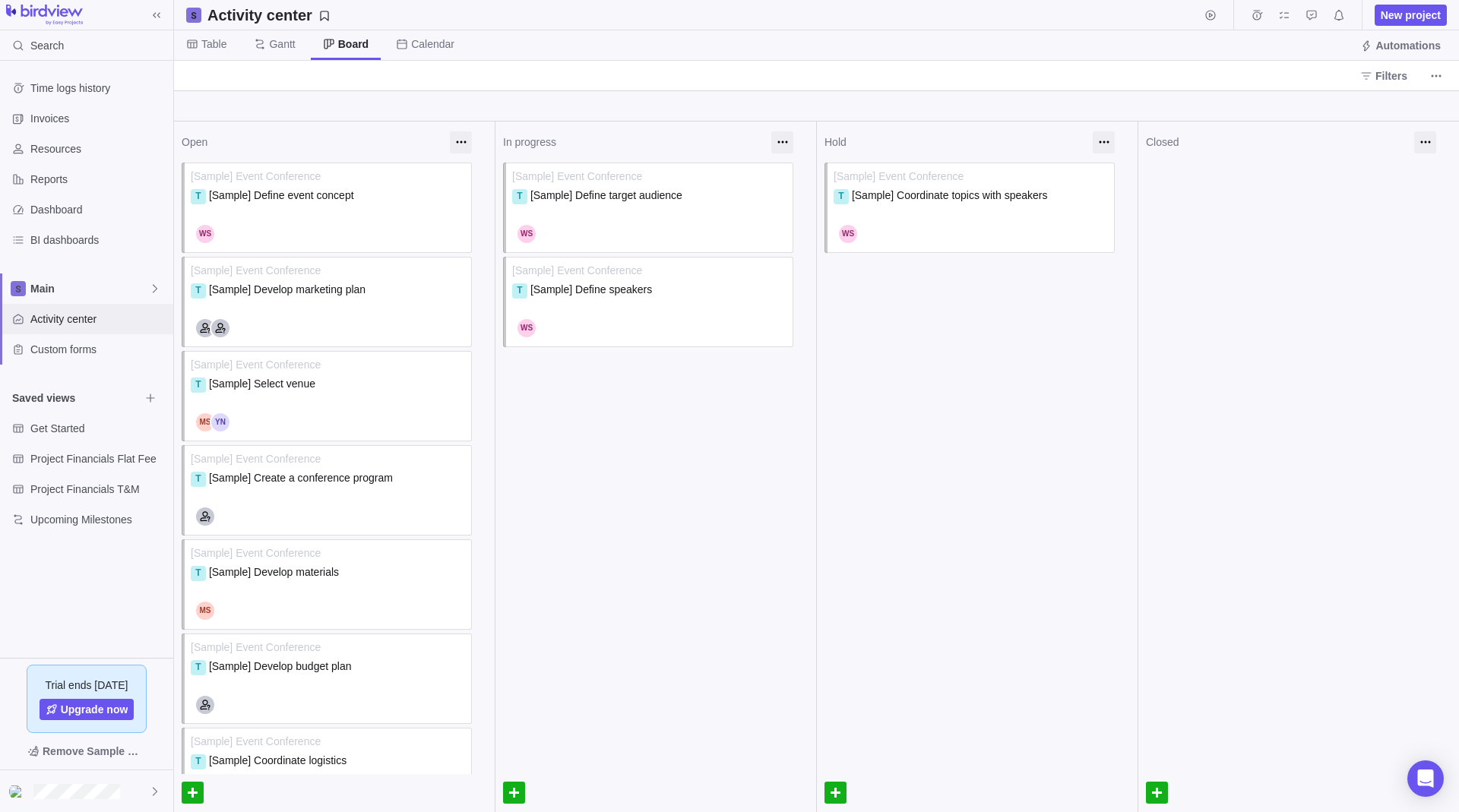
click at [82, 332] on div "Activity center" at bounding box center [86, 319] width 173 height 30
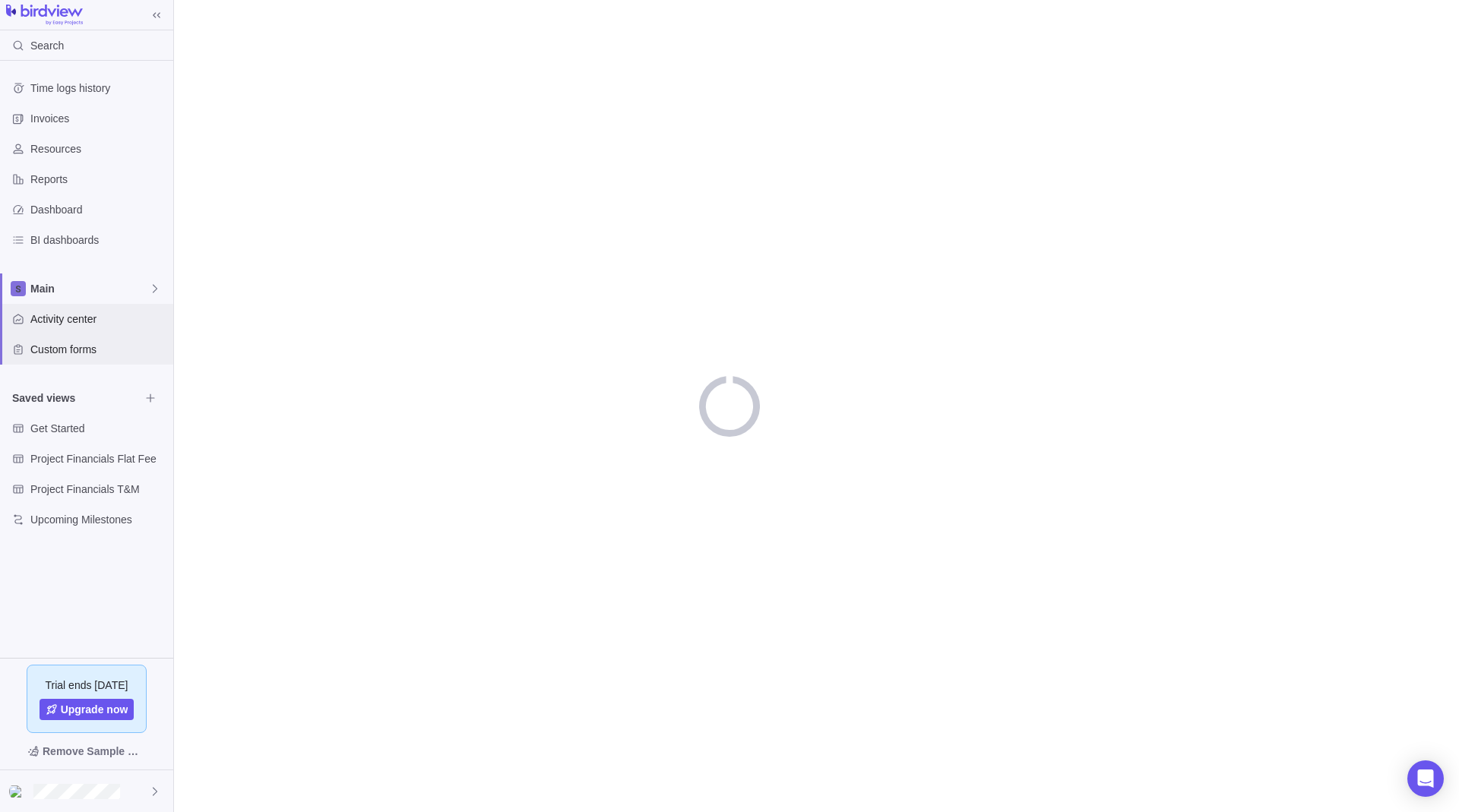
click at [83, 333] on div "Main Activity center Custom forms" at bounding box center [86, 320] width 173 height 91
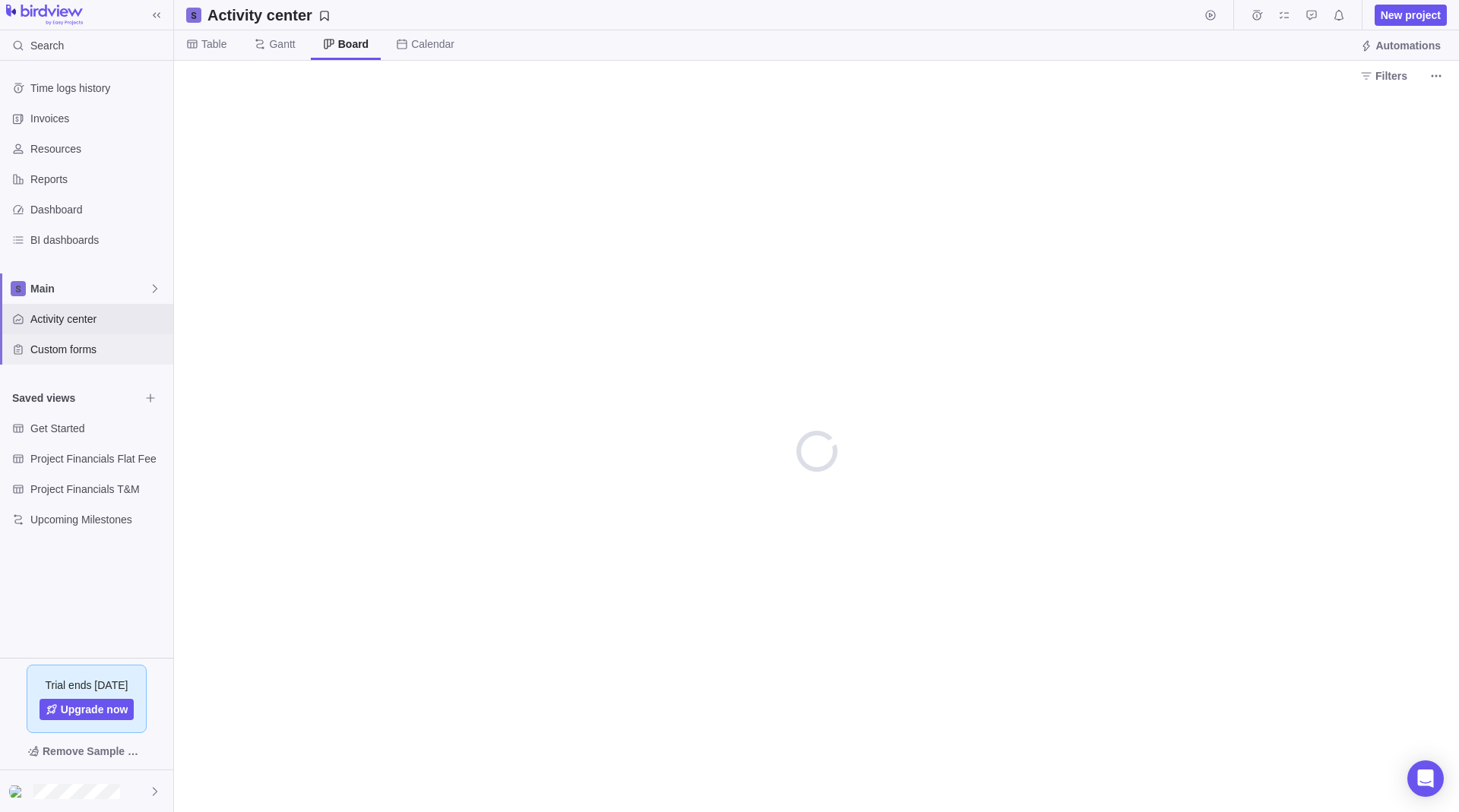
click at [84, 351] on span "Custom forms" at bounding box center [98, 350] width 137 height 16
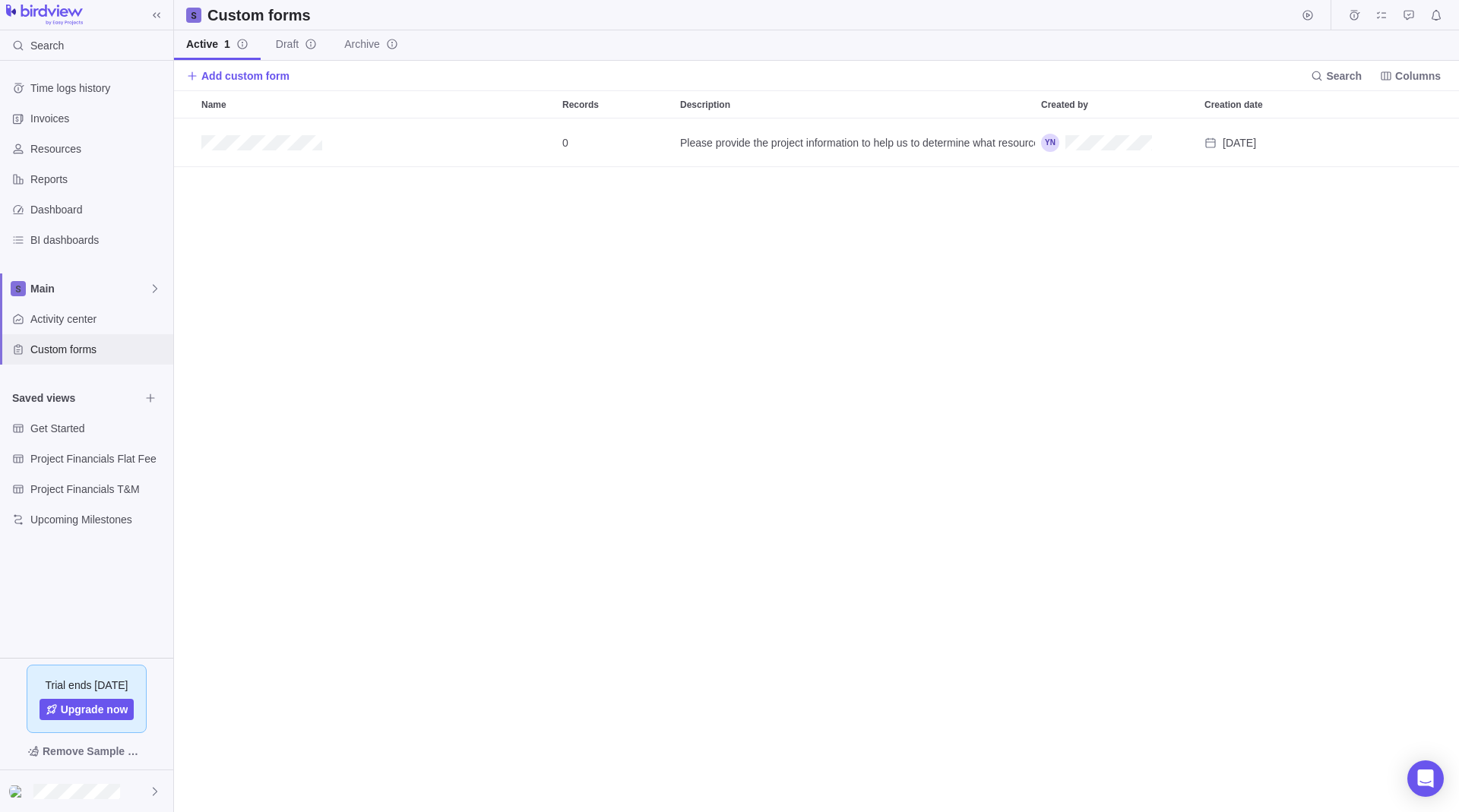
scroll to position [682, 1273]
click at [299, 39] on span "Draft" at bounding box center [296, 45] width 41 height 16
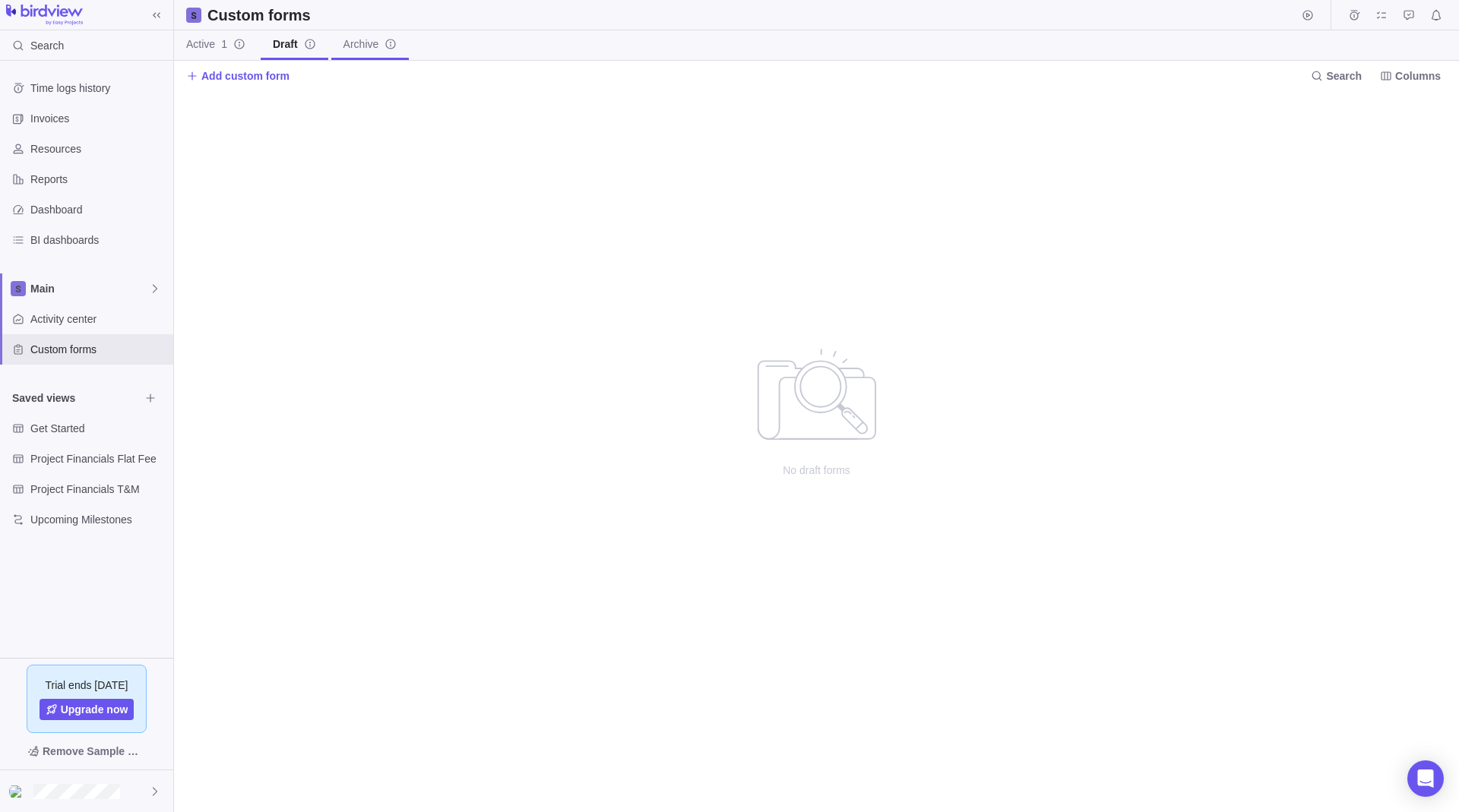
click at [349, 42] on span "Archive" at bounding box center [361, 45] width 36 height 16
click at [61, 436] on div "Get Started" at bounding box center [86, 428] width 173 height 30
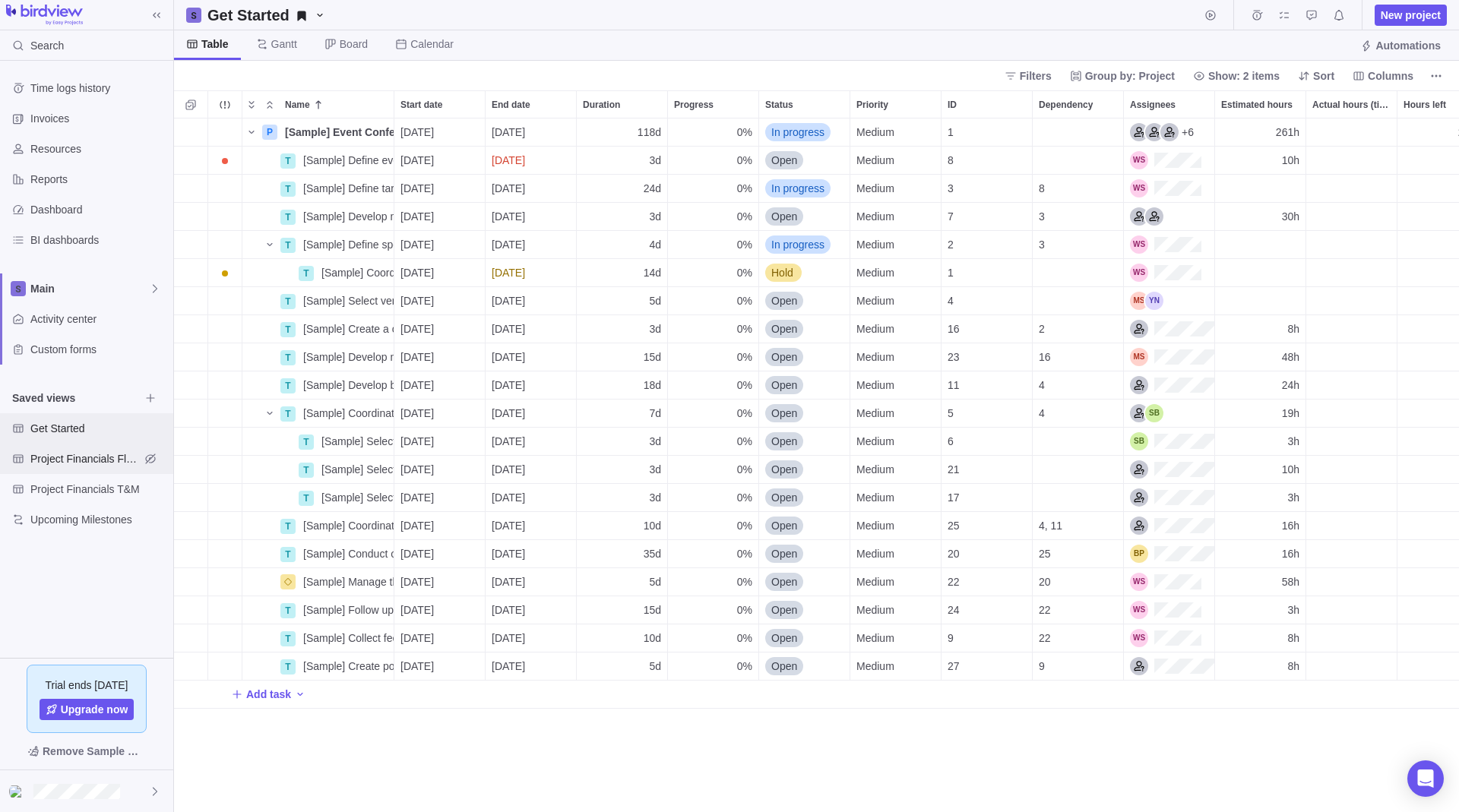
scroll to position [682, 1273]
click at [62, 457] on span "Project Financials Flat Fee" at bounding box center [85, 459] width 110 height 16
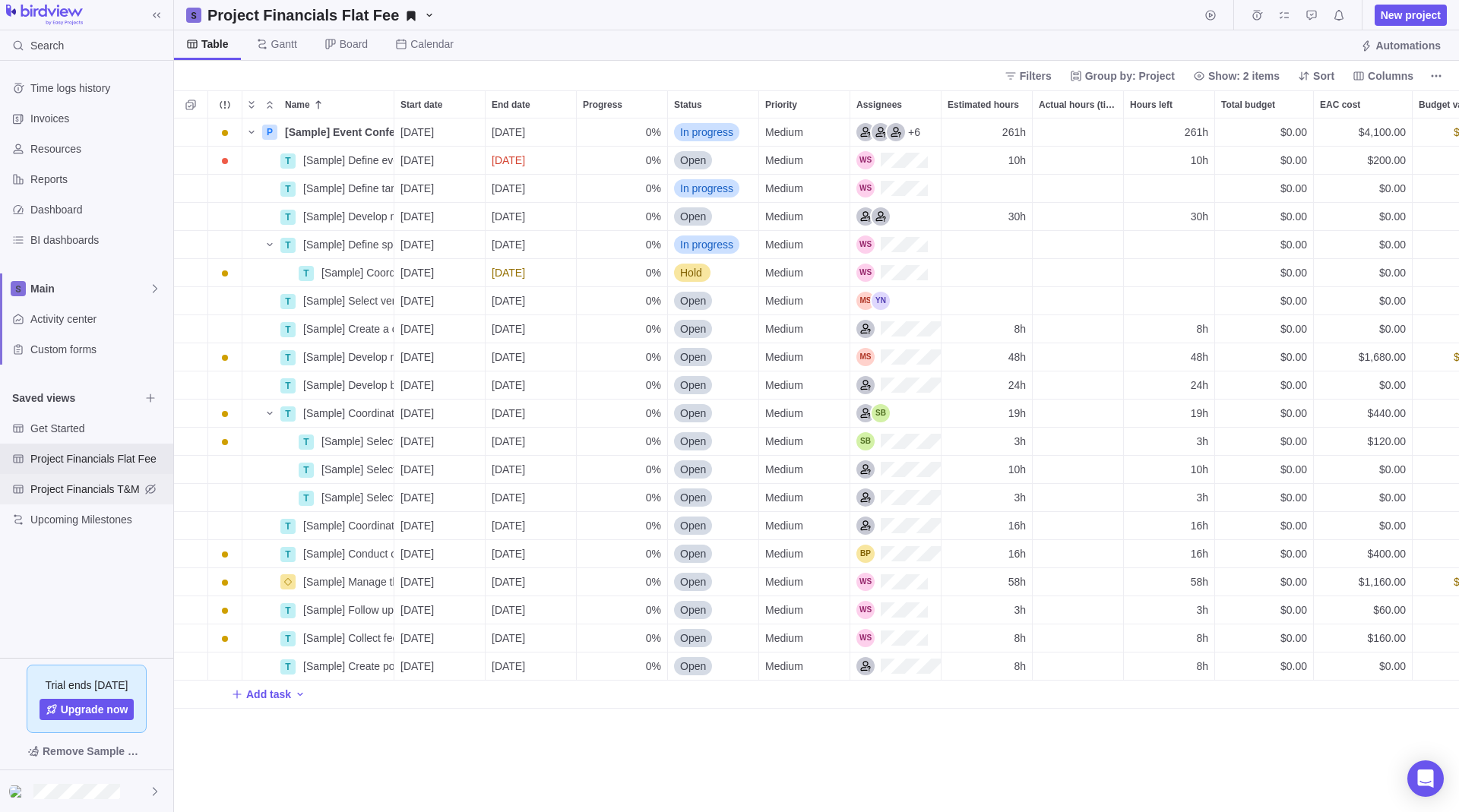
click at [57, 484] on span "Project Financials T&M" at bounding box center [85, 490] width 110 height 16
click at [54, 524] on span "Upcoming Milestones" at bounding box center [85, 520] width 110 height 16
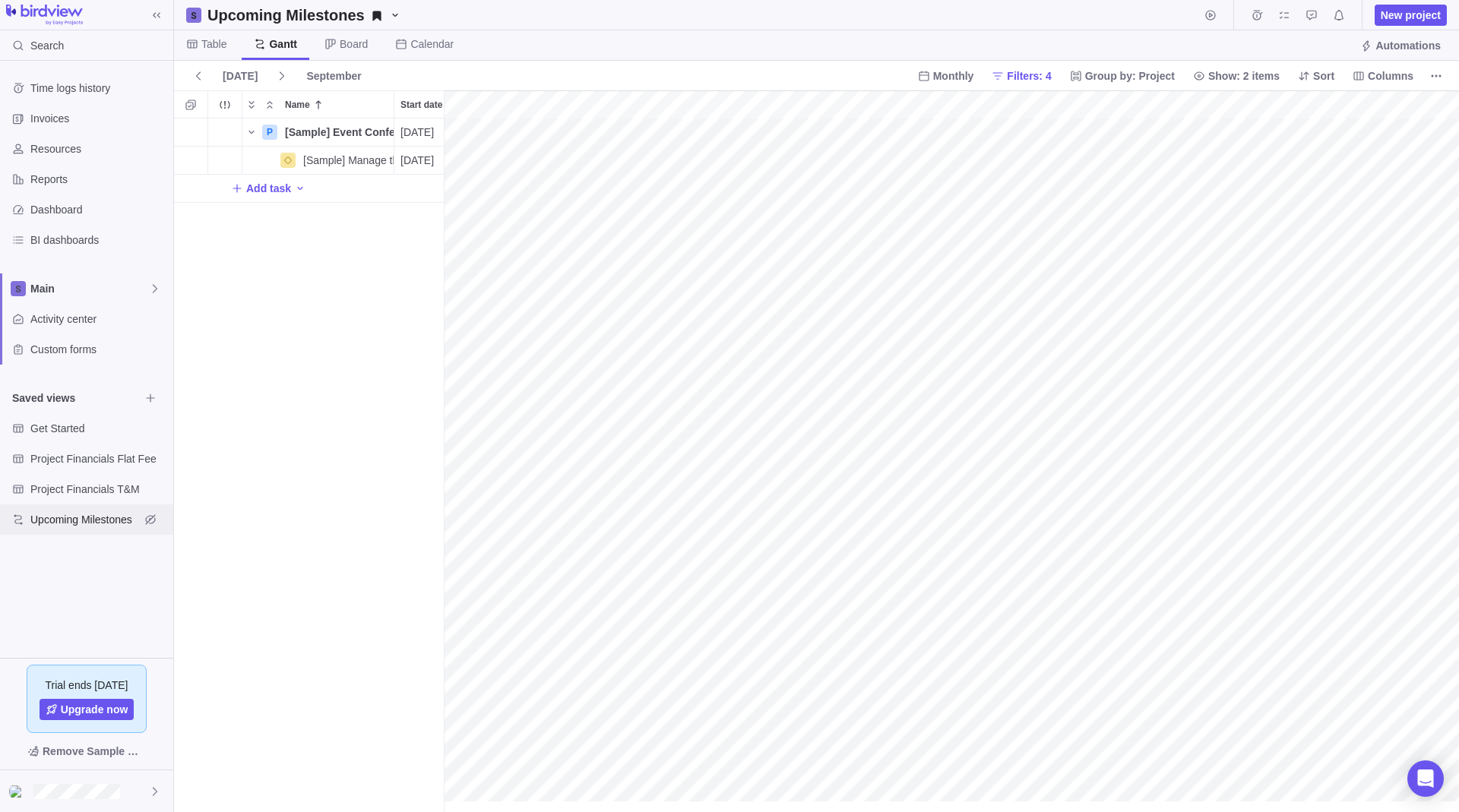
scroll to position [0, 130]
drag, startPoint x: 441, startPoint y: 302, endPoint x: 891, endPoint y: 289, distance: 450.2
drag, startPoint x: 892, startPoint y: 290, endPoint x: 1052, endPoint y: 298, distance: 160.2
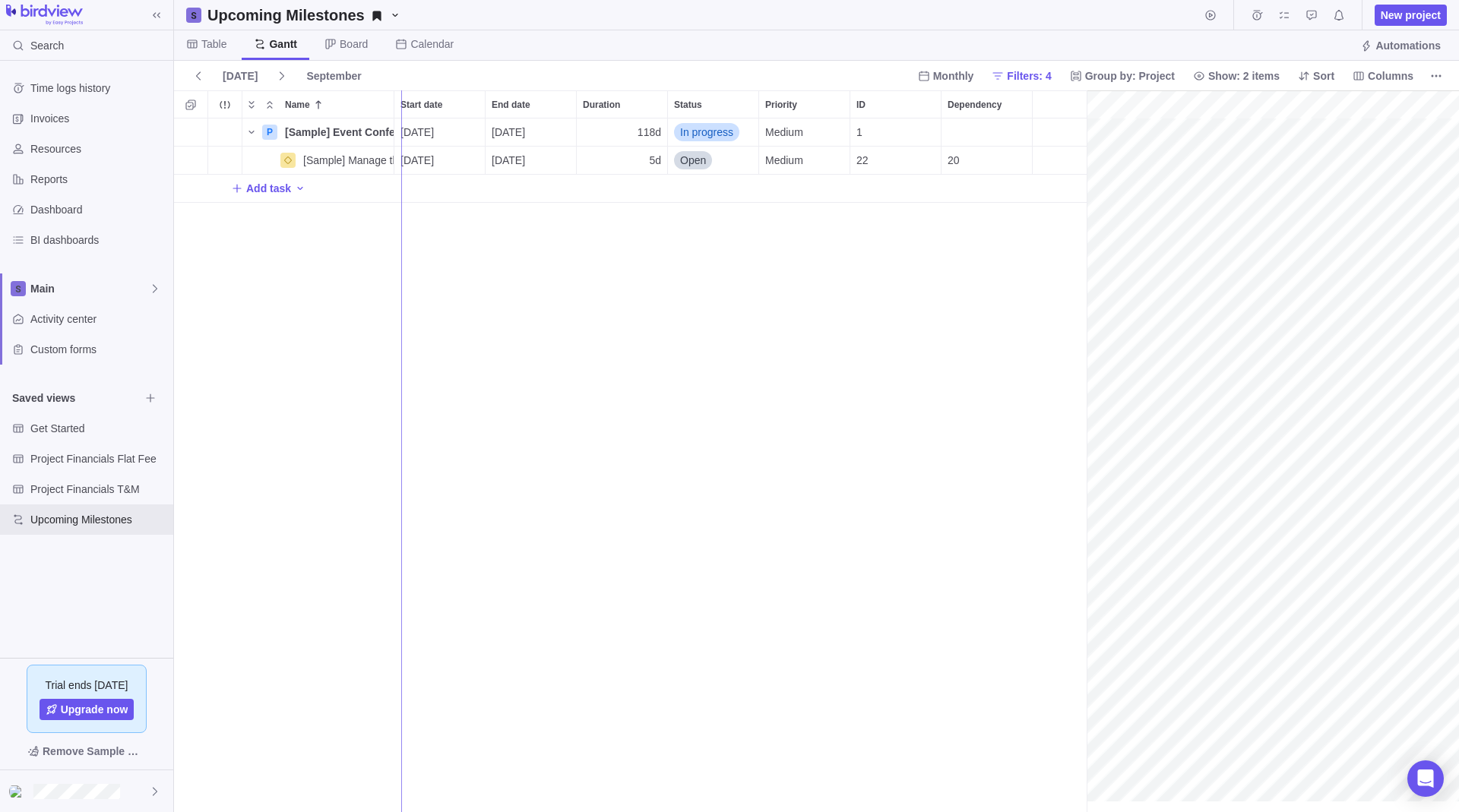
drag, startPoint x: 1093, startPoint y: 299, endPoint x: 399, endPoint y: 311, distance: 694.1
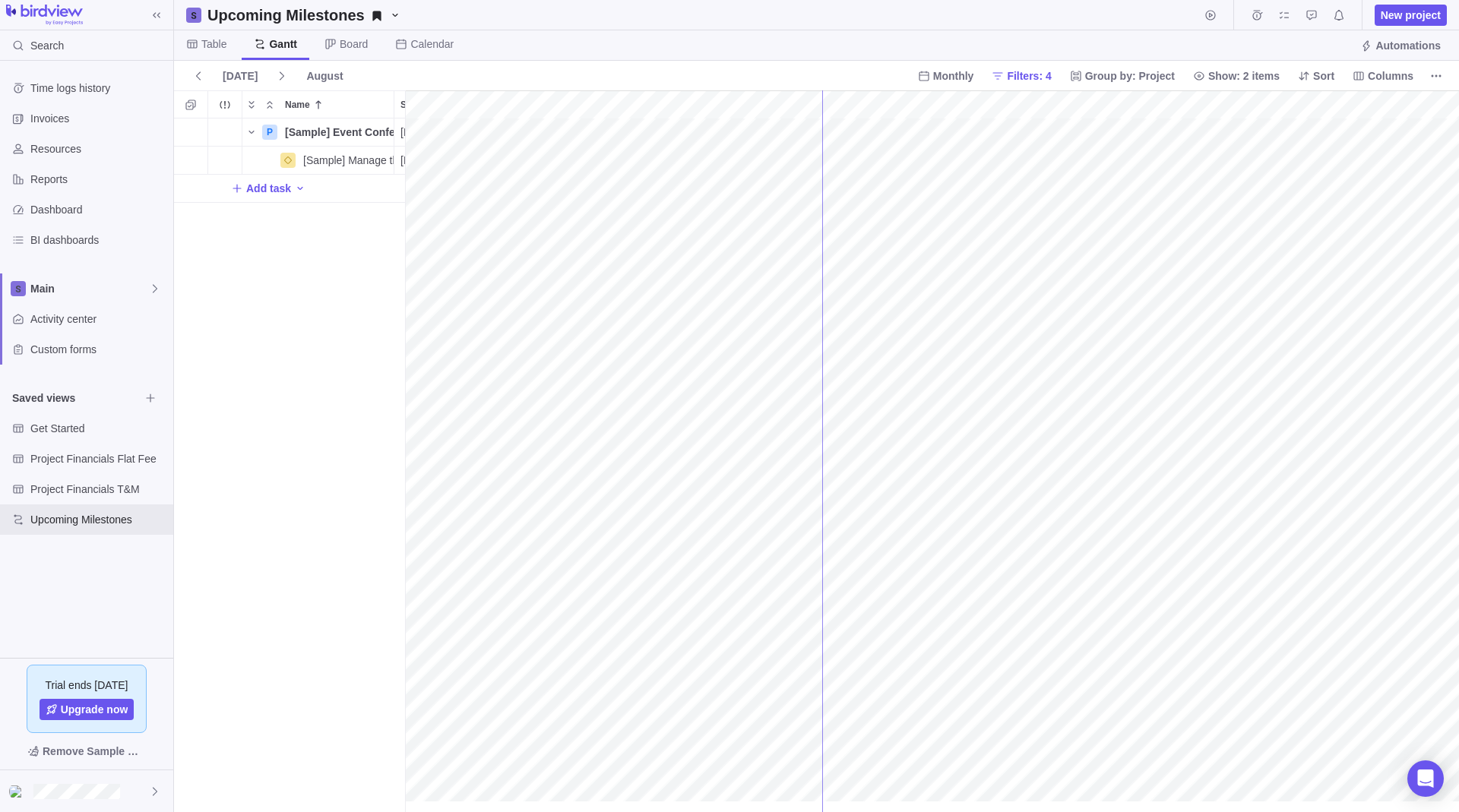
drag, startPoint x: 406, startPoint y: 322, endPoint x: 855, endPoint y: 322, distance: 449.0
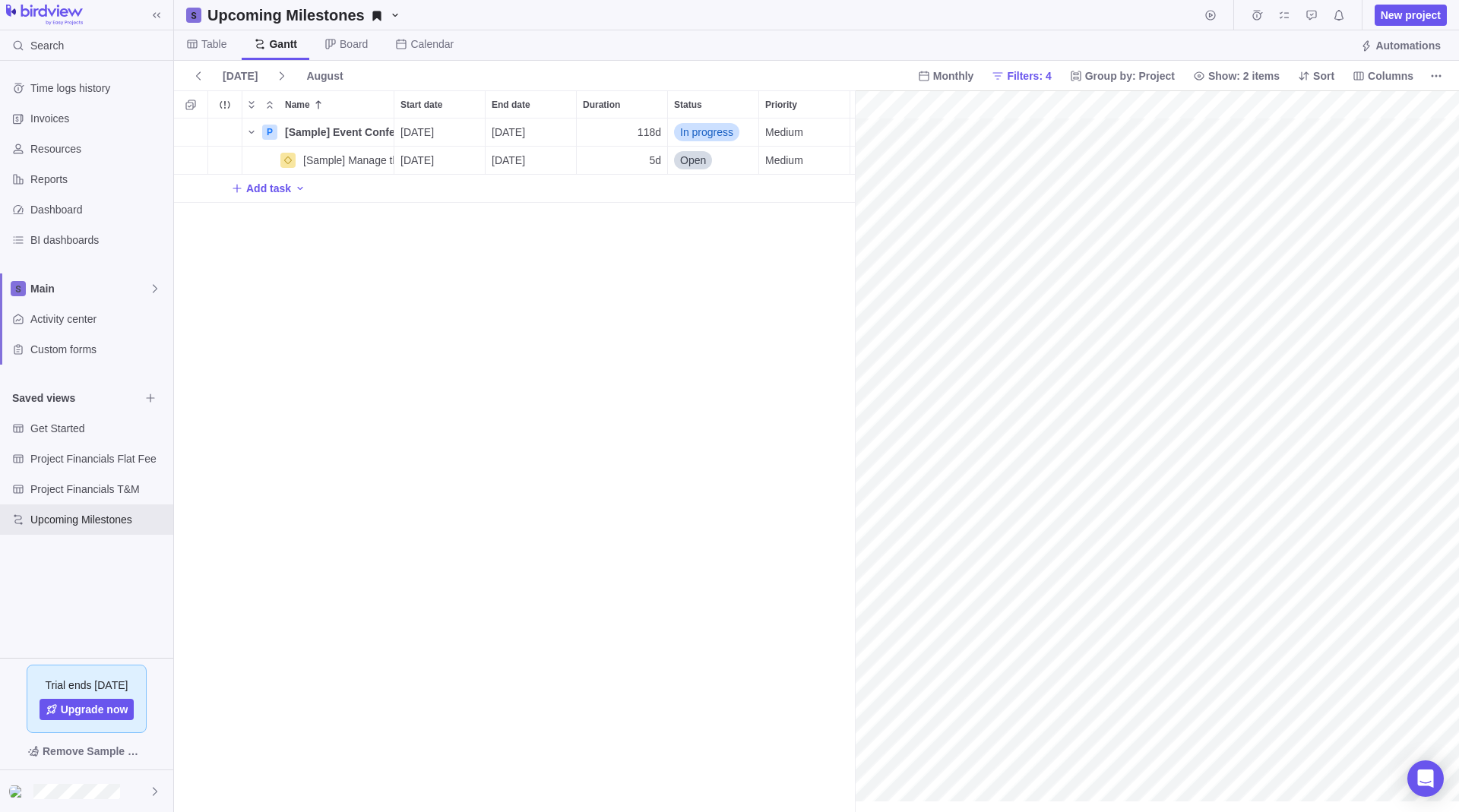
scroll to position [682, 669]
drag, startPoint x: 855, startPoint y: 322, endPoint x: 428, endPoint y: 325, distance: 427.0
click at [307, 165] on span "Details" at bounding box center [338, 160] width 62 height 21
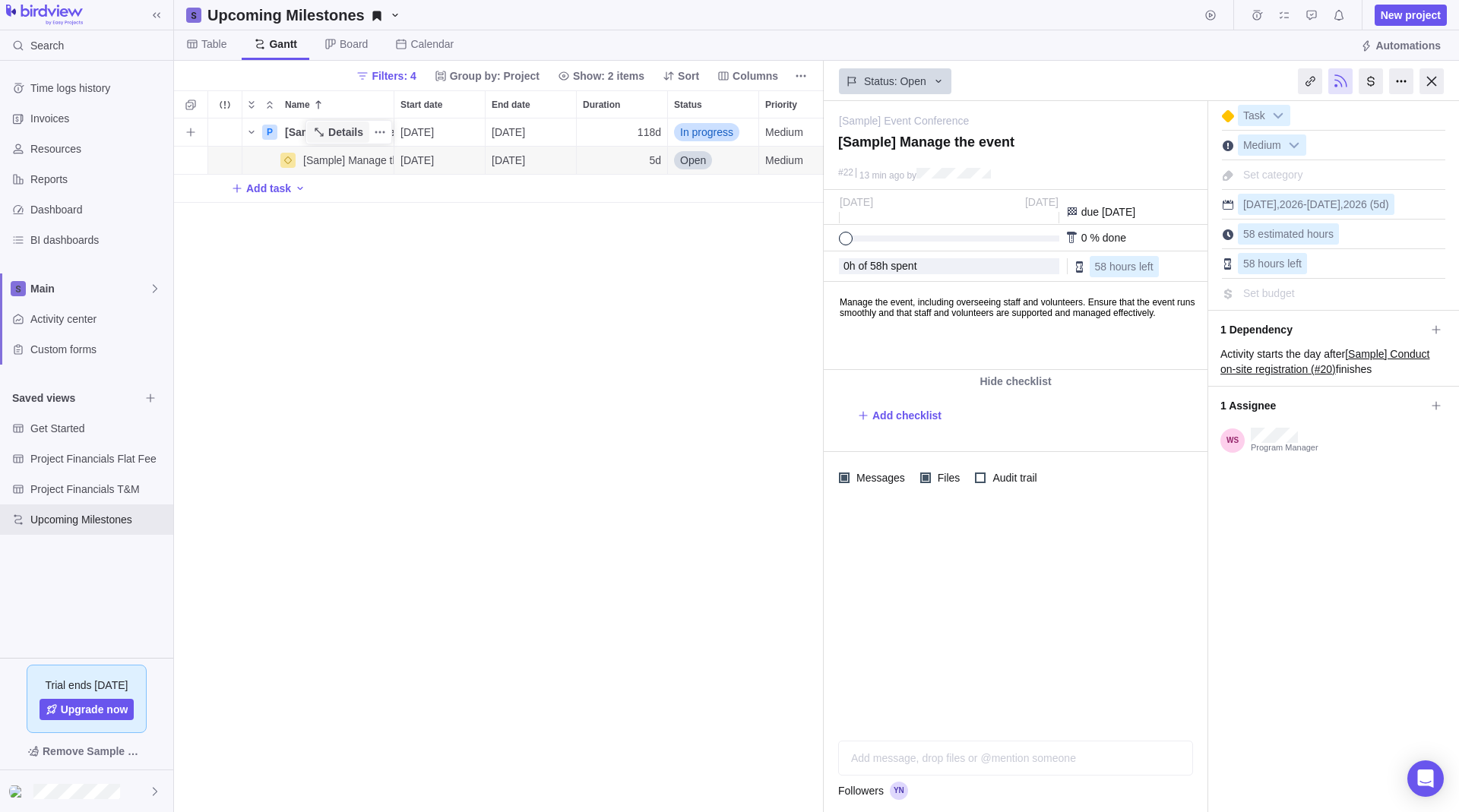
click at [316, 135] on icon "Name" at bounding box center [319, 132] width 13 height 13
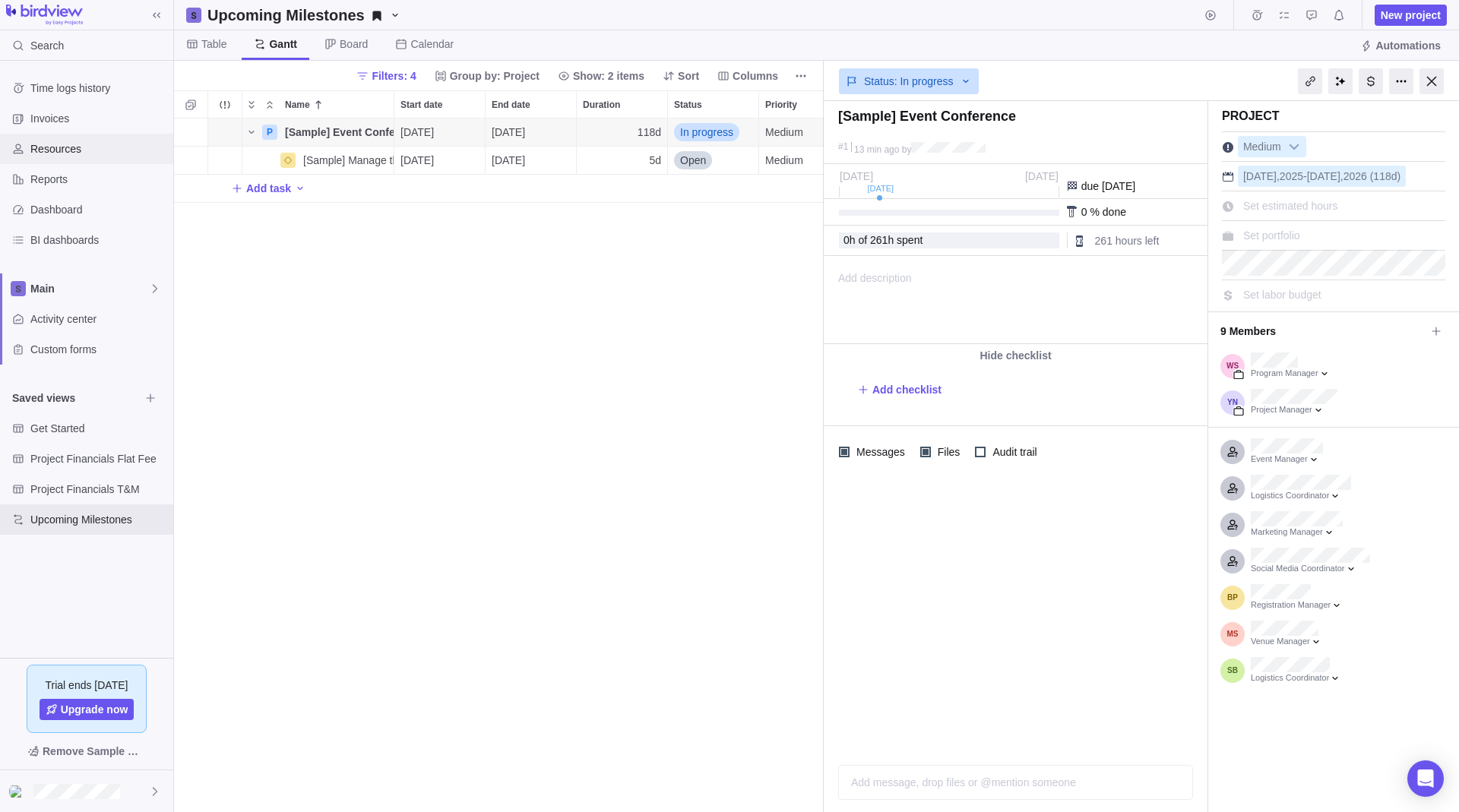
click at [61, 154] on span "Resources" at bounding box center [98, 149] width 137 height 16
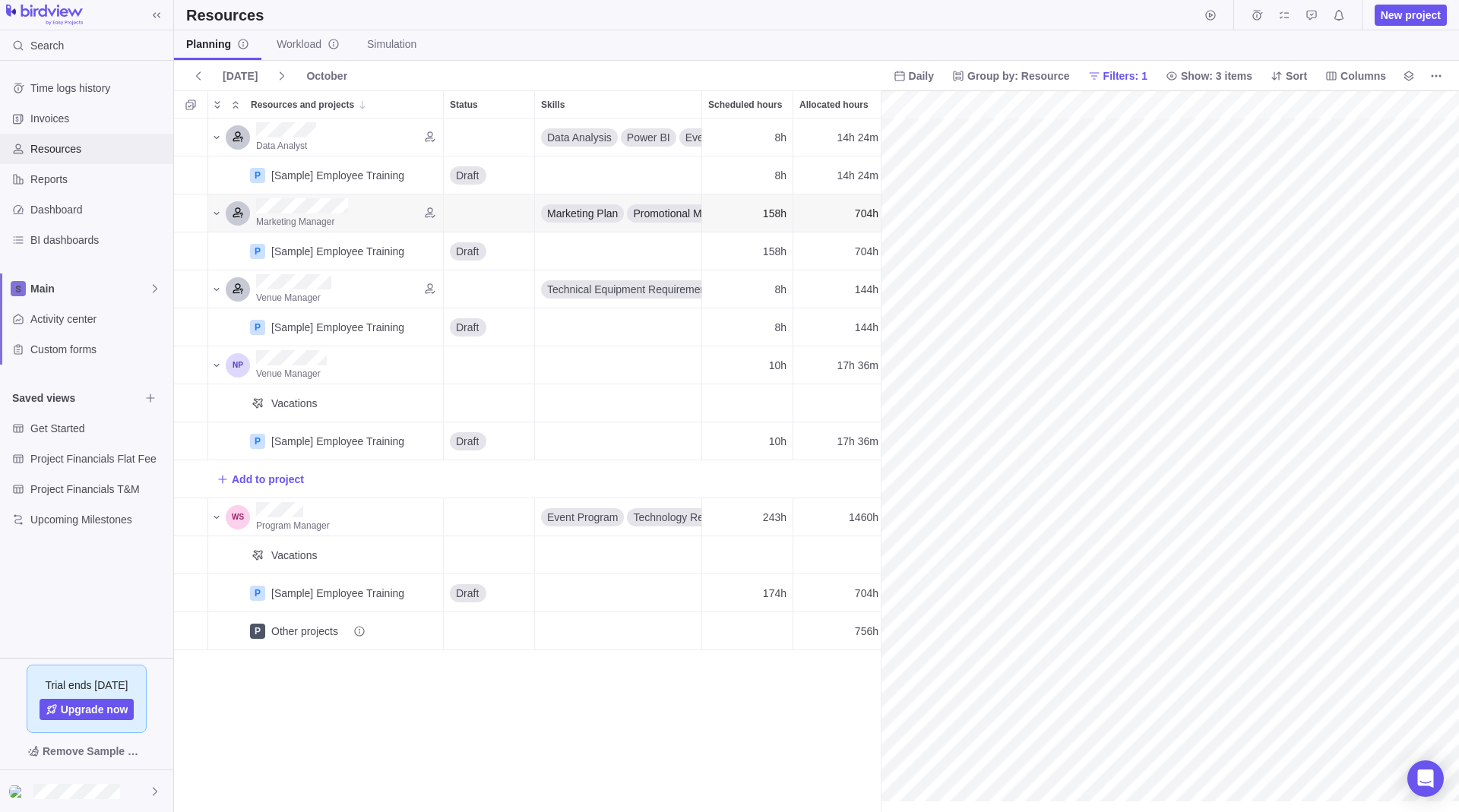
scroll to position [682, 696]
click at [910, 79] on span "Daily" at bounding box center [921, 76] width 25 height 16
click at [923, 133] on span "Weekly" at bounding box center [918, 138] width 35 height 16
click at [902, 65] on span "Weekly" at bounding box center [908, 76] width 64 height 21
click at [906, 110] on span "Daily" at bounding box center [900, 111] width 23 height 16
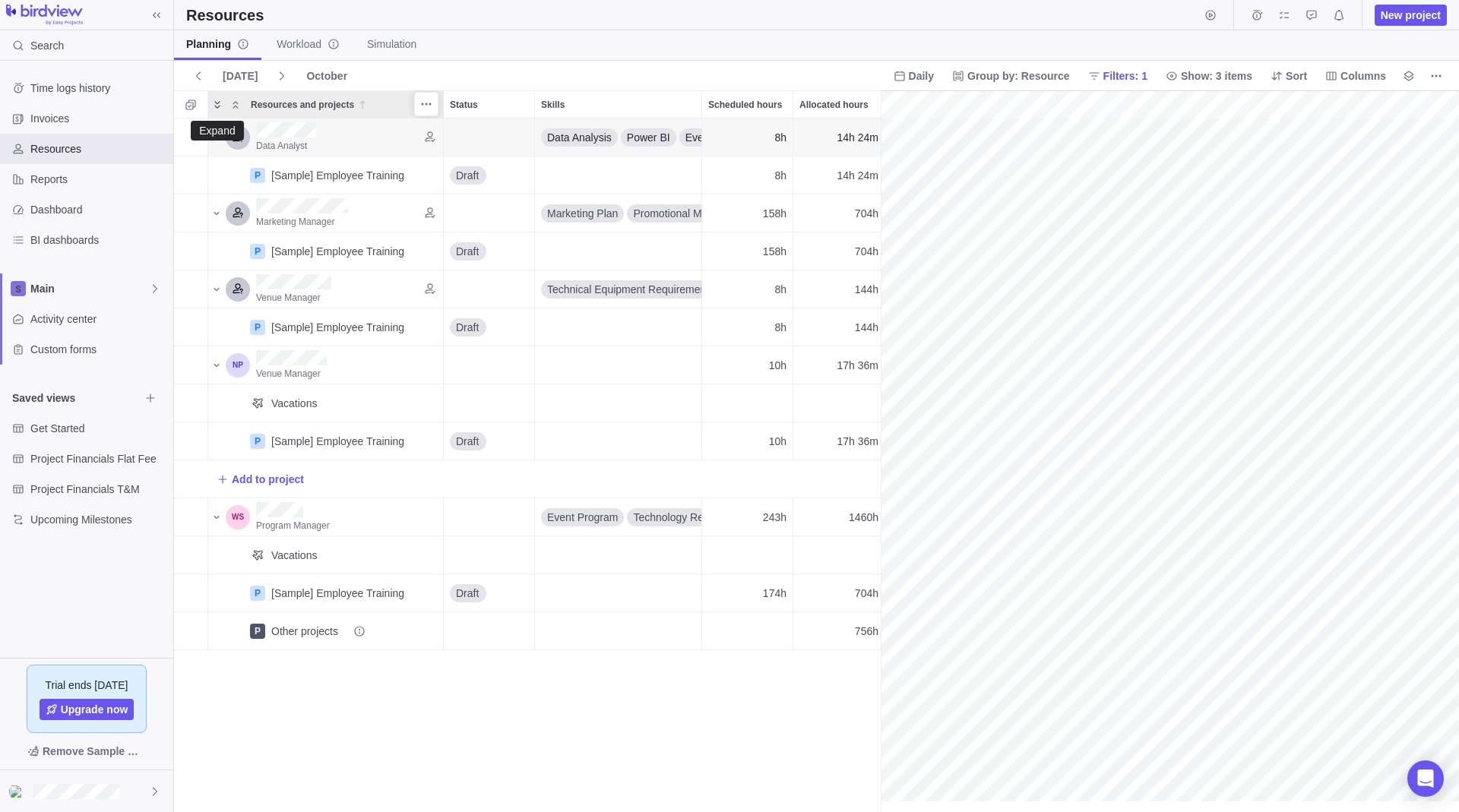
click at [225, 104] on span "Expand" at bounding box center [217, 105] width 18 height 21
click at [229, 104] on icon "Collapse" at bounding box center [235, 105] width 13 height 13
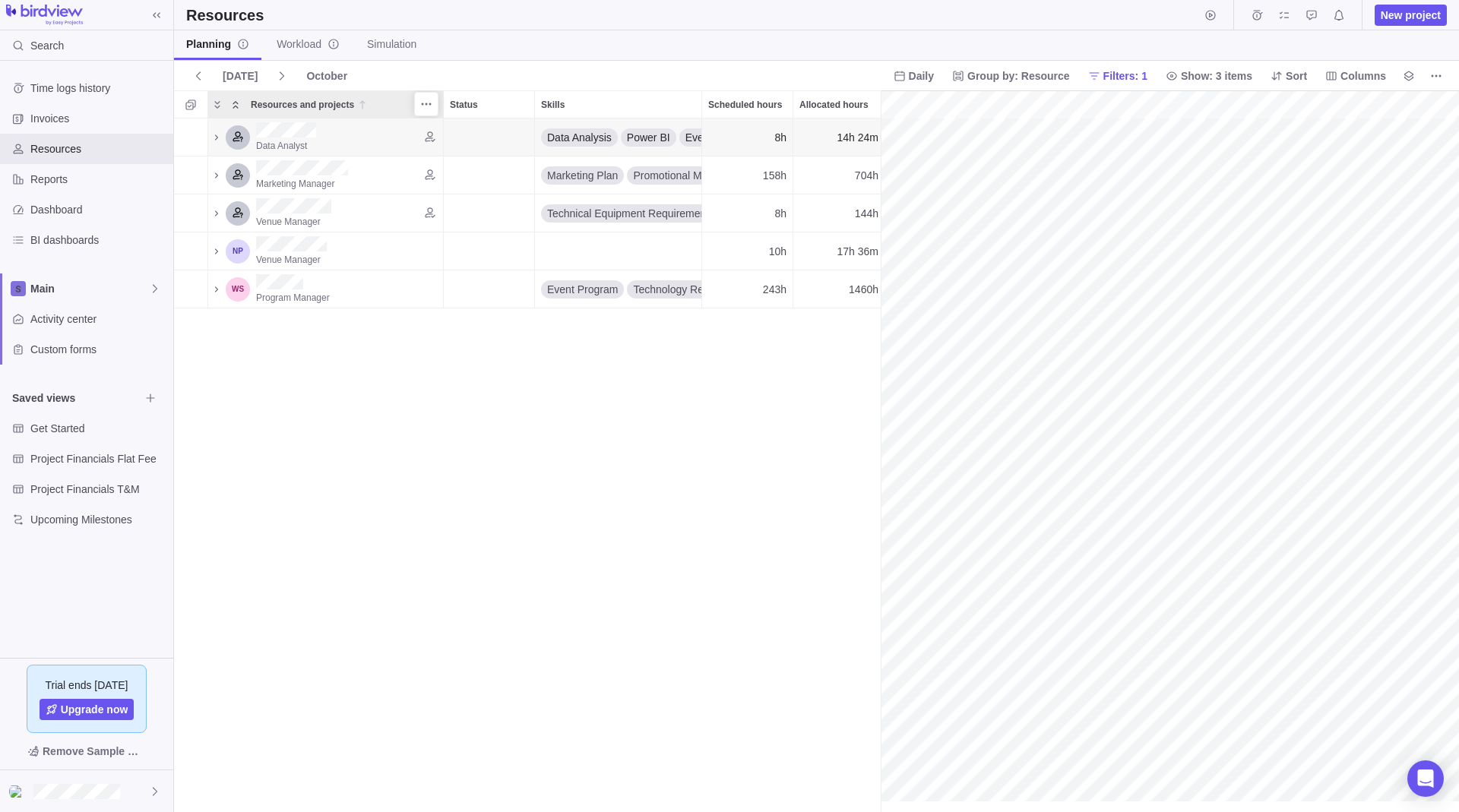
click at [232, 103] on icon "Collapse" at bounding box center [235, 105] width 13 height 13
click at [215, 107] on icon "Expand" at bounding box center [217, 105] width 13 height 13
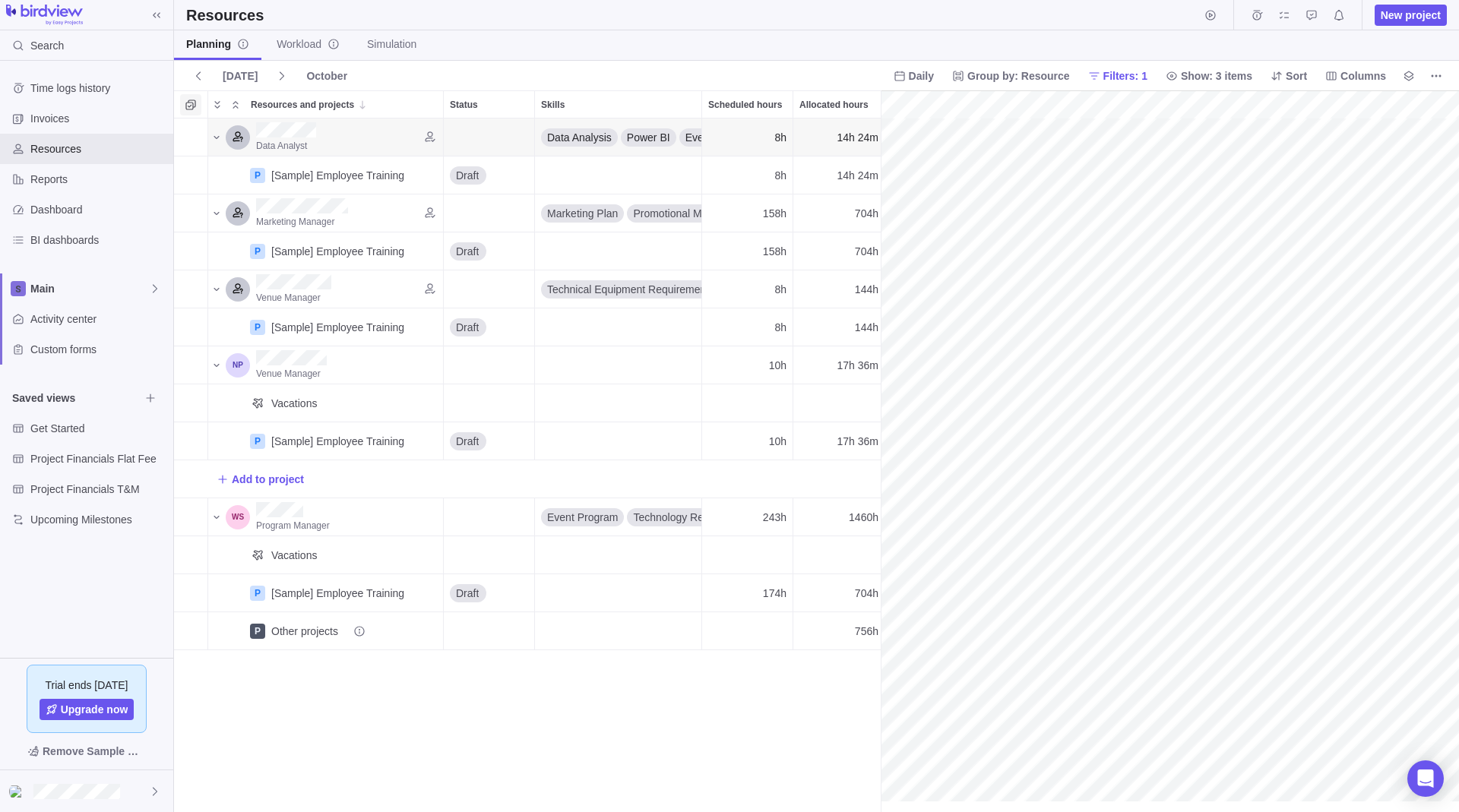
click at [193, 99] on icon "Selection mode" at bounding box center [190, 104] width 10 height 10
click at [199, 107] on div at bounding box center [190, 105] width 27 height 18
click at [200, 103] on div at bounding box center [190, 105] width 27 height 18
click at [200, 105] on span at bounding box center [198, 105] width 6 height 4
click at [200, 107] on div at bounding box center [190, 105] width 27 height 18
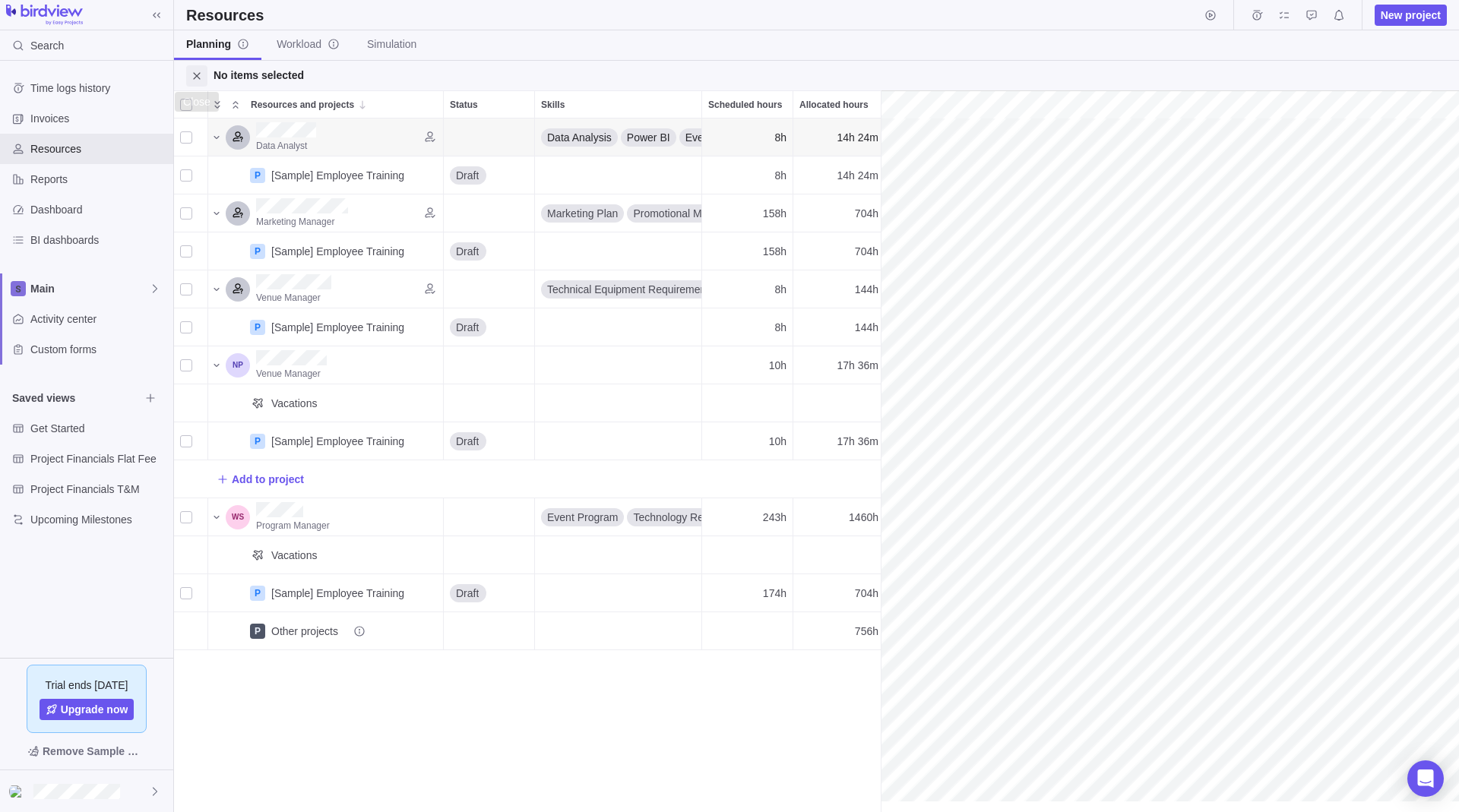
click at [194, 80] on icon "Close" at bounding box center [196, 76] width 13 height 13
click at [194, 104] on icon "Selection mode" at bounding box center [190, 105] width 13 height 13
click at [196, 102] on div at bounding box center [190, 105] width 27 height 18
click at [191, 113] on div at bounding box center [186, 105] width 13 height 21
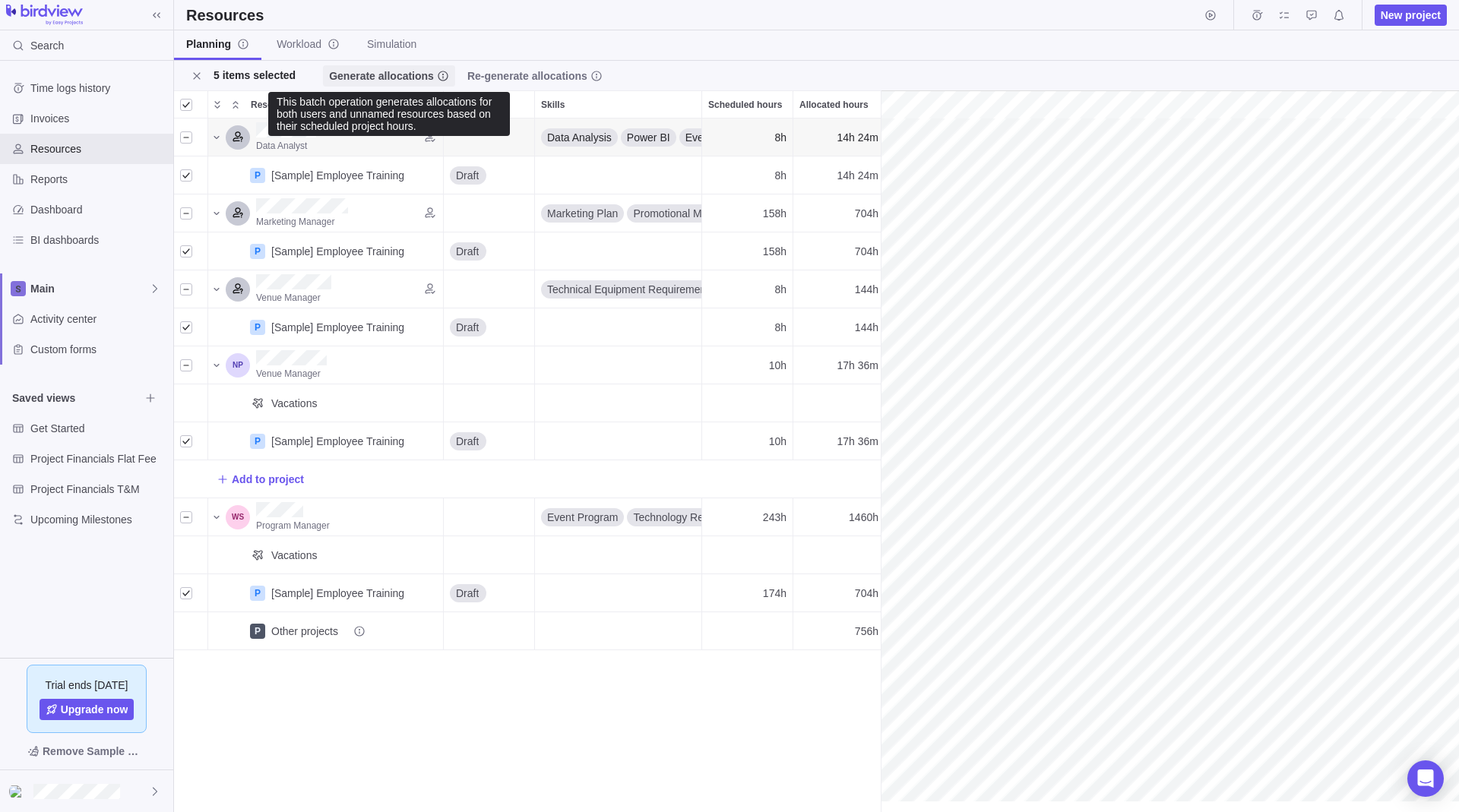
click at [371, 75] on span "Generate allocations" at bounding box center [382, 76] width 105 height 16
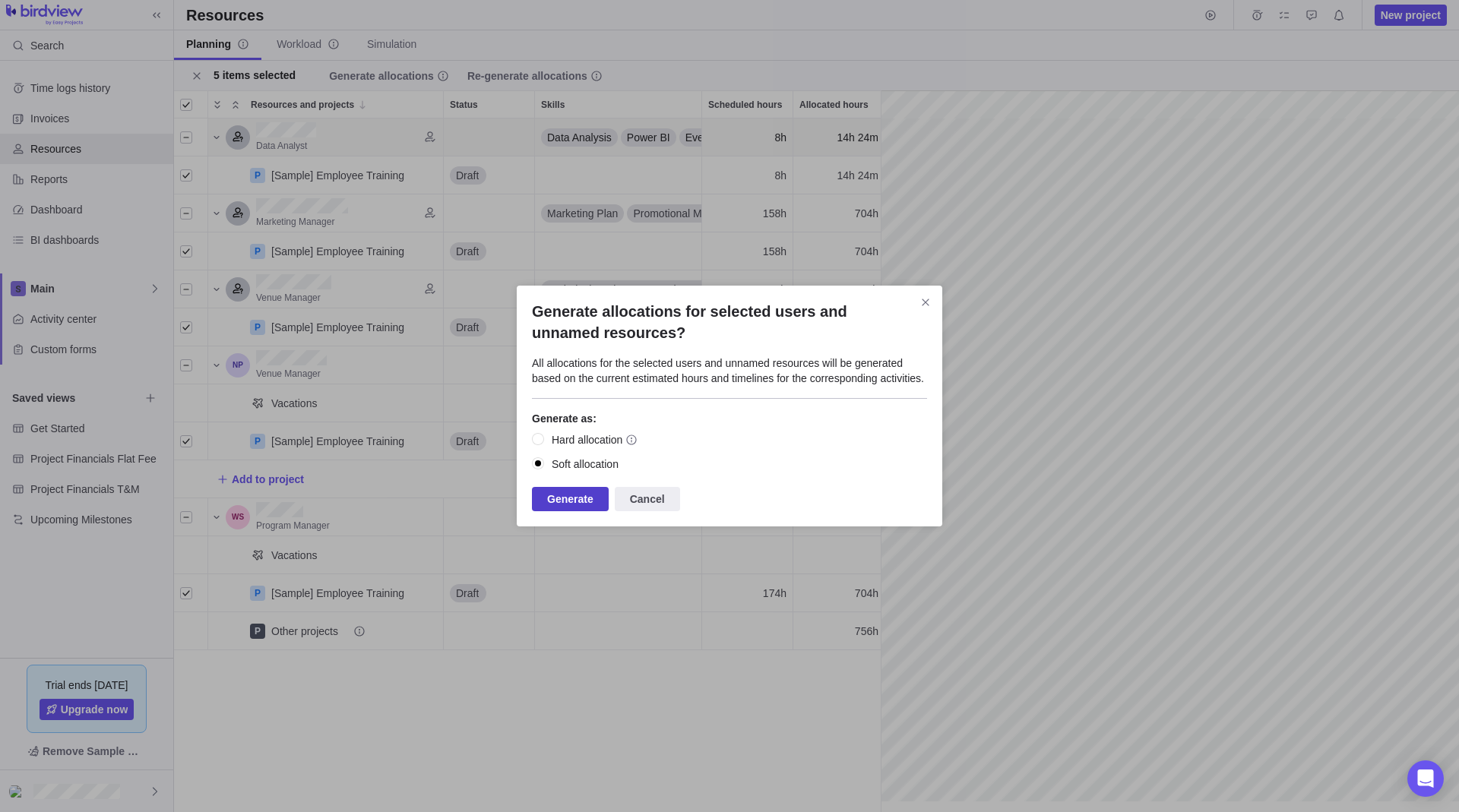
click at [560, 504] on span "Generate" at bounding box center [570, 499] width 47 height 18
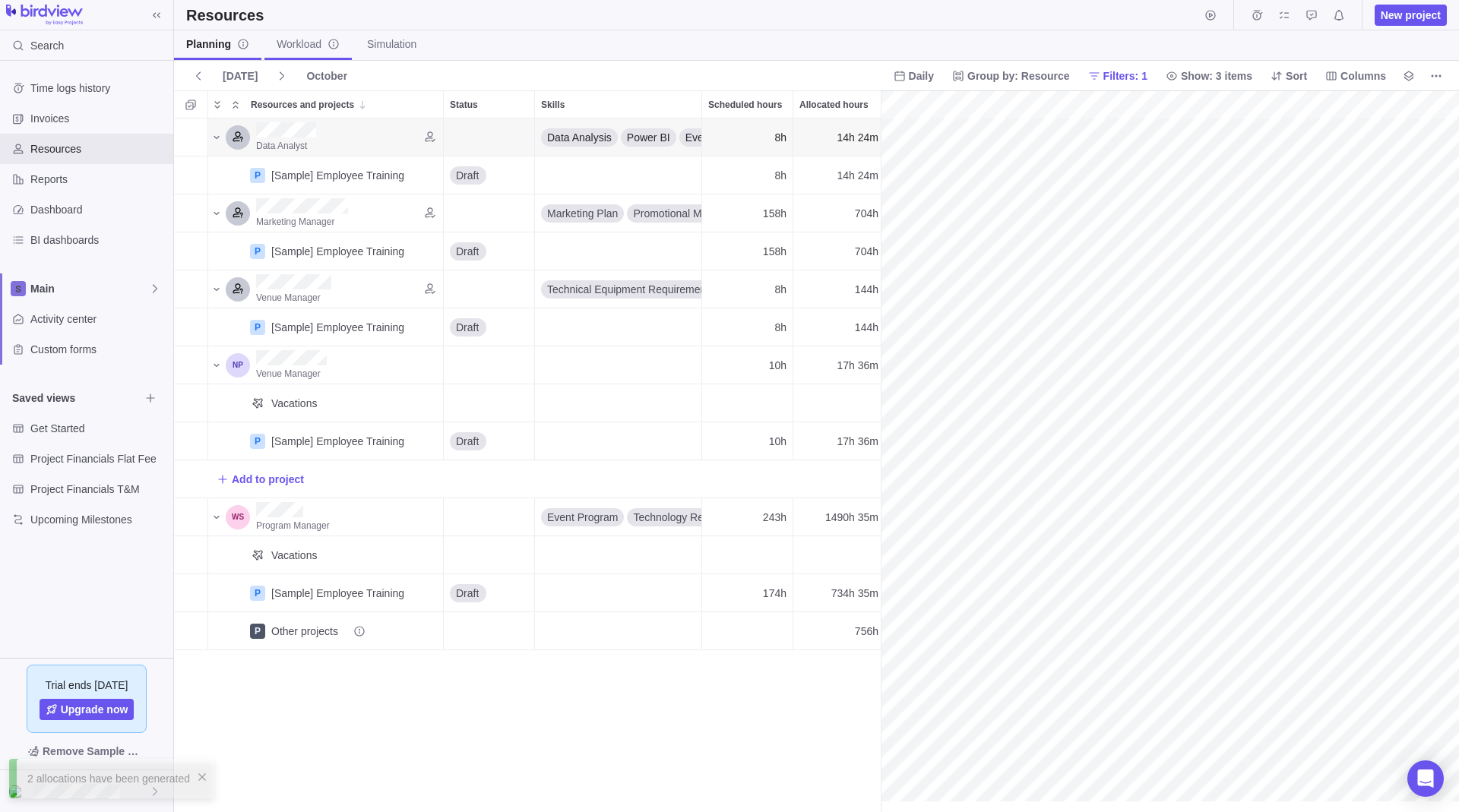
click at [279, 45] on span "Workload" at bounding box center [308, 45] width 63 height 16
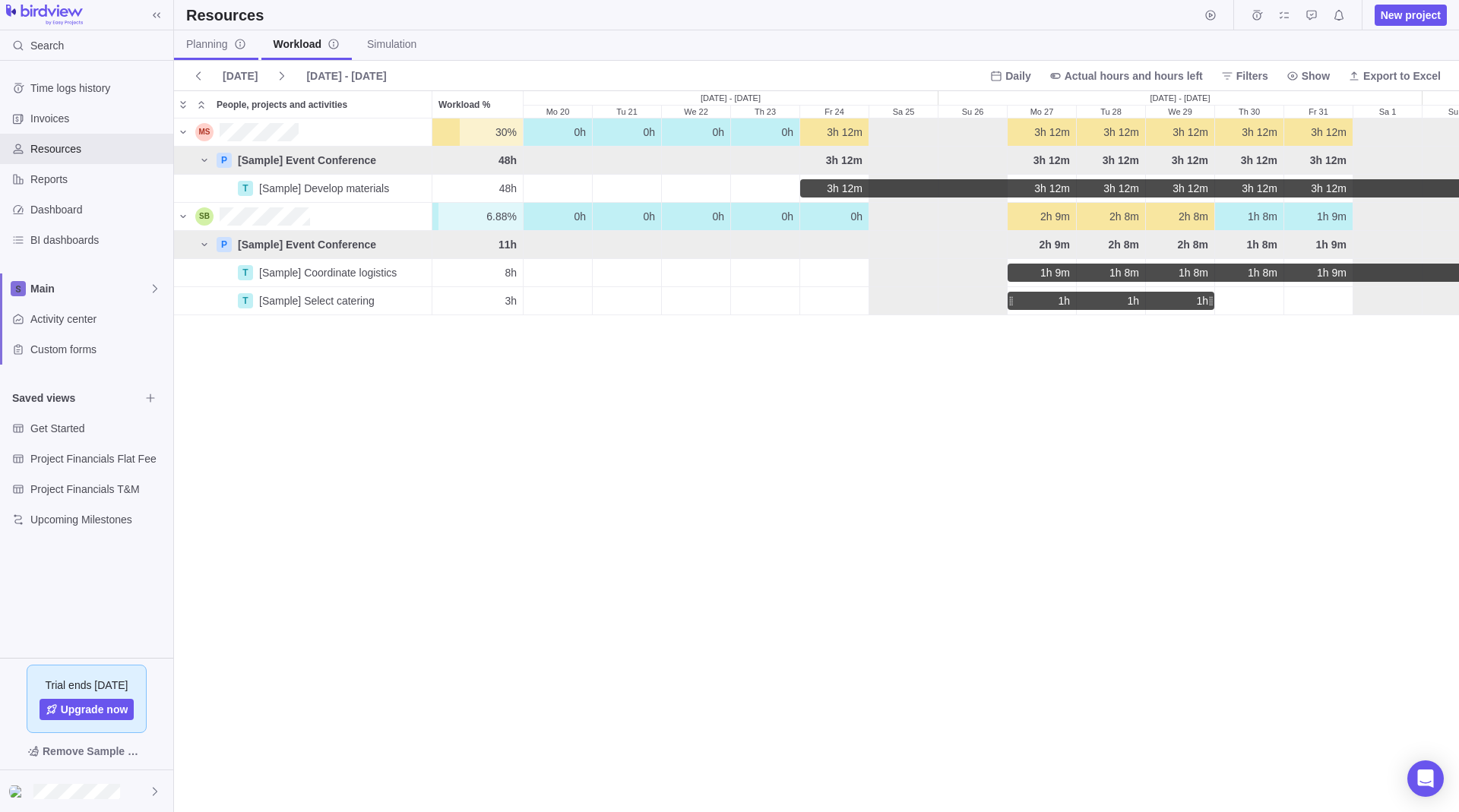
scroll to position [682, 1273]
click at [222, 44] on span "Planning" at bounding box center [217, 45] width 60 height 16
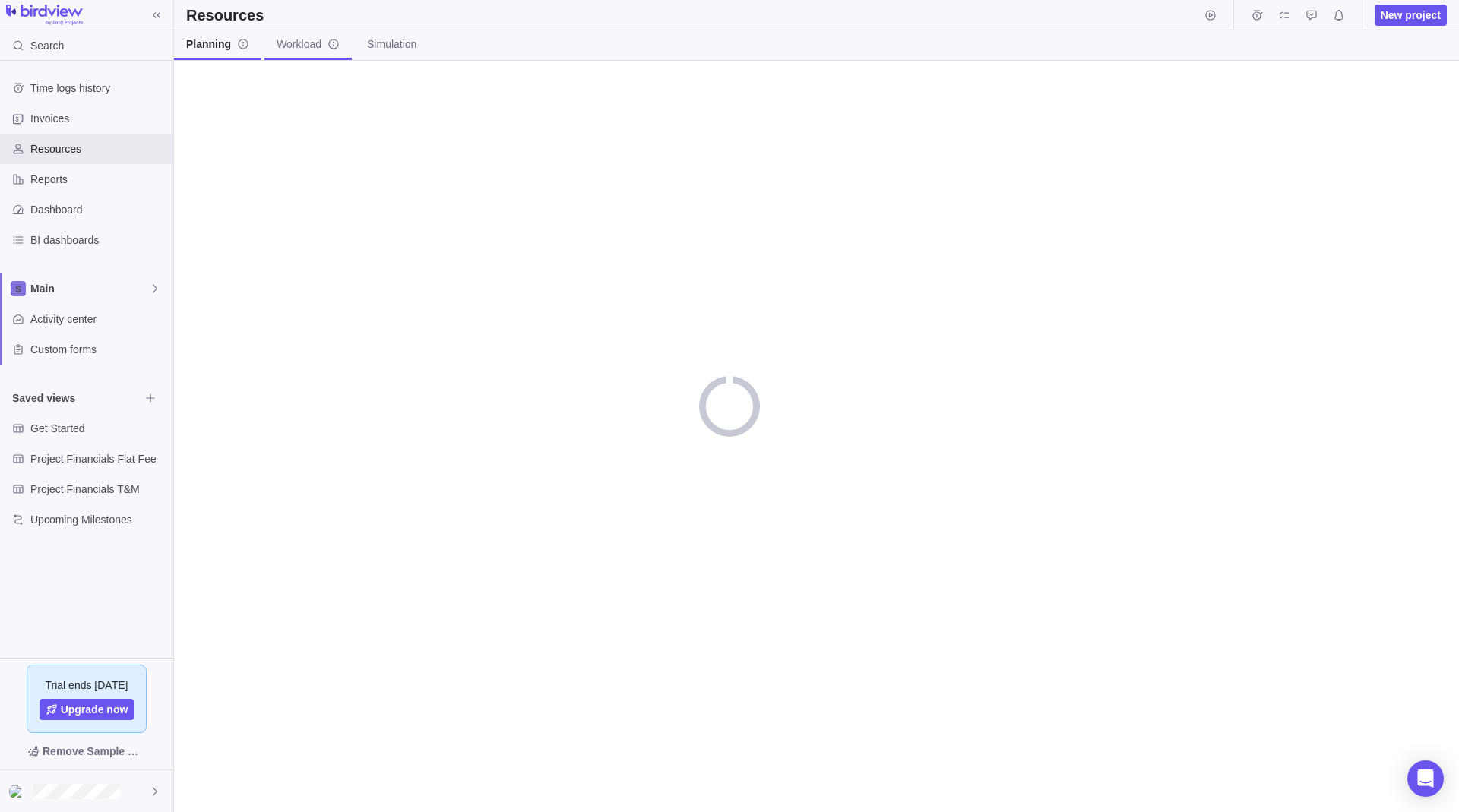
click at [293, 47] on span "Workload" at bounding box center [308, 45] width 63 height 16
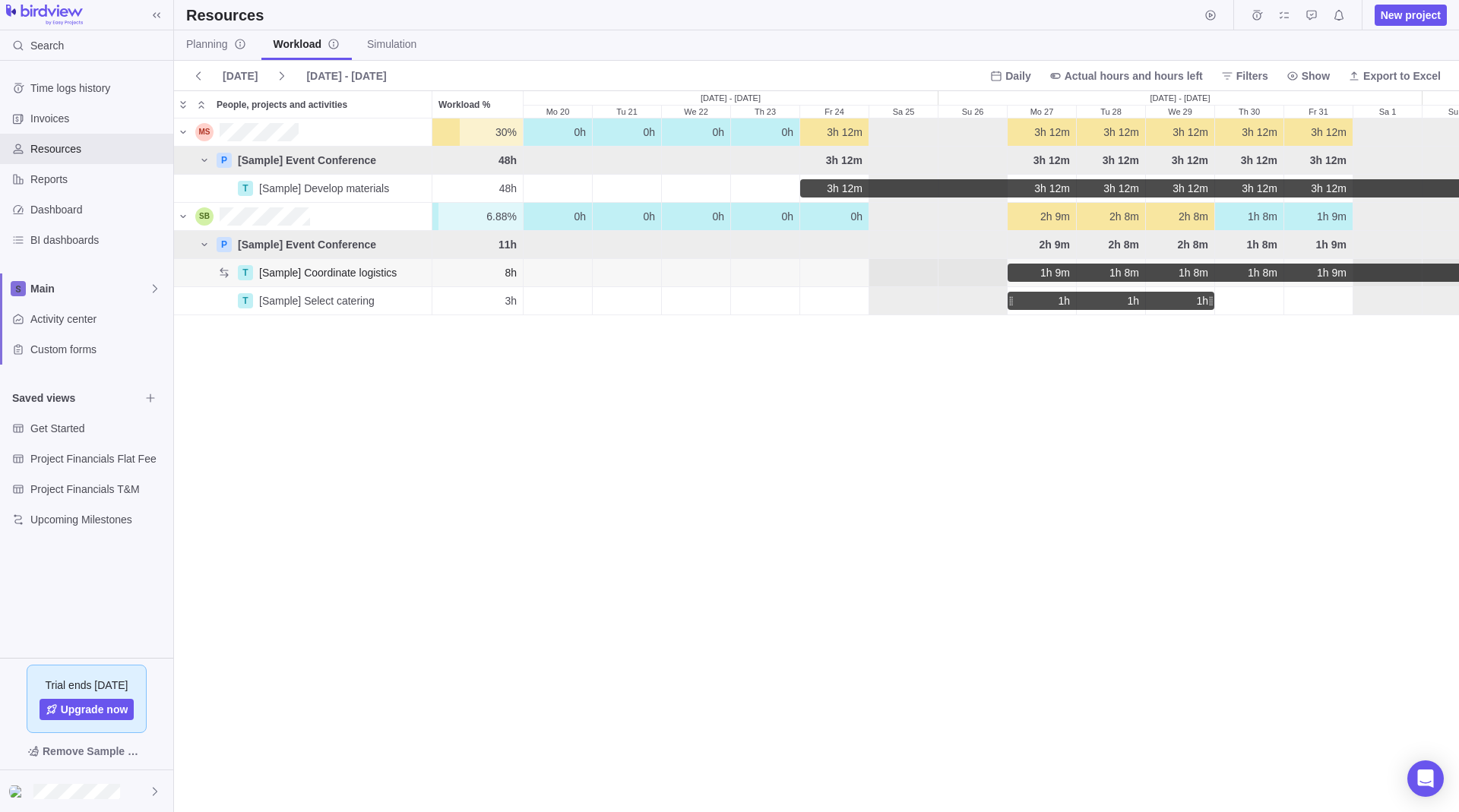
scroll to position [682, 1273]
click at [1017, 60] on div "Planning Workload Simulation" at bounding box center [816, 45] width 1285 height 30
click at [1017, 72] on span "Daily" at bounding box center [1018, 76] width 25 height 16
click at [1017, 148] on div "Weekly" at bounding box center [1015, 137] width 61 height 27
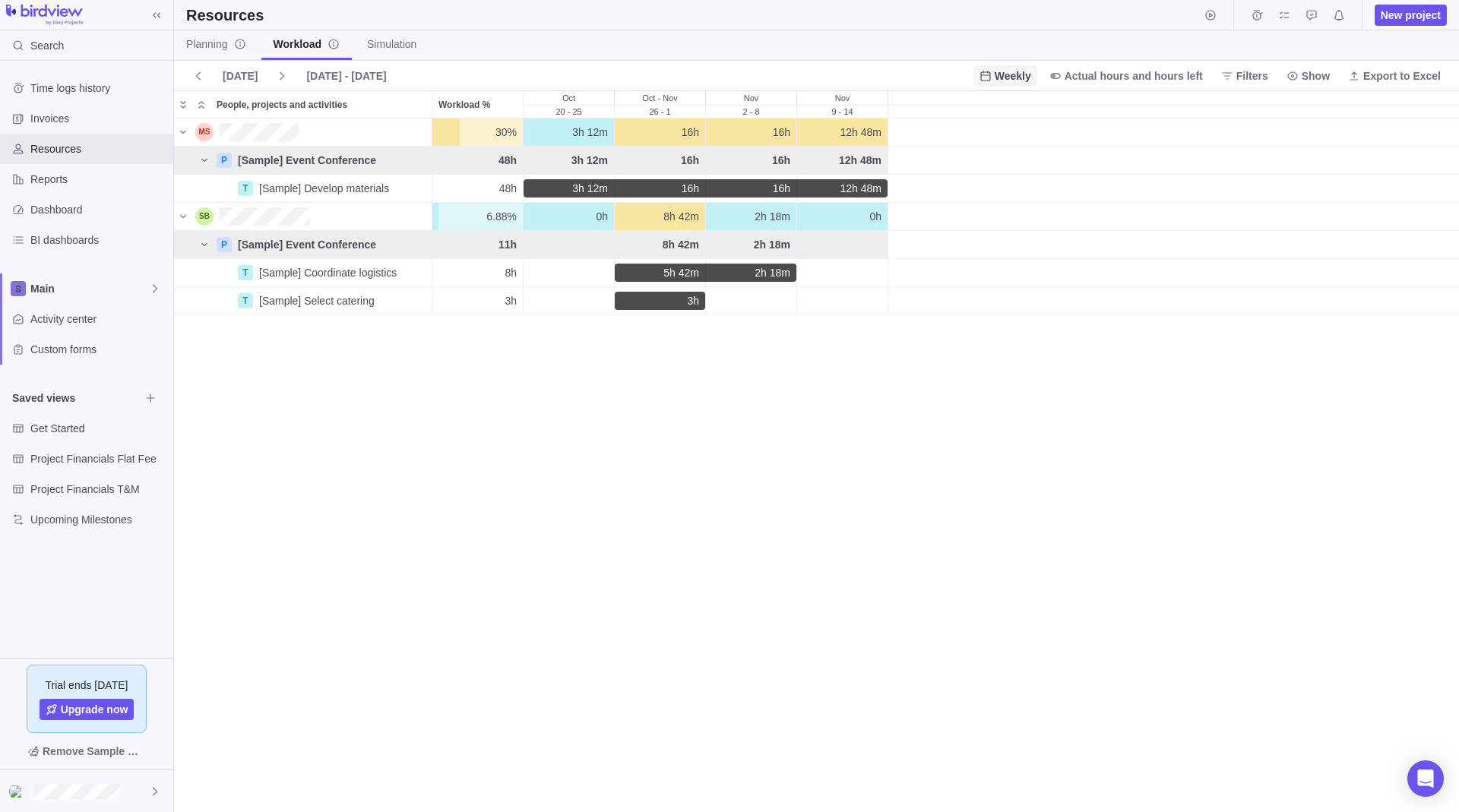
click at [1011, 76] on span "Weekly" at bounding box center [1013, 76] width 37 height 16
click at [1002, 98] on div "Daily" at bounding box center [1005, 110] width 62 height 27
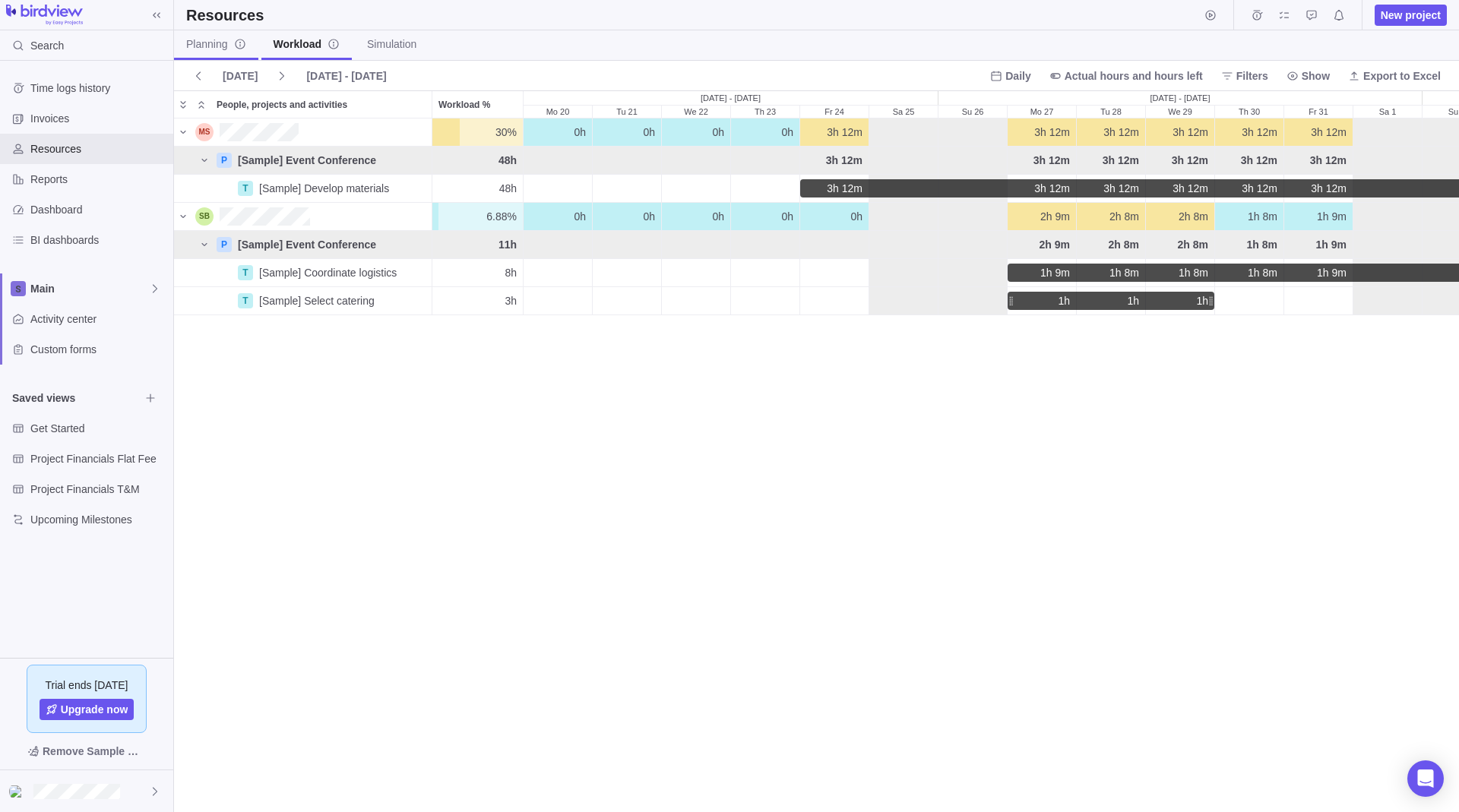
click at [208, 44] on span "Planning" at bounding box center [217, 45] width 60 height 16
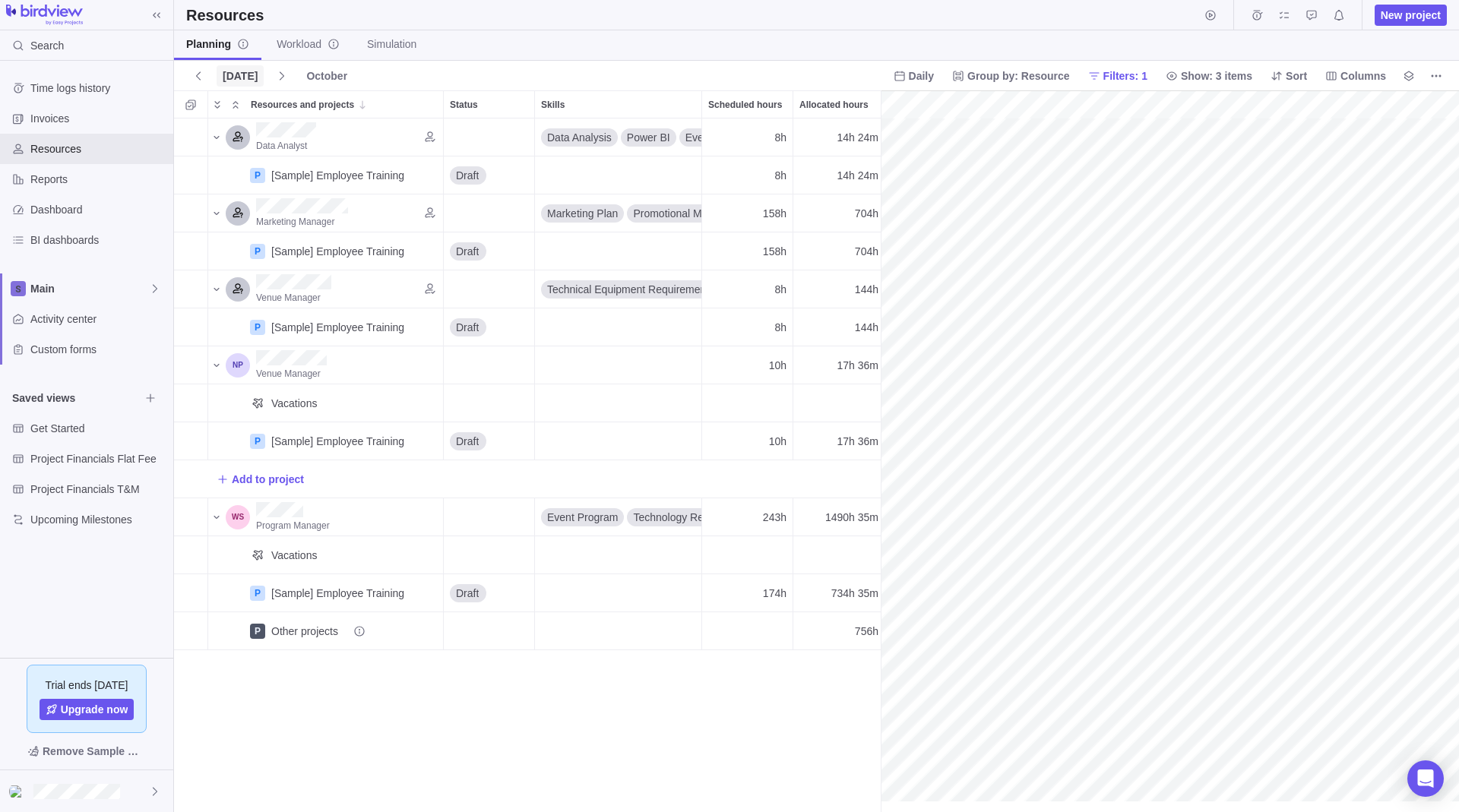
scroll to position [0, 4162]
click at [1428, 74] on span "More actions" at bounding box center [1436, 76] width 21 height 21
click at [325, 41] on body "Search Time logs history Invoices Resources Reports Dashboard BI dashboards Mai…" at bounding box center [730, 406] width 1459 height 812
click at [297, 47] on span "Workload" at bounding box center [308, 45] width 63 height 16
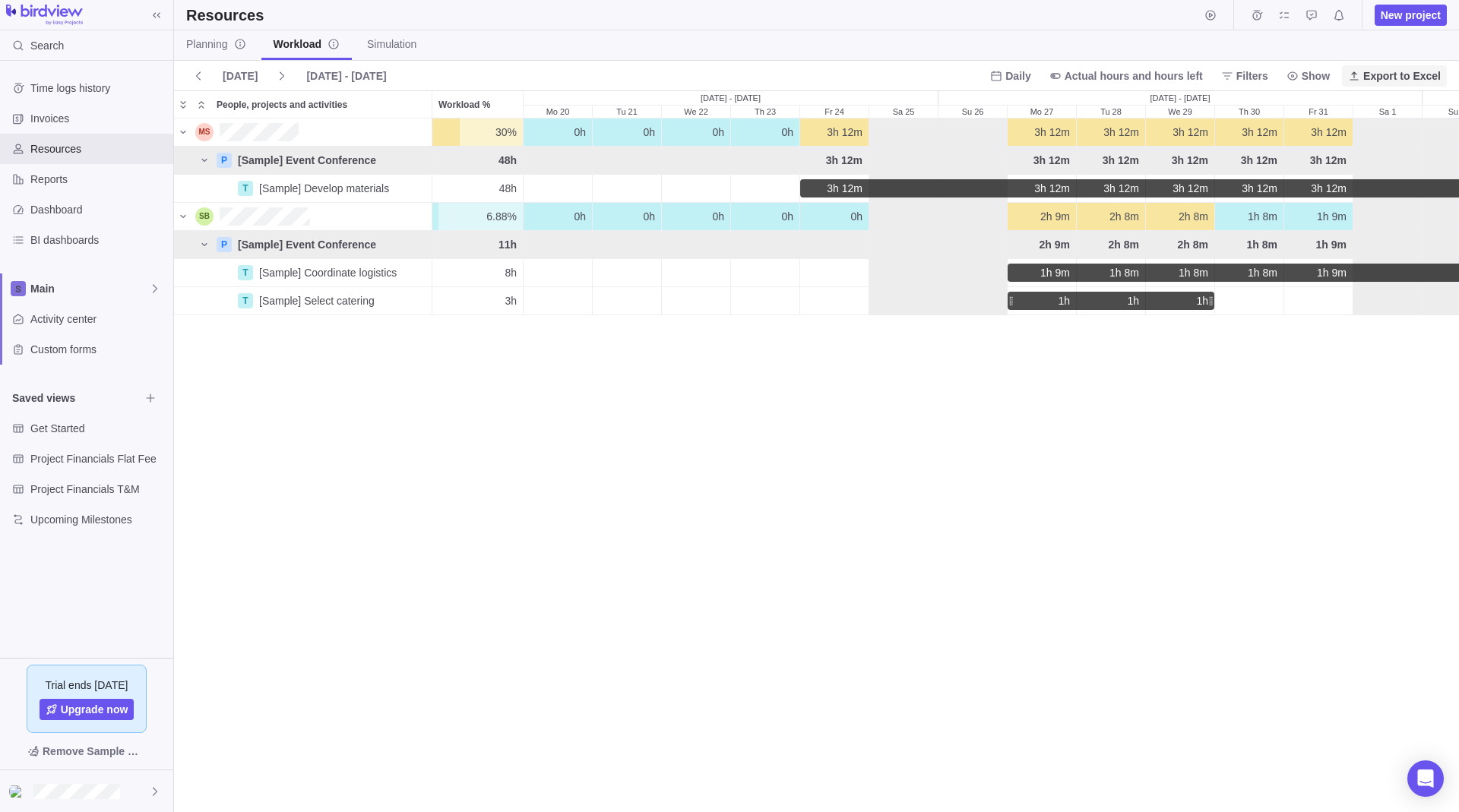
scroll to position [682, 1273]
click at [1397, 81] on span "Export to Excel" at bounding box center [1402, 76] width 78 height 16
click at [199, 49] on span "Planning" at bounding box center [217, 45] width 60 height 16
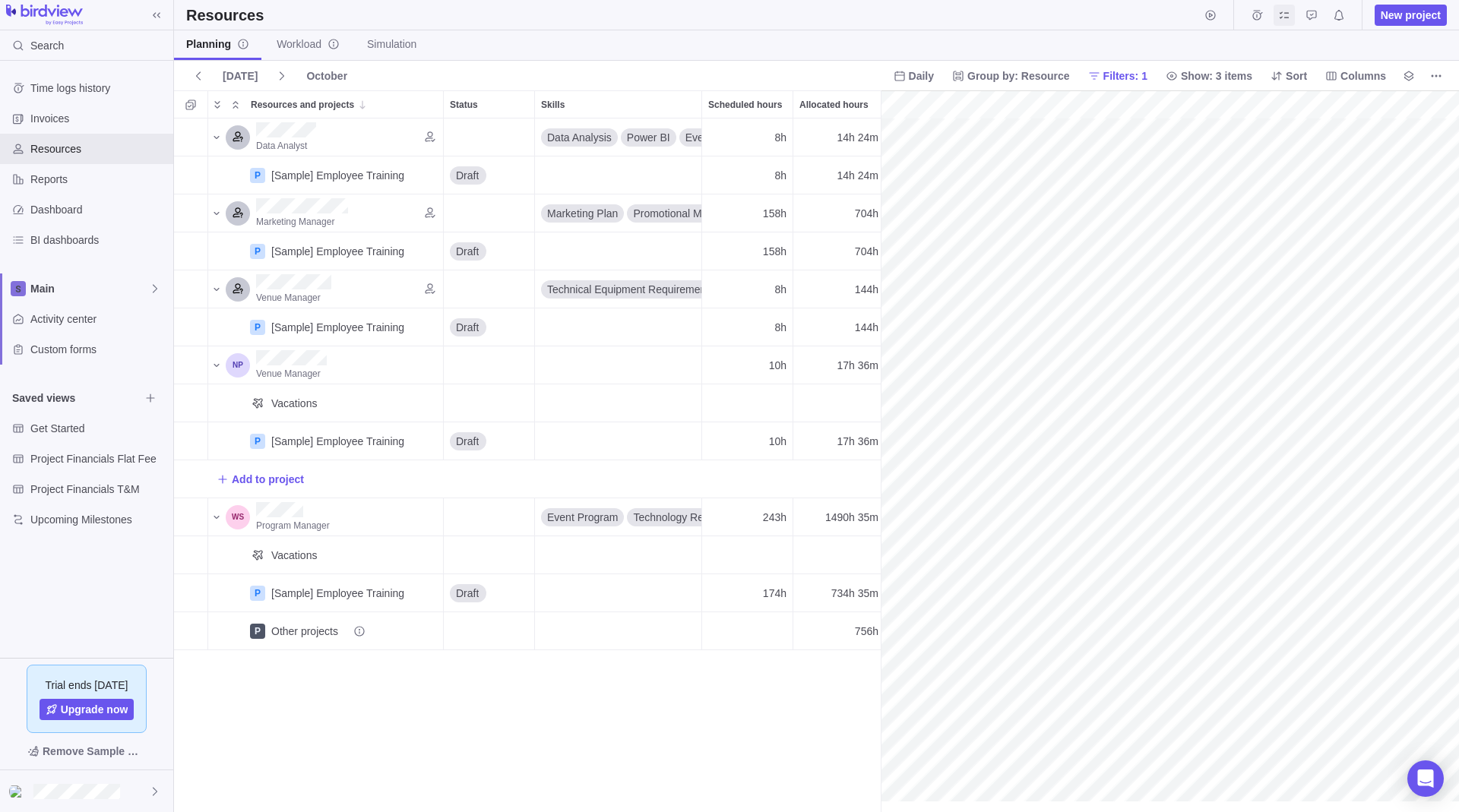
scroll to position [0, 4162]
click at [1252, 17] on icon "Time logs" at bounding box center [1256, 15] width 13 height 13
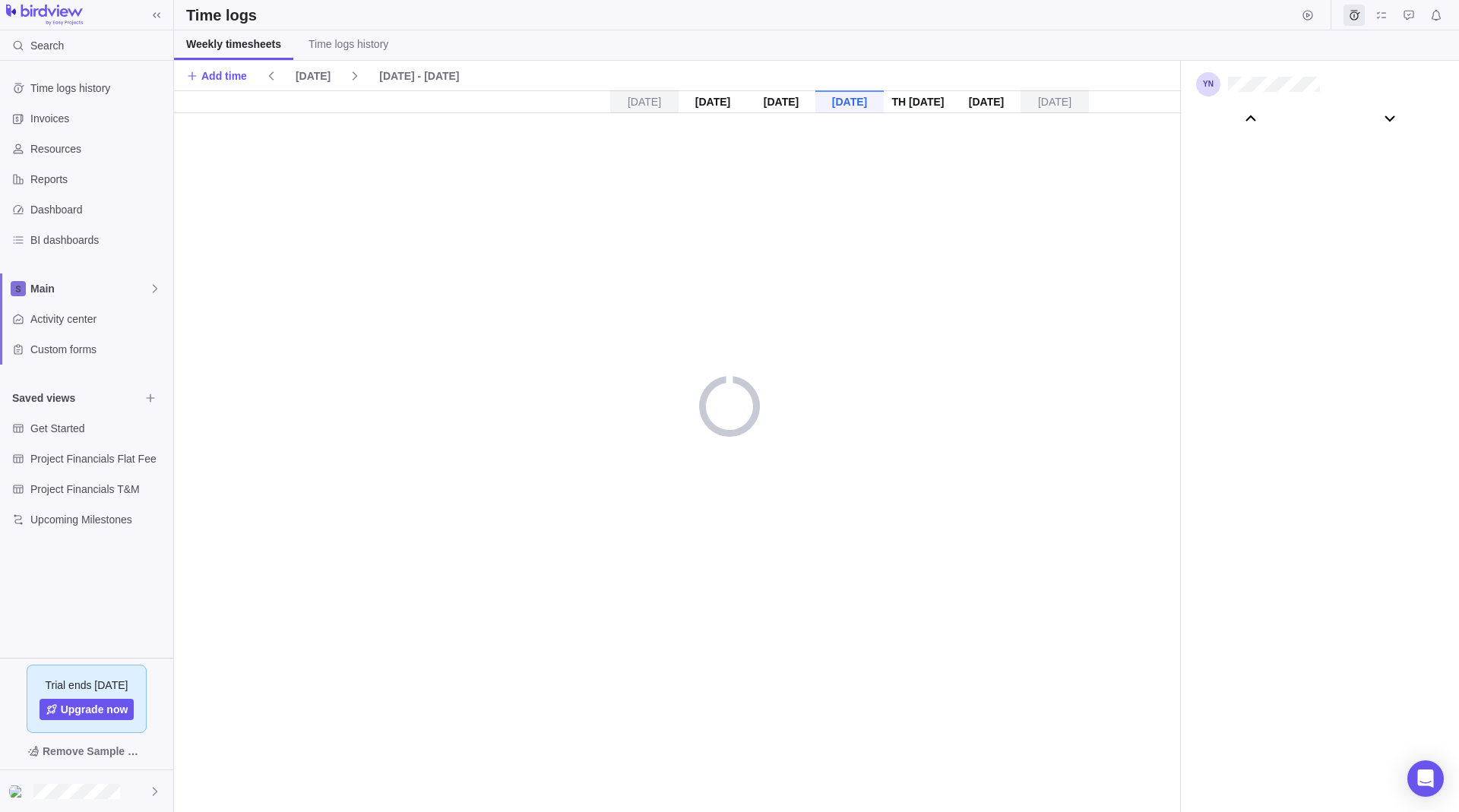
scroll to position [84813, 0]
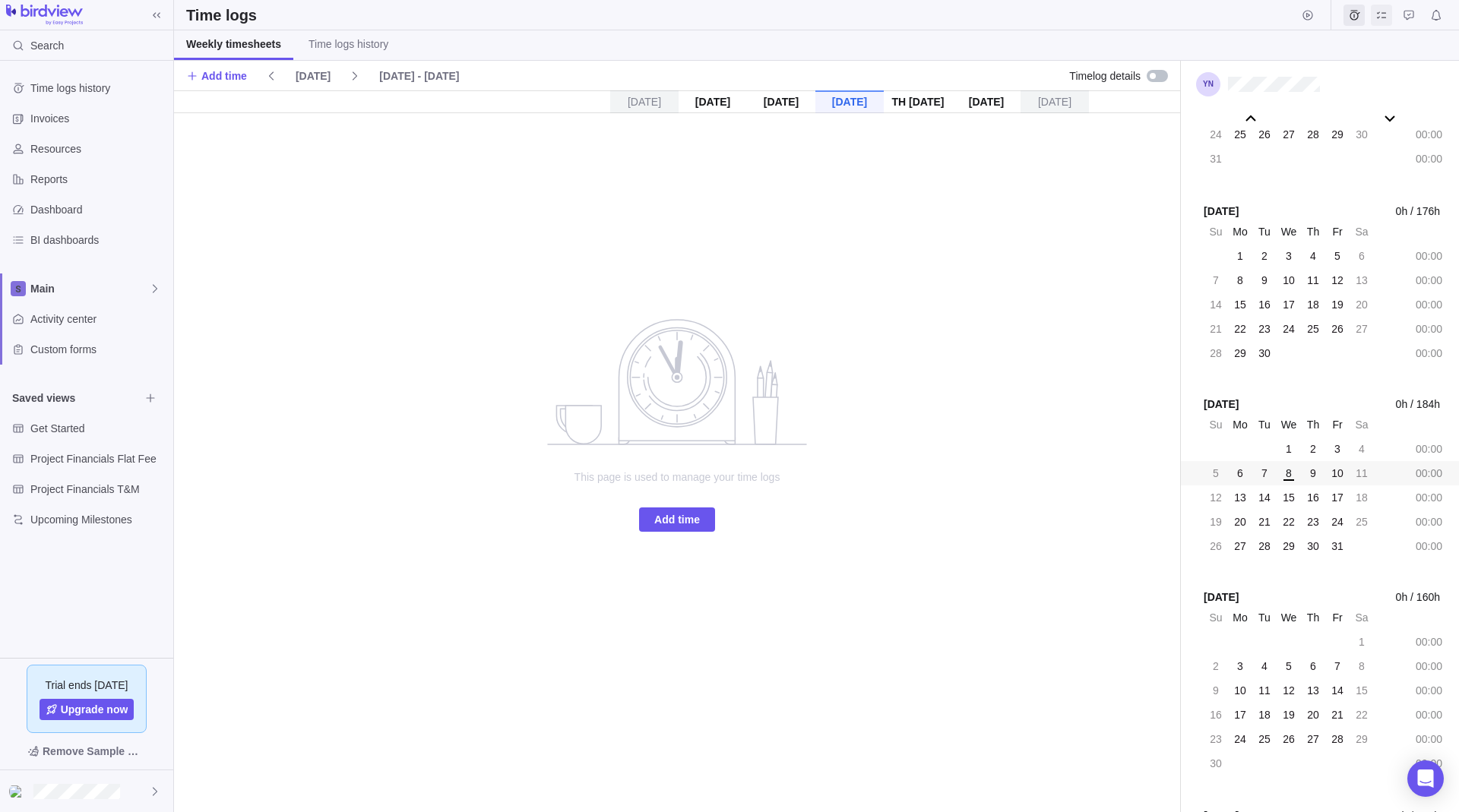
click at [1373, 11] on span "My assignments" at bounding box center [1381, 16] width 21 height 21
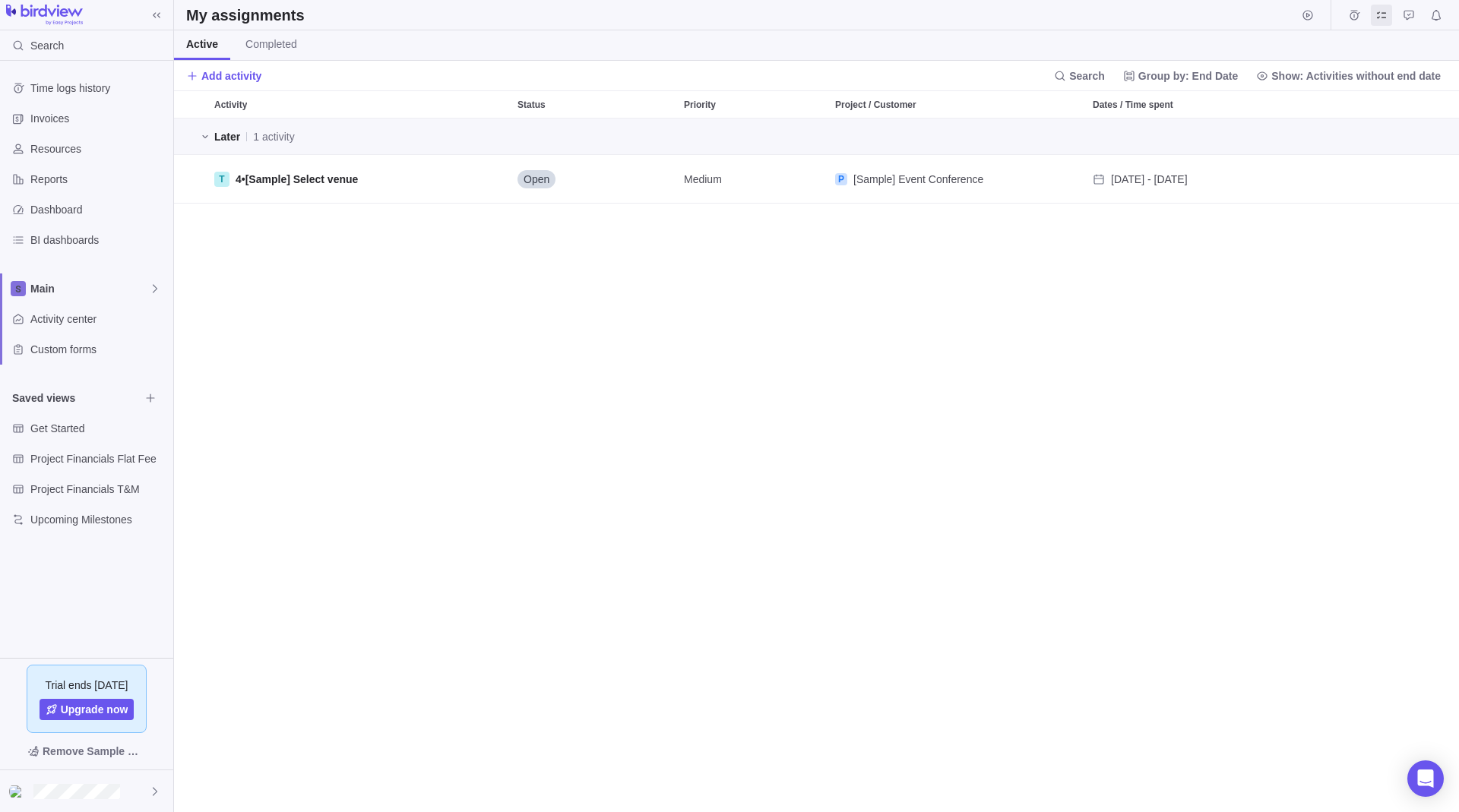
scroll to position [682, 1273]
click at [247, 44] on span "Completed" at bounding box center [271, 45] width 51 height 16
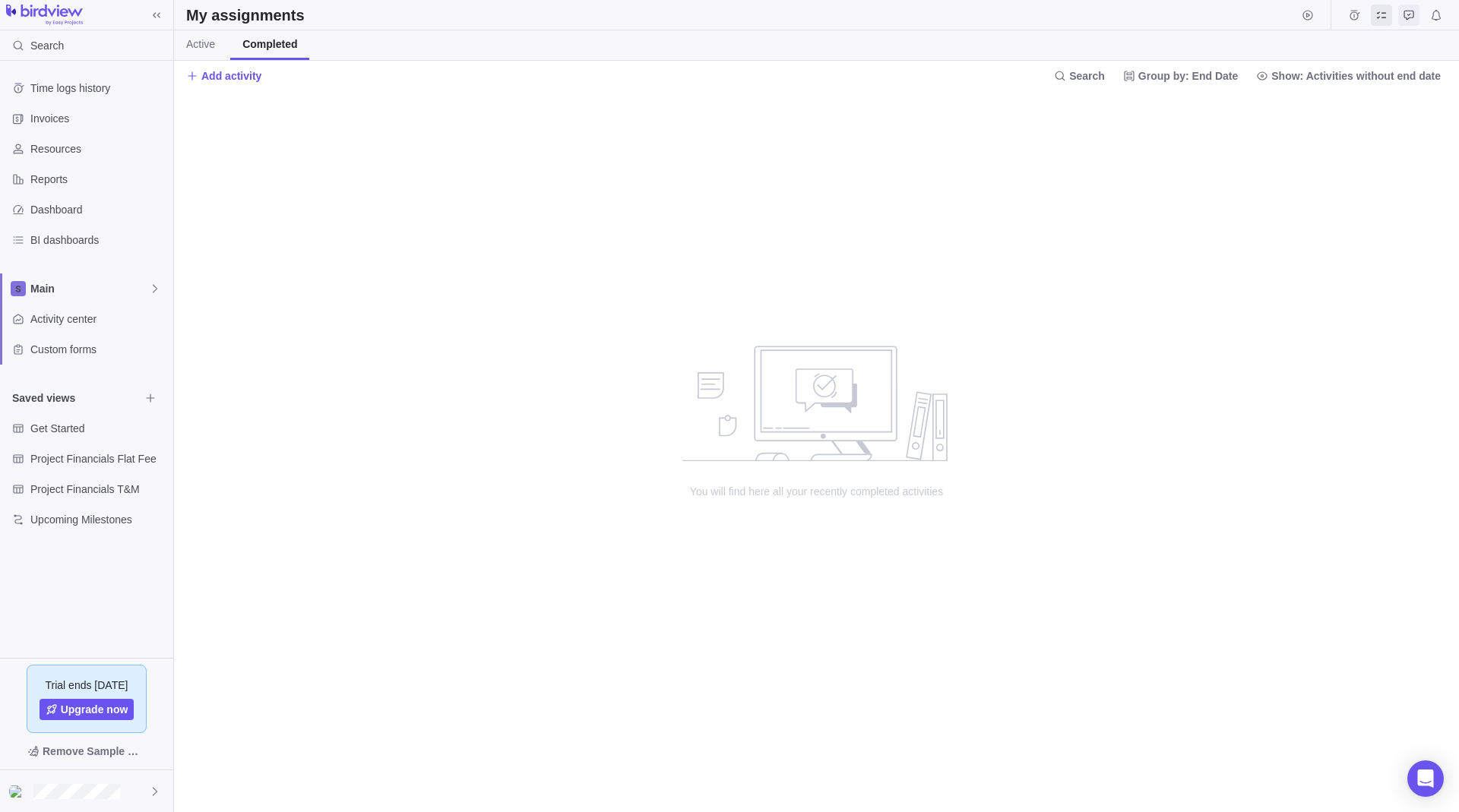
click at [1404, 15] on icon "Approval requests" at bounding box center [1408, 15] width 10 height 10
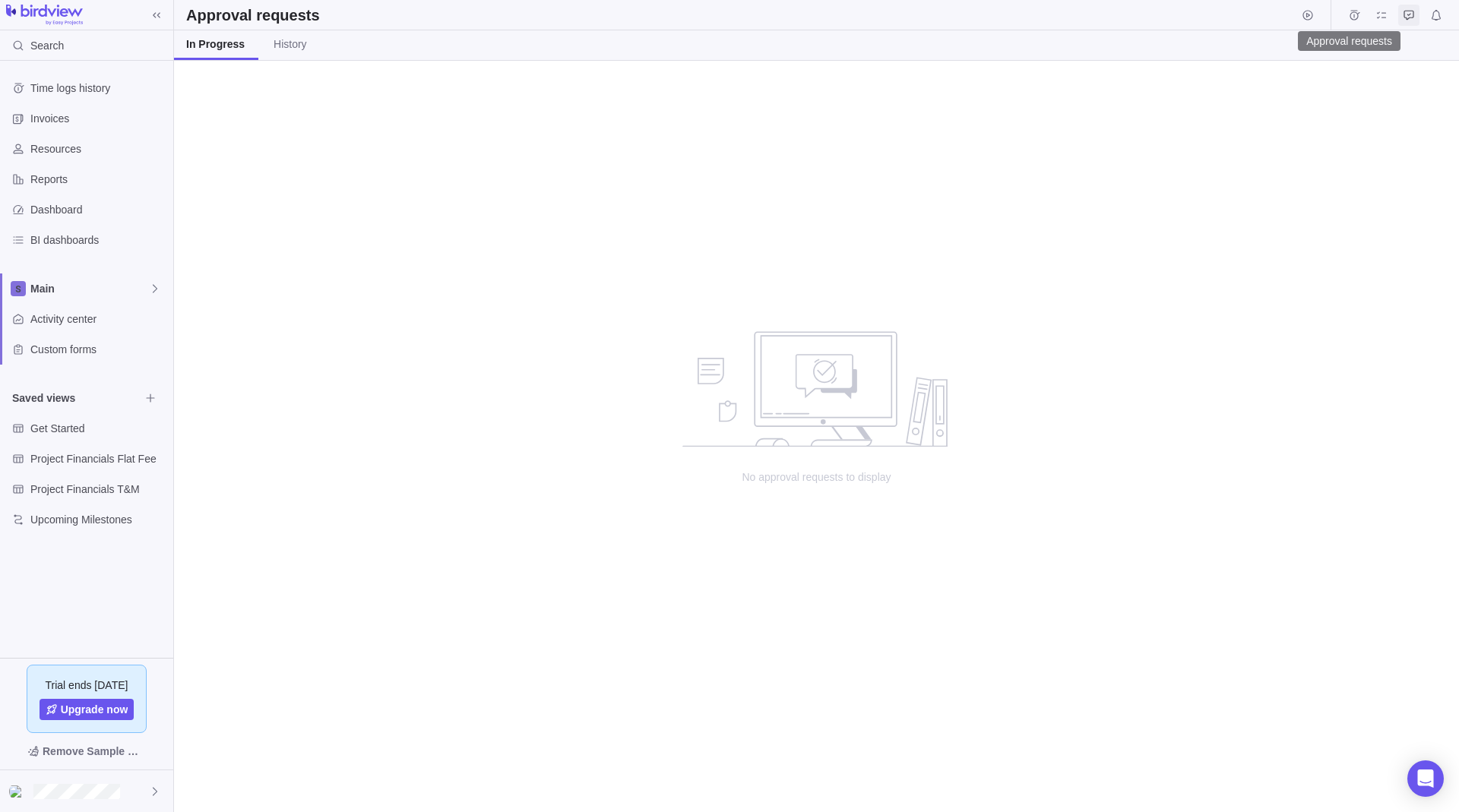
scroll to position [740, 1273]
click at [295, 55] on link "History" at bounding box center [289, 45] width 57 height 30
click at [1436, 22] on span "Notifications" at bounding box center [1436, 16] width 21 height 21
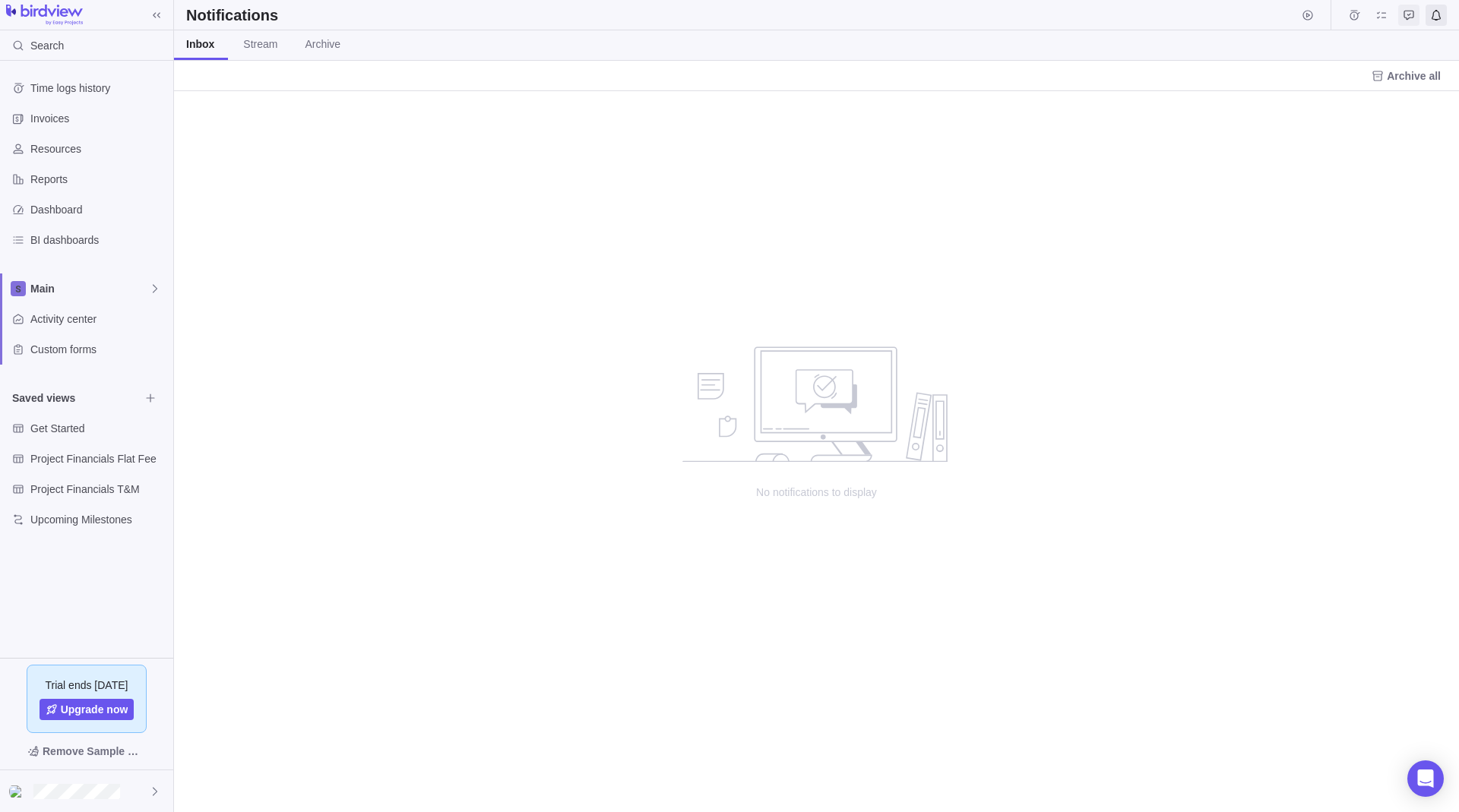
click at [1409, 20] on icon "Approval requests" at bounding box center [1408, 15] width 13 height 13
click at [1300, 17] on span "Start timer" at bounding box center [1307, 16] width 21 height 21
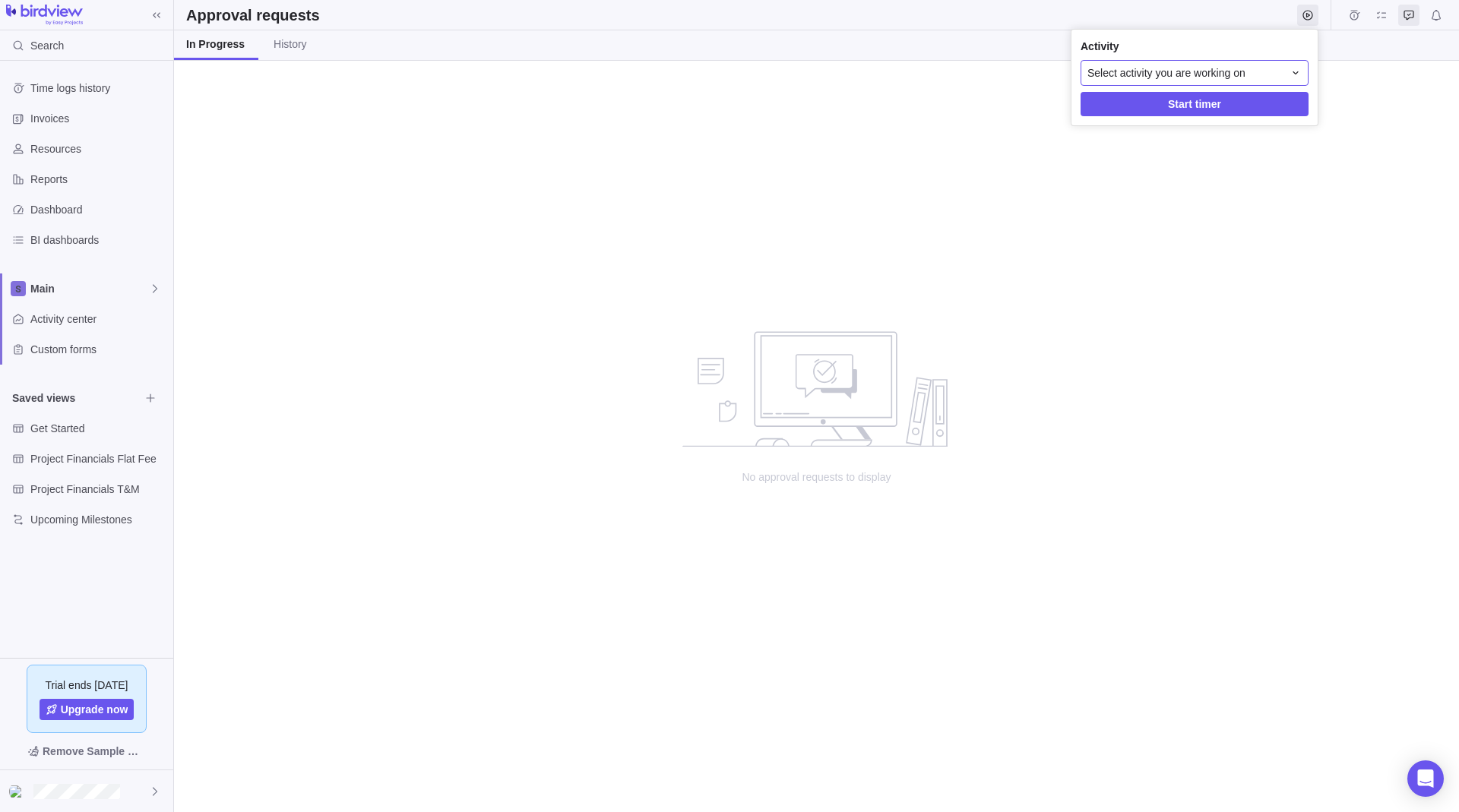
click at [1263, 72] on div "Select activity you are working on" at bounding box center [1185, 73] width 196 height 16
click at [973, 117] on body "Search Time logs history Invoices Resources Reports Dashboard BI dashboards Mai…" at bounding box center [730, 406] width 1459 height 812
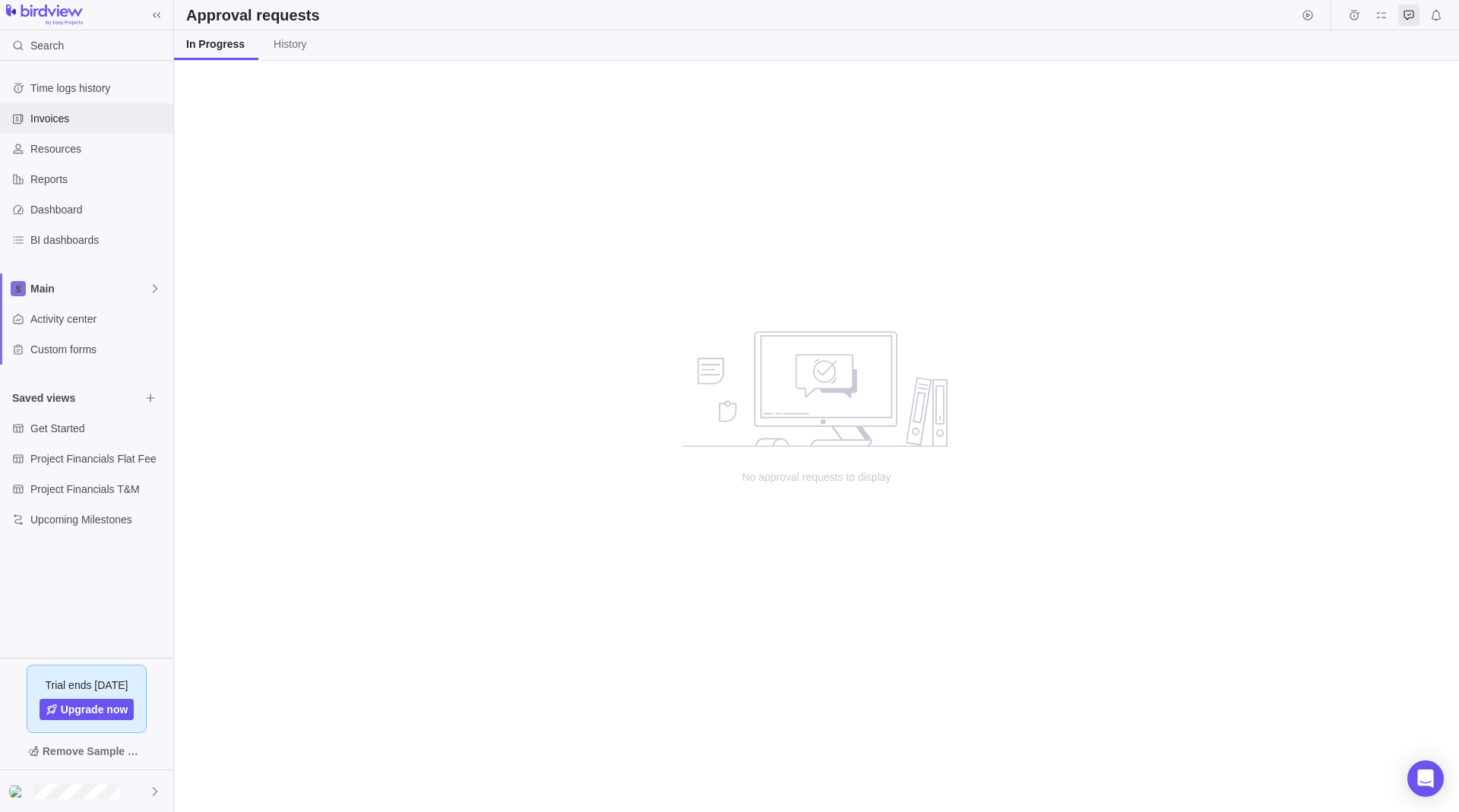
click at [72, 124] on span "Invoices" at bounding box center [98, 118] width 137 height 16
click at [59, 152] on span "Resources" at bounding box center [98, 149] width 137 height 16
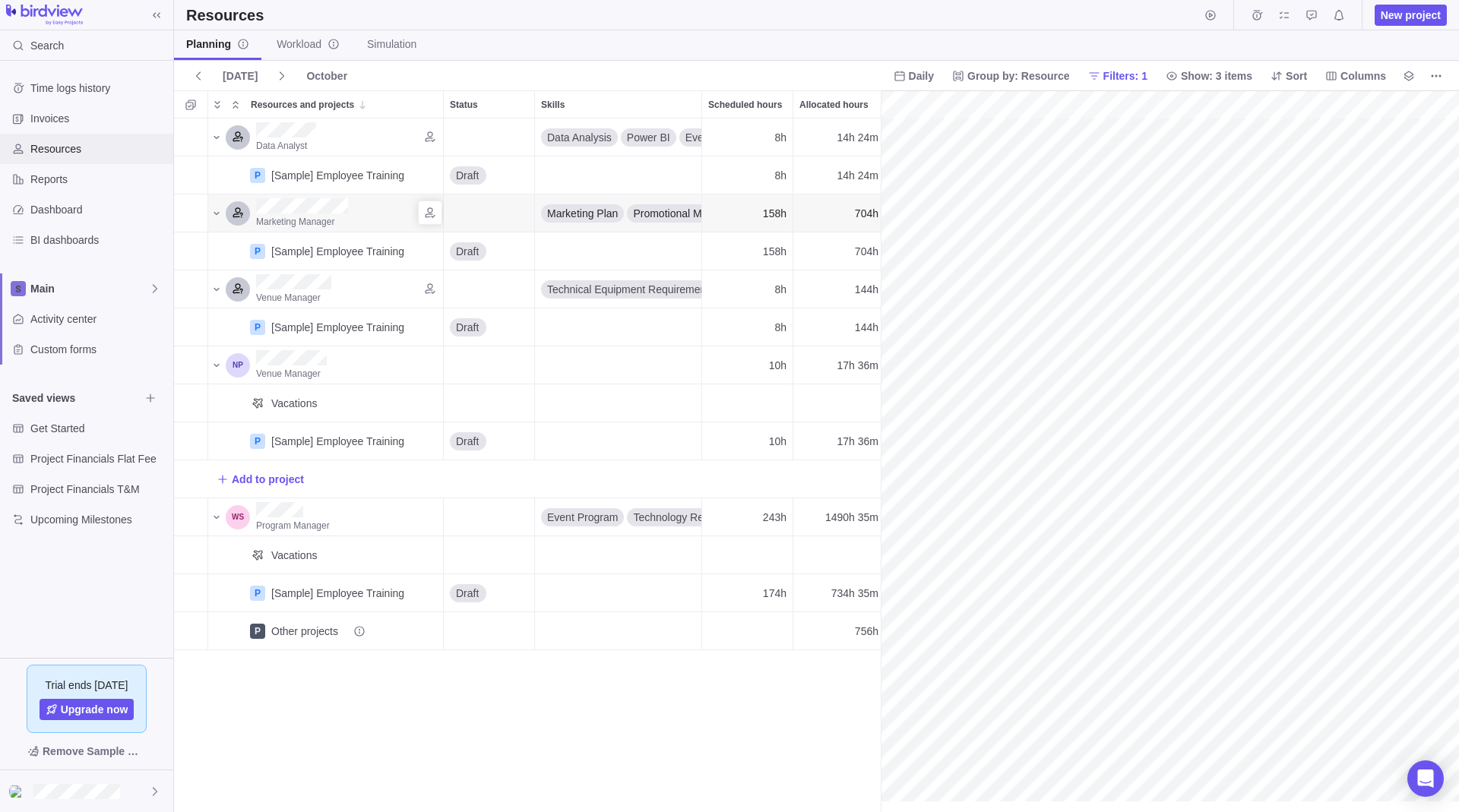
scroll to position [0, 4162]
drag, startPoint x: 879, startPoint y: 149, endPoint x: 1458, endPoint y: 140, distance: 579.1
drag, startPoint x: 1232, startPoint y: 177, endPoint x: 1309, endPoint y: 167, distance: 77.6
drag, startPoint x: 1226, startPoint y: 189, endPoint x: 884, endPoint y: 198, distance: 342.1
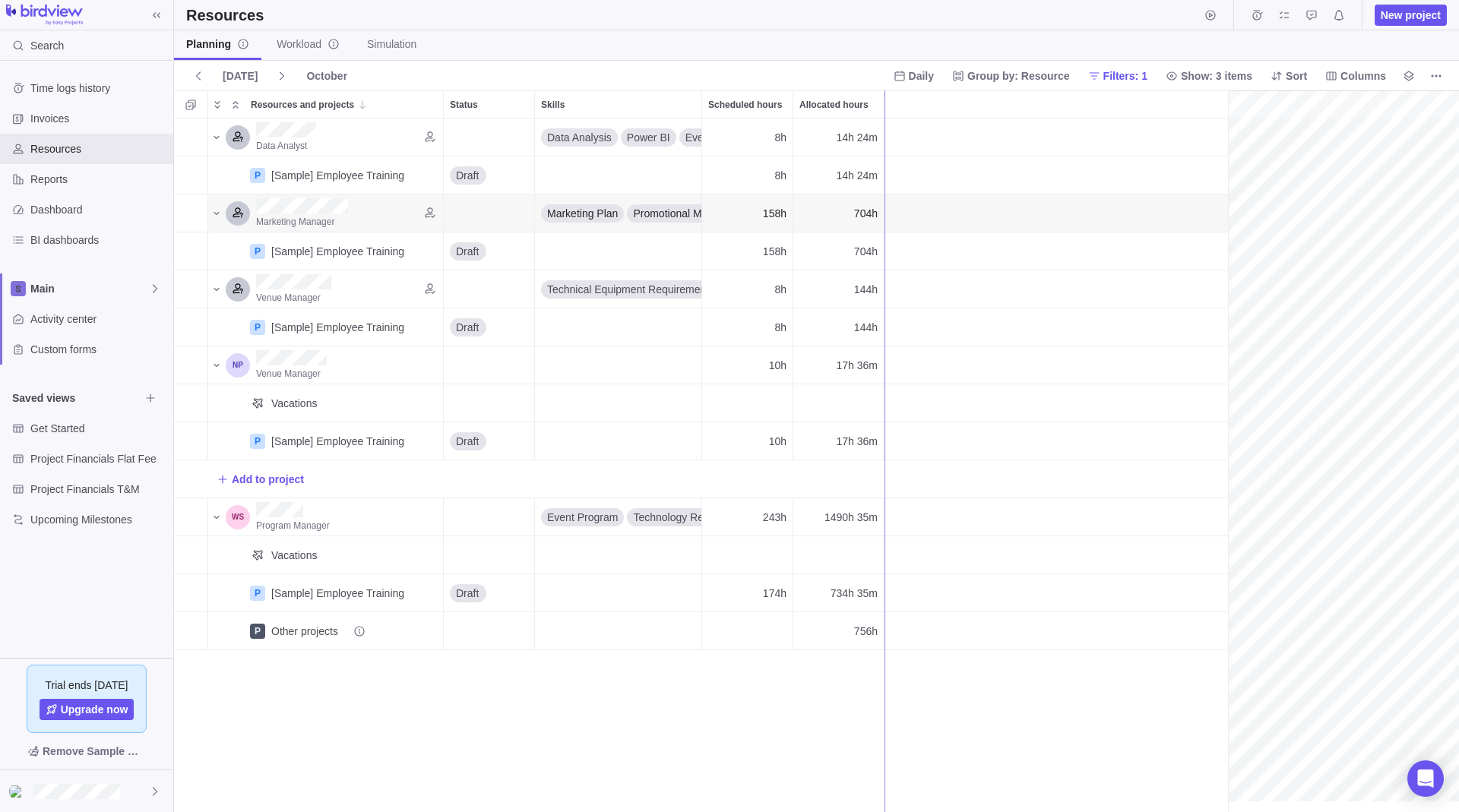
scroll to position [682, 696]
click at [1363, 74] on span "Columns" at bounding box center [1363, 76] width 46 height 16
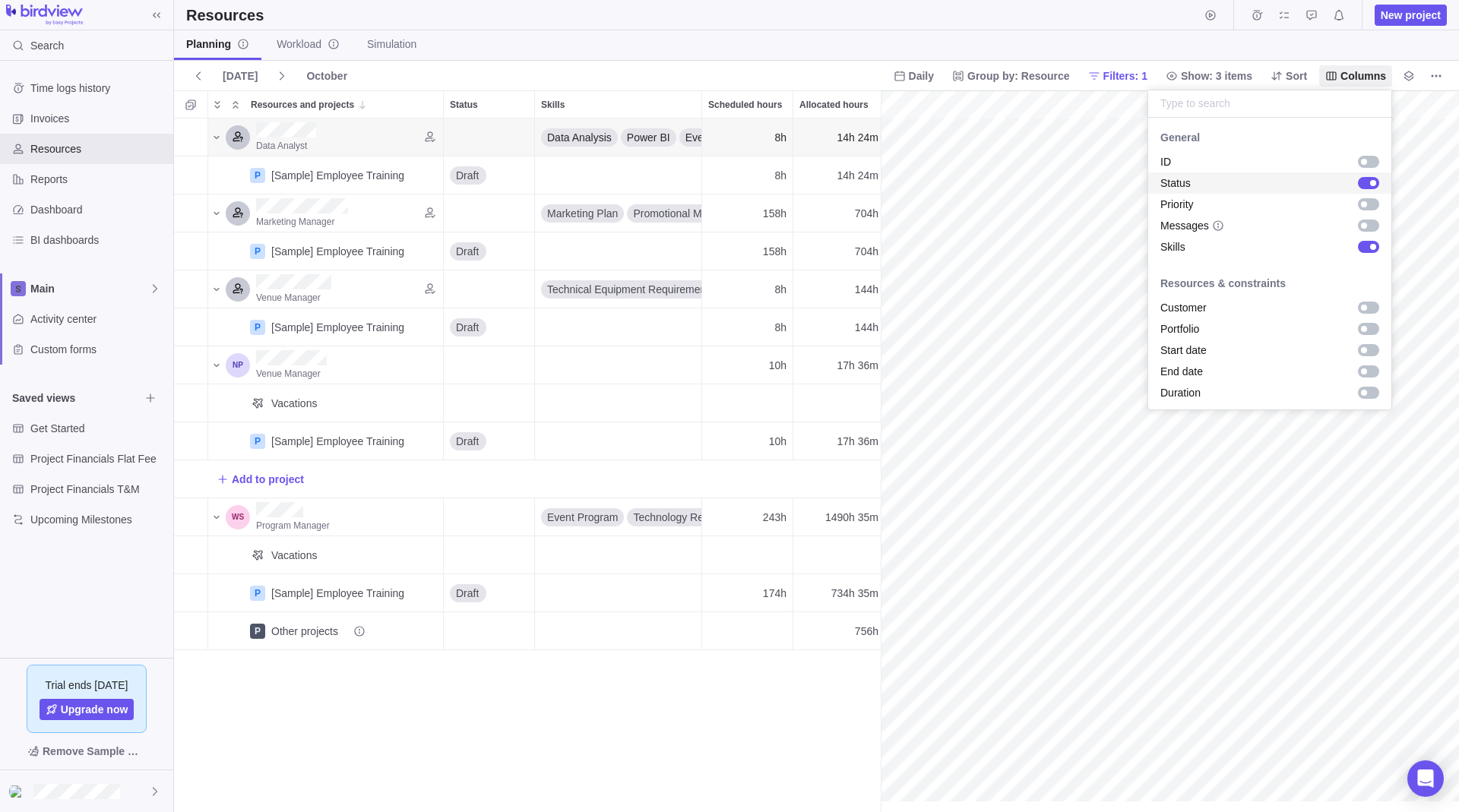
click at [1358, 180] on div "grid" at bounding box center [1369, 183] width 21 height 13
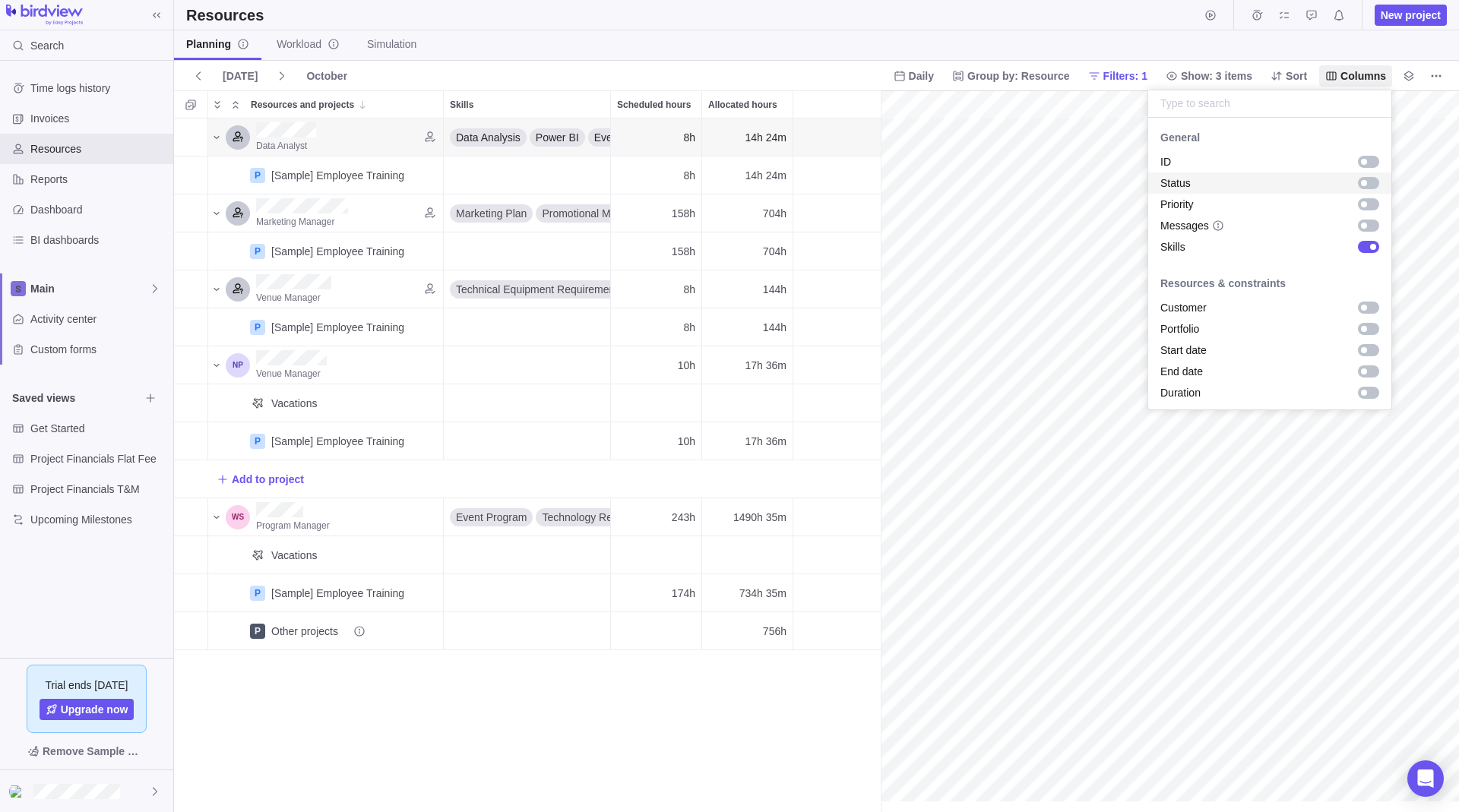
click at [1358, 179] on div "grid" at bounding box center [1369, 183] width 21 height 13
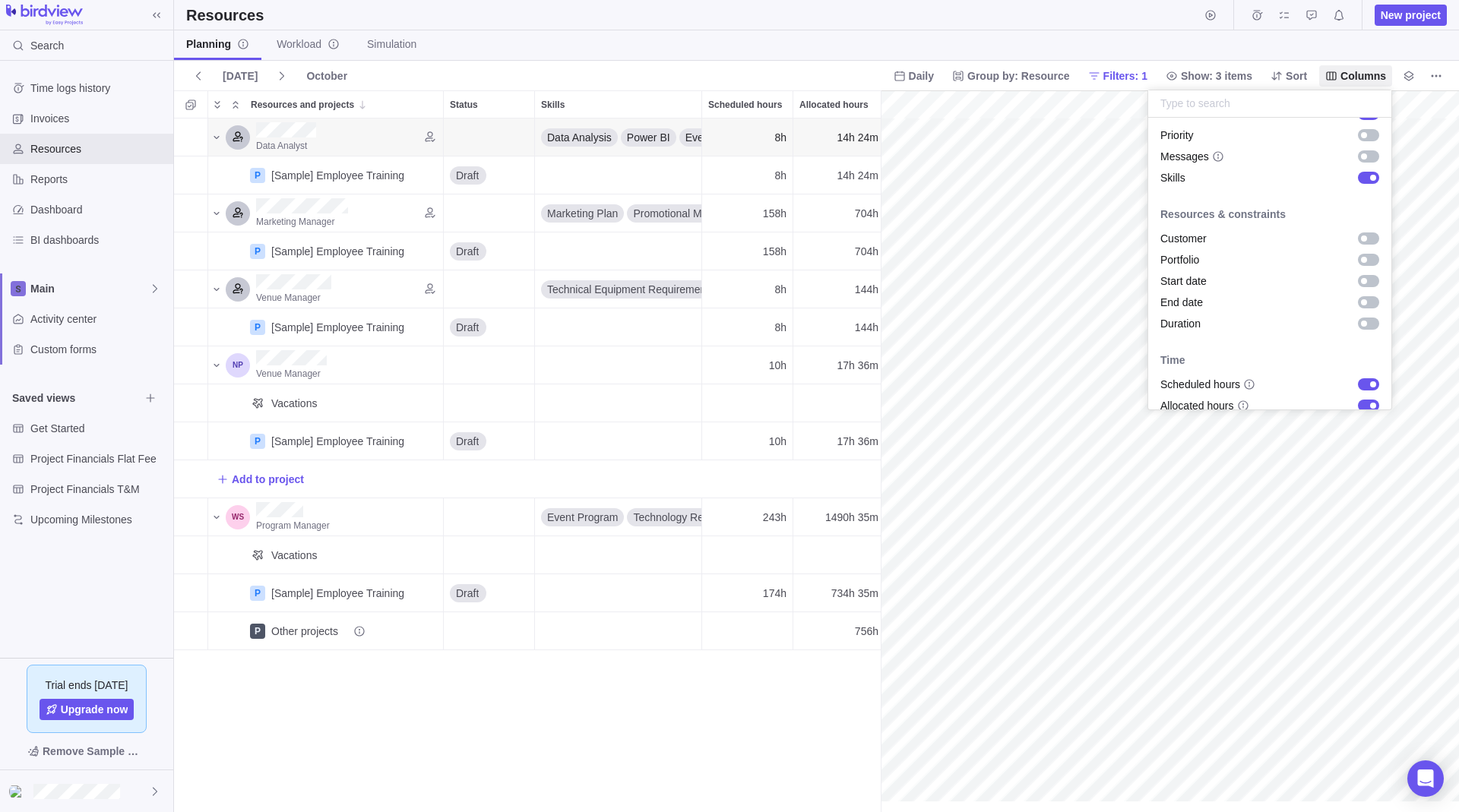
scroll to position [0, 0]
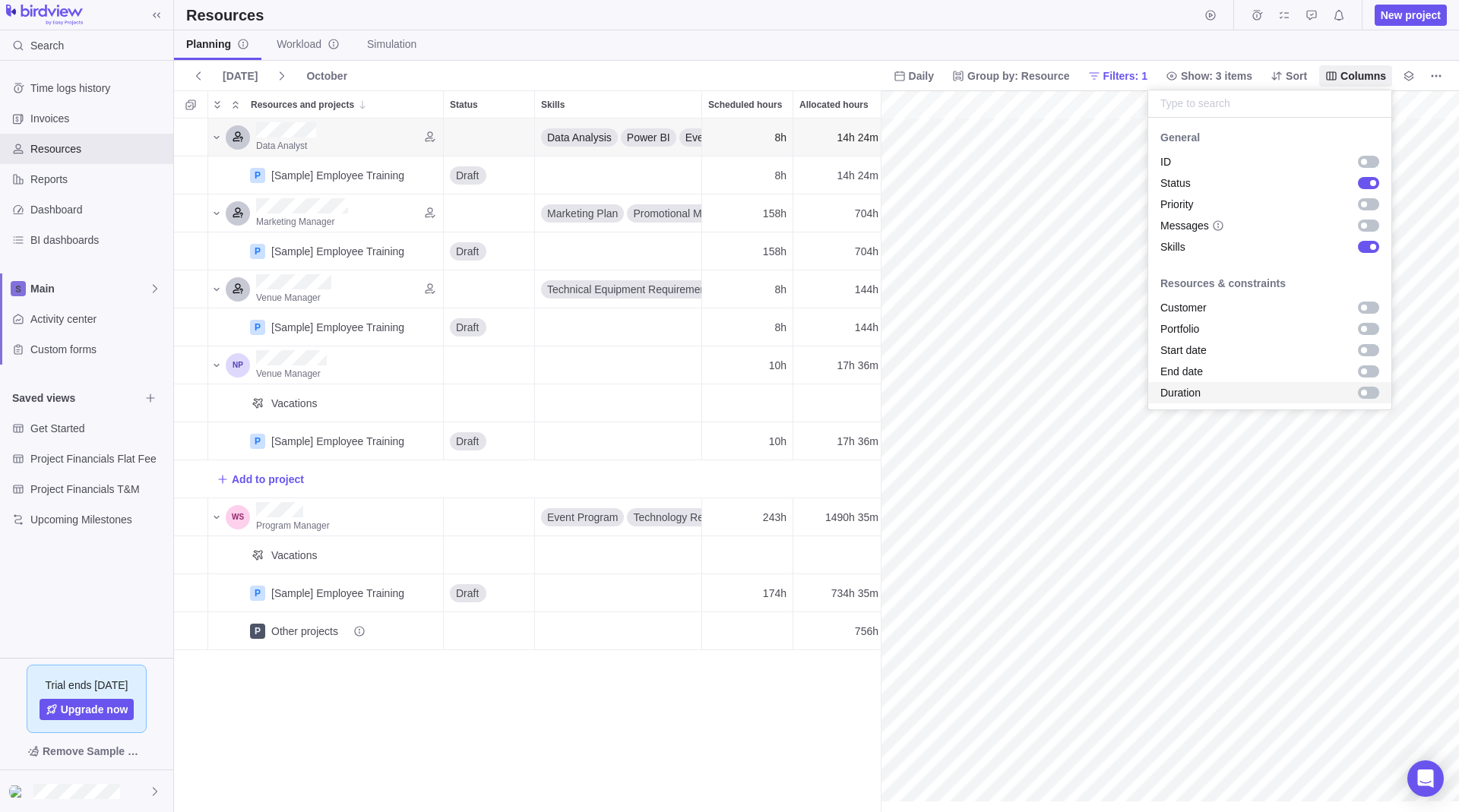
click at [1239, 79] on body "Search Time logs history Invoices Resources Reports Dashboard BI dashboards Mai…" at bounding box center [730, 406] width 1459 height 812
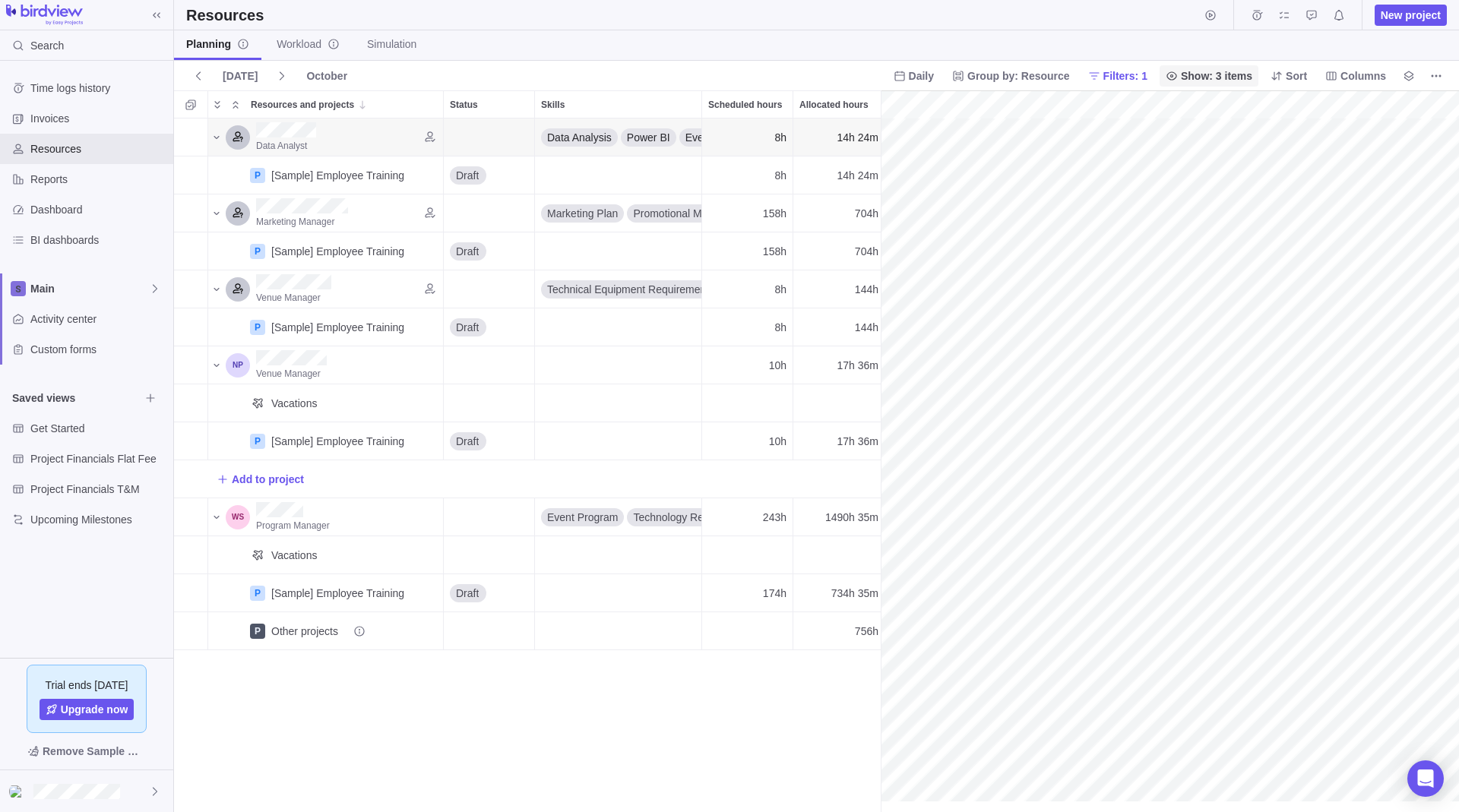
click at [1237, 77] on span "Show: 3 items" at bounding box center [1217, 76] width 72 height 16
click at [1284, 202] on div "Disabled users" at bounding box center [1234, 194] width 148 height 24
click at [1289, 195] on div at bounding box center [1289, 194] width 6 height 6
click at [1286, 234] on div at bounding box center [1285, 231] width 21 height 13
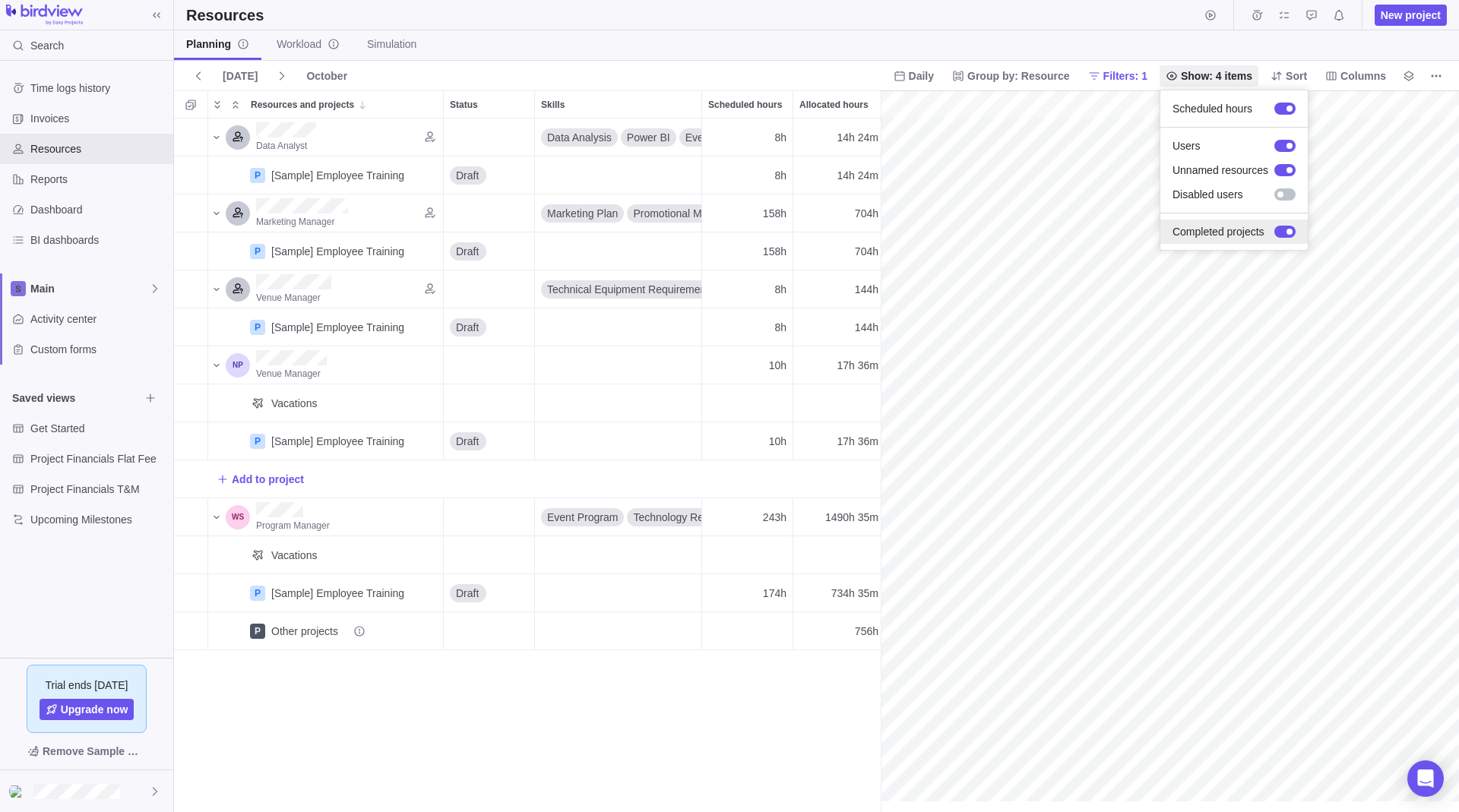
click at [1286, 234] on div at bounding box center [1285, 231] width 21 height 13
click at [983, 78] on body "Search Time logs history Invoices Resources Reports Dashboard BI dashboards Mai…" at bounding box center [730, 406] width 1459 height 812
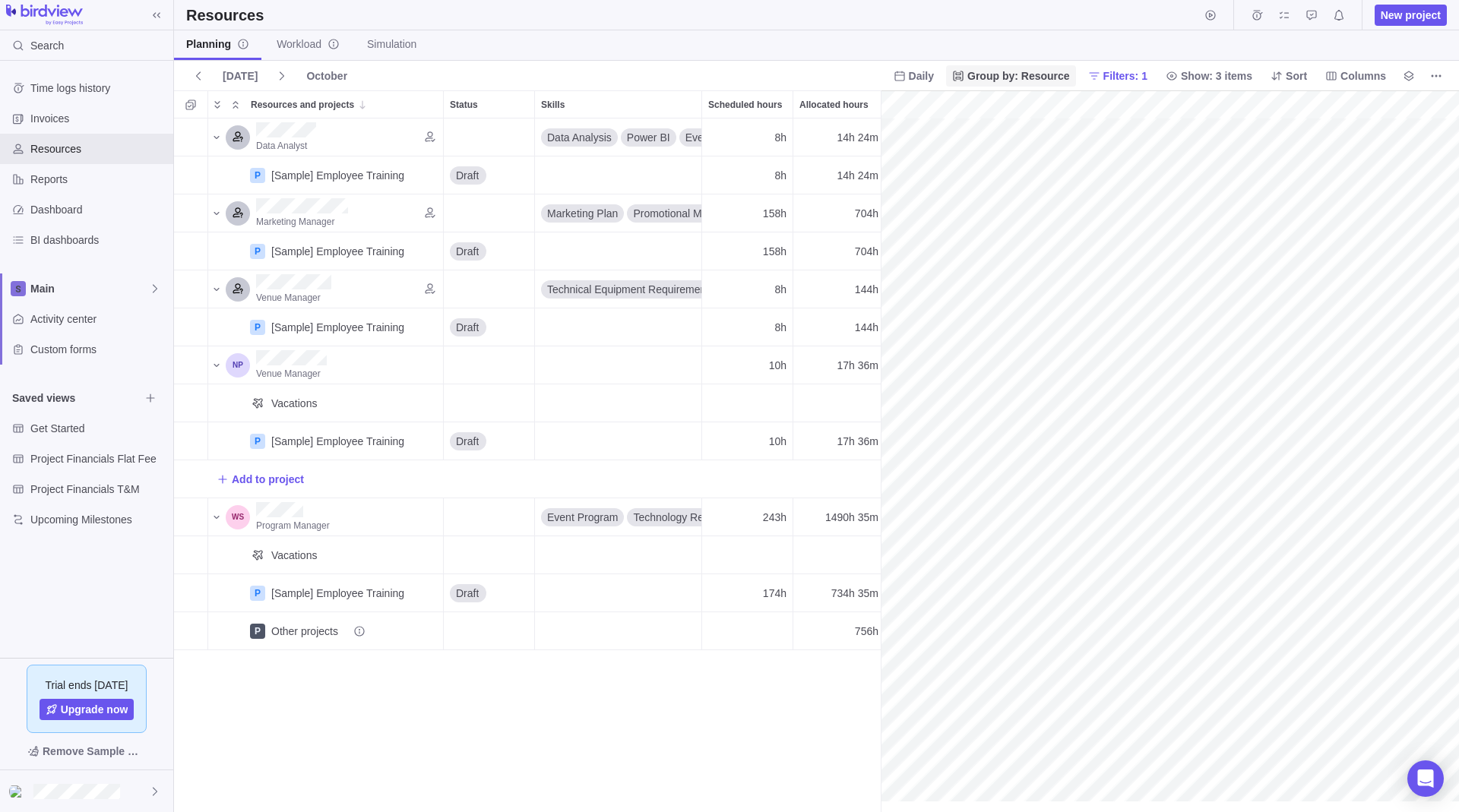
click at [982, 78] on span "Group by: Resource" at bounding box center [1019, 76] width 103 height 16
click at [1006, 112] on div "Project" at bounding box center [1011, 110] width 128 height 27
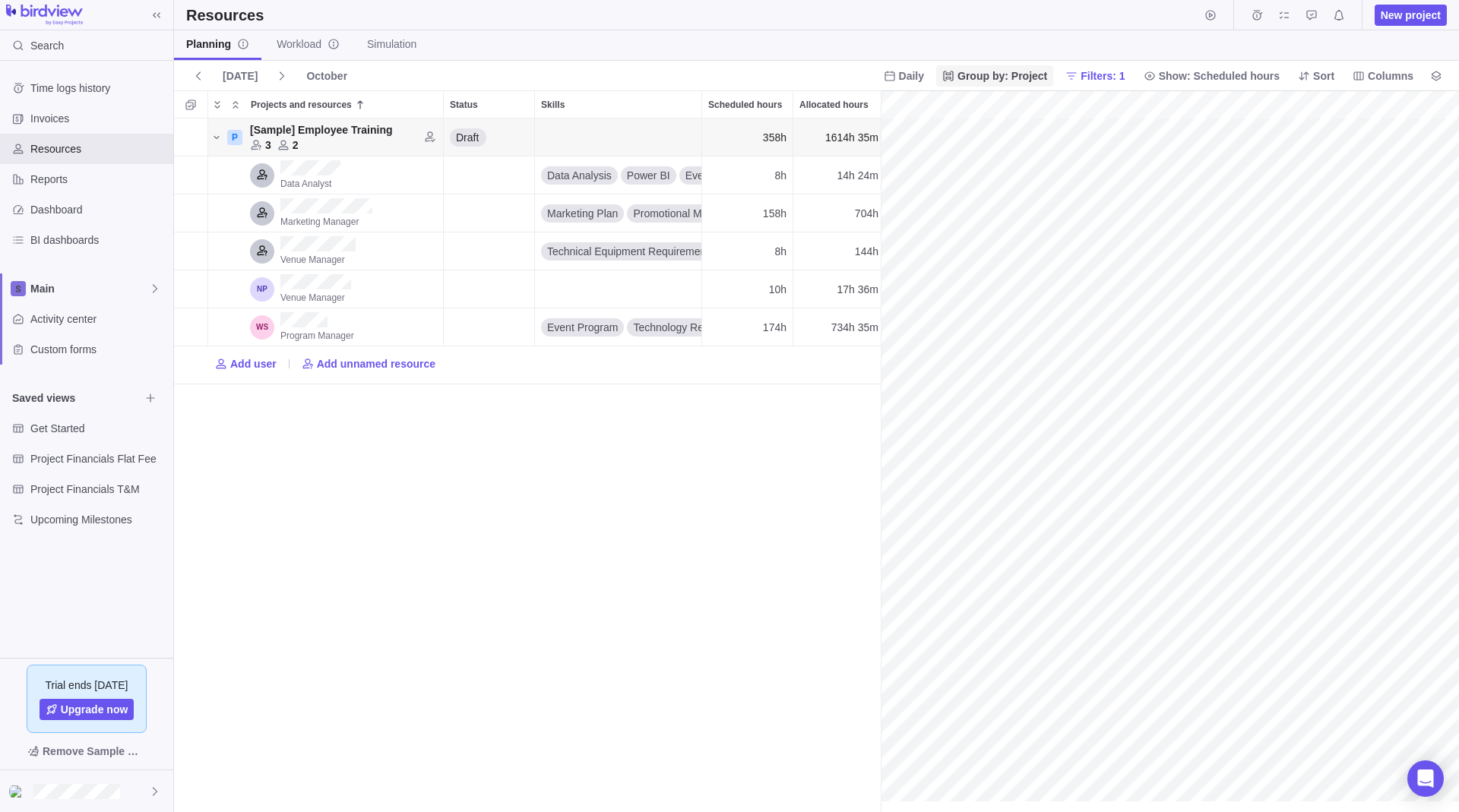
click at [986, 81] on span "Group by: Project" at bounding box center [1002, 76] width 89 height 16
click at [980, 165] on span "Job role" at bounding box center [967, 165] width 38 height 16
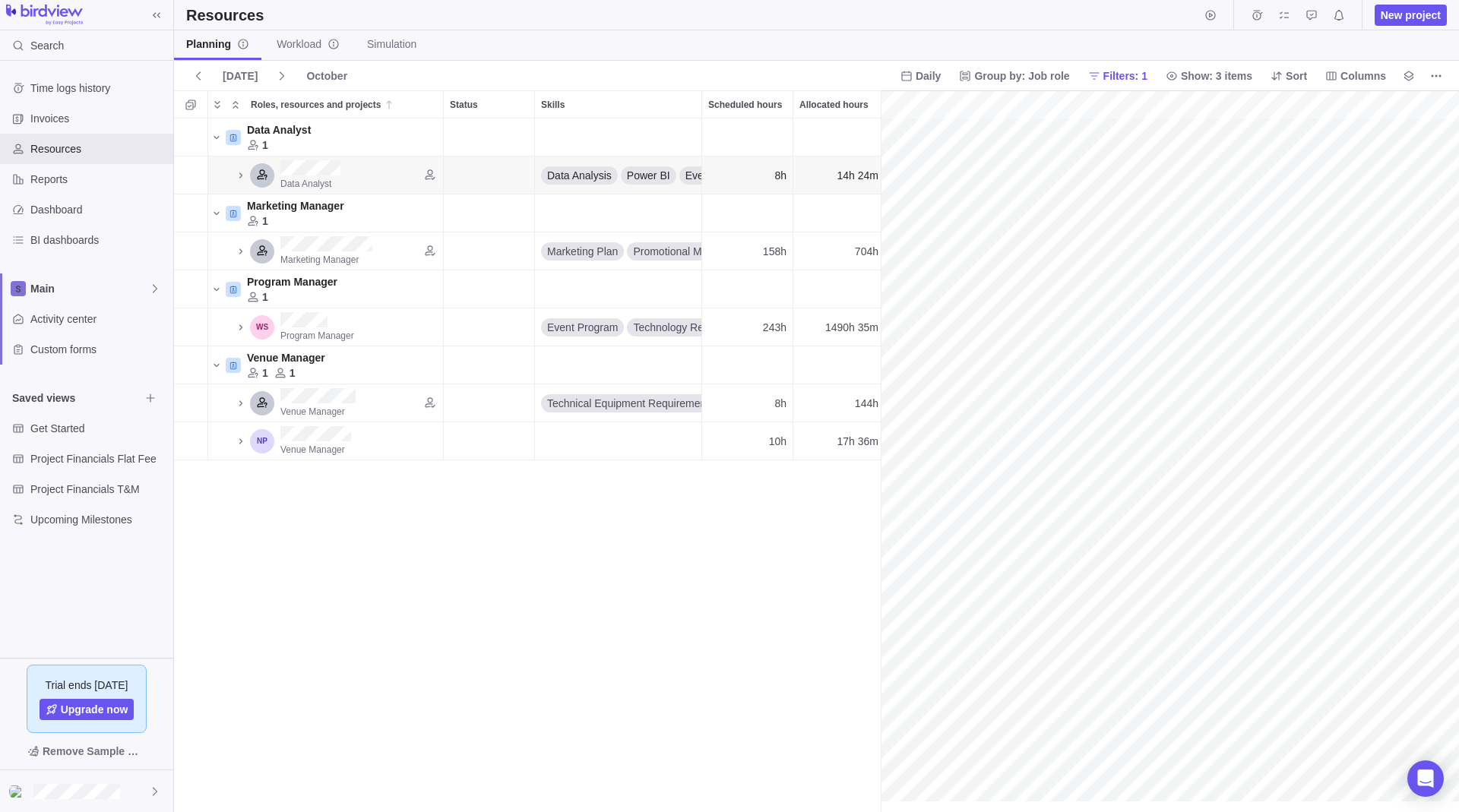
scroll to position [0, 1955]
click at [998, 64] on div "[DATE] October Daily Group by: Job role Filters: 1 Show: 3 items Sort Columns" at bounding box center [816, 76] width 1285 height 30
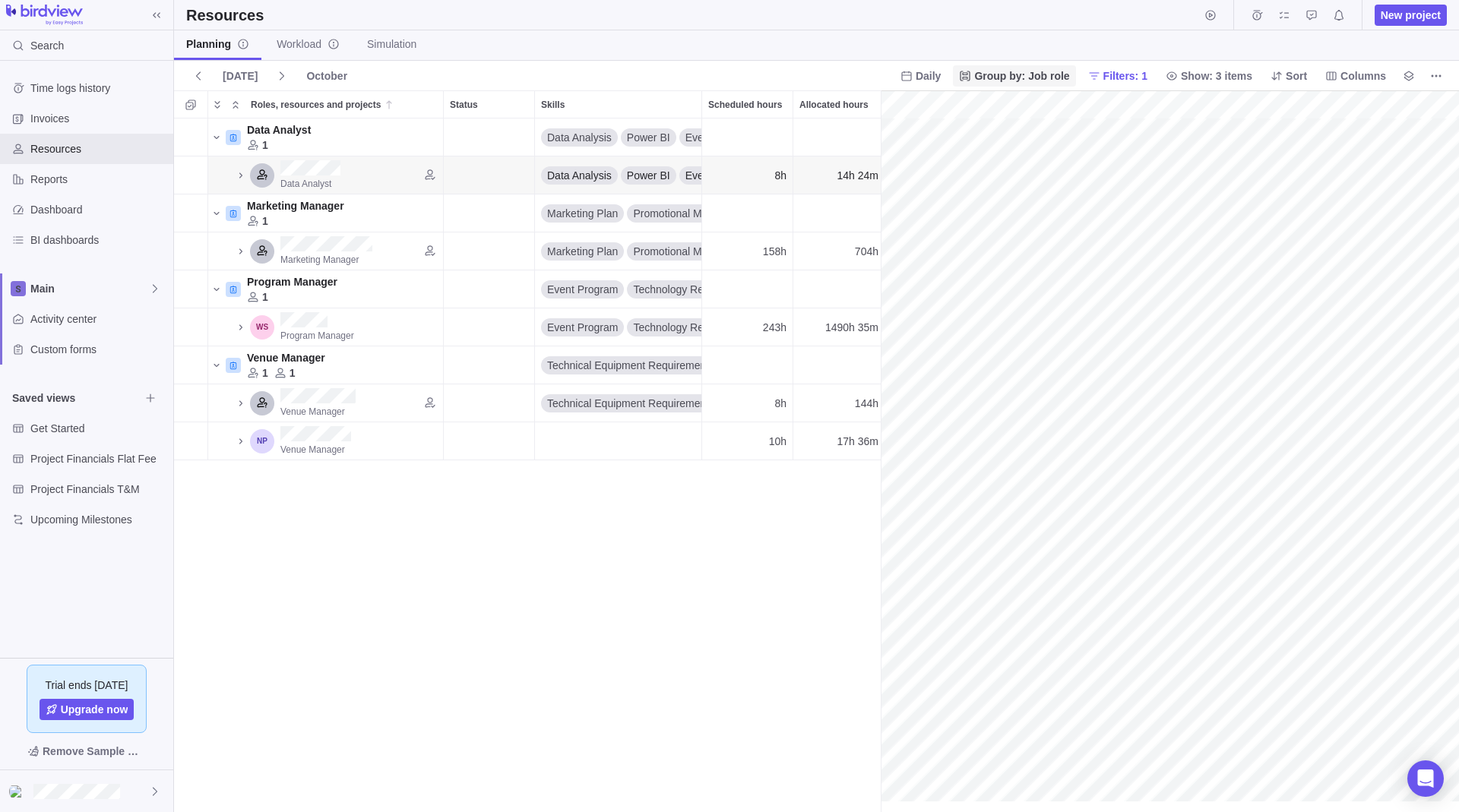
click at [999, 72] on span "Group by: Job role" at bounding box center [1022, 76] width 95 height 16
click at [995, 105] on span "Project" at bounding box center [982, 111] width 33 height 16
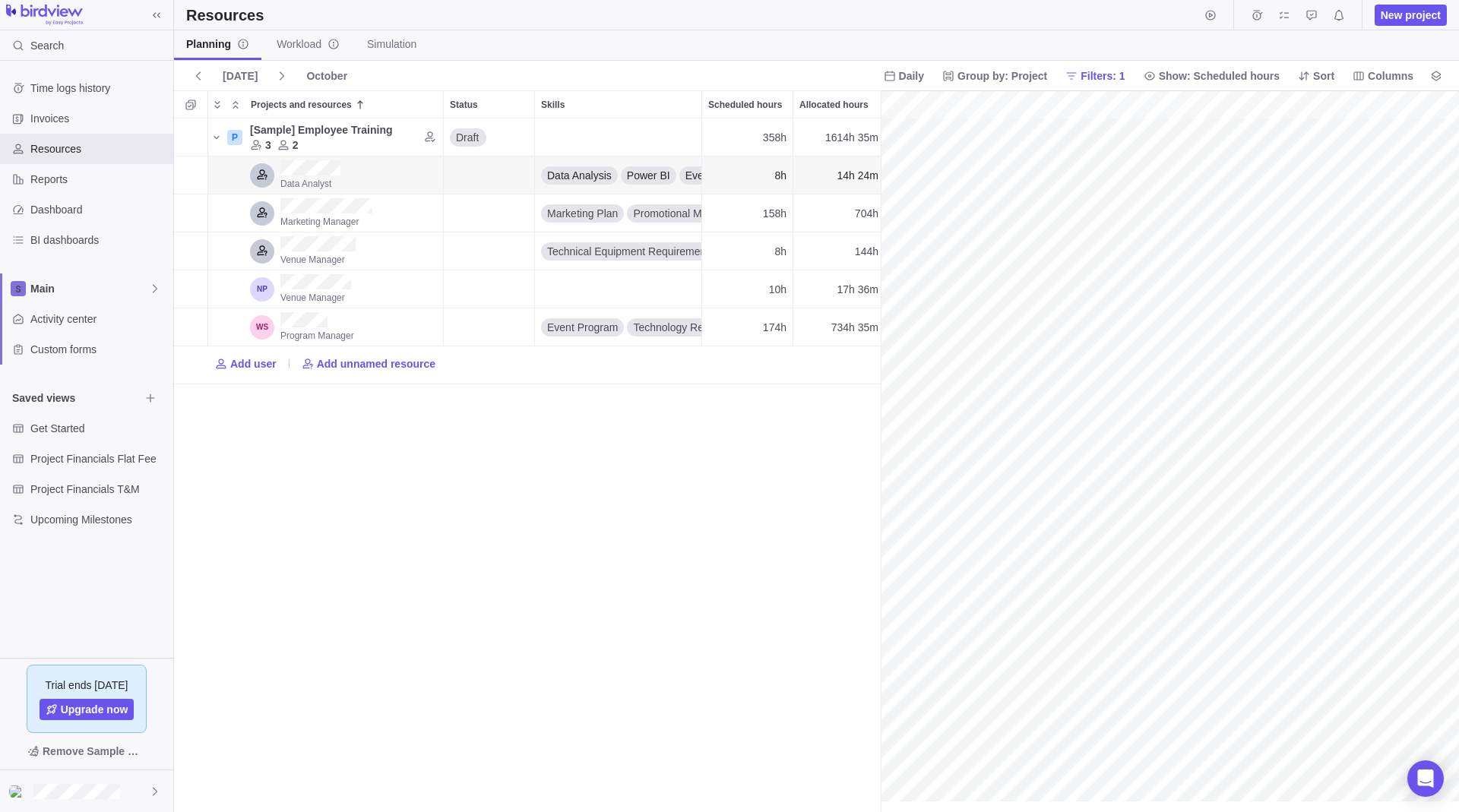
scroll to position [0, 4162]
click at [986, 81] on span "Group by: Project" at bounding box center [1002, 76] width 89 height 16
click at [979, 136] on span "Resource" at bounding box center [971, 138] width 46 height 16
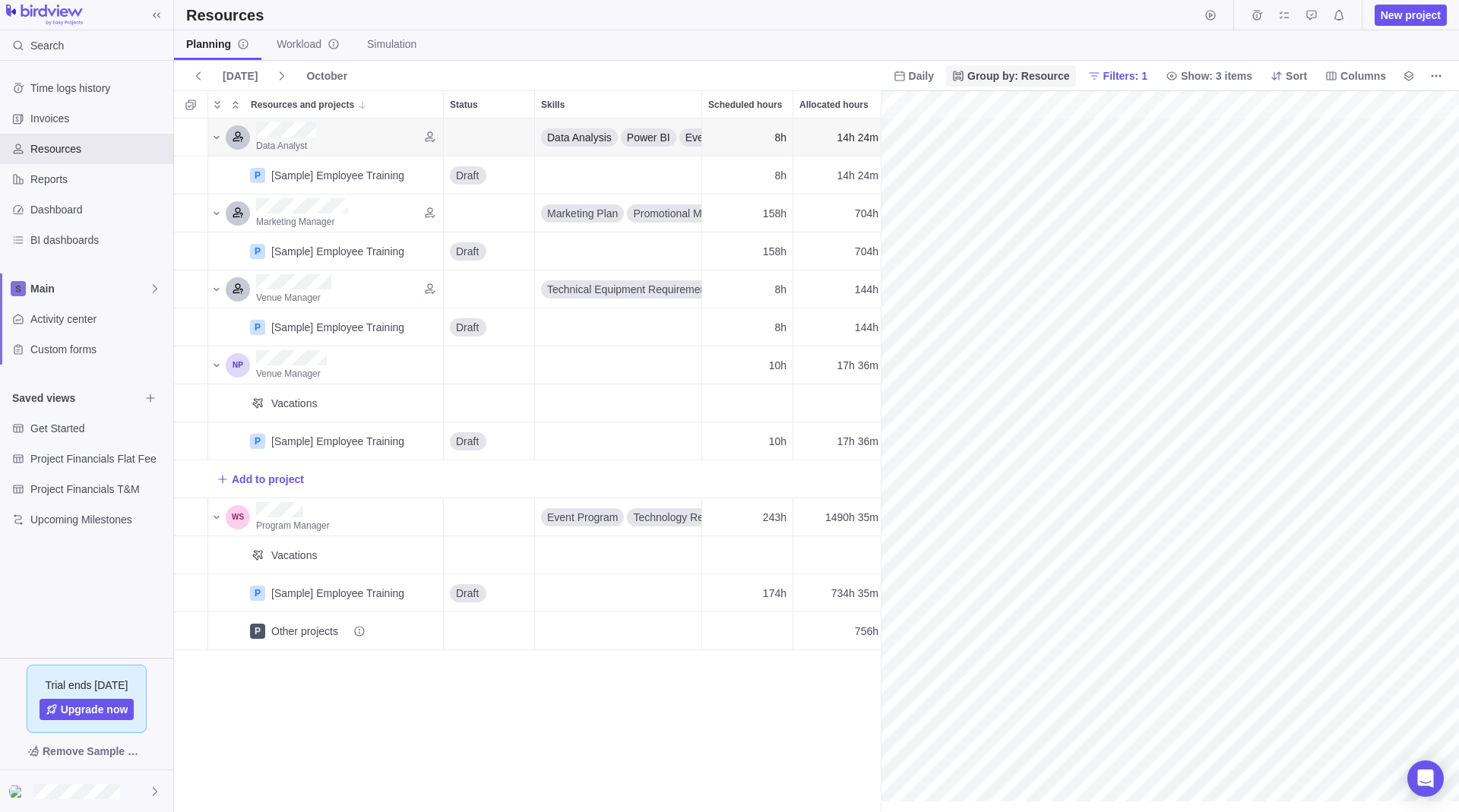
click at [989, 76] on span "Group by: Resource" at bounding box center [1019, 76] width 103 height 16
click at [1000, 109] on div "Project" at bounding box center [1011, 110] width 128 height 27
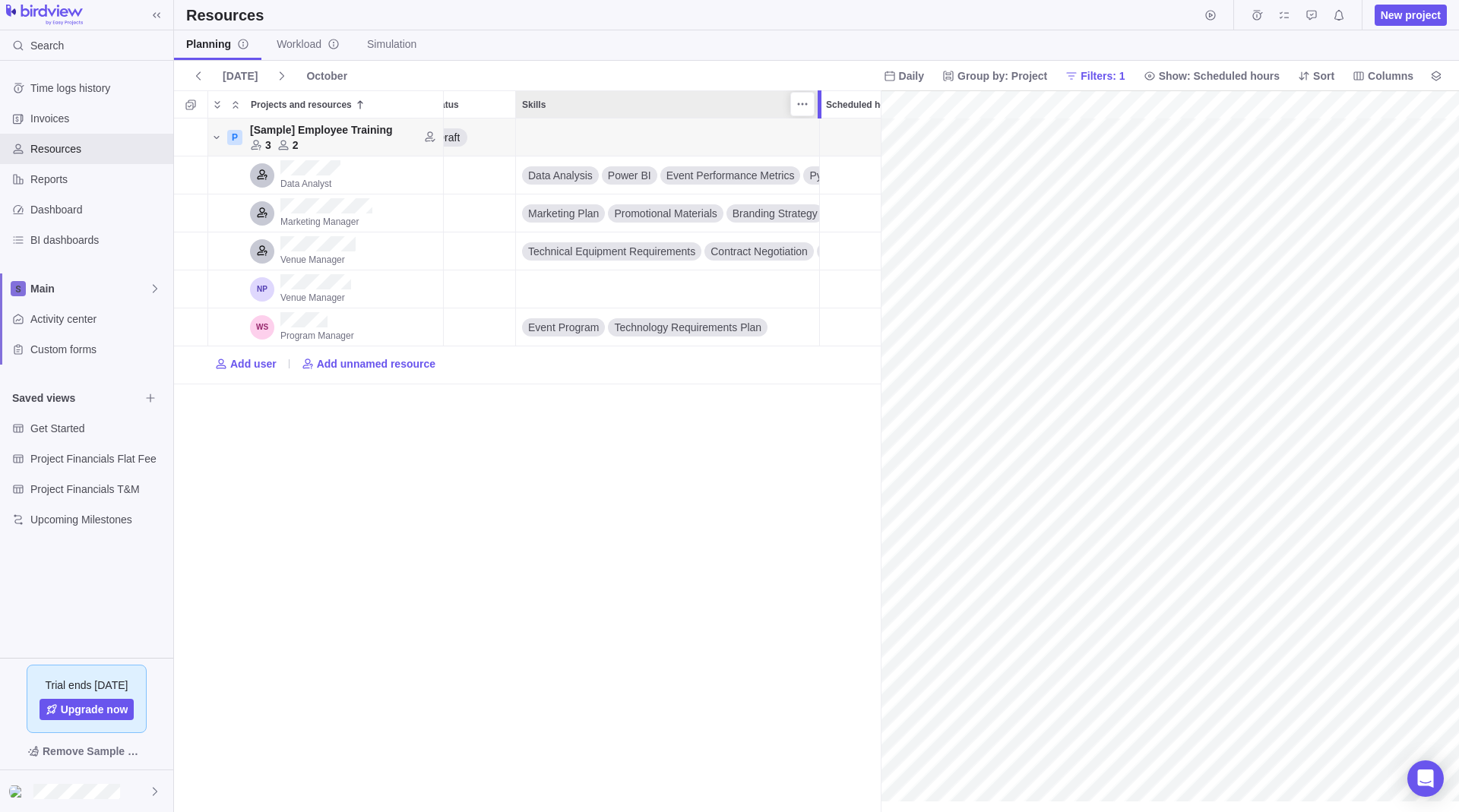
scroll to position [0, 87]
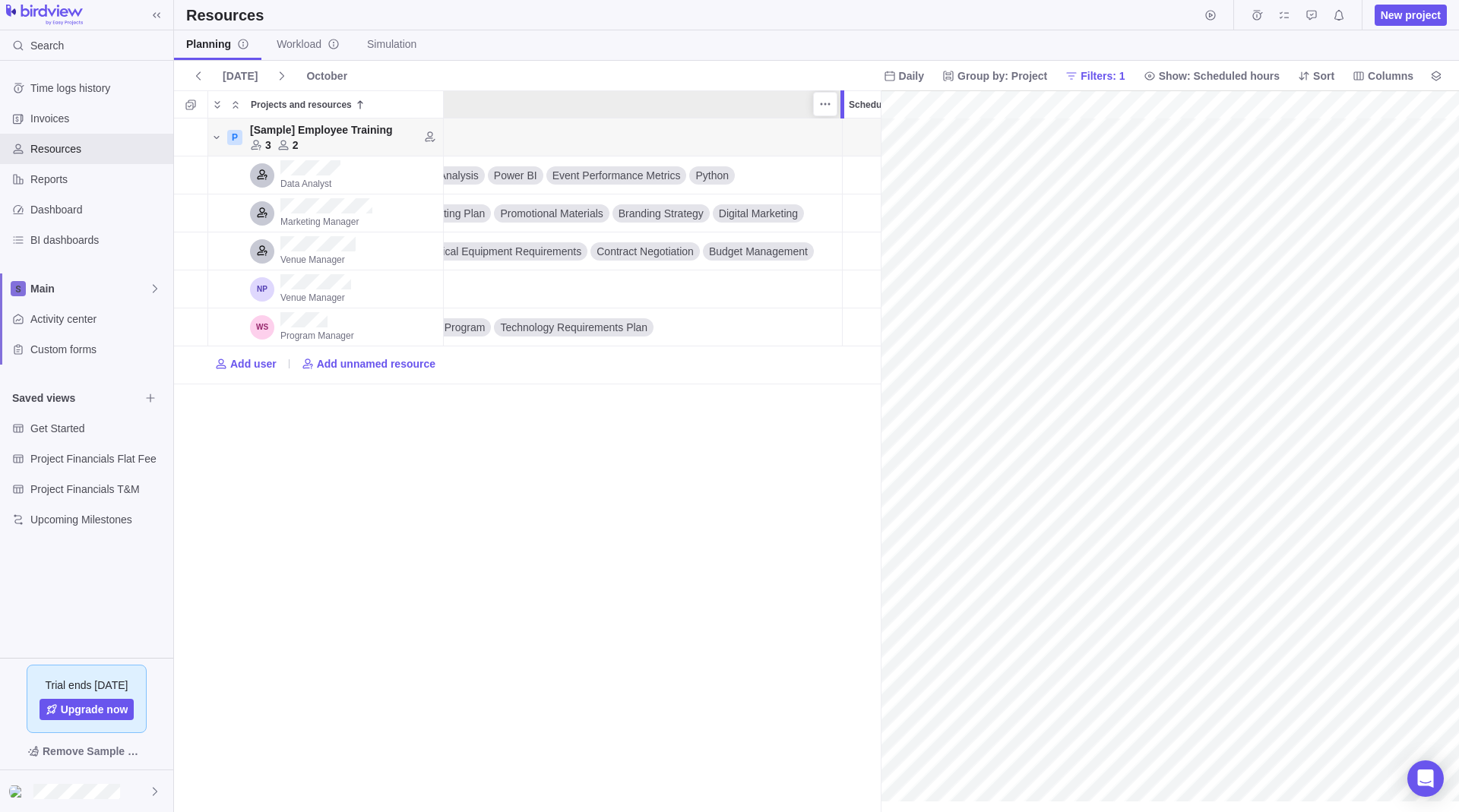
drag, startPoint x: 703, startPoint y: 114, endPoint x: 860, endPoint y: 125, distance: 157.4
click at [860, 125] on div "Projects and resources Status Skills Scheduled hours Allocated hours P [Sample]…" at bounding box center [816, 451] width 1285 height 722
click at [830, 107] on icon "More actions" at bounding box center [825, 104] width 13 height 13
drag, startPoint x: 761, startPoint y: 160, endPoint x: 825, endPoint y: 150, distance: 64.8
click at [762, 159] on div "Projects and resources Status Skills Scheduled hours Allocated hours P [Sample]…" at bounding box center [816, 451] width 1285 height 722
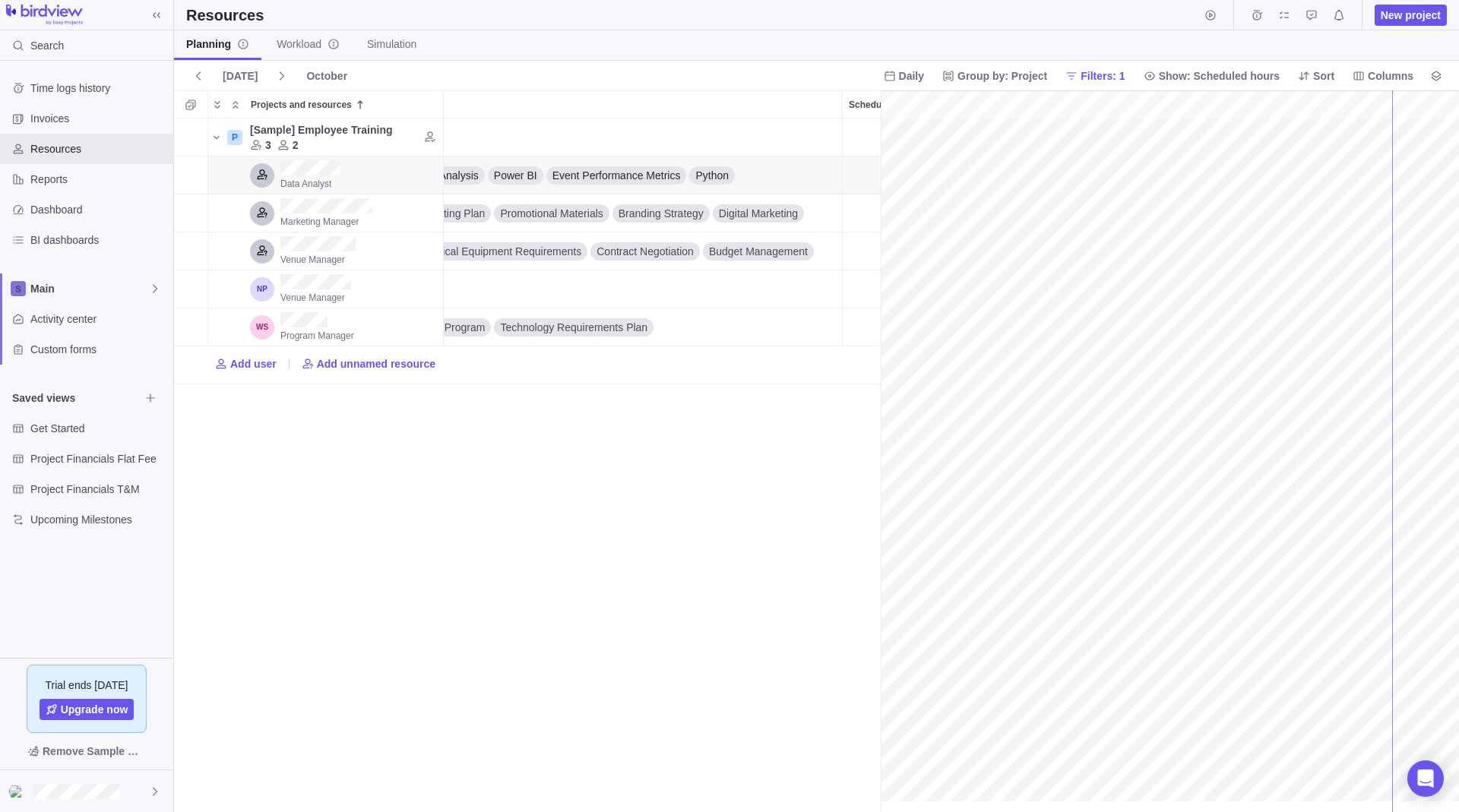
drag, startPoint x: 882, startPoint y: 154, endPoint x: 1392, endPoint y: 184, distance: 510.9
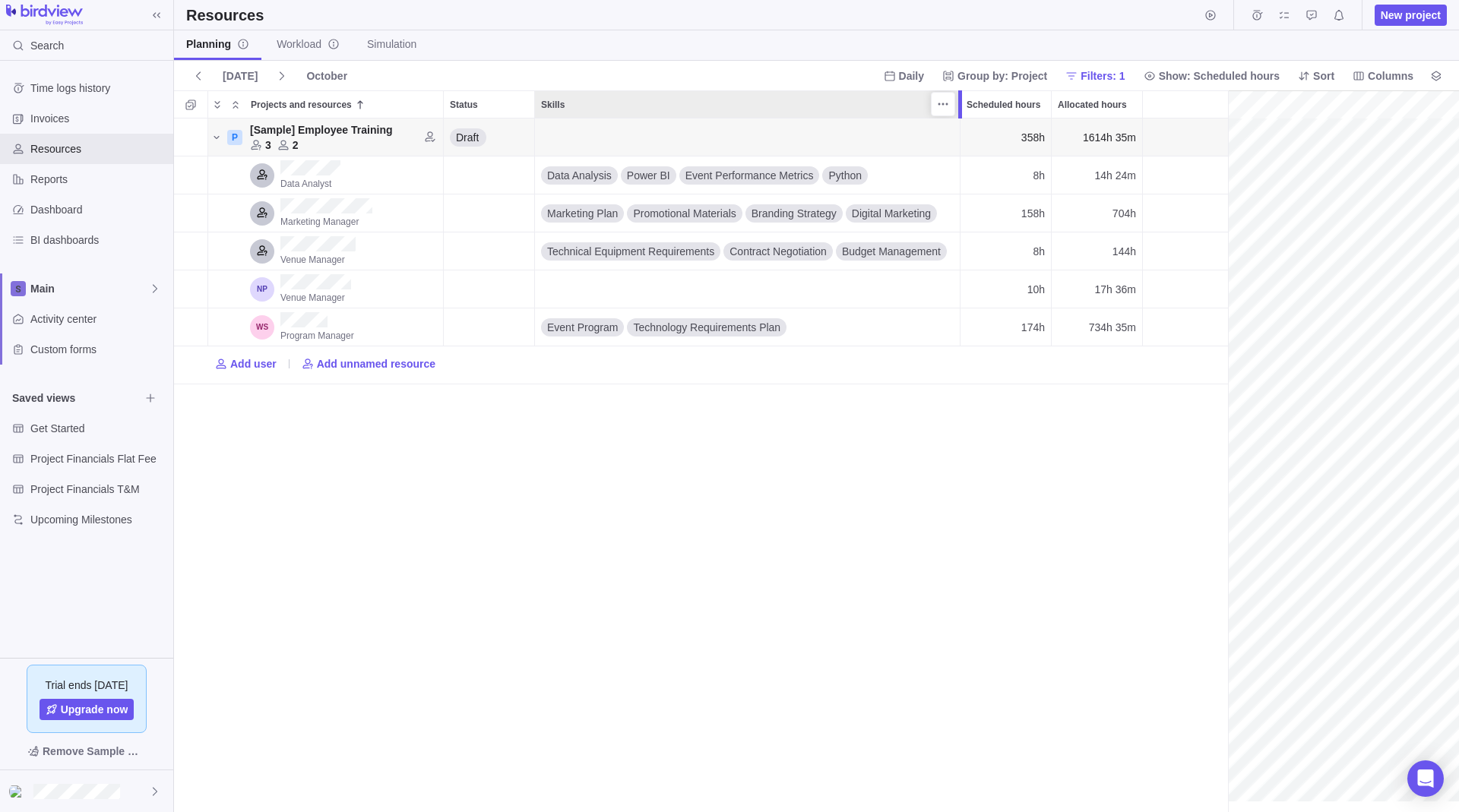
drag, startPoint x: 975, startPoint y: 103, endPoint x: 961, endPoint y: 103, distance: 14.0
click at [961, 103] on div at bounding box center [960, 104] width 4 height 28
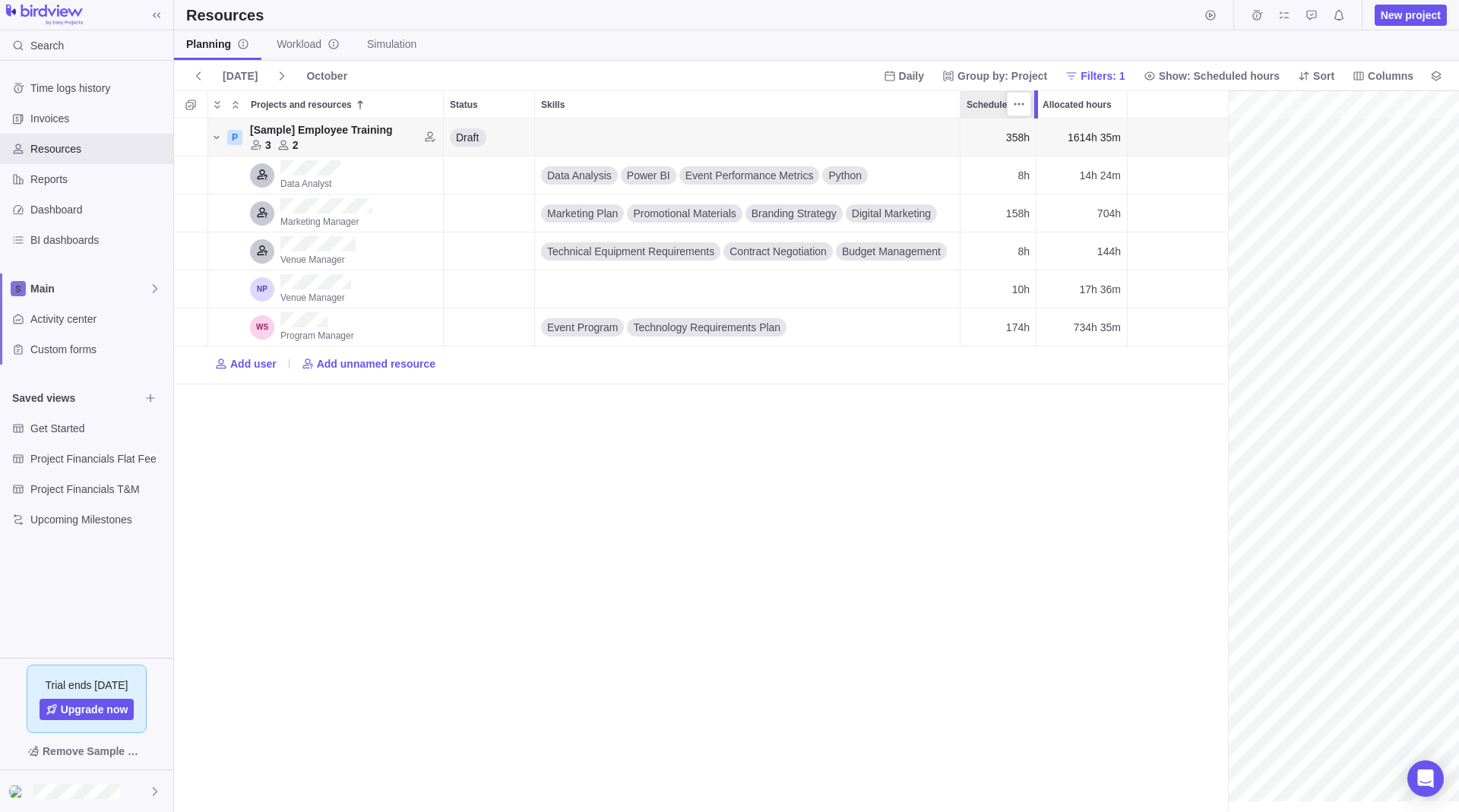
drag, startPoint x: 1050, startPoint y: 110, endPoint x: 1035, endPoint y: 114, distance: 15.5
click at [1035, 114] on div at bounding box center [1036, 104] width 4 height 28
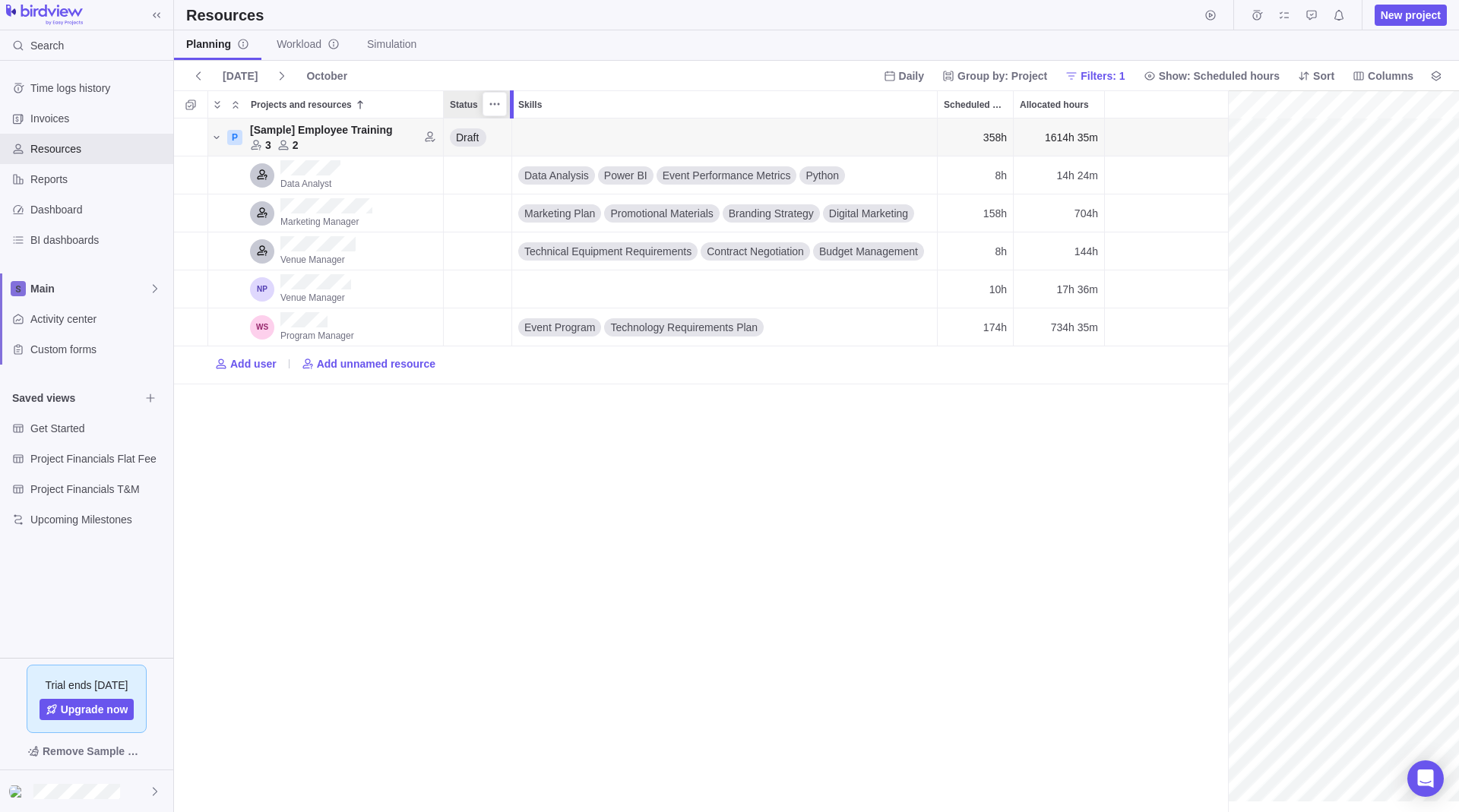
drag, startPoint x: 534, startPoint y: 111, endPoint x: 510, endPoint y: 113, distance: 24.1
click at [510, 113] on div at bounding box center [512, 104] width 4 height 28
drag, startPoint x: 441, startPoint y: 101, endPoint x: 431, endPoint y: 102, distance: 10.0
click at [431, 102] on div at bounding box center [437, 104] width 13 height 28
click at [421, 137] on icon "Find candidates" at bounding box center [423, 137] width 13 height 13
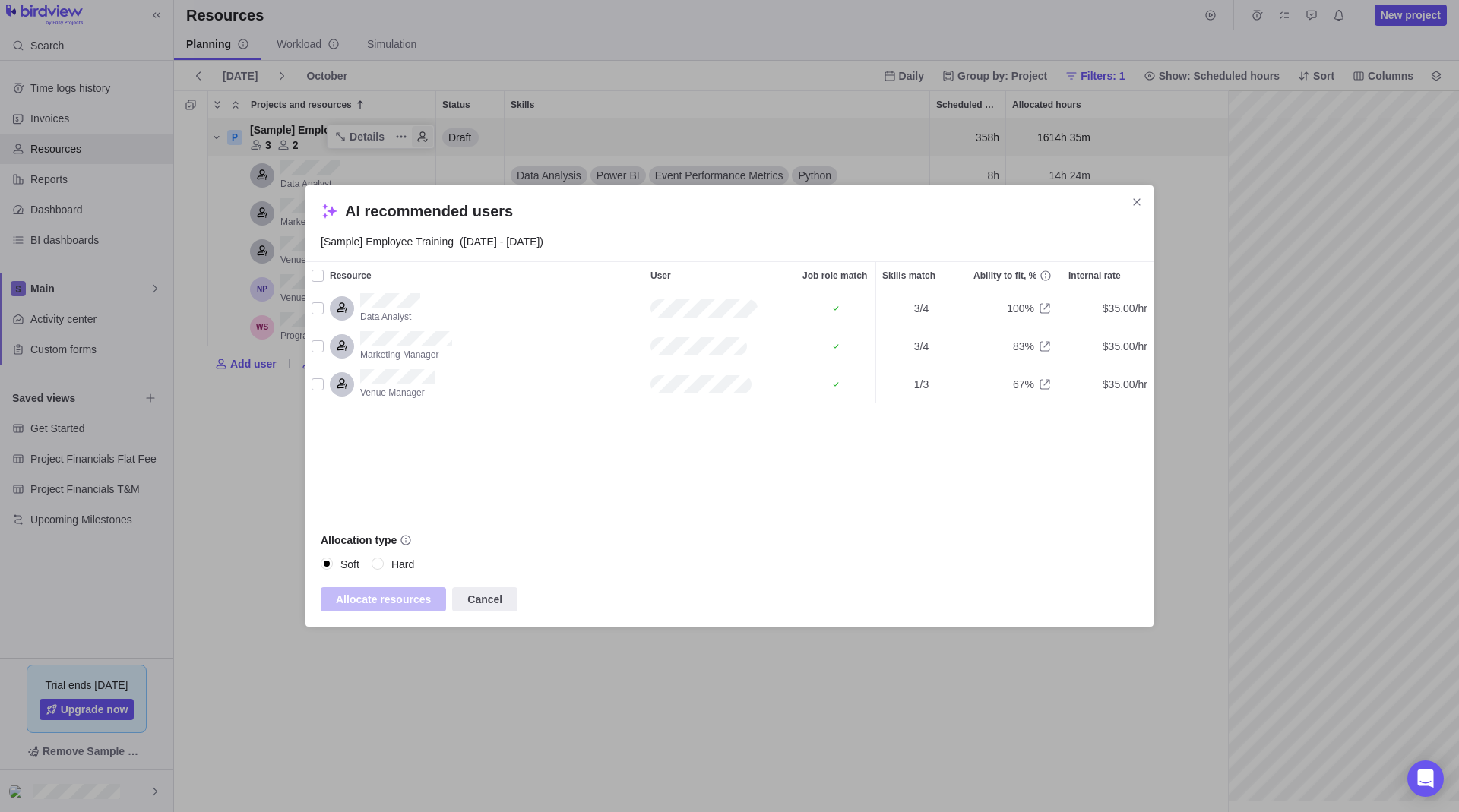
scroll to position [217, 836]
click at [378, 562] on input "Hard" at bounding box center [378, 564] width 14 height 14
radio input "true"
click at [338, 566] on label "Soft" at bounding box center [340, 564] width 39 height 21
click at [334, 566] on input "Soft" at bounding box center [327, 564] width 14 height 14
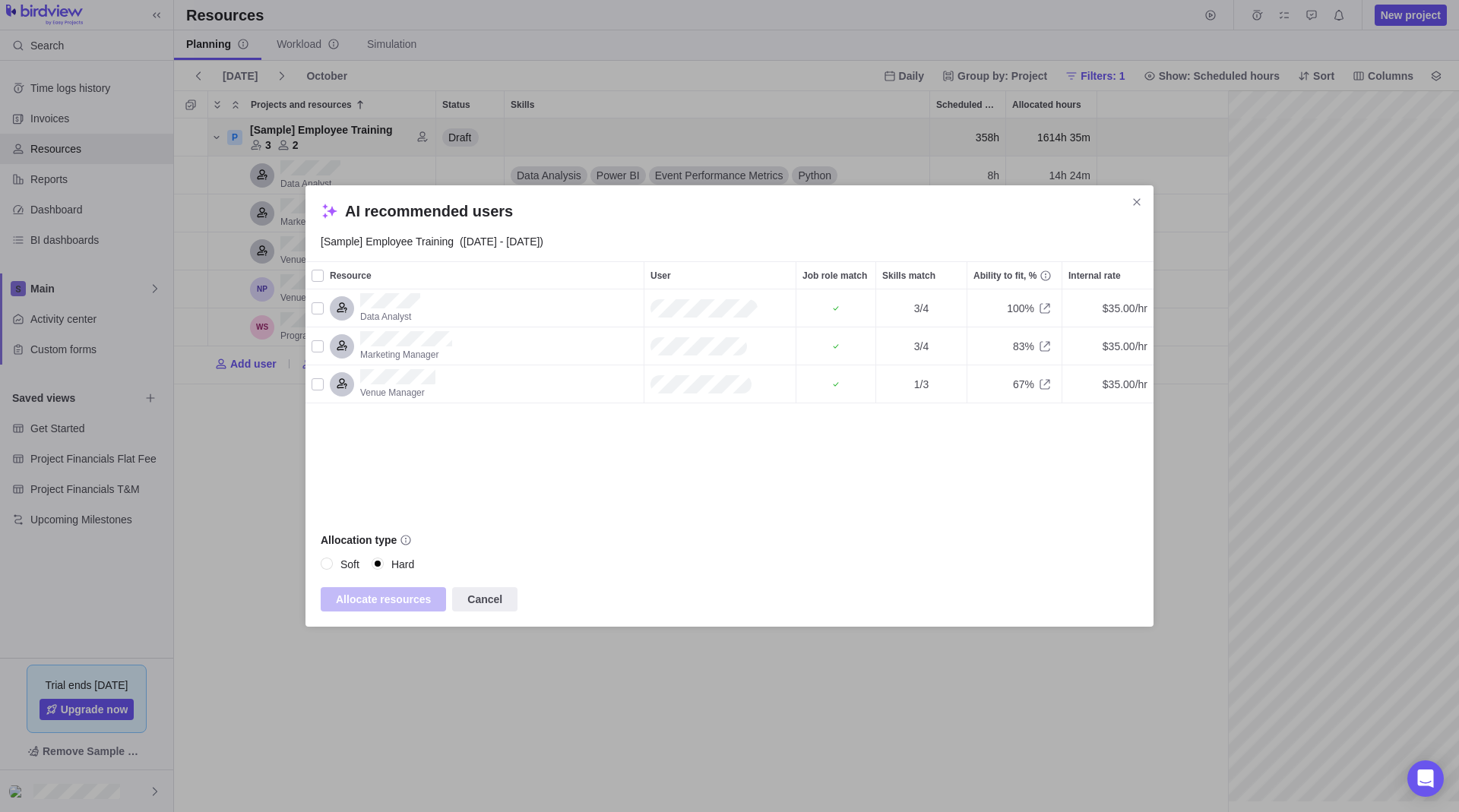
radio input "true"
click at [747, 124] on div "AI recommended users [Sample] Employee Training ([DATE] - [DATE]) Resource User…" at bounding box center [730, 406] width 1459 height 812
click at [1137, 202] on icon "Close" at bounding box center [1136, 201] width 7 height 7
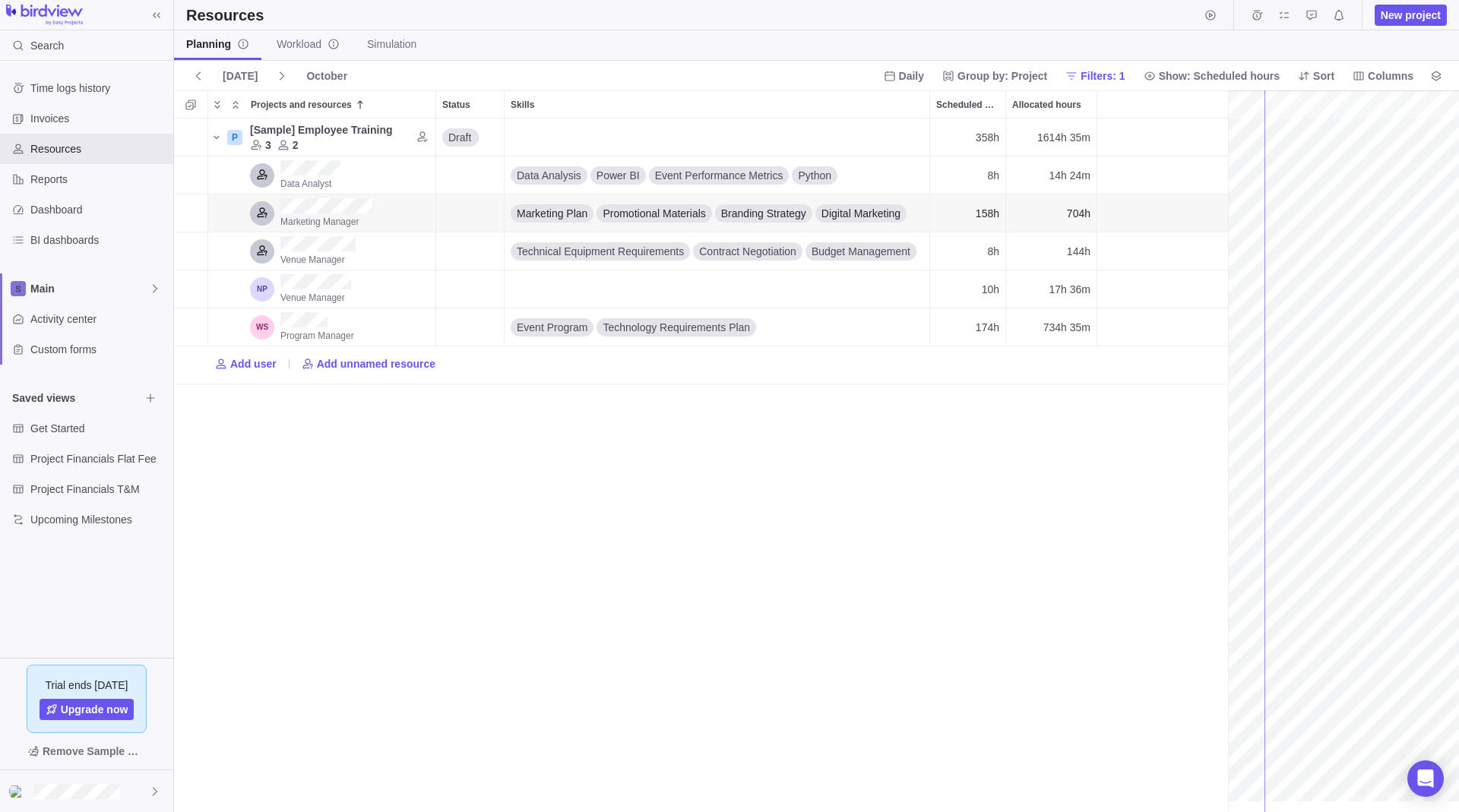
drag, startPoint x: 1212, startPoint y: 193, endPoint x: 1265, endPoint y: 223, distance: 60.9
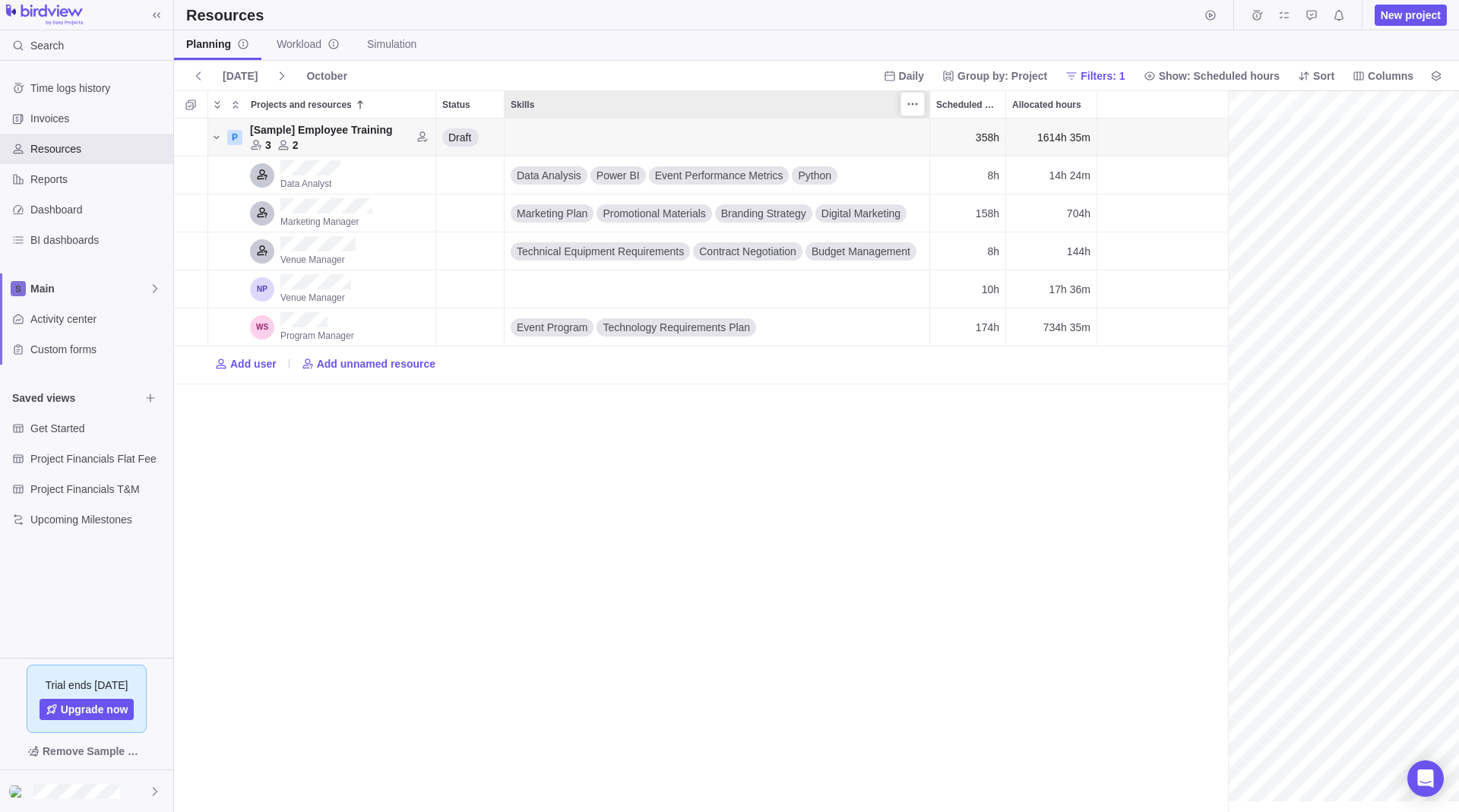
click at [900, 100] on div at bounding box center [912, 104] width 24 height 24
click at [912, 110] on span "More actions" at bounding box center [912, 104] width 21 height 21
click at [919, 158] on icon at bounding box center [921, 160] width 10 height 10
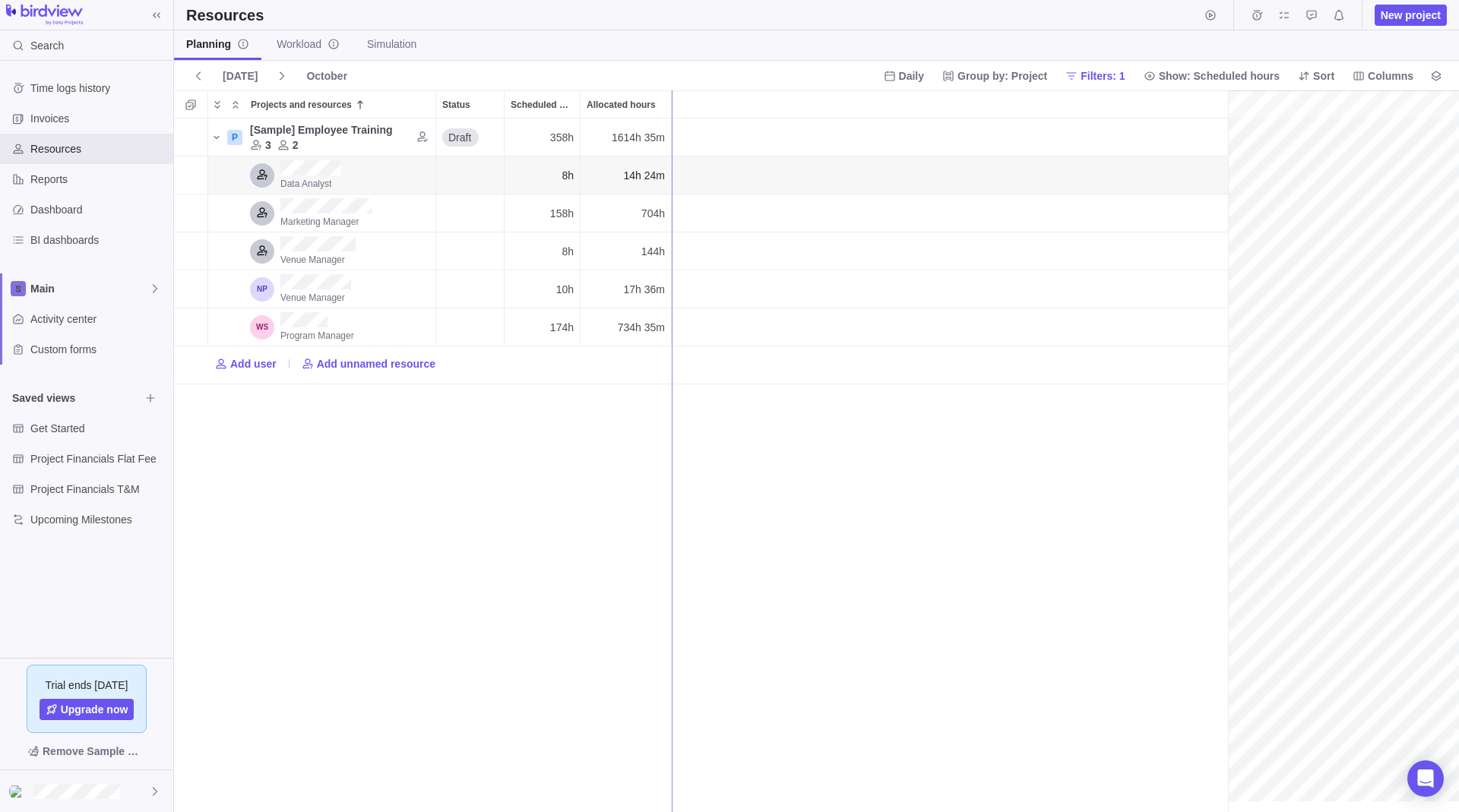
drag, startPoint x: 1199, startPoint y: 188, endPoint x: 671, endPoint y: 181, distance: 528.0
click at [851, 289] on div "gantt" at bounding box center [1067, 452] width 784 height 723
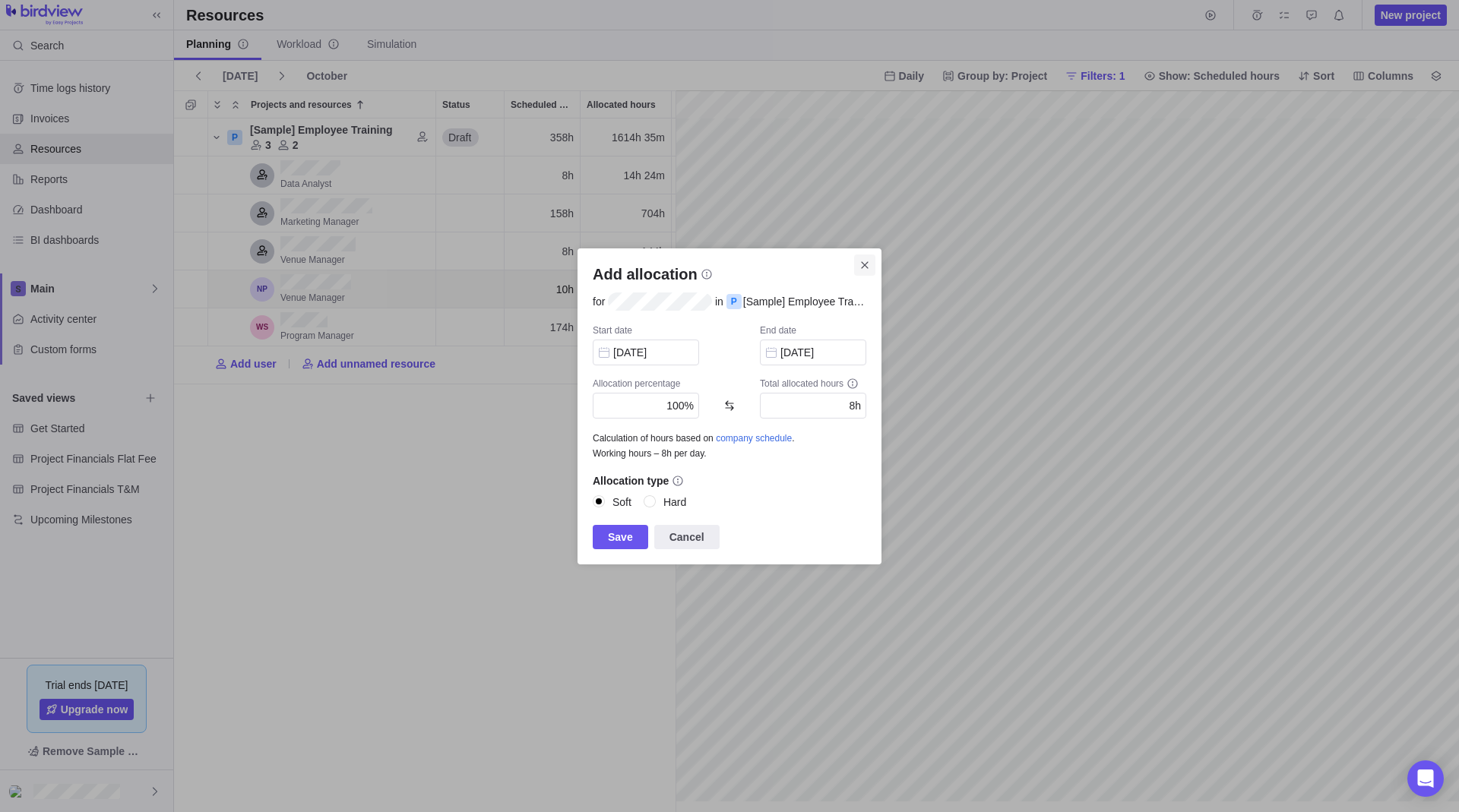
click at [863, 267] on icon "Close" at bounding box center [864, 264] width 7 height 7
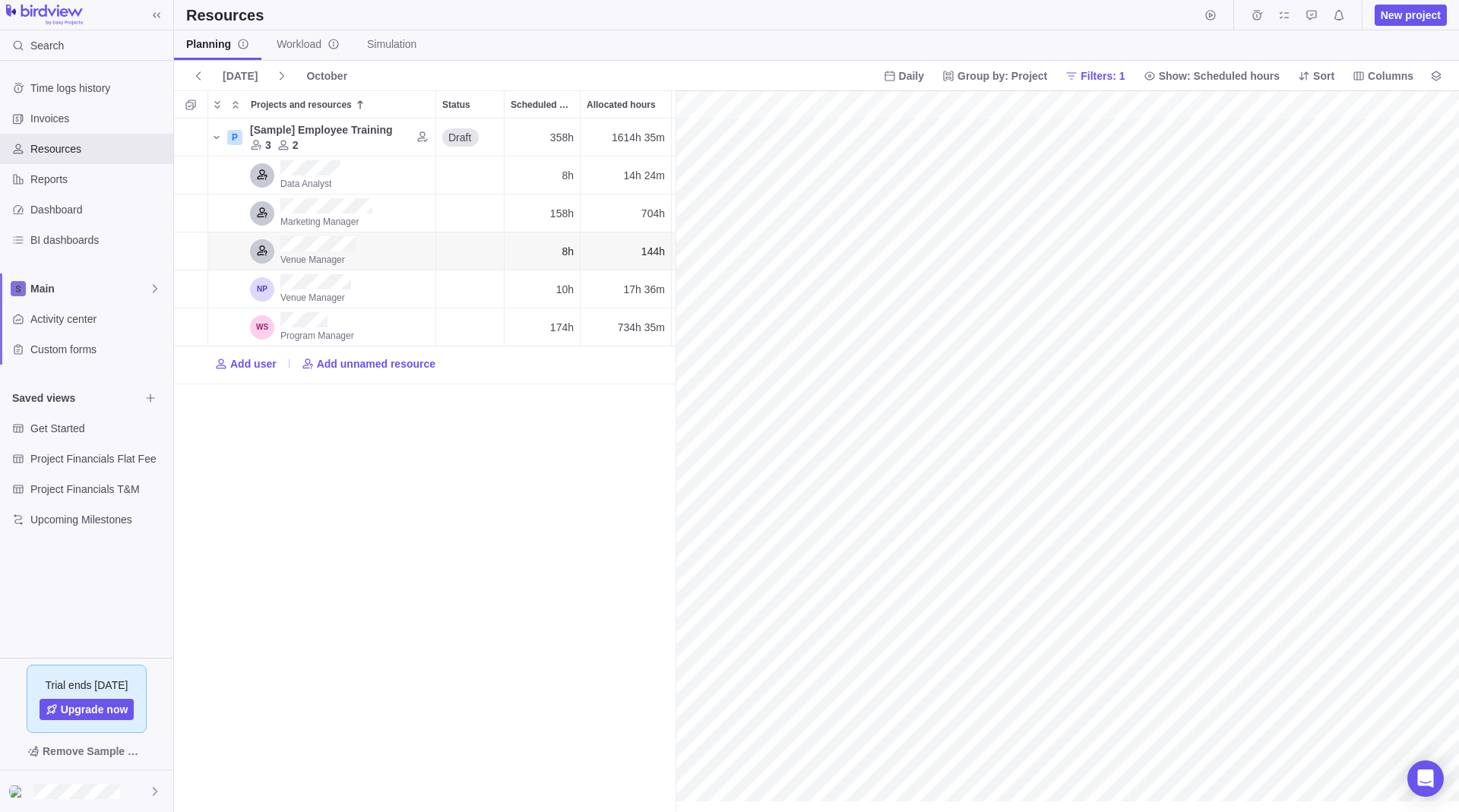
click at [989, 269] on div "gantt" at bounding box center [1067, 452] width 784 height 723
click at [946, 268] on div "gantt" at bounding box center [1067, 452] width 784 height 723
click at [1003, 254] on div "gantt" at bounding box center [1067, 452] width 784 height 723
click at [976, 252] on div "gantt" at bounding box center [1067, 452] width 784 height 723
click at [1014, 285] on div "gantt" at bounding box center [1067, 452] width 784 height 723
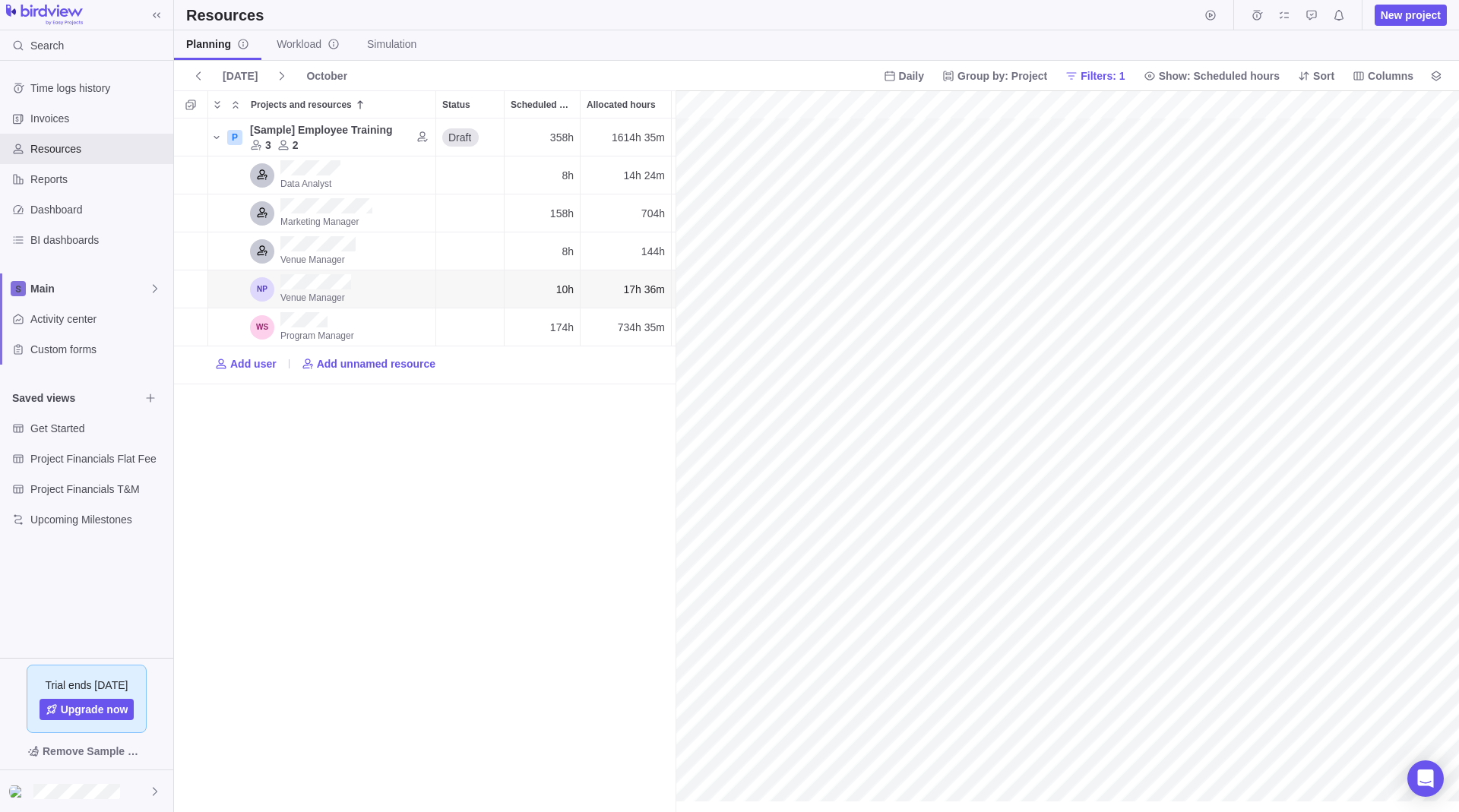
scroll to position [0, 4115]
click at [1091, 282] on div "gantt" at bounding box center [1067, 452] width 784 height 723
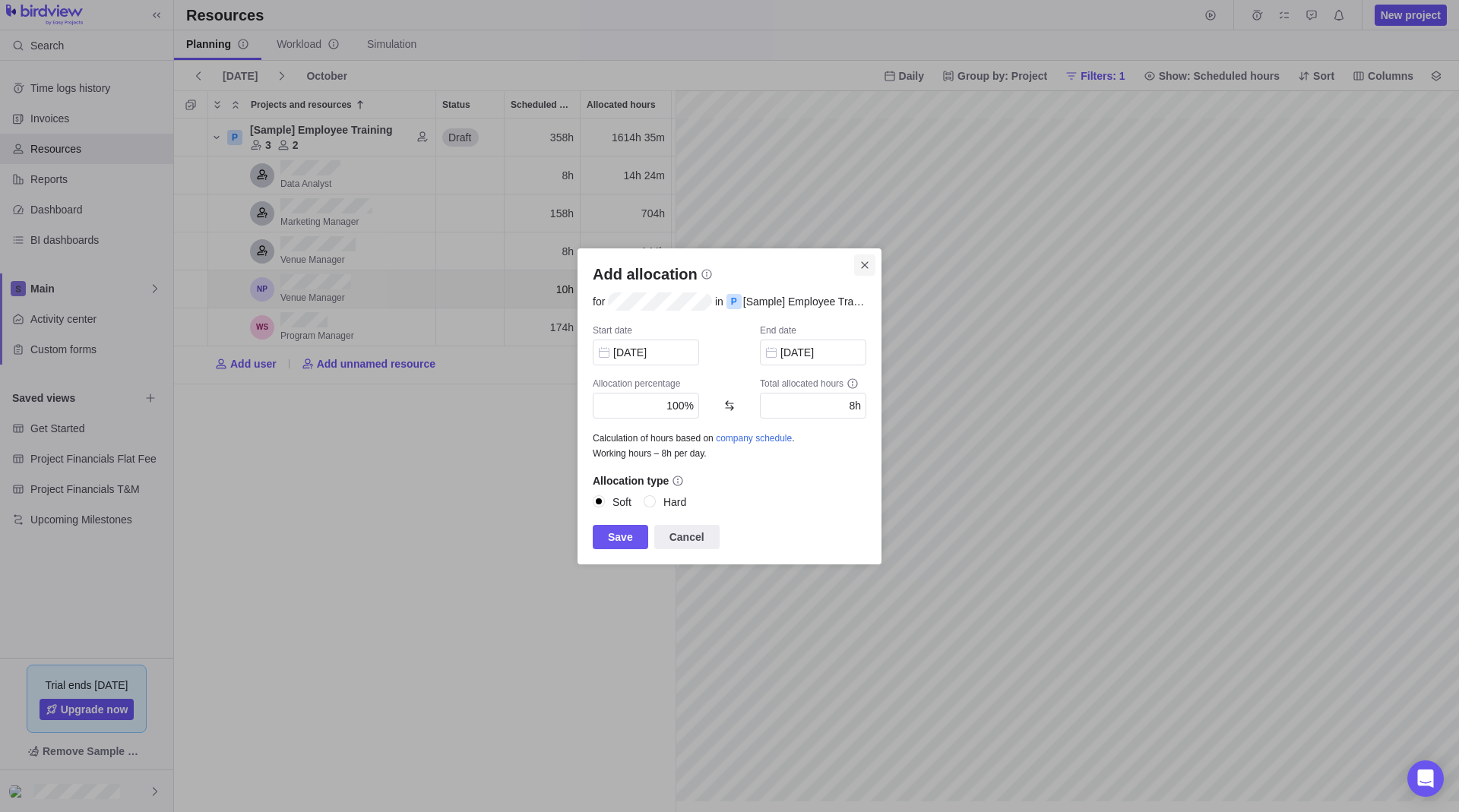
click at [874, 267] on span "Close" at bounding box center [865, 265] width 21 height 21
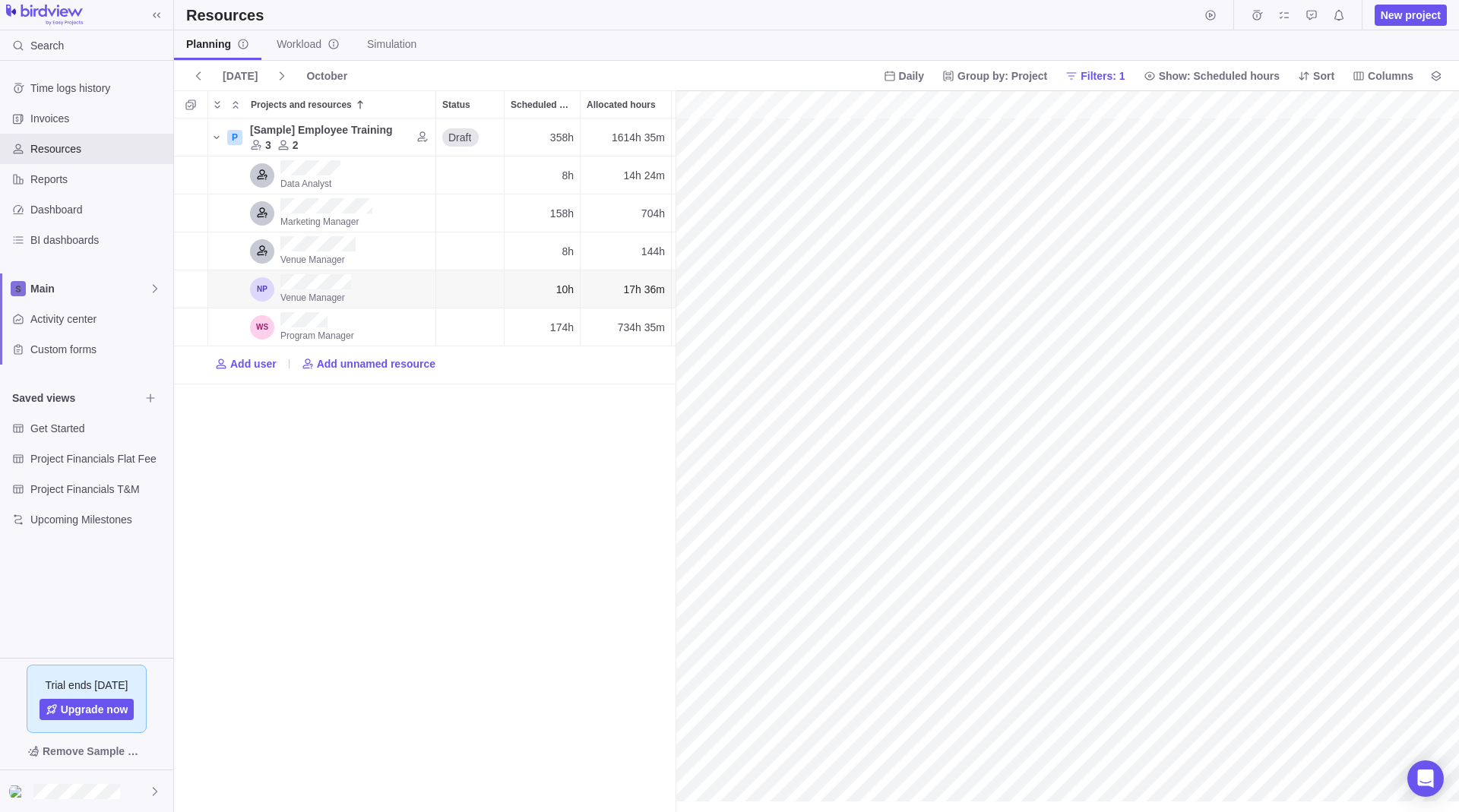
click at [1094, 305] on div "gantt" at bounding box center [1067, 452] width 784 height 723
click at [1015, 286] on div "gantt" at bounding box center [1067, 452] width 784 height 723
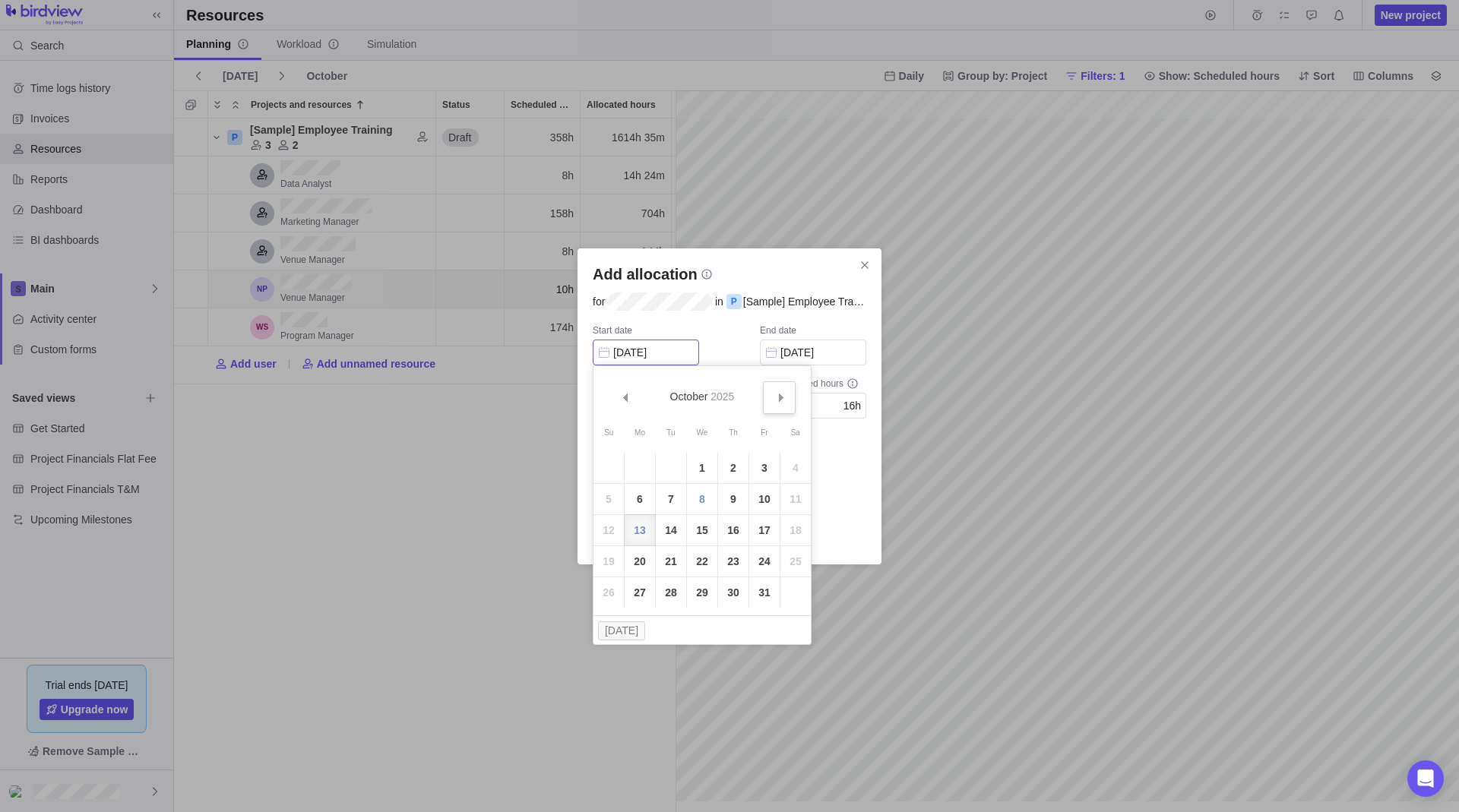
click at [764, 395] on div "Prev Next [DATE]" at bounding box center [702, 386] width 218 height 40
click at [736, 333] on div "Start date [DATE] End date [DATE] Allocation percentage 100% Total allocated ho…" at bounding box center [730, 424] width 274 height 200
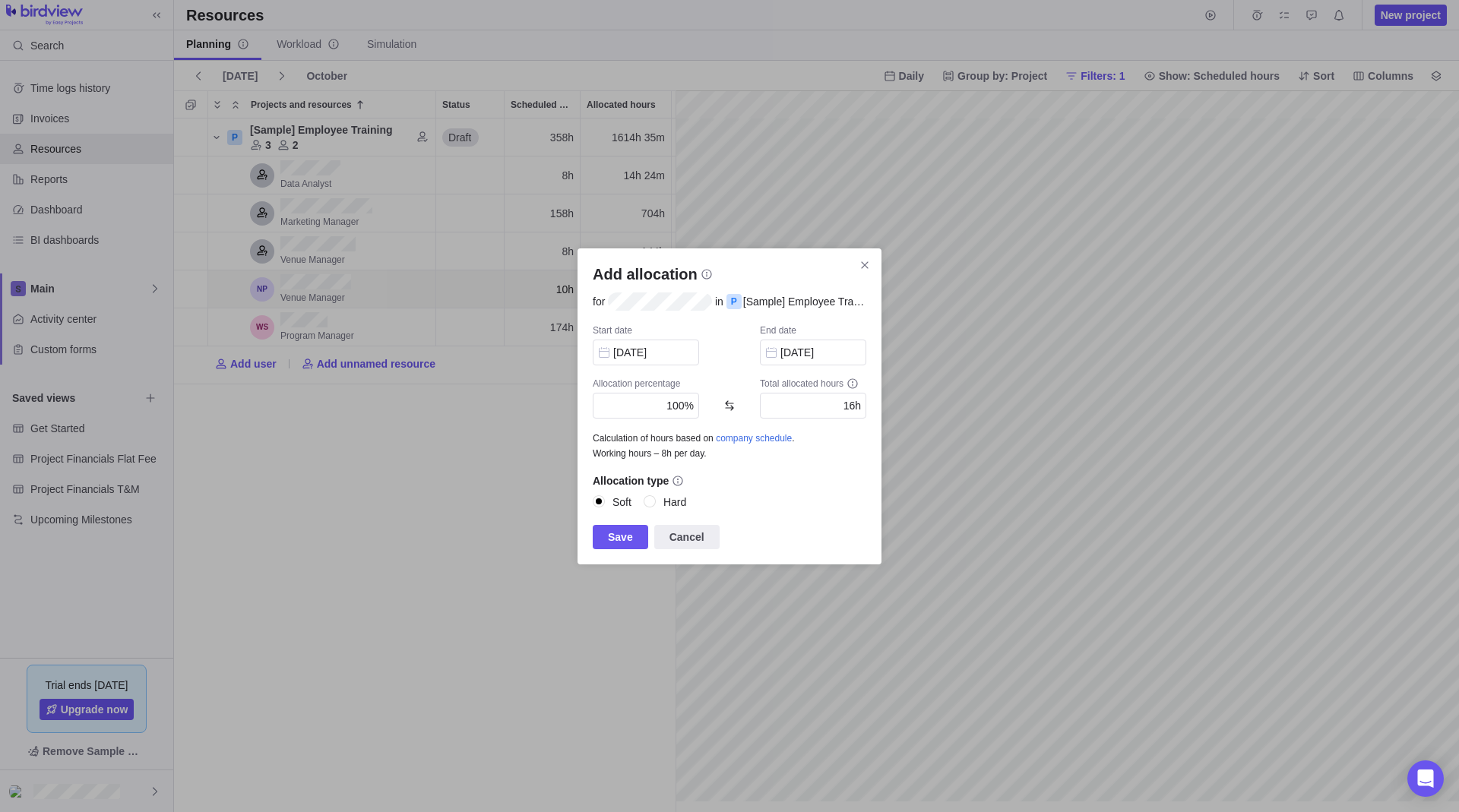
click at [781, 302] on Training"] "[Sample] Employee Training" at bounding box center [803, 302] width 124 height 16
click at [864, 272] on span "Close" at bounding box center [865, 265] width 21 height 21
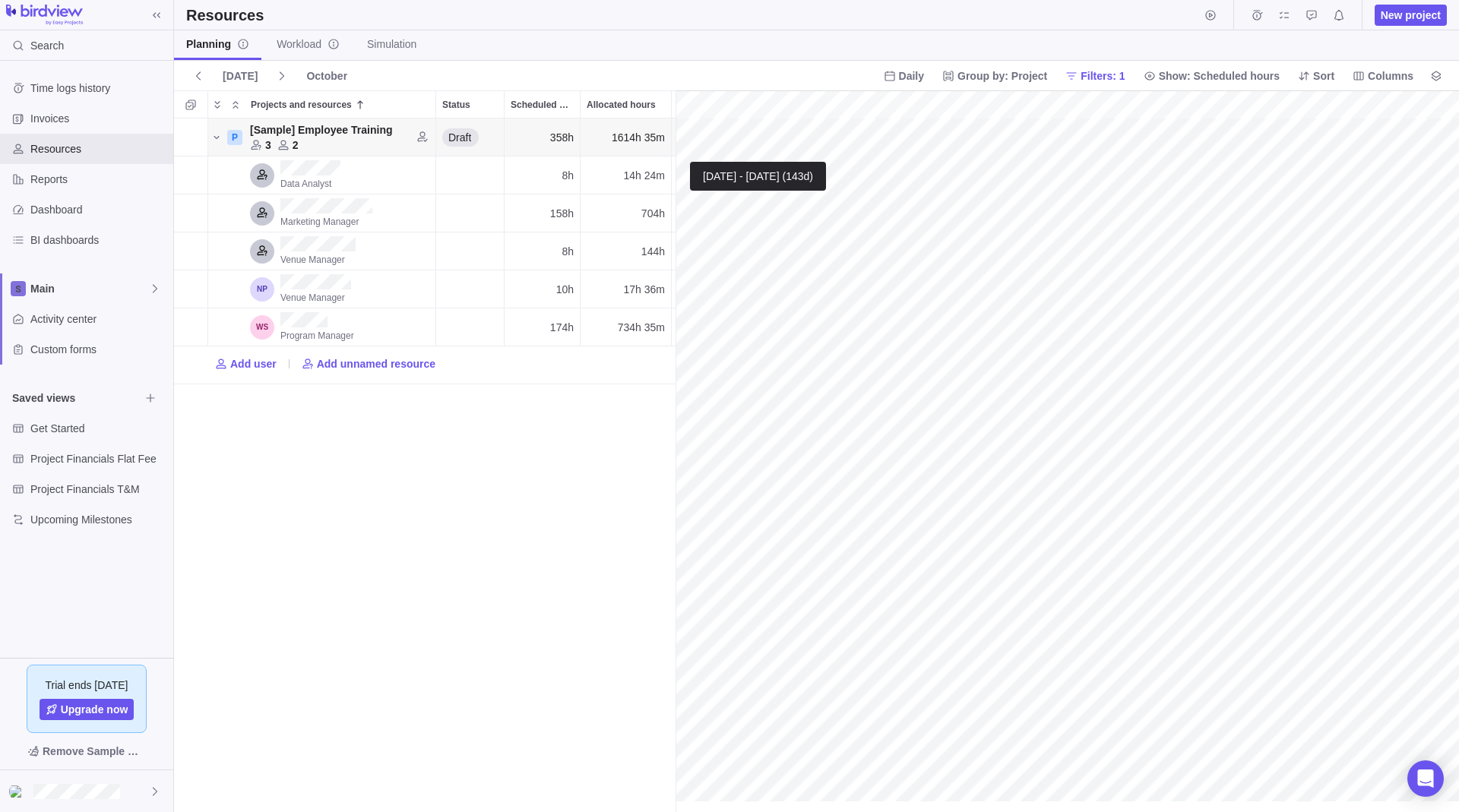
scroll to position [0, 4162]
drag, startPoint x: 679, startPoint y: 154, endPoint x: 1078, endPoint y: 165, distance: 399.2
click at [1378, 75] on span "Columns" at bounding box center [1390, 76] width 46 height 16
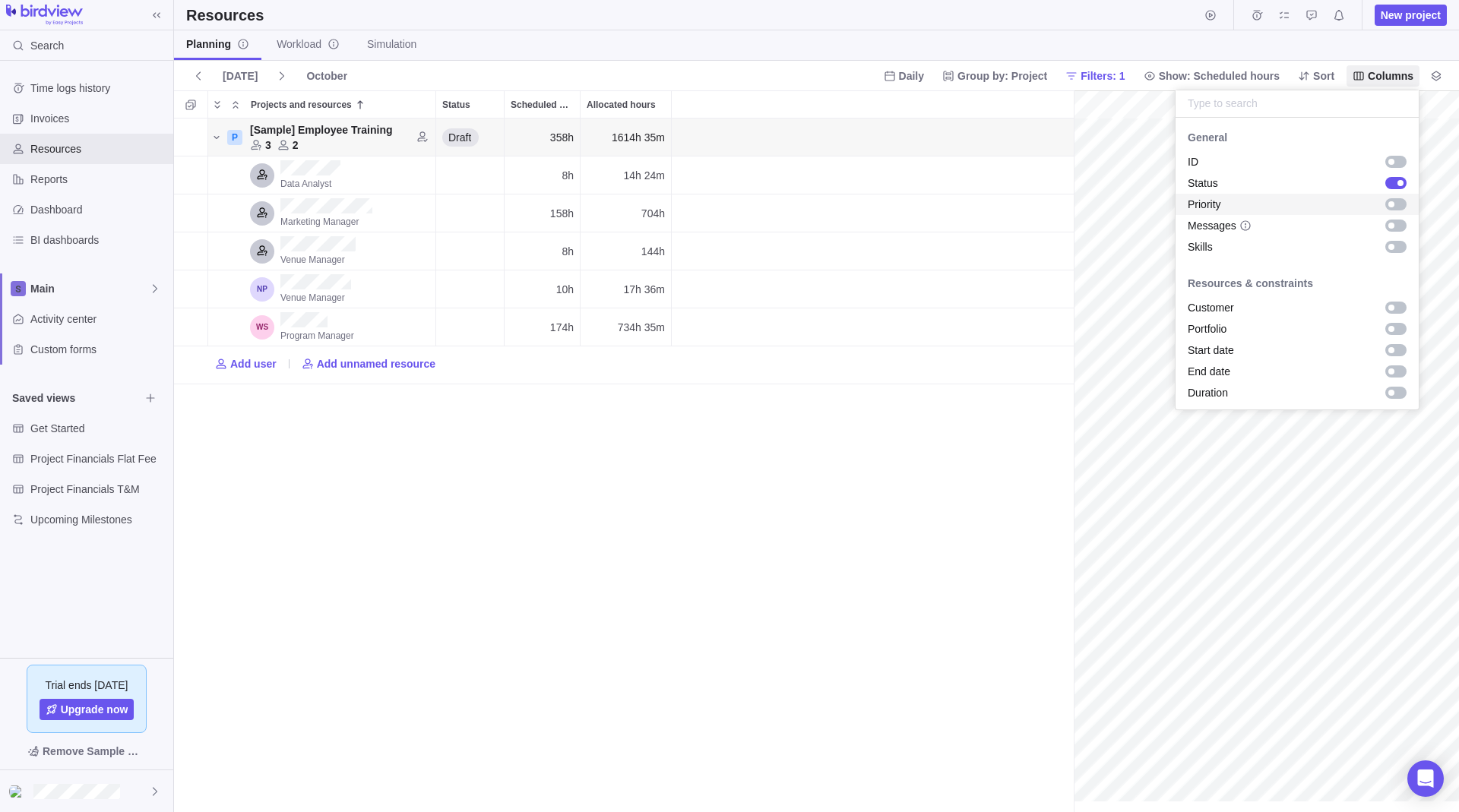
click at [1385, 208] on div "grid" at bounding box center [1396, 204] width 21 height 13
click at [1385, 212] on div "Priority" at bounding box center [1297, 204] width 243 height 21
click at [1390, 225] on div "grid" at bounding box center [1396, 225] width 21 height 13
click at [1397, 225] on div "grid" at bounding box center [1400, 225] width 6 height 6
click at [1388, 246] on div "grid" at bounding box center [1396, 247] width 21 height 13
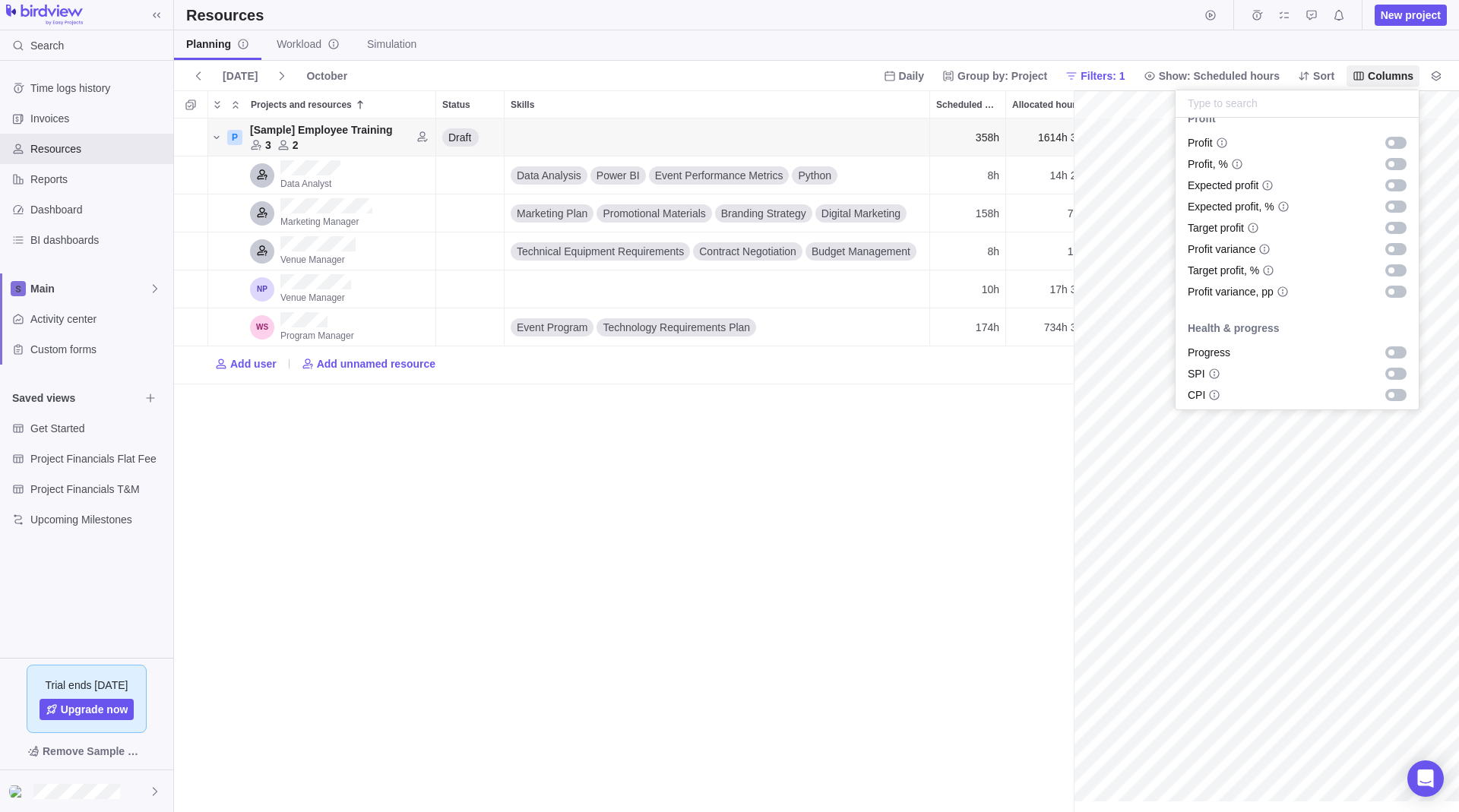
scroll to position [1258, 0]
click at [821, 489] on body "Search Time logs history Invoices Resources Reports Dashboard BI dashboards Mai…" at bounding box center [730, 406] width 1459 height 812
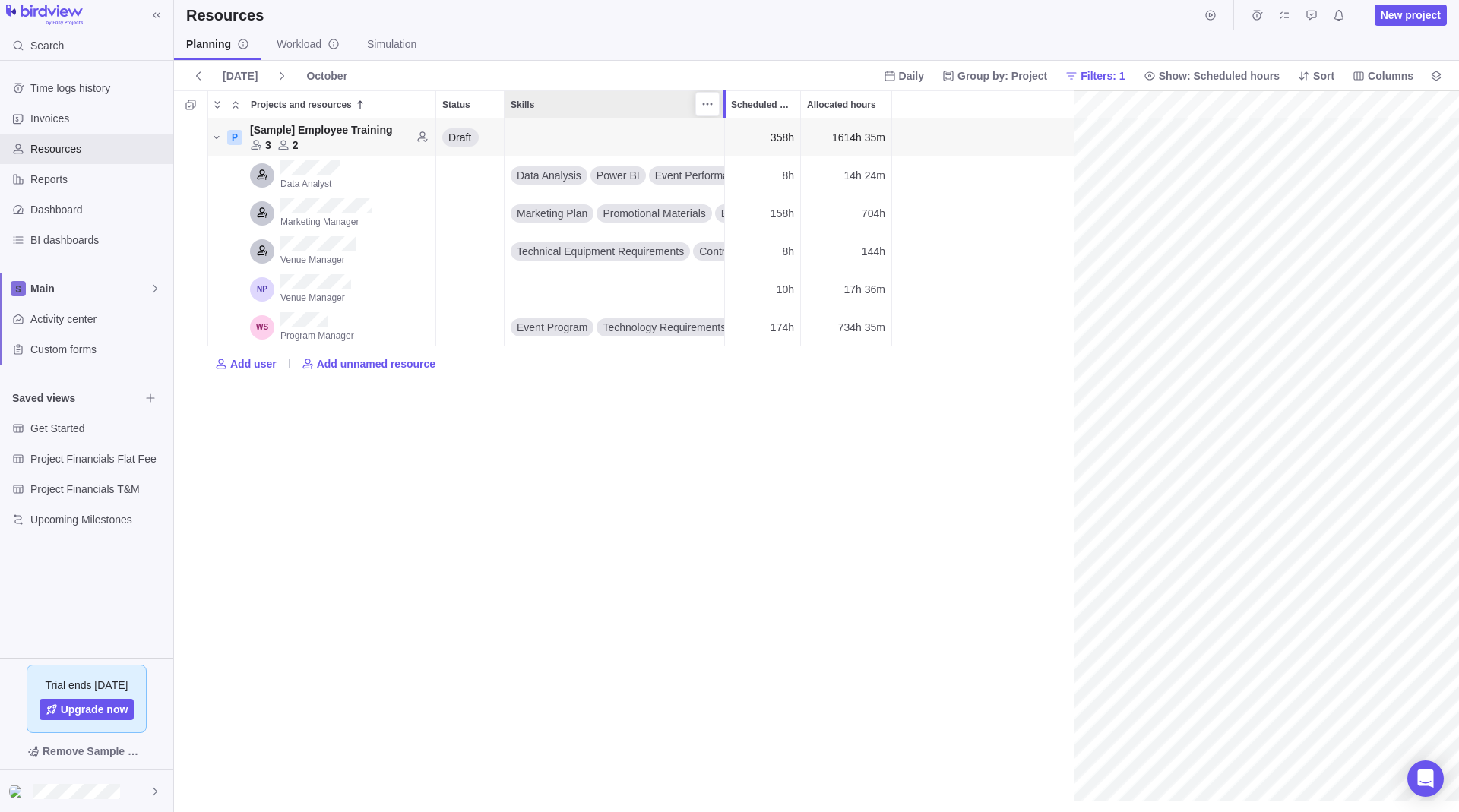
drag, startPoint x: 926, startPoint y: 103, endPoint x: 723, endPoint y: 99, distance: 203.0
click at [723, 99] on div at bounding box center [727, 104] width 13 height 28
drag, startPoint x: 1073, startPoint y: 143, endPoint x: 896, endPoint y: 139, distance: 177.0
click at [996, 85] on span "Group by: Project" at bounding box center [995, 76] width 117 height 21
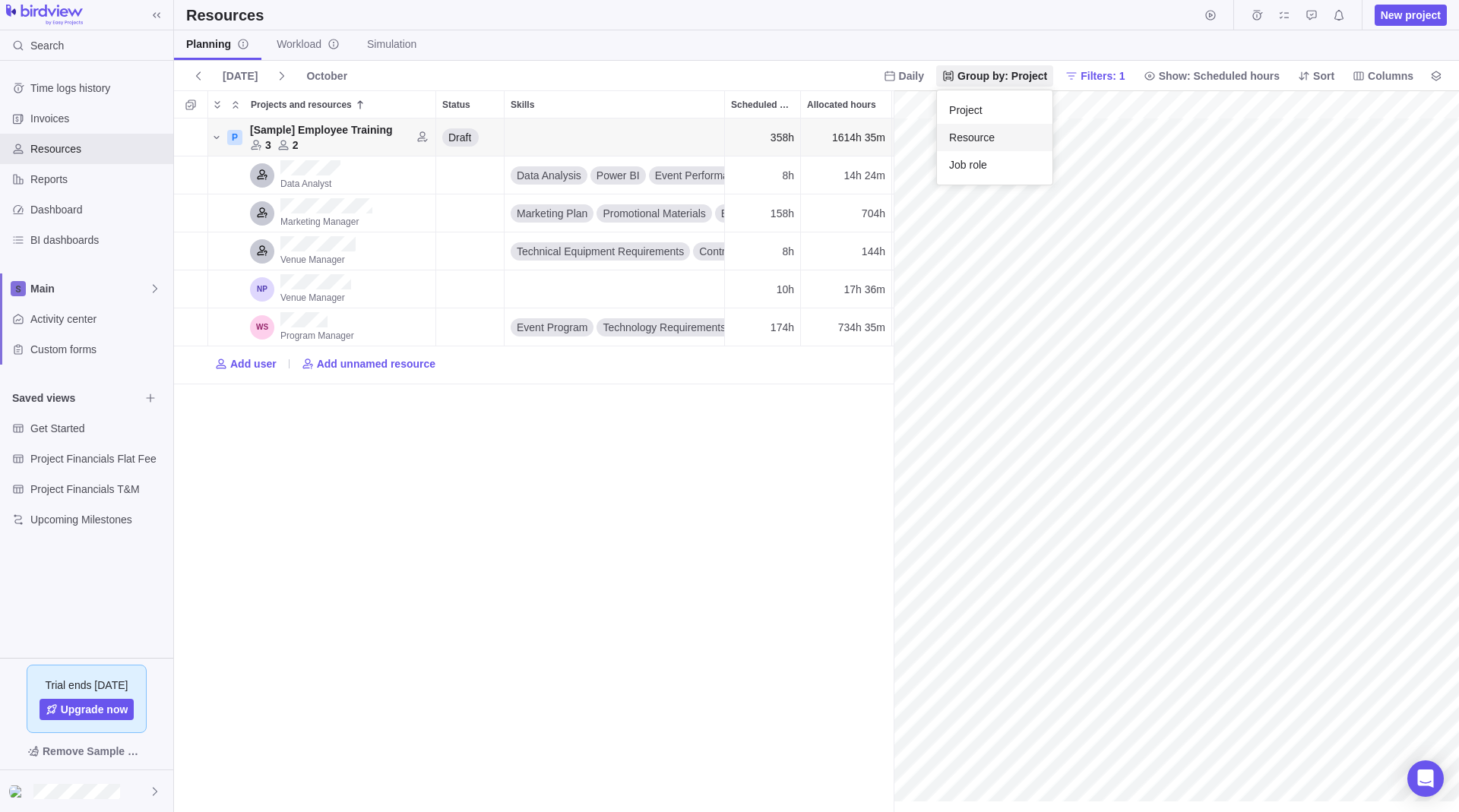
click at [977, 134] on span "Resource" at bounding box center [971, 138] width 46 height 16
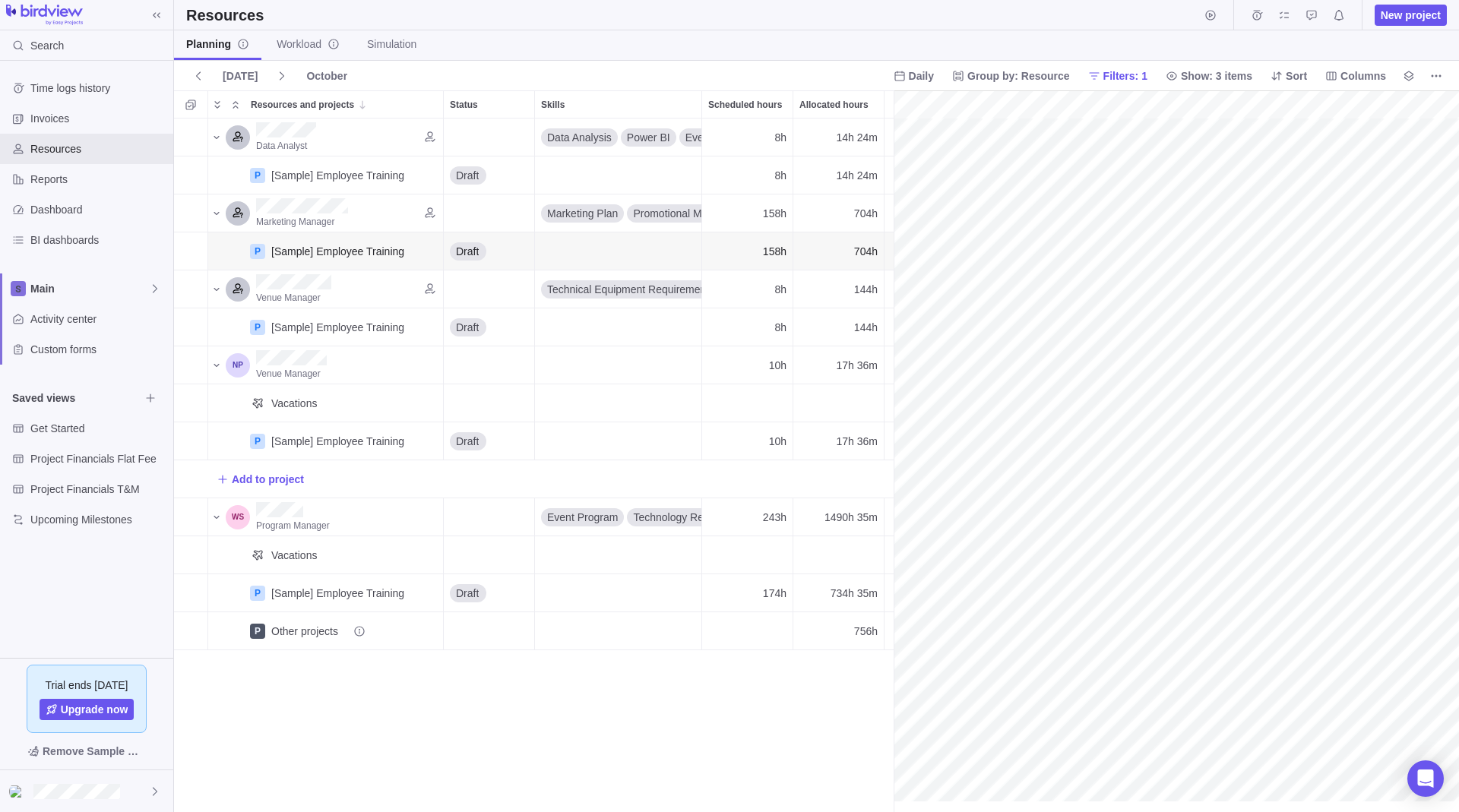
scroll to position [0, 3653]
click at [1210, 251] on div "gantt" at bounding box center [1176, 452] width 565 height 723
drag, startPoint x: 892, startPoint y: 280, endPoint x: 821, endPoint y: 278, distance: 71.0
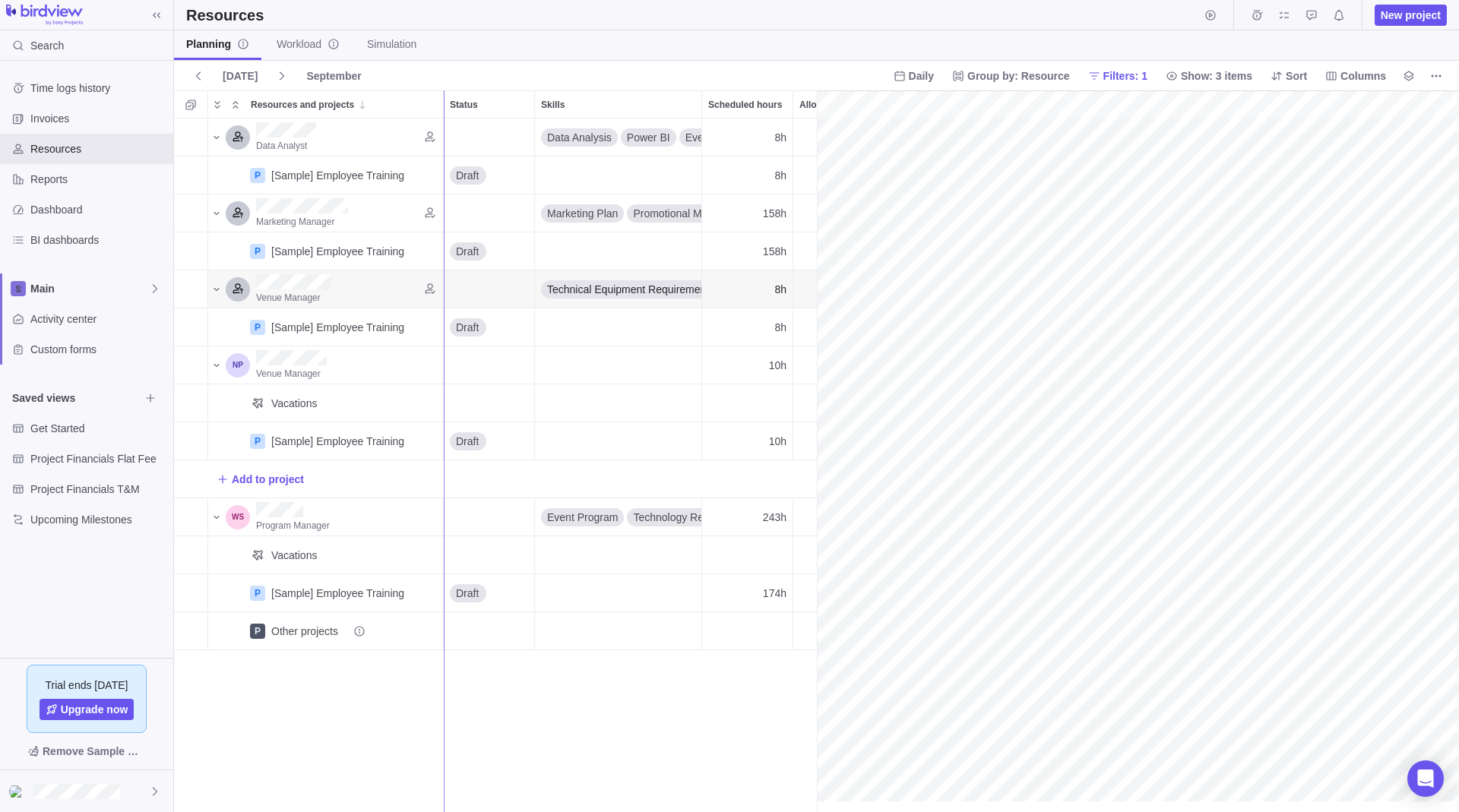
drag, startPoint x: 820, startPoint y: 277, endPoint x: 444, endPoint y: 283, distance: 376.0
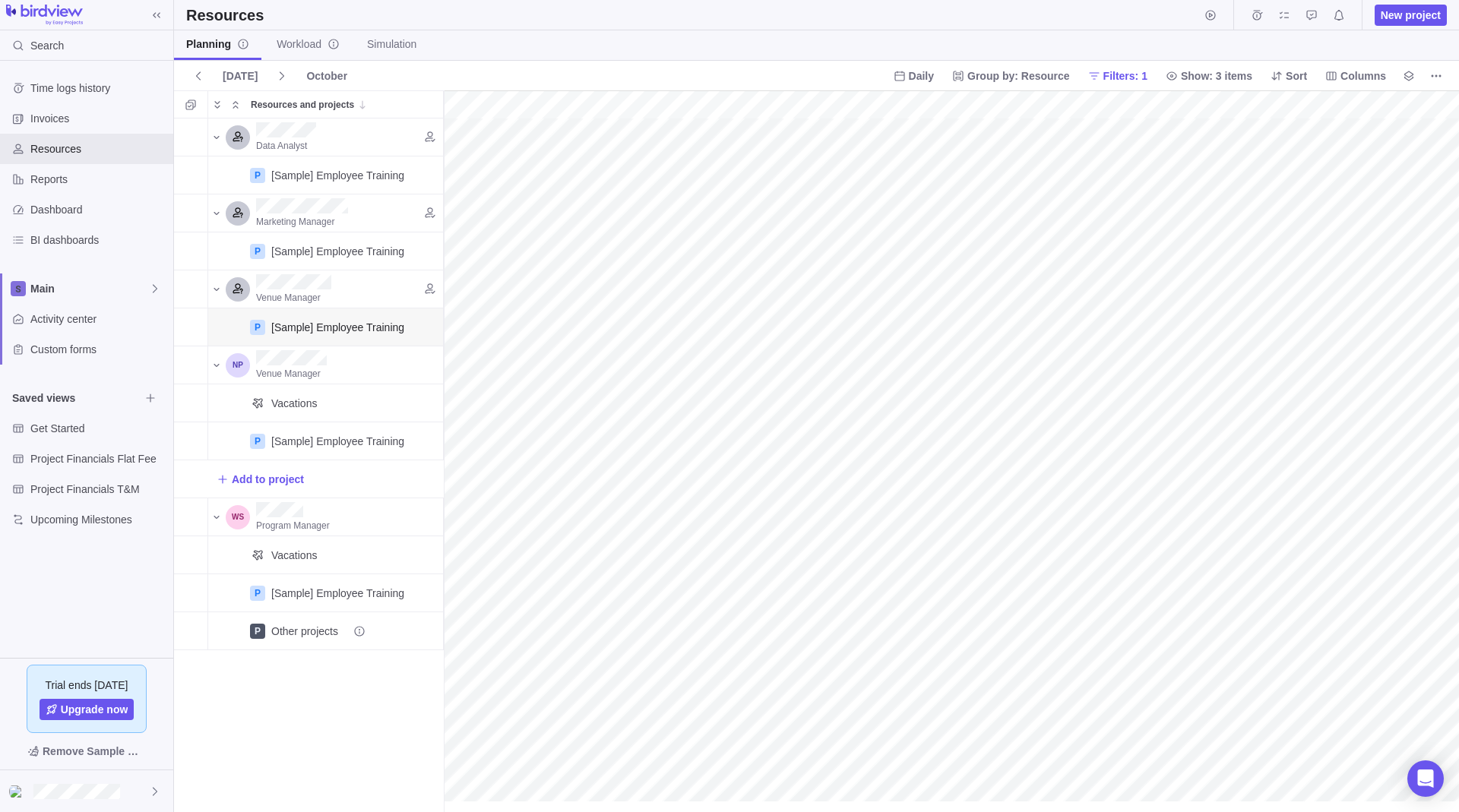
scroll to position [0, 5537]
drag, startPoint x: 444, startPoint y: 310, endPoint x: 1203, endPoint y: 316, distance: 759.0
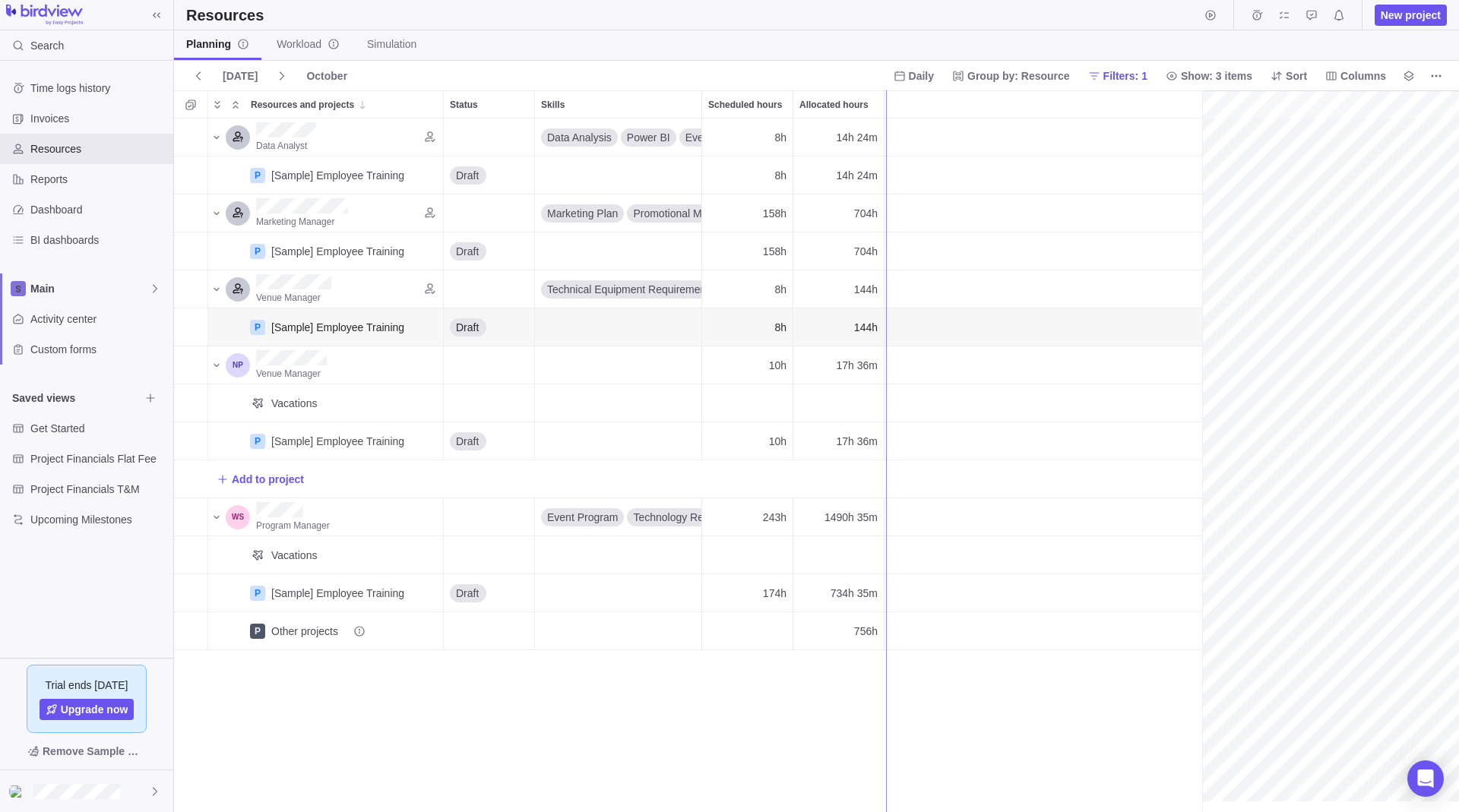
drag, startPoint x: 1203, startPoint y: 316, endPoint x: 886, endPoint y: 322, distance: 317.1
click at [324, 76] on div "October" at bounding box center [326, 76] width 53 height 21
click at [270, 78] on span at bounding box center [282, 76] width 24 height 21
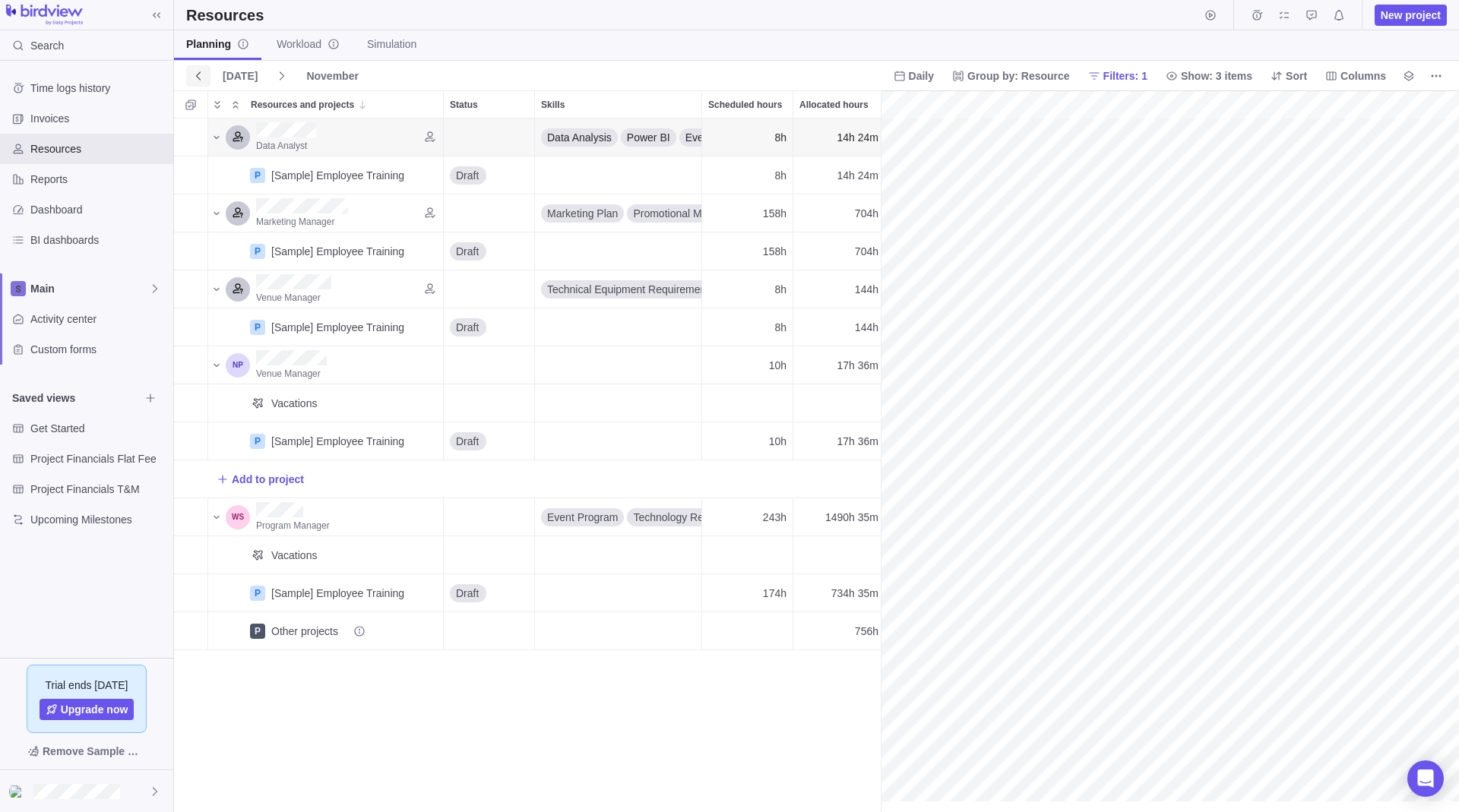
click at [204, 79] on span at bounding box center [198, 76] width 24 height 21
click at [1002, 74] on span "Group by: Resource" at bounding box center [1019, 76] width 103 height 16
click at [1002, 118] on div "Project" at bounding box center [1011, 110] width 128 height 27
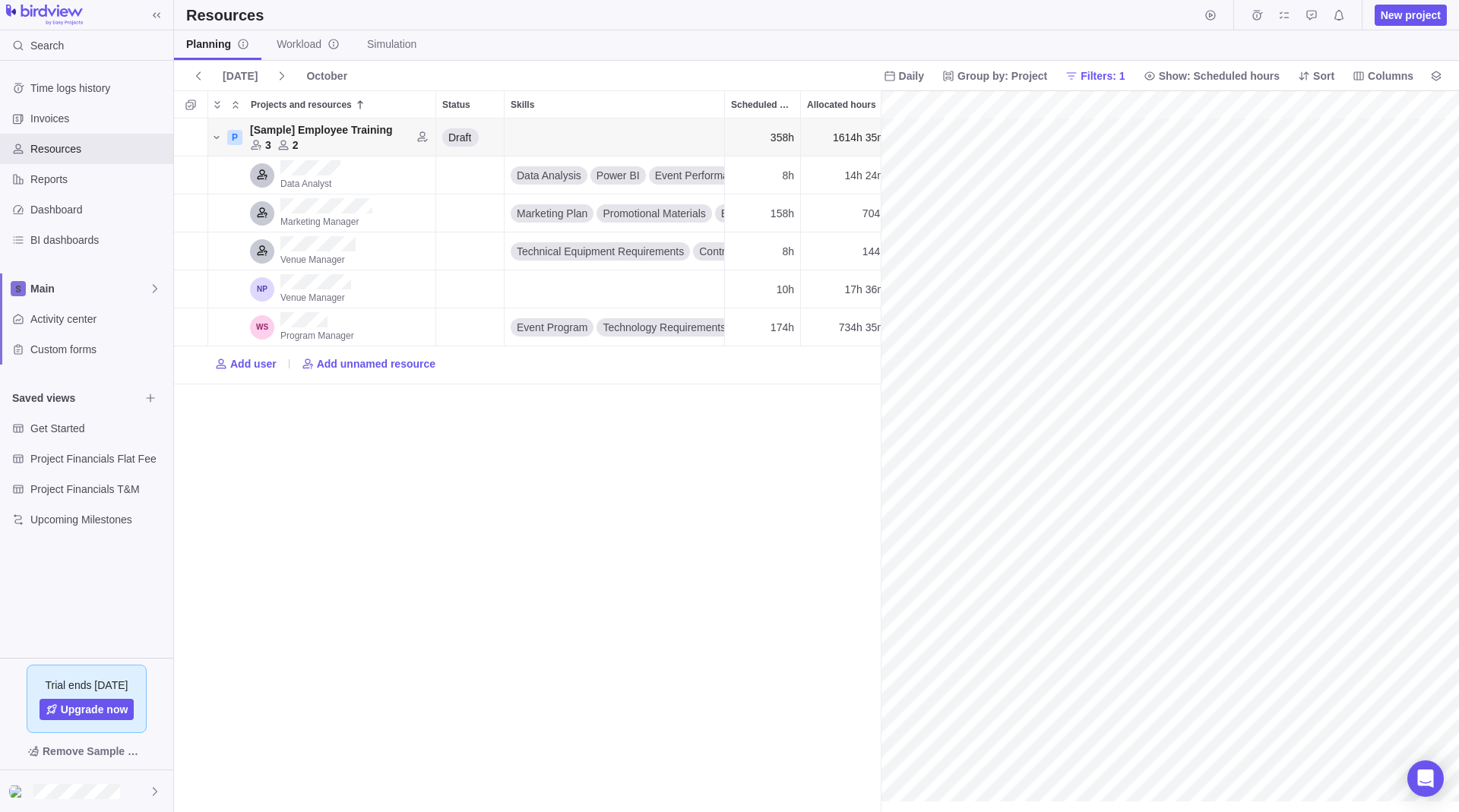
scroll to position [0, 4162]
click at [163, 18] on span at bounding box center [156, 16] width 21 height 21
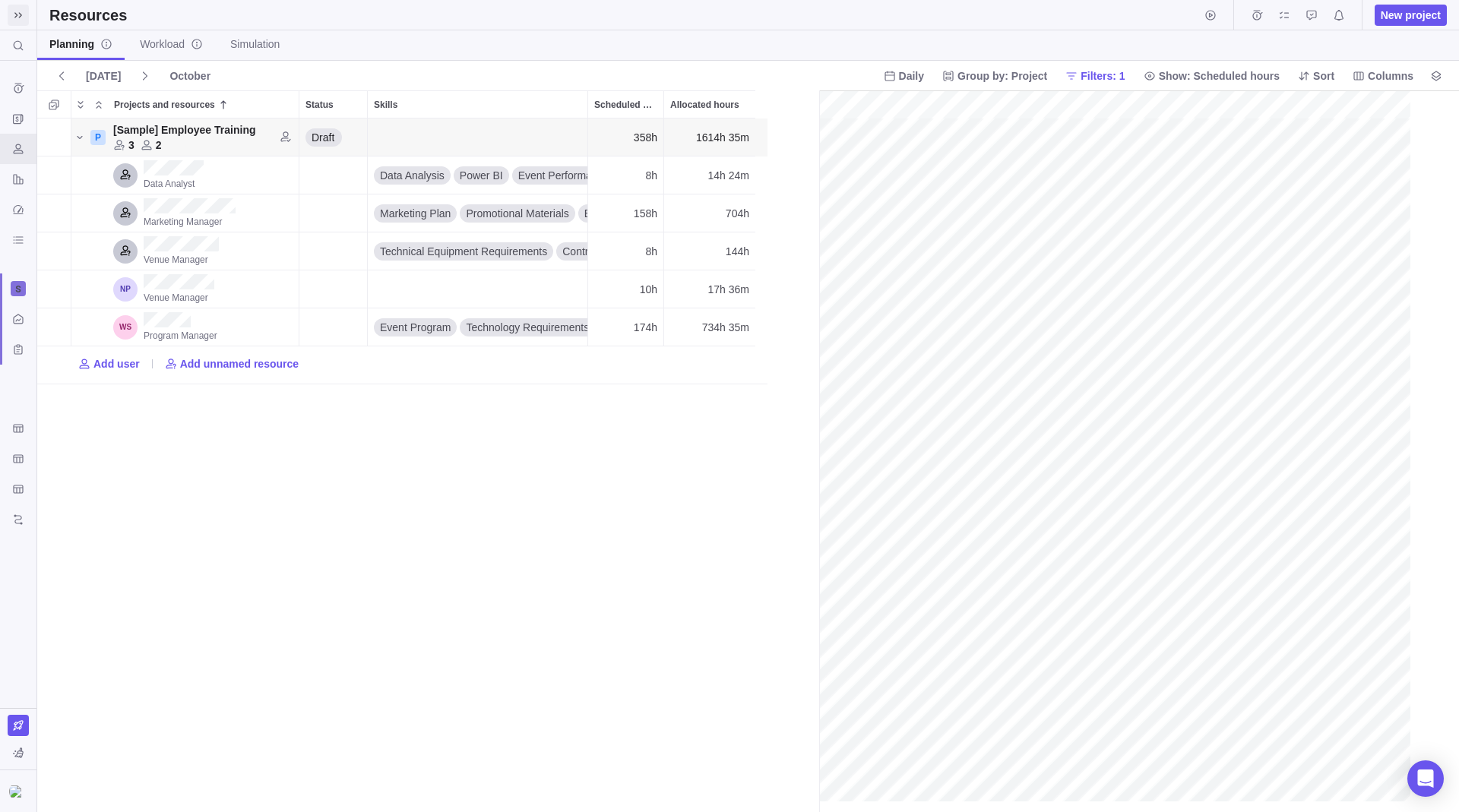
scroll to position [682, 770]
